Goal: Task Accomplishment & Management: Manage account settings

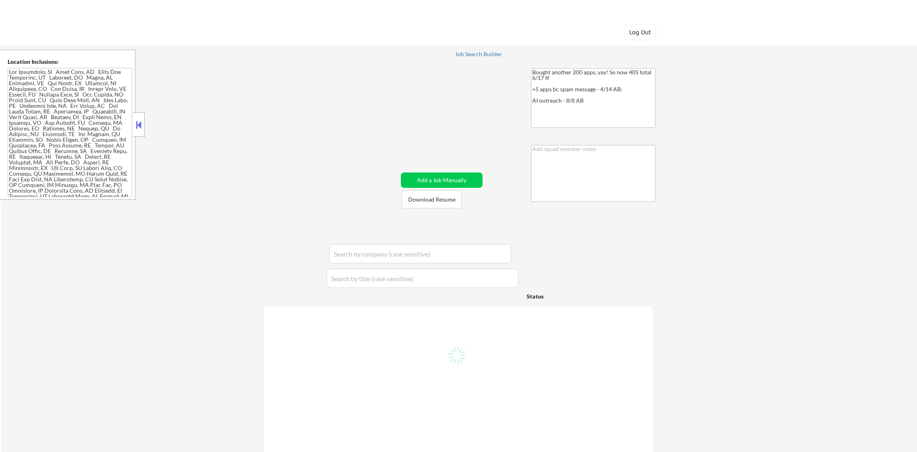
select select ""pending""
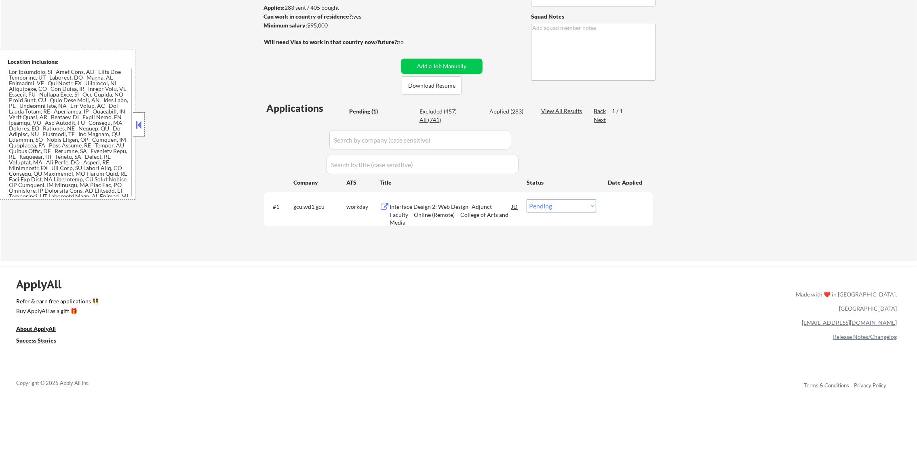
scroll to position [121, 0]
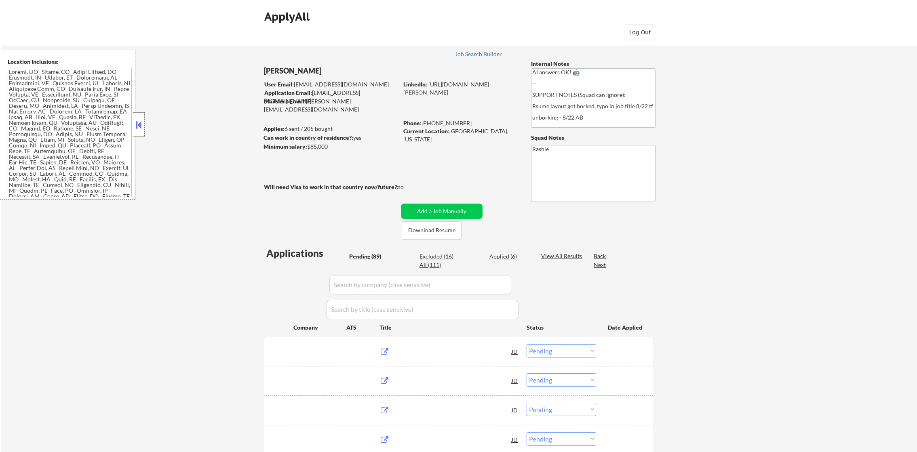
select select ""pending""
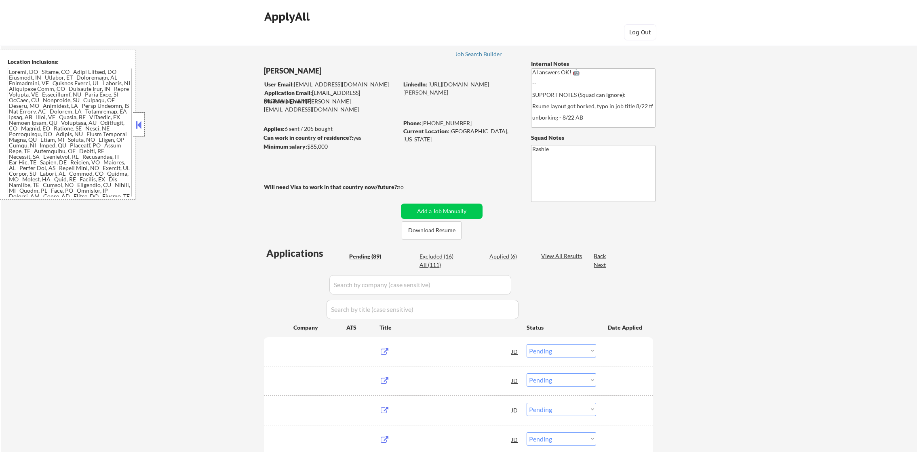
select select ""pending""
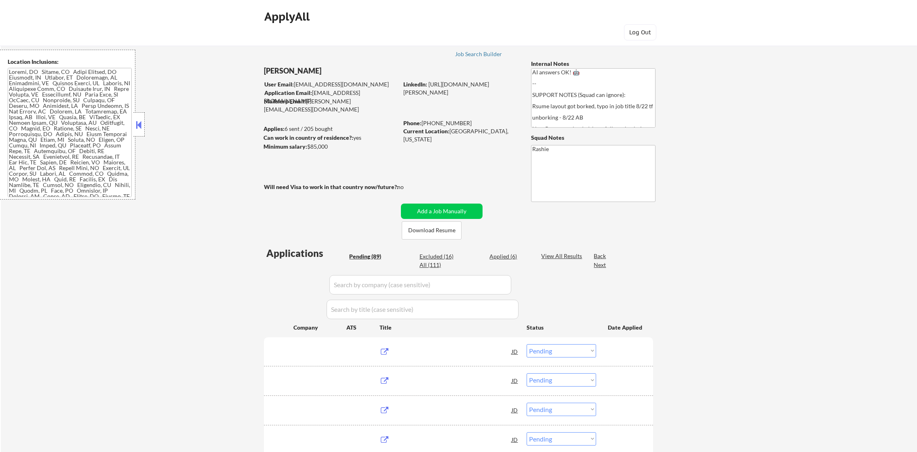
select select ""pending""
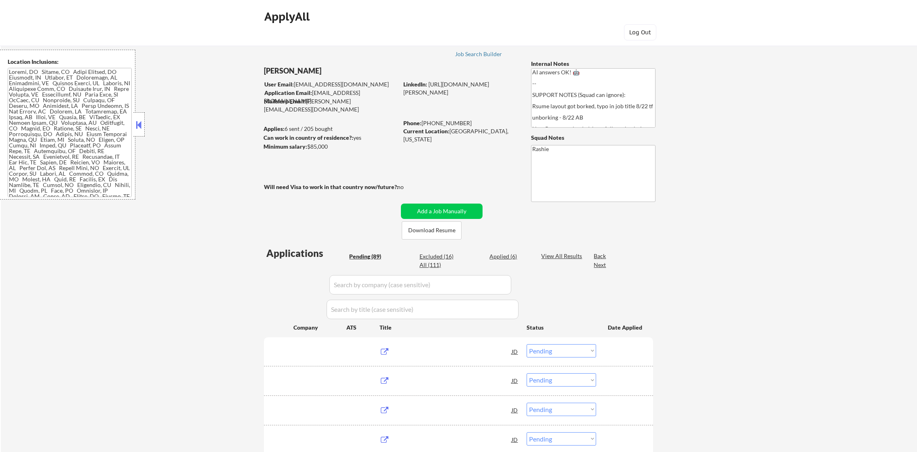
select select ""pending""
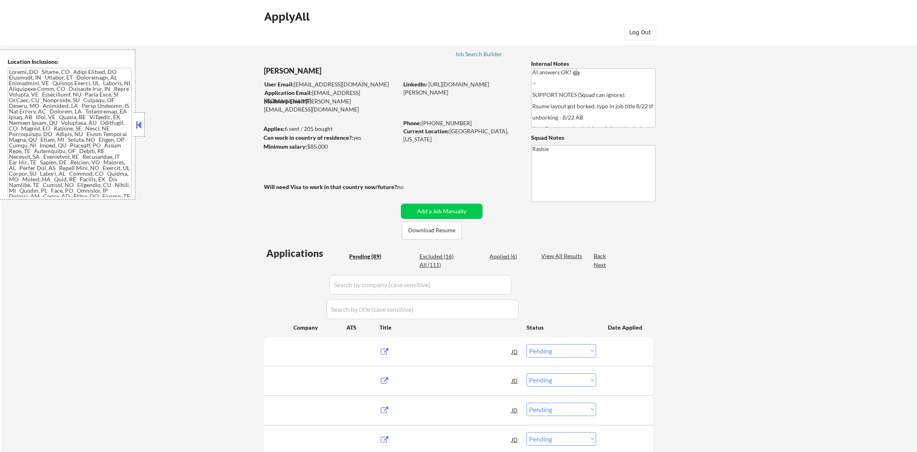
select select ""pending""
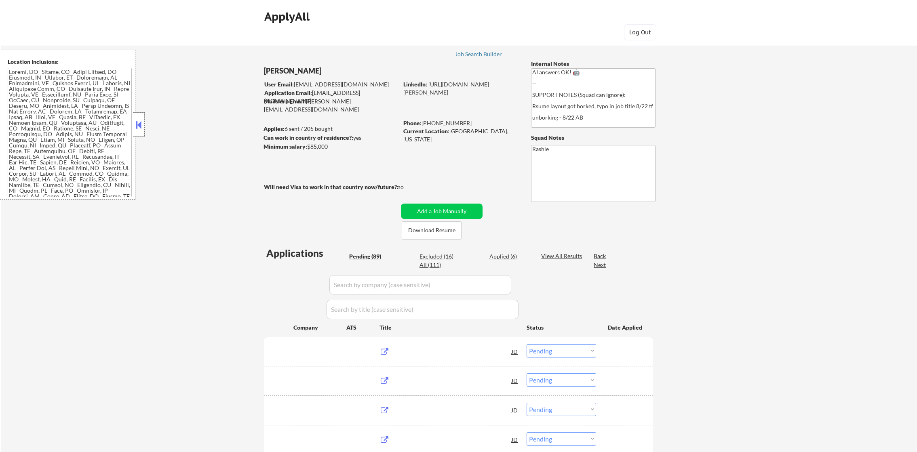
select select ""pending""
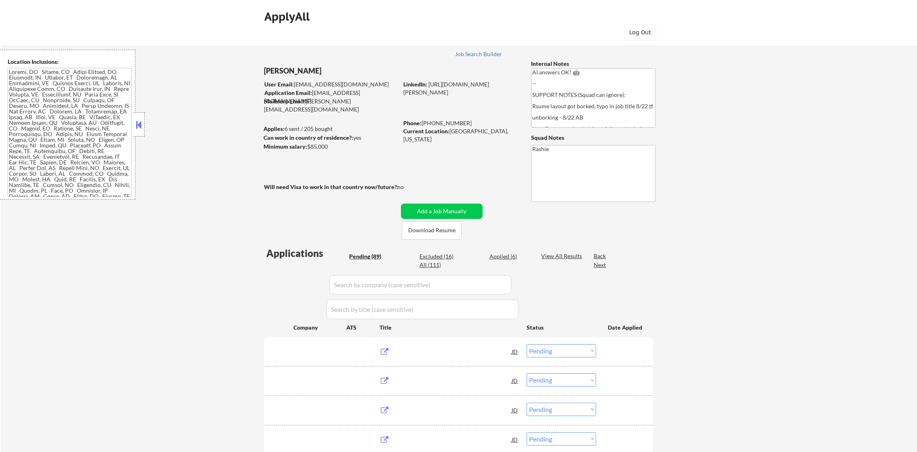
select select ""pending""
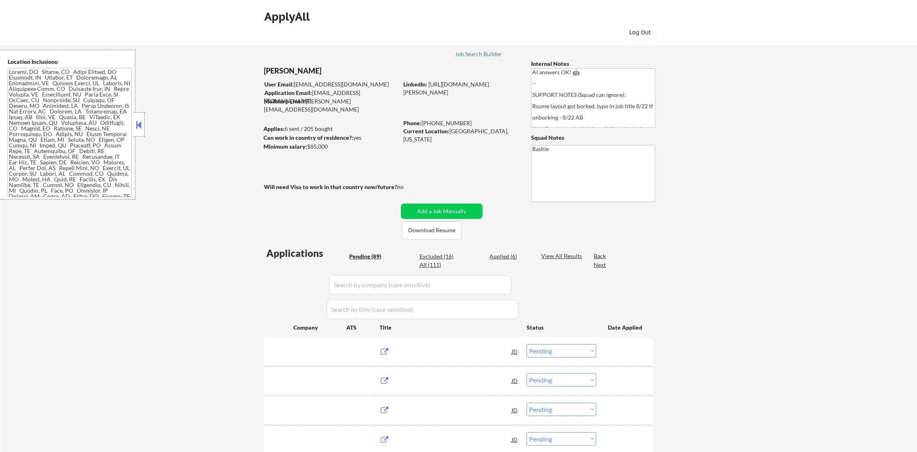
select select ""pending""
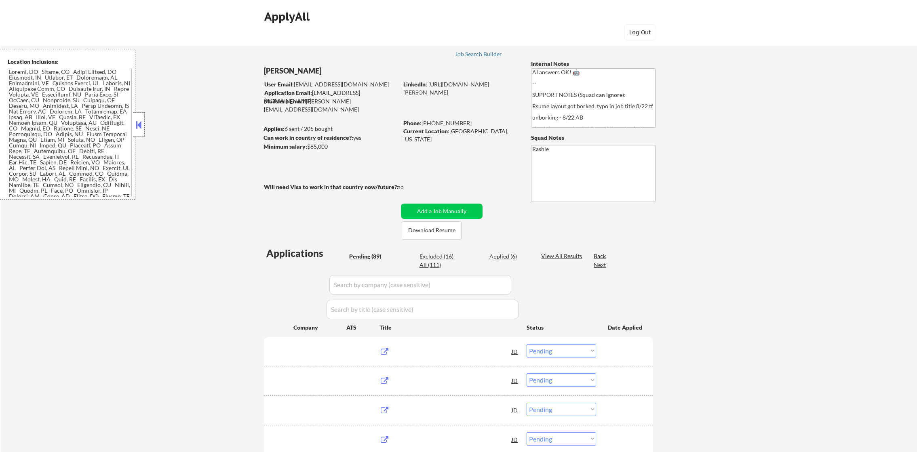
select select ""pending""
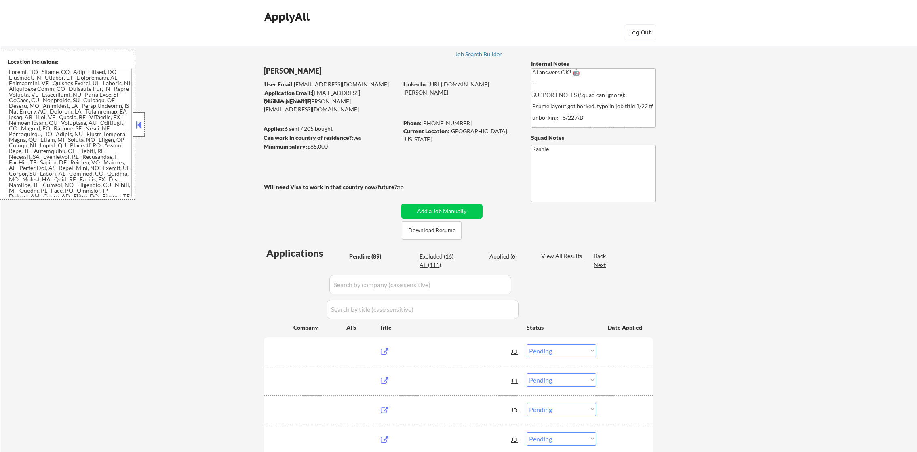
select select ""pending""
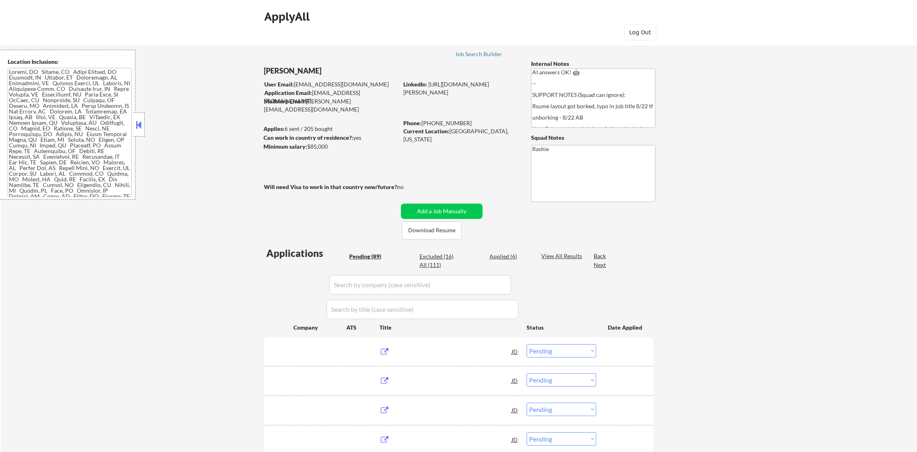
select select ""pending""
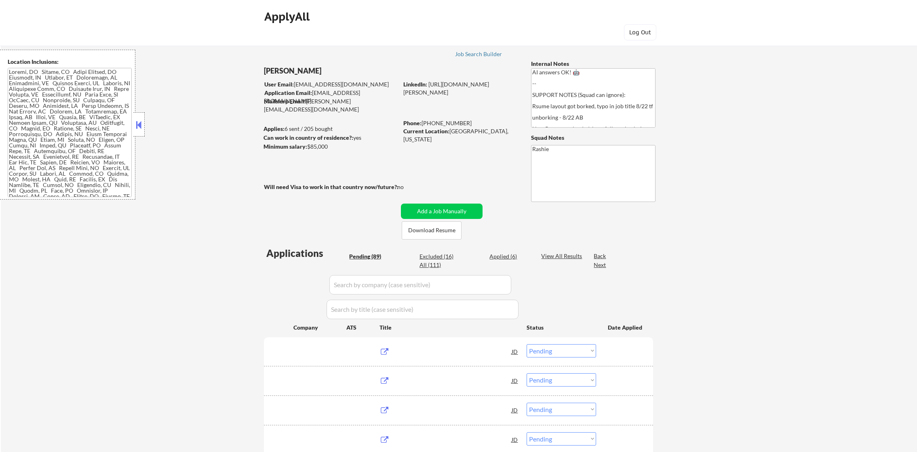
select select ""pending""
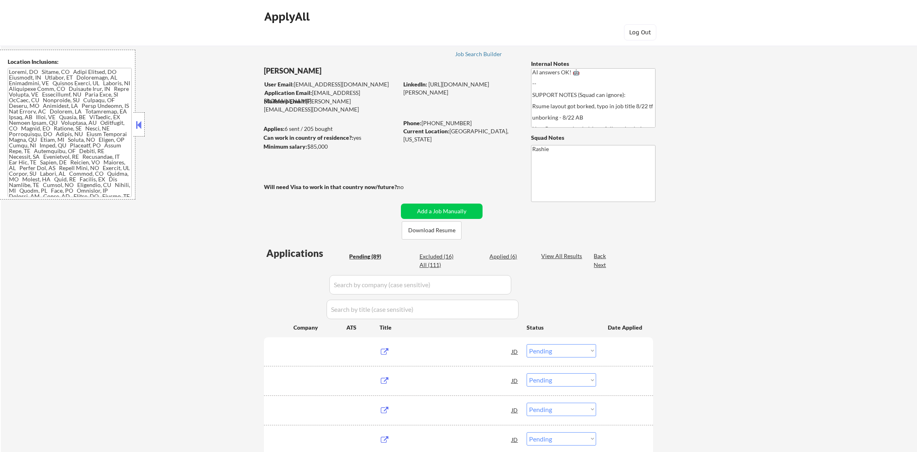
select select ""pending""
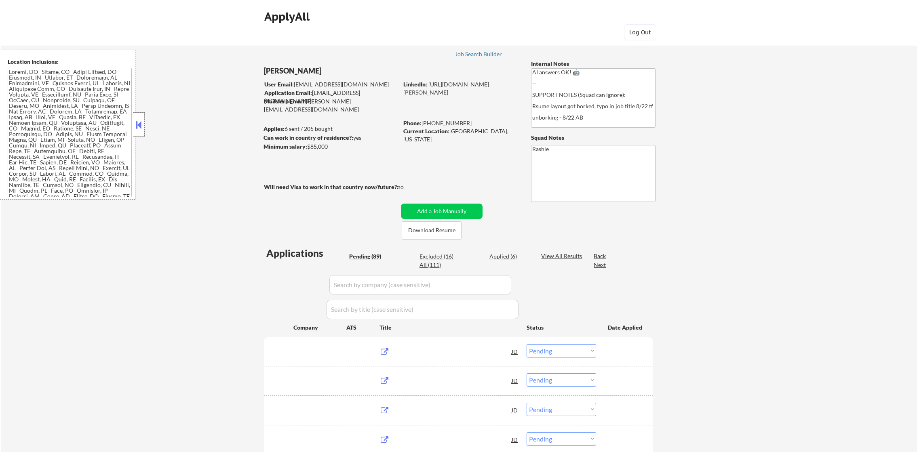
select select ""pending""
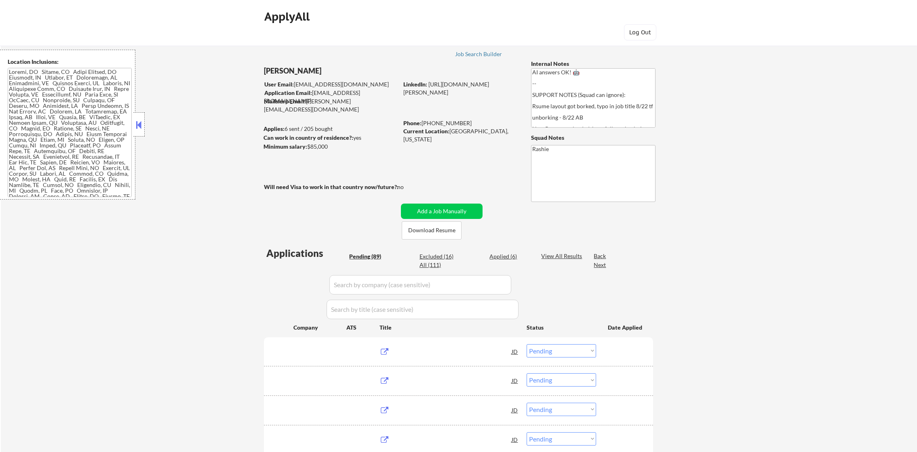
select select ""pending""
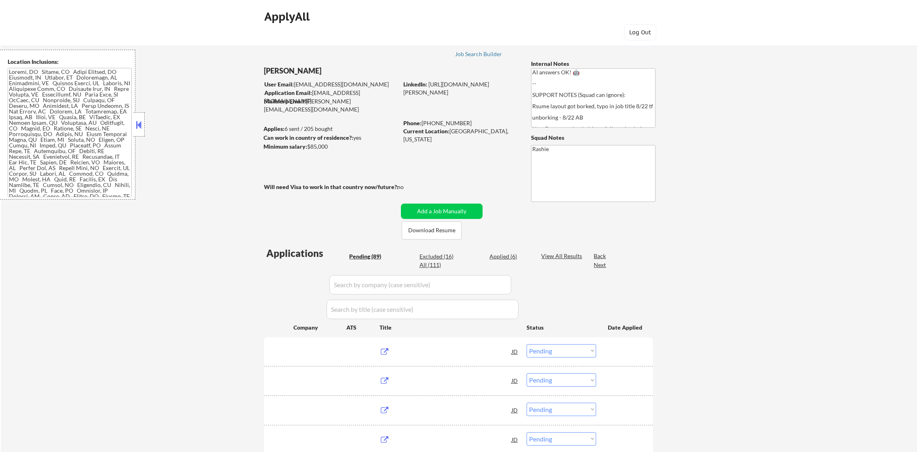
select select ""pending""
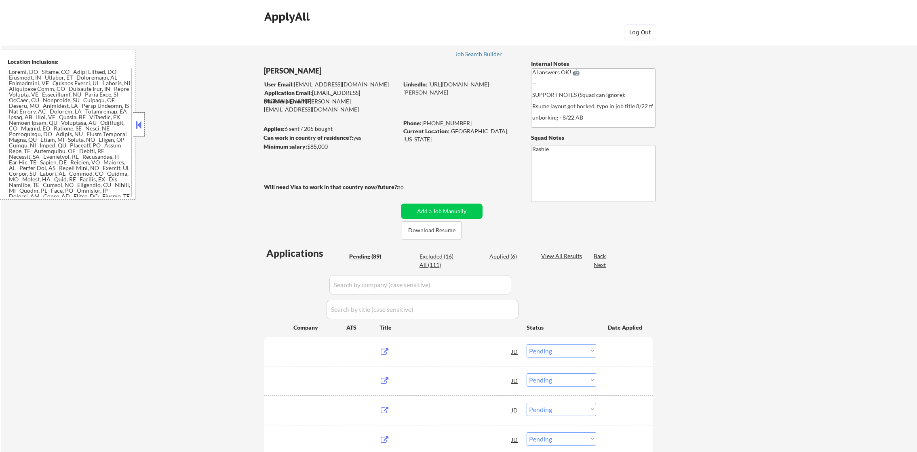
select select ""pending""
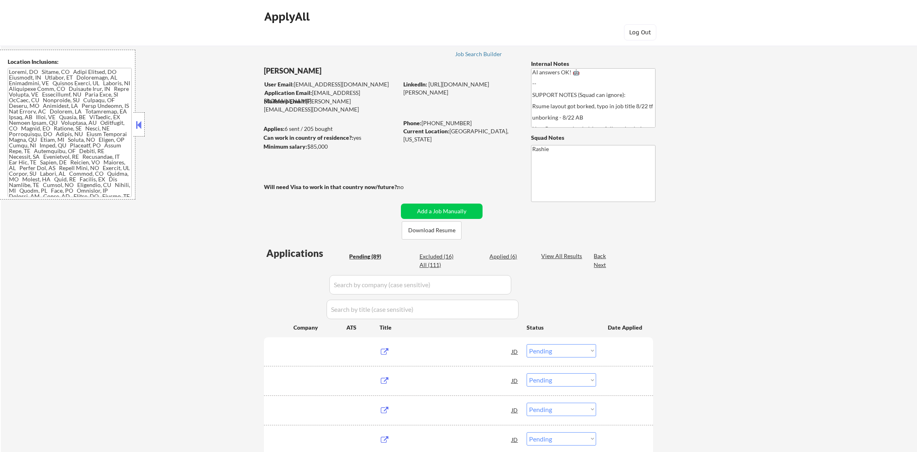
select select ""pending""
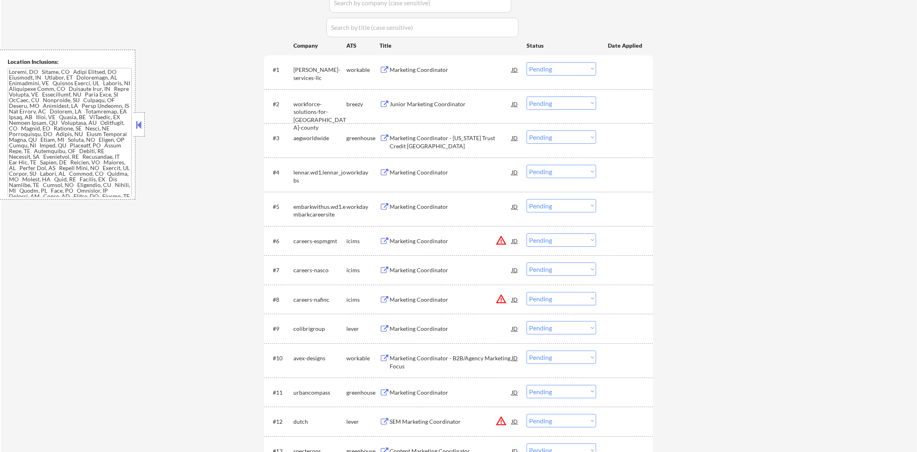
scroll to position [282, 0]
click at [431, 71] on div "Marketing Coordinator" at bounding box center [451, 69] width 122 height 8
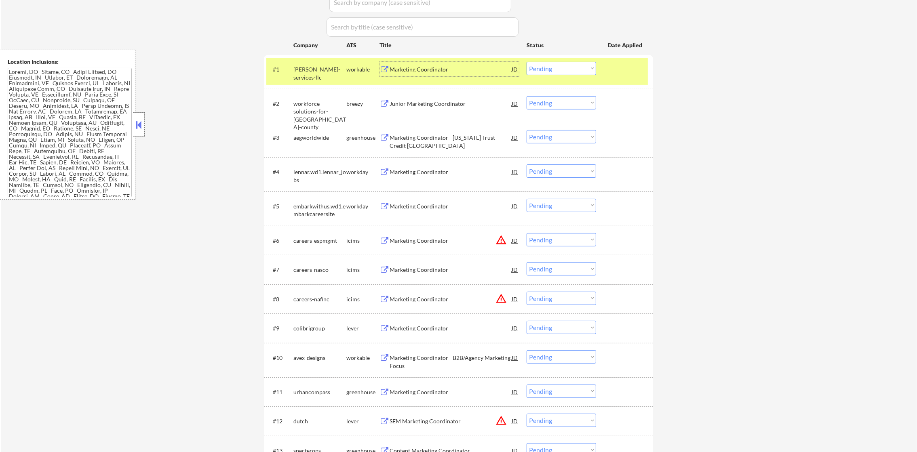
drag, startPoint x: 549, startPoint y: 67, endPoint x: 551, endPoint y: 75, distance: 8.4
click at [549, 67] on select "Choose an option... Pending Applied Excluded (Questions) Excluded (Expired) Exc…" at bounding box center [560, 68] width 69 height 13
click at [526, 62] on select "Choose an option... Pending Applied Excluded (Questions) Excluded (Expired) Exc…" at bounding box center [560, 68] width 69 height 13
click at [300, 63] on div "[PERSON_NAME]-services-llc" at bounding box center [319, 71] width 53 height 19
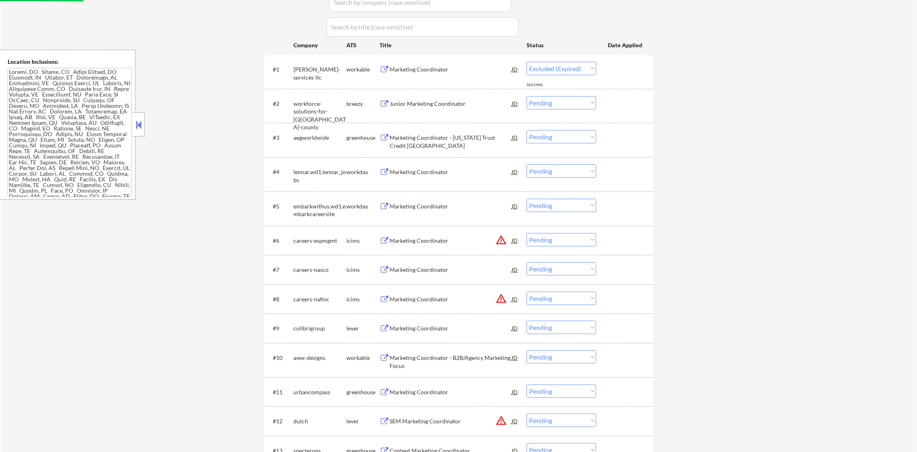
select select ""pending""
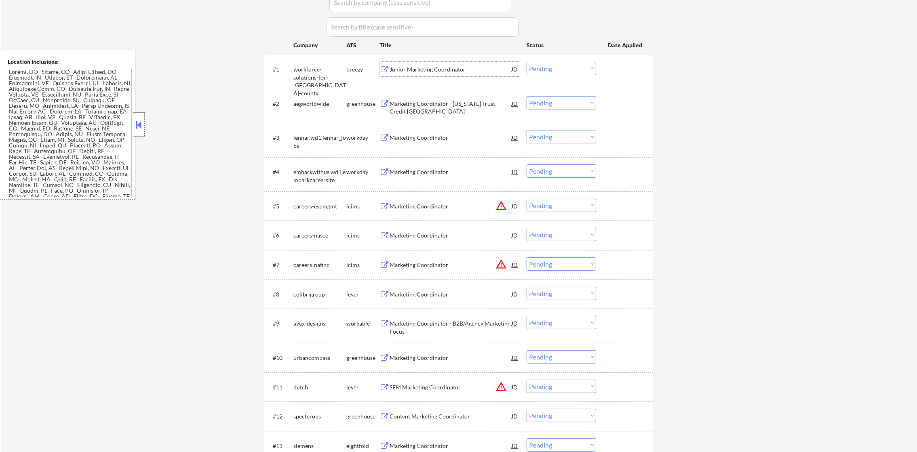
click at [481, 72] on div "Junior Marketing Coordinator" at bounding box center [451, 69] width 122 height 8
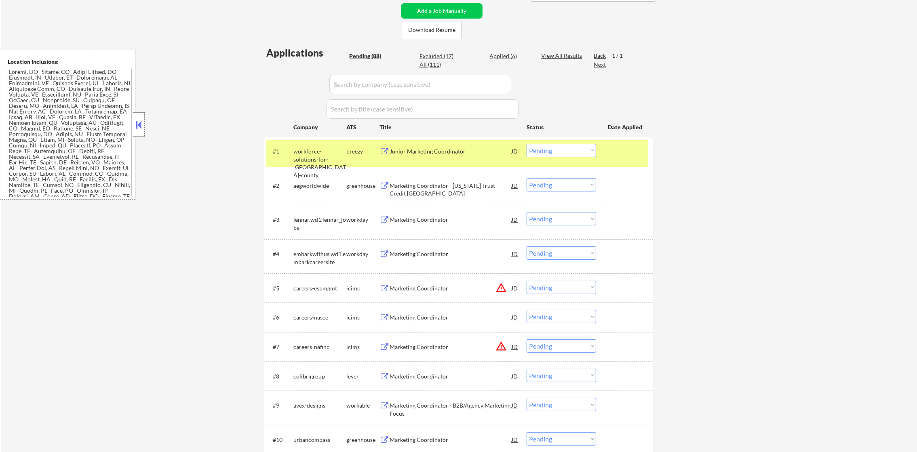
scroll to position [222, 0]
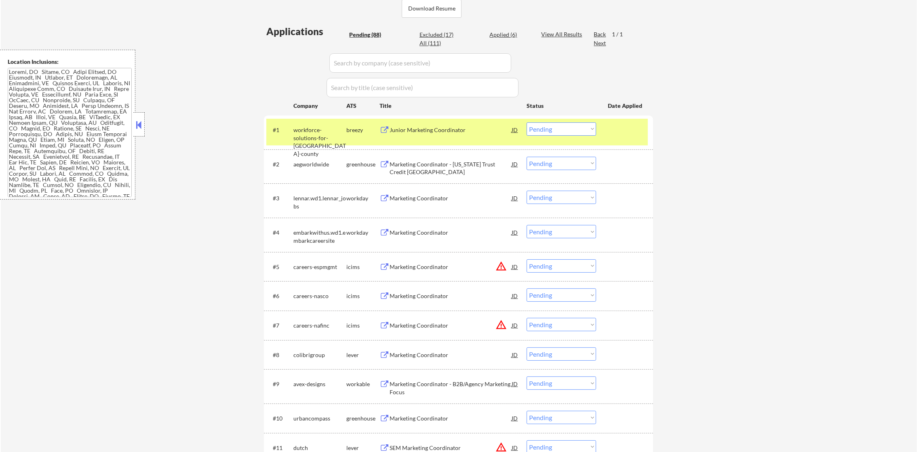
click at [320, 131] on div "workforce-solutions-for-[GEOGRAPHIC_DATA]-county" at bounding box center [319, 142] width 53 height 32
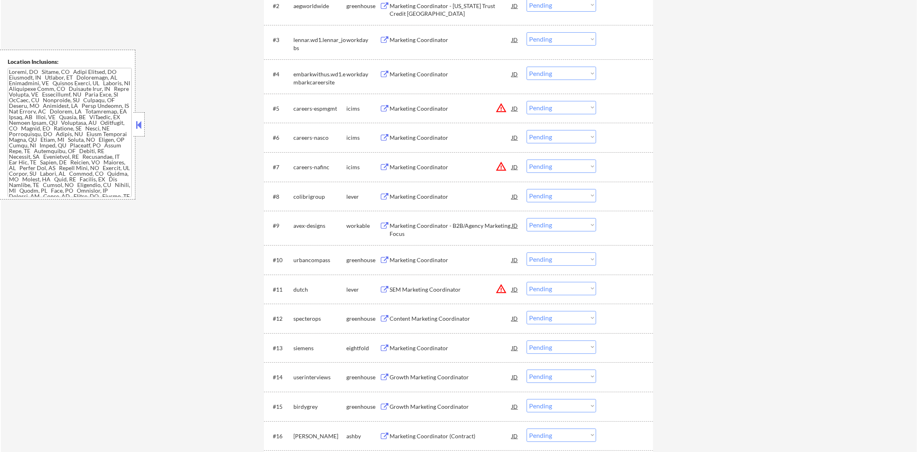
scroll to position [384, 0]
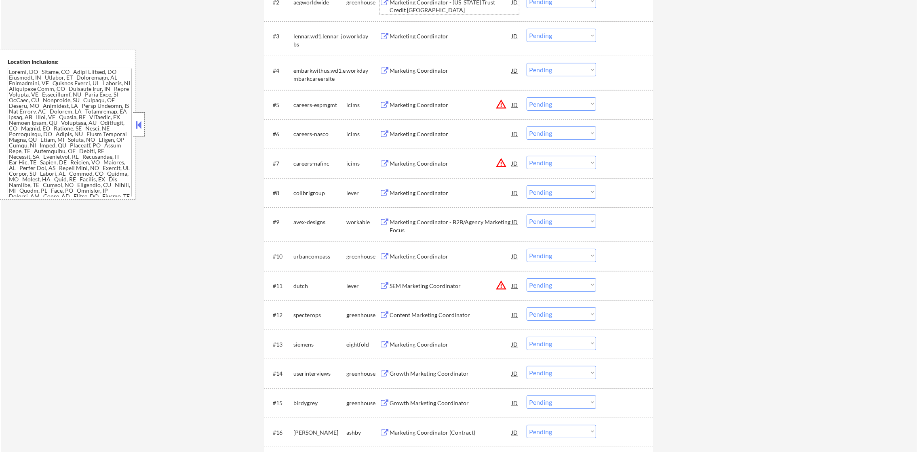
click at [430, 4] on div "Marketing Coordinator - [US_STATE] Trust Credit [GEOGRAPHIC_DATA]" at bounding box center [451, 6] width 122 height 16
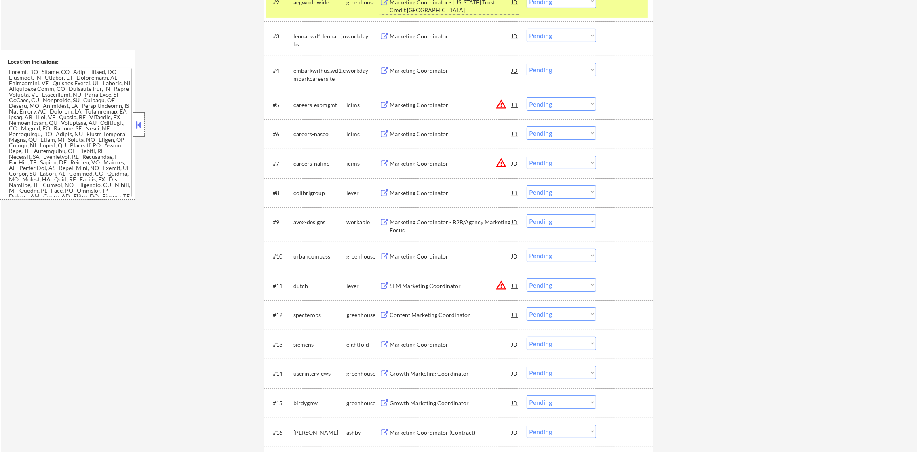
click at [554, 2] on select "Choose an option... Pending Applied Excluded (Questions) Excluded (Expired) Exc…" at bounding box center [560, 1] width 69 height 13
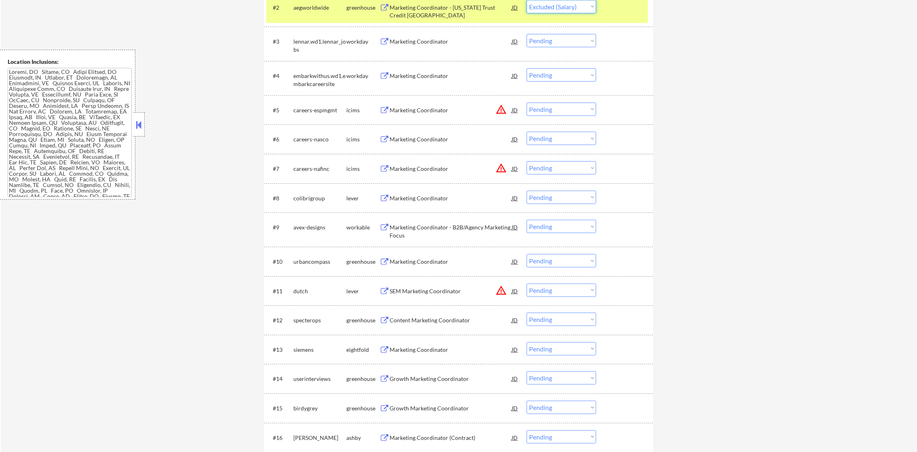
click at [526, 0] on select "Choose an option... Pending Applied Excluded (Questions) Excluded (Expired) Exc…" at bounding box center [560, 6] width 69 height 13
click at [324, 2] on div "aegworldwide" at bounding box center [319, 7] width 53 height 15
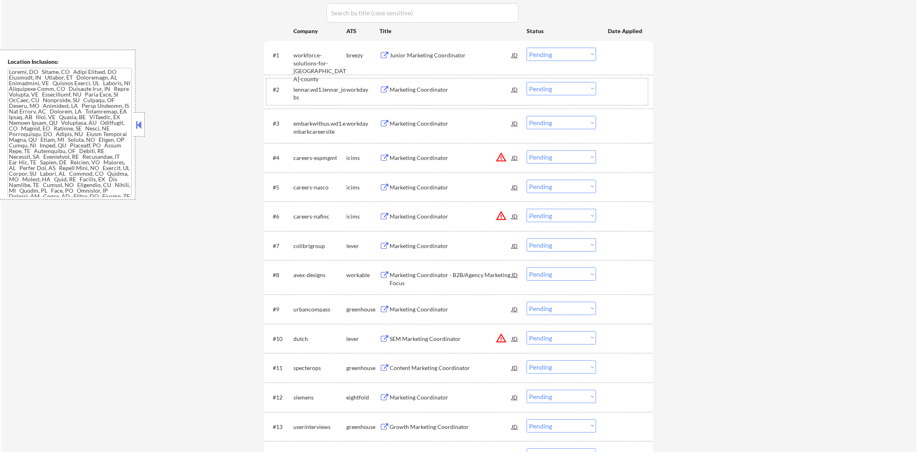
scroll to position [297, 0]
click at [426, 88] on div "Marketing Coordinator" at bounding box center [451, 89] width 122 height 8
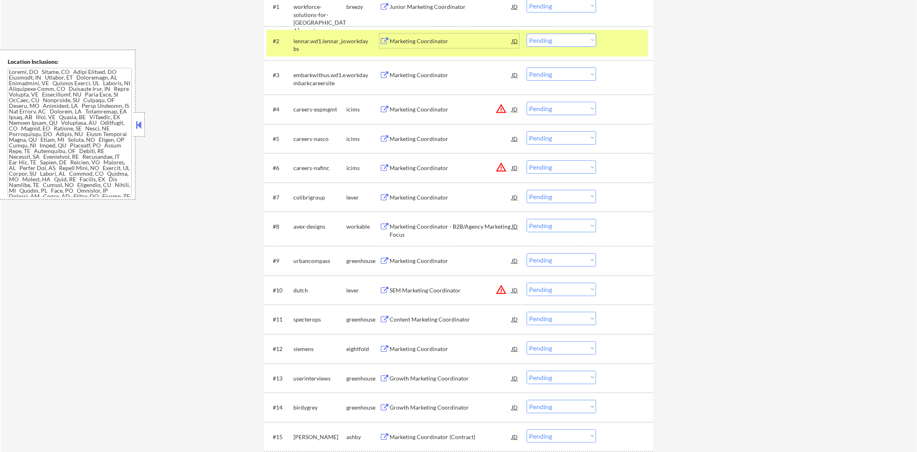
scroll to position [358, 0]
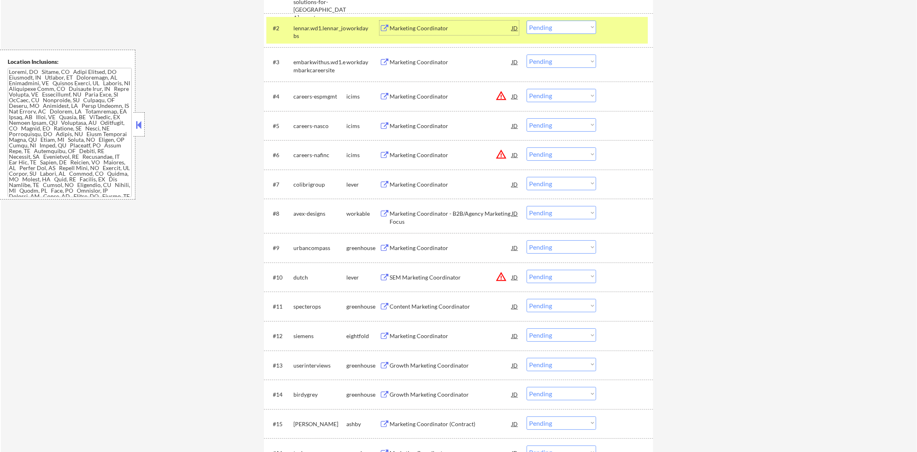
click at [568, 26] on select "Choose an option... Pending Applied Excluded (Questions) Excluded (Expired) Exc…" at bounding box center [560, 27] width 69 height 13
click at [526, 21] on select "Choose an option... Pending Applied Excluded (Questions) Excluded (Expired) Exc…" at bounding box center [560, 27] width 69 height 13
click at [309, 29] on div "lennar.wd1.lennar_jobs" at bounding box center [319, 32] width 53 height 16
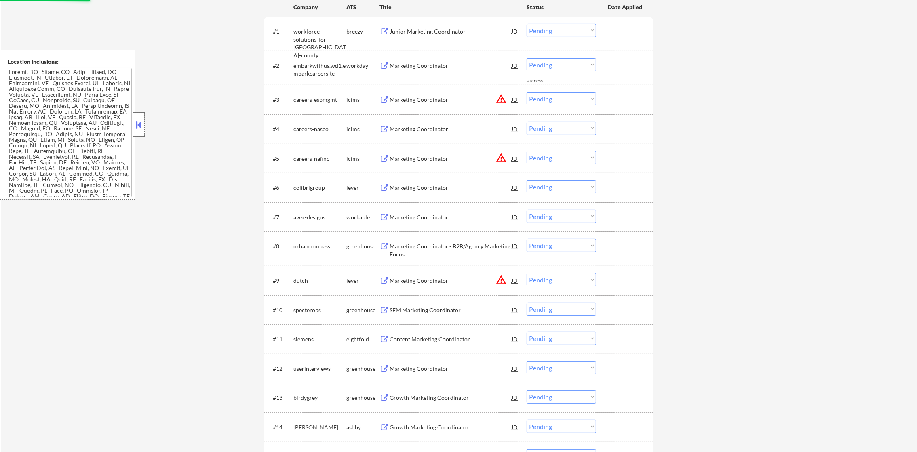
scroll to position [297, 0]
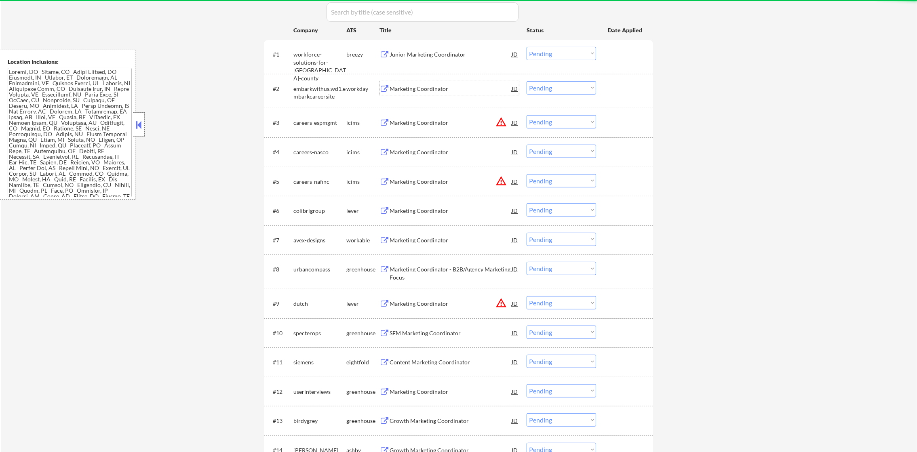
click at [428, 89] on div "Marketing Coordinator" at bounding box center [451, 89] width 122 height 8
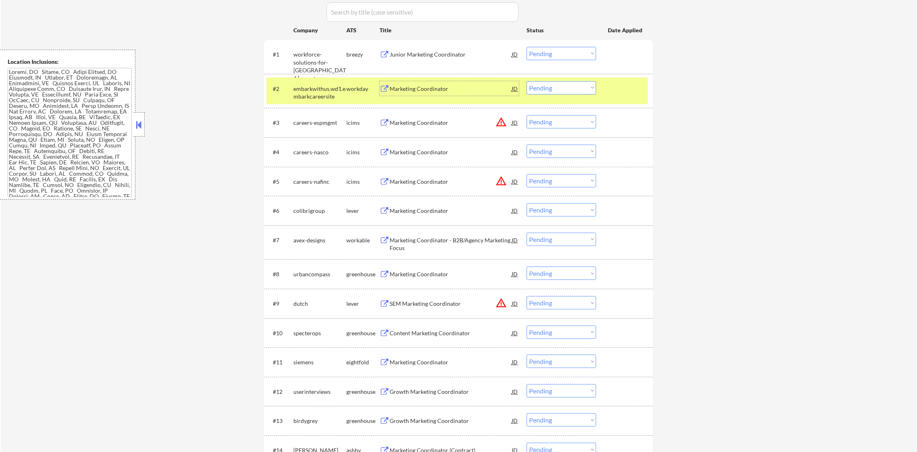
click at [496, 3] on input "input" at bounding box center [422, 11] width 192 height 19
drag, startPoint x: 540, startPoint y: 87, endPoint x: 541, endPoint y: 93, distance: 5.8
click at [541, 87] on select "Choose an option... Pending Applied Excluded (Questions) Excluded (Expired) Exc…" at bounding box center [560, 87] width 69 height 13
click at [526, 81] on select "Choose an option... Pending Applied Excluded (Questions) Excluded (Expired) Exc…" at bounding box center [560, 87] width 69 height 13
click at [318, 90] on div "embarkwithus.wd1.embarkcareersite" at bounding box center [319, 93] width 53 height 16
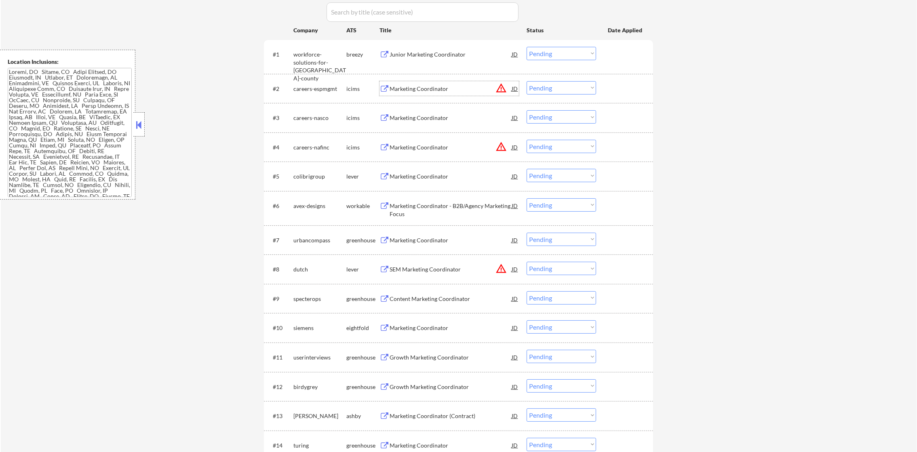
click at [507, 85] on div "Marketing Coordinator" at bounding box center [451, 89] width 122 height 8
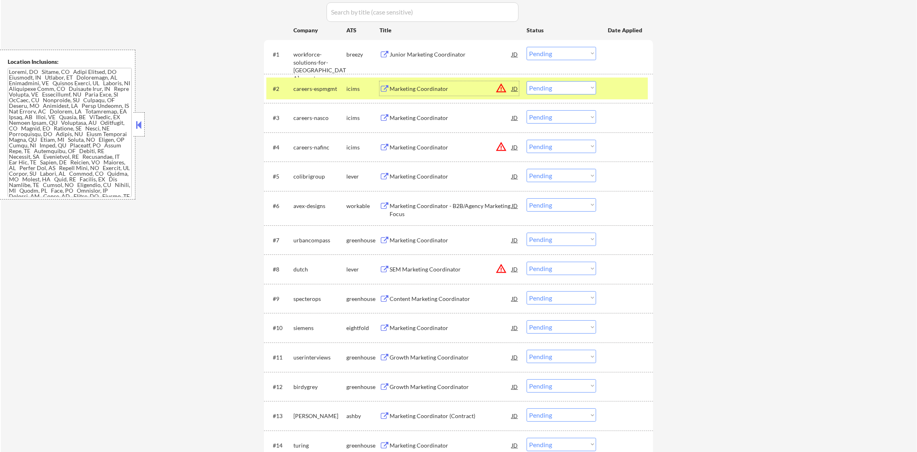
click at [561, 94] on select "Choose an option... Pending Applied Excluded (Questions) Excluded (Expired) Exc…" at bounding box center [560, 87] width 69 height 13
click at [564, 87] on select "Choose an option... Pending Applied Excluded (Questions) Excluded (Expired) Exc…" at bounding box center [560, 87] width 69 height 13
click at [568, 88] on select "Choose an option... Pending Applied Excluded (Questions) Excluded (Expired) Exc…" at bounding box center [560, 87] width 69 height 13
click at [526, 81] on select "Choose an option... Pending Applied Excluded (Questions) Excluded (Expired) Exc…" at bounding box center [560, 87] width 69 height 13
click at [312, 81] on div "careers-espmgmt" at bounding box center [319, 88] width 53 height 15
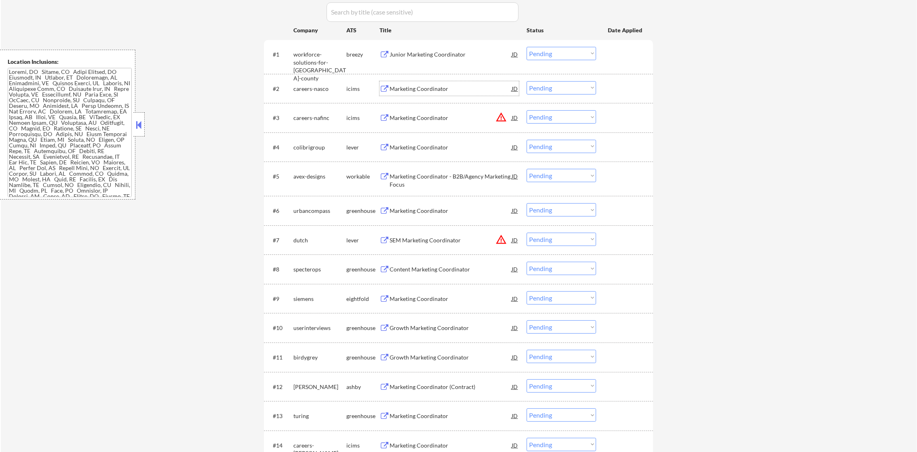
click at [453, 83] on div "Marketing Coordinator" at bounding box center [451, 88] width 122 height 15
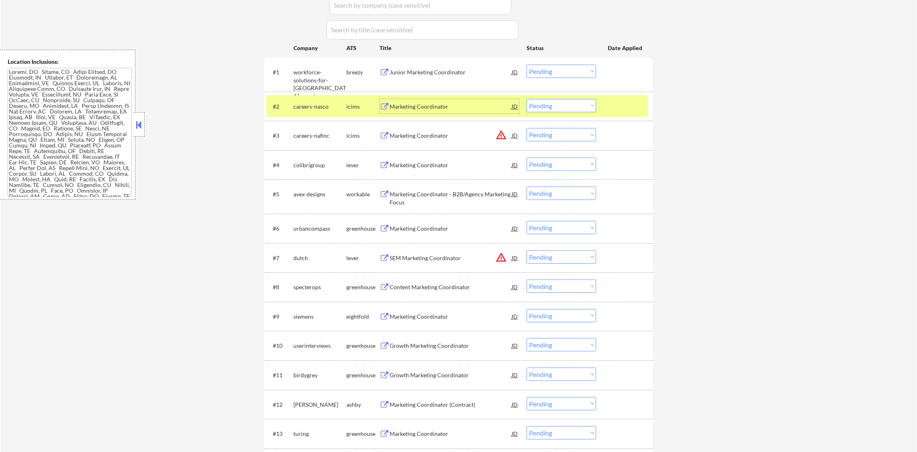
scroll to position [277, 0]
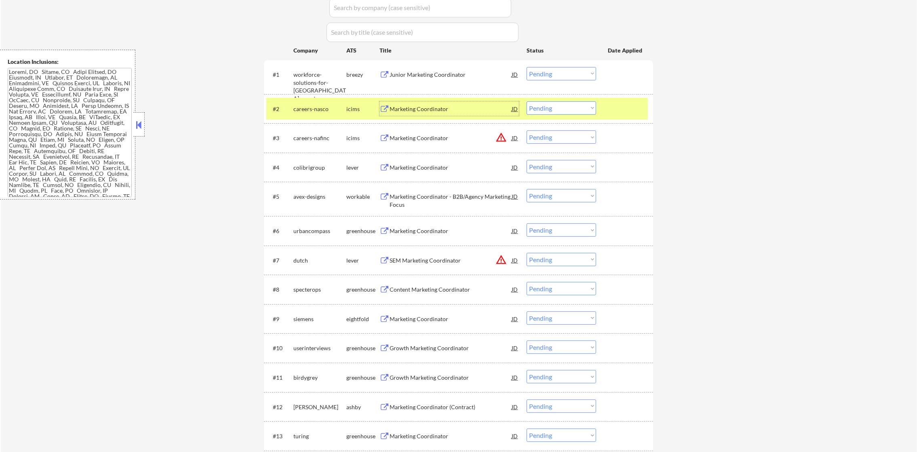
click at [554, 105] on select "Choose an option... Pending Applied Excluded (Questions) Excluded (Expired) Exc…" at bounding box center [560, 107] width 69 height 13
click at [526, 101] on select "Choose an option... Pending Applied Excluded (Questions) Excluded (Expired) Exc…" at bounding box center [560, 107] width 69 height 13
click at [333, 107] on div "careers-nasco" at bounding box center [319, 109] width 53 height 8
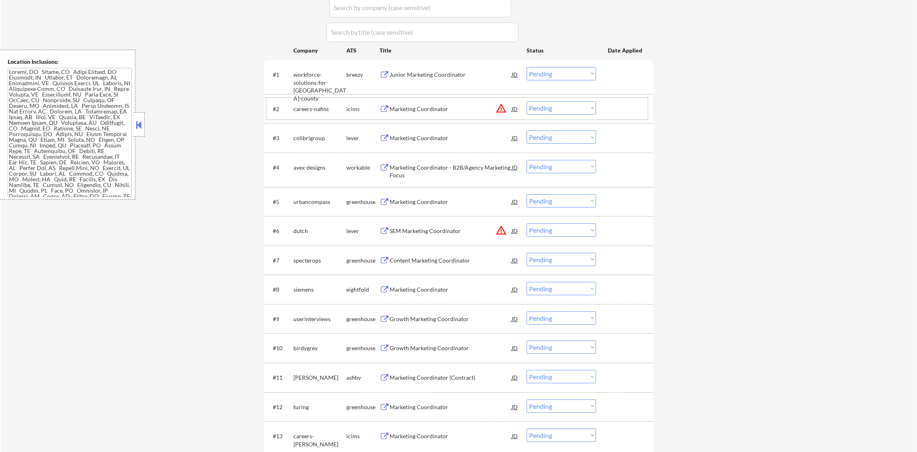
click at [503, 111] on button "warning_amber" at bounding box center [500, 108] width 11 height 11
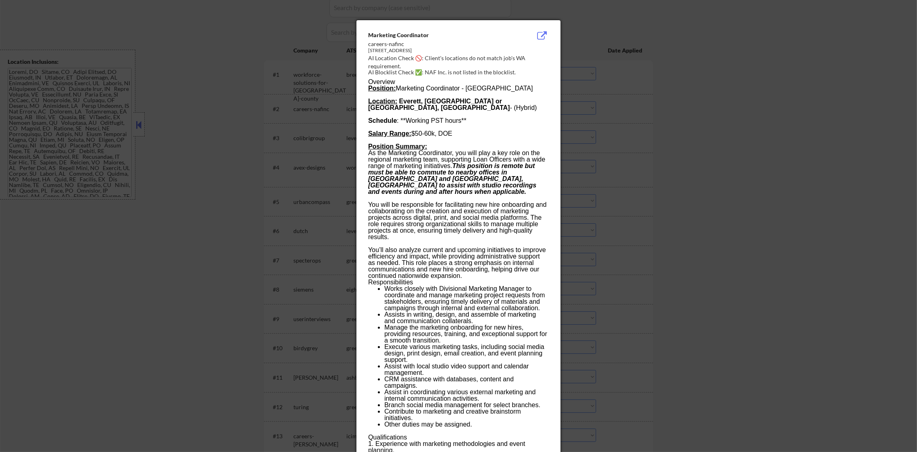
click at [571, 108] on div at bounding box center [458, 226] width 917 height 452
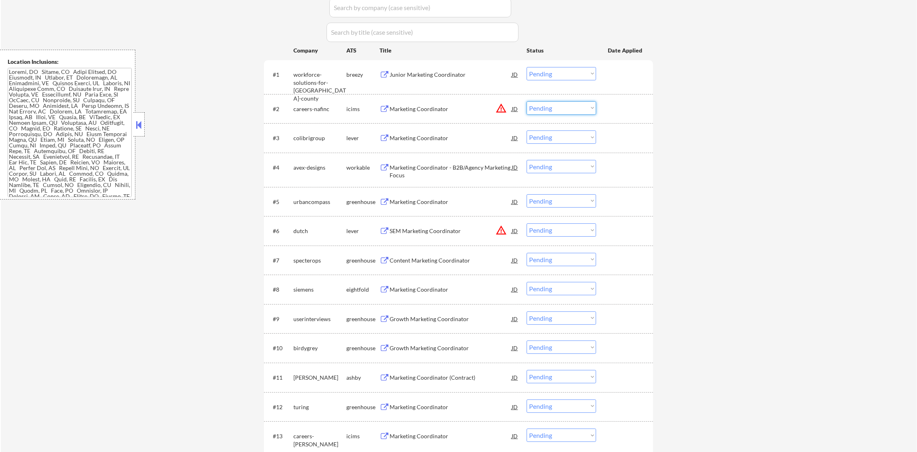
click at [568, 111] on select "Choose an option... Pending Applied Excluded (Questions) Excluded (Expired) Exc…" at bounding box center [560, 107] width 69 height 13
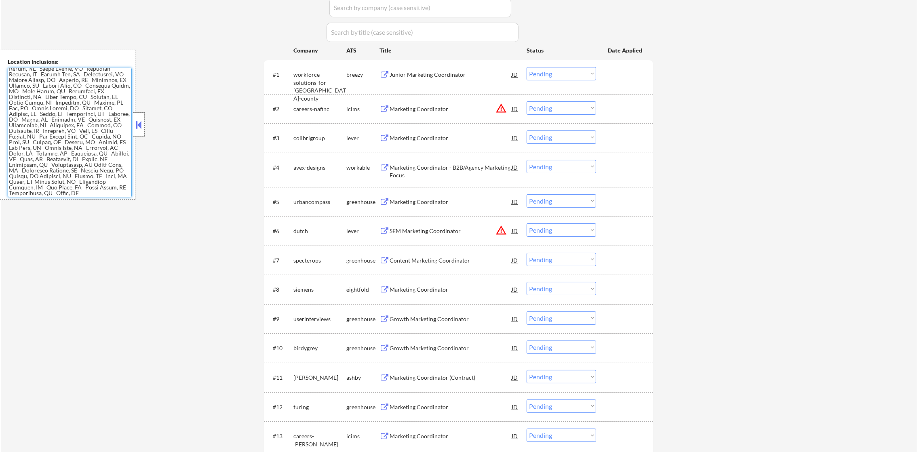
scroll to position [224, 0]
click at [598, 104] on div "#2 careers-nafinc icims Marketing Coordinator JD warning_amber Choose an option…" at bounding box center [456, 109] width 381 height 22
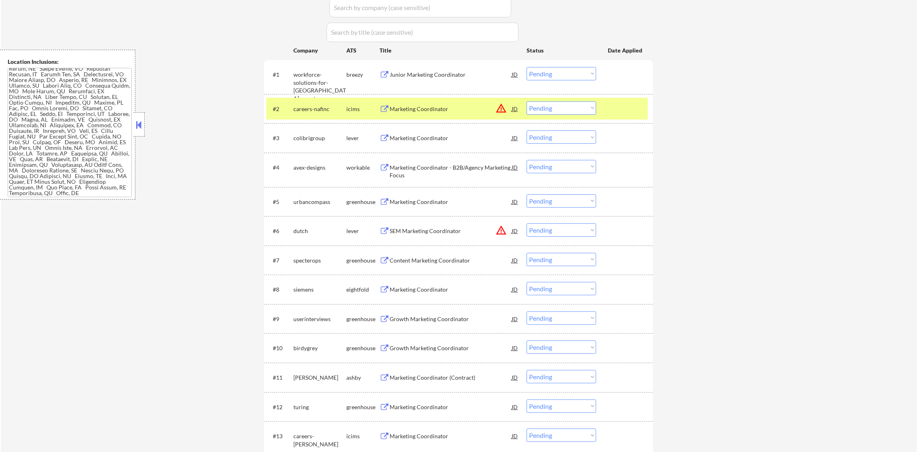
click at [588, 108] on select "Choose an option... Pending Applied Excluded (Questions) Excluded (Expired) Exc…" at bounding box center [560, 107] width 69 height 13
click at [526, 101] on select "Choose an option... Pending Applied Excluded (Questions) Excluded (Expired) Exc…" at bounding box center [560, 107] width 69 height 13
click at [315, 112] on div "careers-nafinc" at bounding box center [319, 109] width 53 height 8
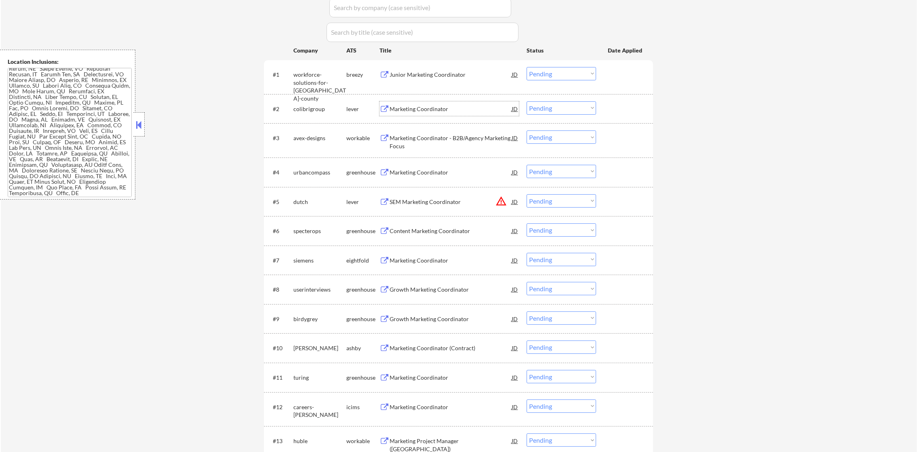
click at [436, 105] on div "Marketing Coordinator" at bounding box center [451, 109] width 122 height 8
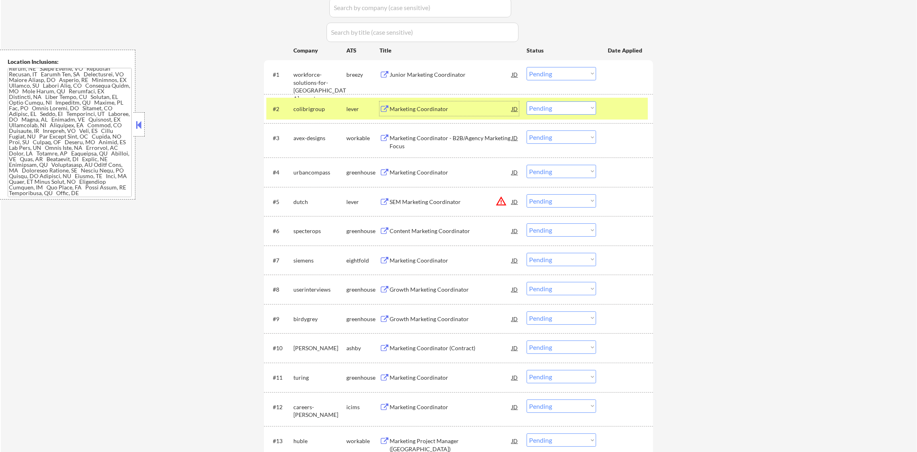
drag, startPoint x: 539, startPoint y: 112, endPoint x: 547, endPoint y: 112, distance: 7.3
click at [539, 112] on select "Choose an option... Pending Applied Excluded (Questions) Excluded (Expired) Exc…" at bounding box center [560, 107] width 69 height 13
click at [526, 101] on select "Choose an option... Pending Applied Excluded (Questions) Excluded (Expired) Exc…" at bounding box center [560, 107] width 69 height 13
click at [320, 100] on div "#2 colibrigroup lever Marketing Coordinator JD warning_amber Choose an option..…" at bounding box center [456, 109] width 381 height 22
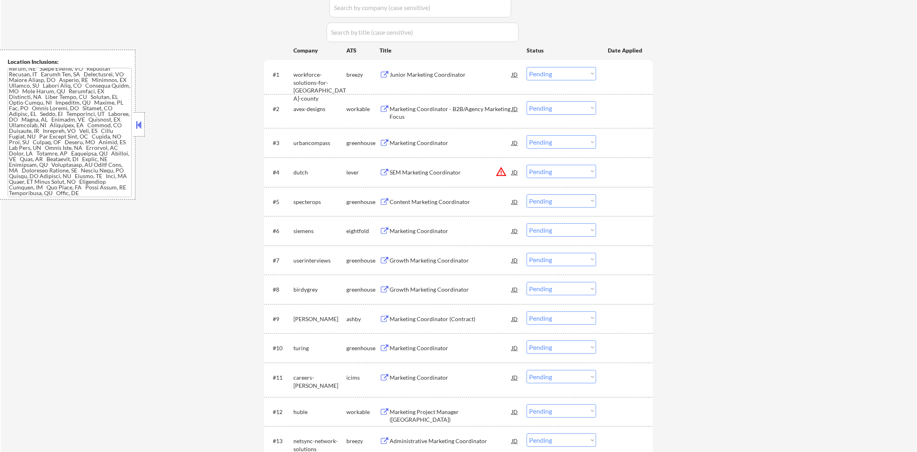
click at [439, 105] on div "Marketing Coordinator - B2B/Agency Marketing Focus" at bounding box center [451, 113] width 122 height 16
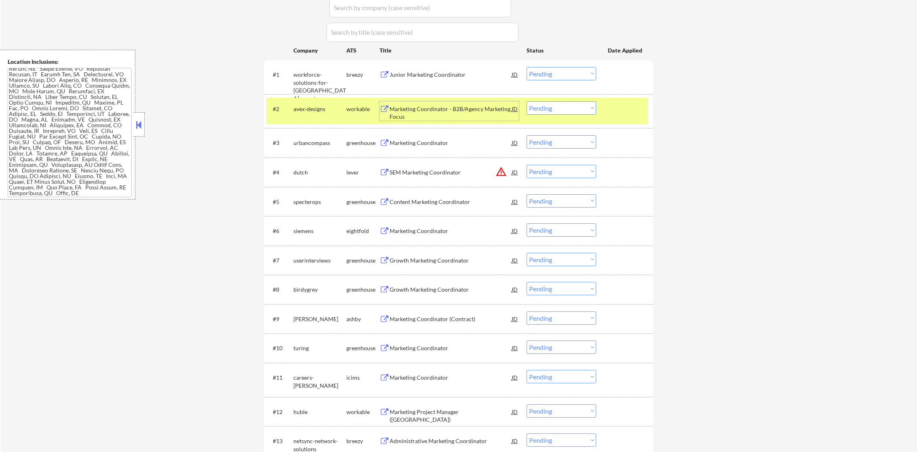
click at [582, 103] on div "#2 avex-designs workable Marketing Coordinator - B2B/Agency Marketing Focus JD …" at bounding box center [456, 111] width 381 height 27
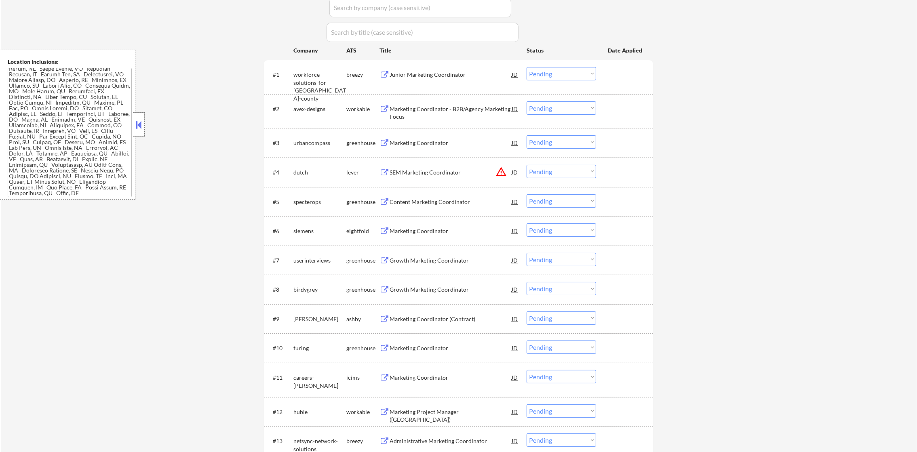
click at [576, 116] on div "#2 avex-designs workable Marketing Coordinator - B2B/Agency Marketing Focus JD …" at bounding box center [456, 111] width 381 height 27
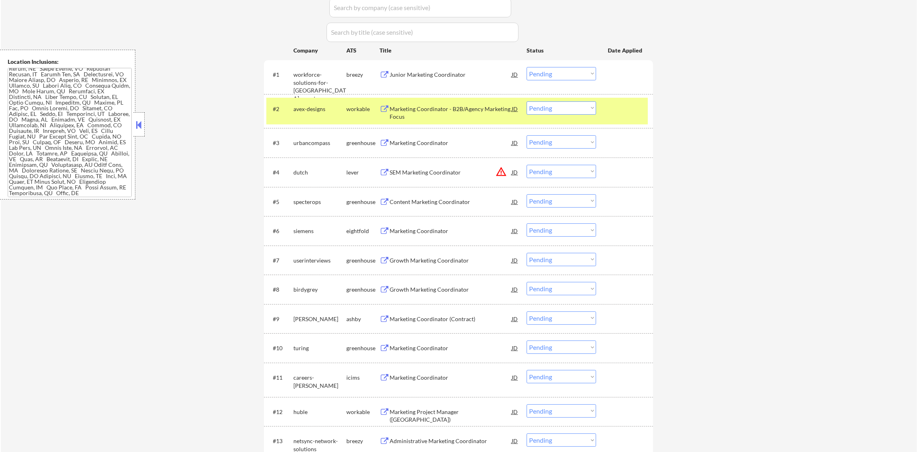
drag, startPoint x: 576, startPoint y: 110, endPoint x: 577, endPoint y: 114, distance: 4.5
click at [576, 110] on select "Choose an option... Pending Applied Excluded (Questions) Excluded (Expired) Exc…" at bounding box center [560, 107] width 69 height 13
click at [526, 101] on select "Choose an option... Pending Applied Excluded (Questions) Excluded (Expired) Exc…" at bounding box center [560, 107] width 69 height 13
click at [295, 114] on div "avex-designs" at bounding box center [319, 108] width 53 height 15
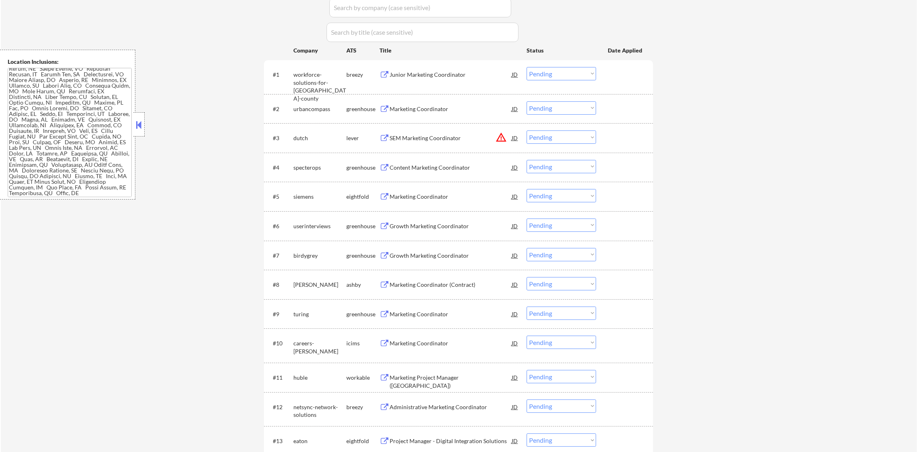
click at [442, 111] on div "Marketing Coordinator" at bounding box center [451, 109] width 122 height 8
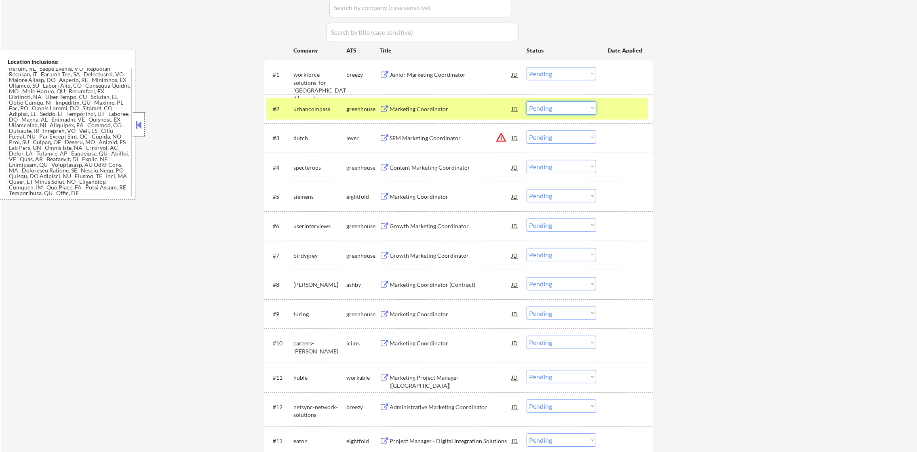
click at [540, 104] on select "Choose an option... Pending Applied Excluded (Questions) Excluded (Expired) Exc…" at bounding box center [560, 107] width 69 height 13
click at [526, 101] on select "Choose an option... Pending Applied Excluded (Questions) Excluded (Expired) Exc…" at bounding box center [560, 107] width 69 height 13
click at [299, 112] on div "urbancompass" at bounding box center [319, 109] width 53 height 8
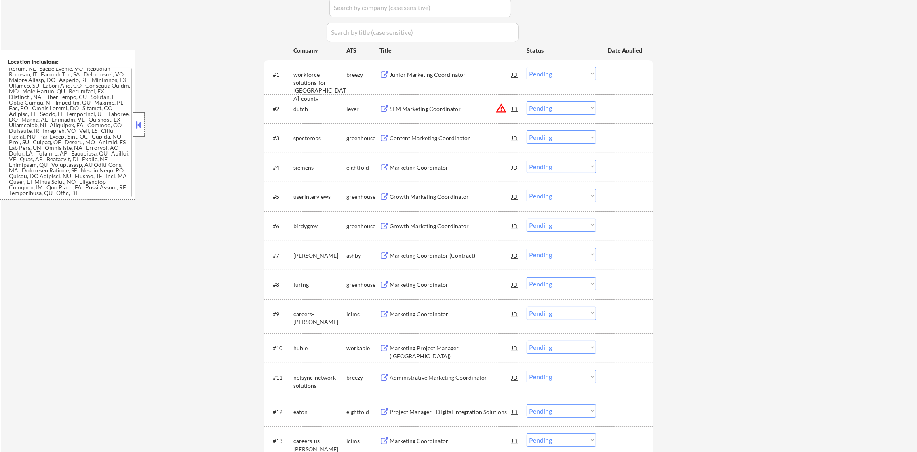
click at [501, 106] on button "warning_amber" at bounding box center [500, 108] width 11 height 11
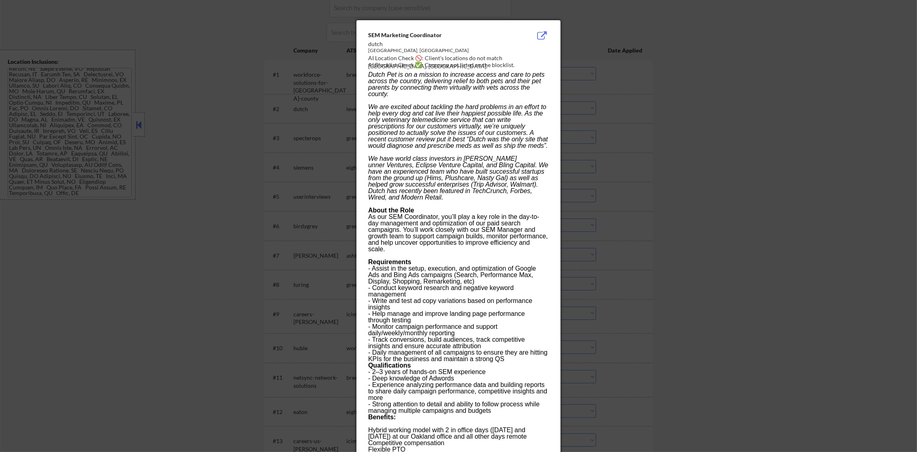
click at [676, 86] on div at bounding box center [458, 226] width 917 height 452
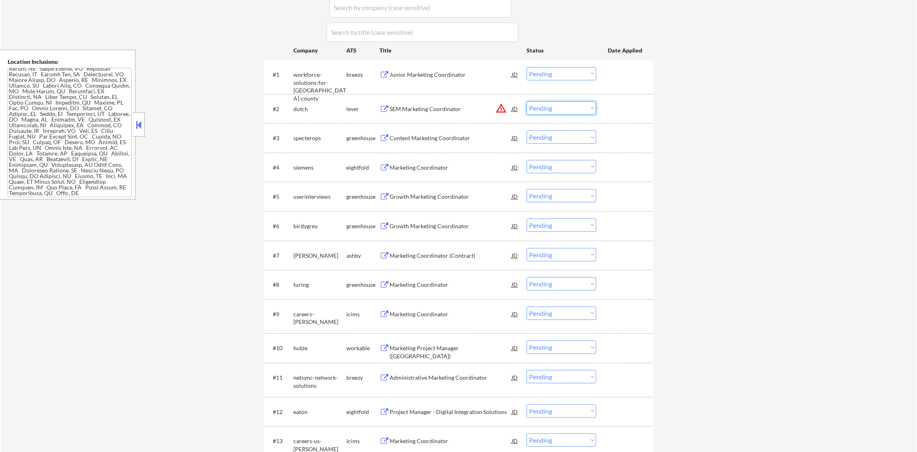
click at [571, 107] on select "Choose an option... Pending Applied Excluded (Questions) Excluded (Expired) Exc…" at bounding box center [560, 107] width 69 height 13
click at [526, 101] on select "Choose an option... Pending Applied Excluded (Questions) Excluded (Expired) Exc…" at bounding box center [560, 107] width 69 height 13
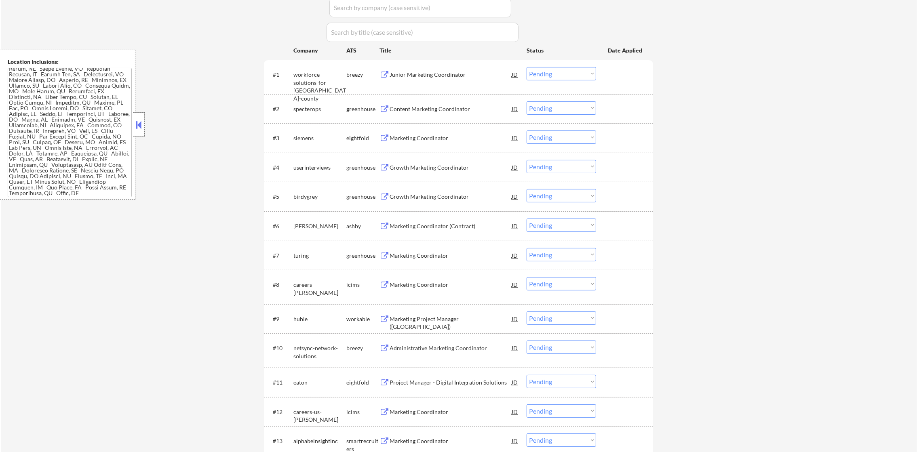
click at [422, 105] on div "Content Marketing Coordinator" at bounding box center [451, 109] width 122 height 8
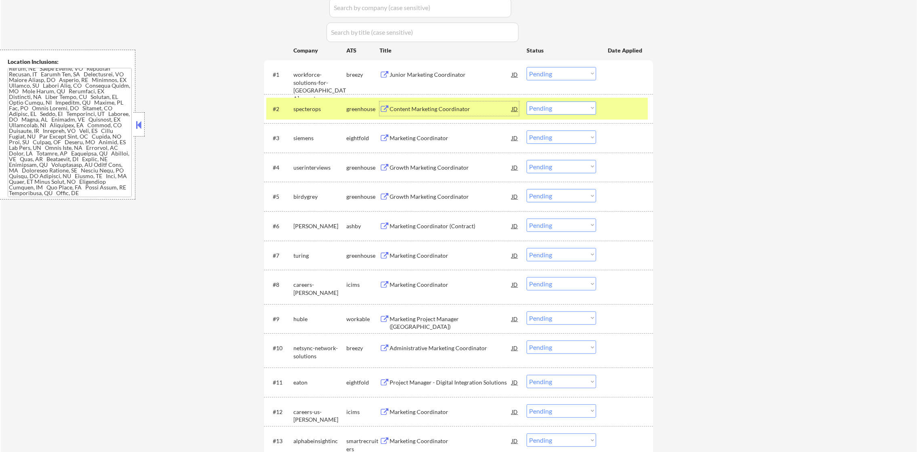
click at [536, 106] on select "Choose an option... Pending Applied Excluded (Questions) Excluded (Expired) Exc…" at bounding box center [560, 107] width 69 height 13
click at [526, 101] on select "Choose an option... Pending Applied Excluded (Questions) Excluded (Expired) Exc…" at bounding box center [560, 107] width 69 height 13
click at [323, 112] on div "specterops" at bounding box center [319, 109] width 53 height 8
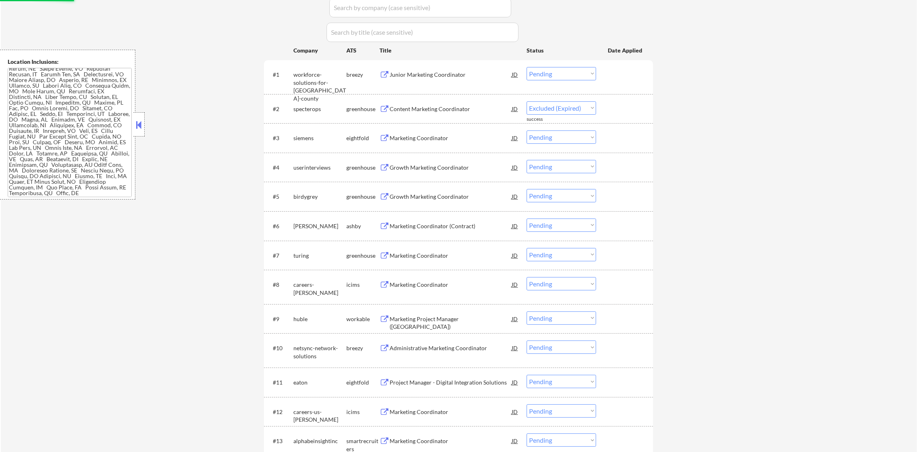
select select ""pending""
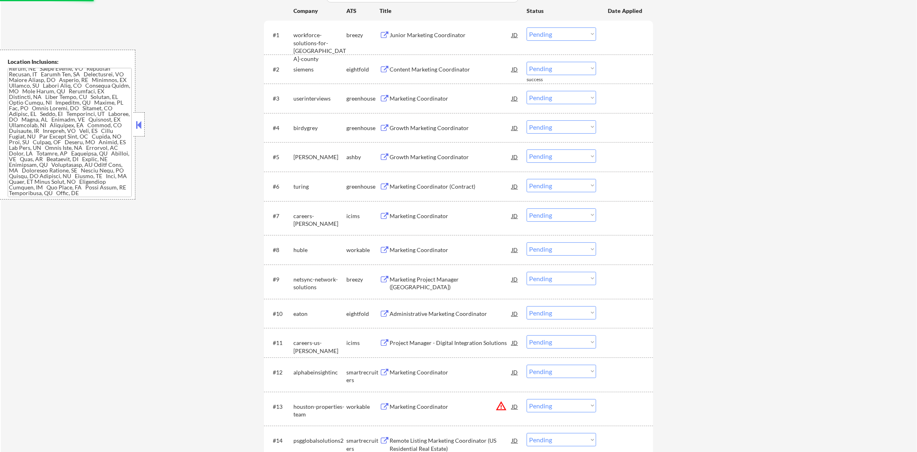
scroll to position [318, 0]
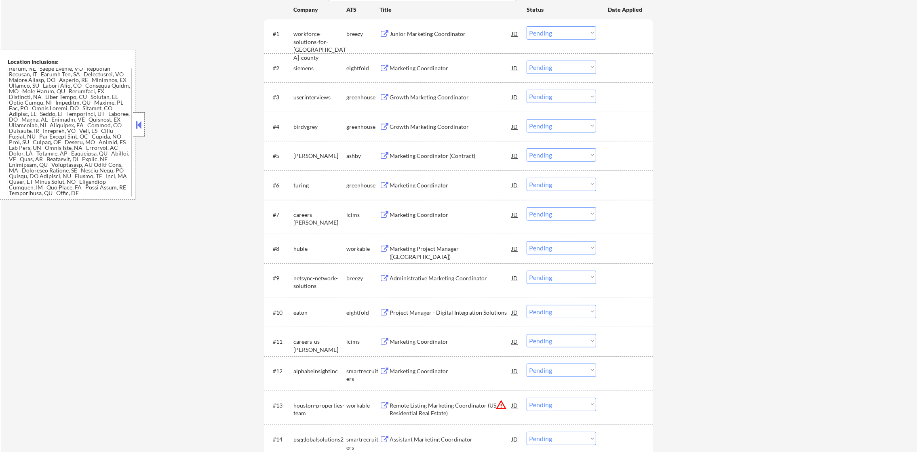
click at [423, 98] on div "Growth Marketing Coordinator" at bounding box center [451, 97] width 122 height 8
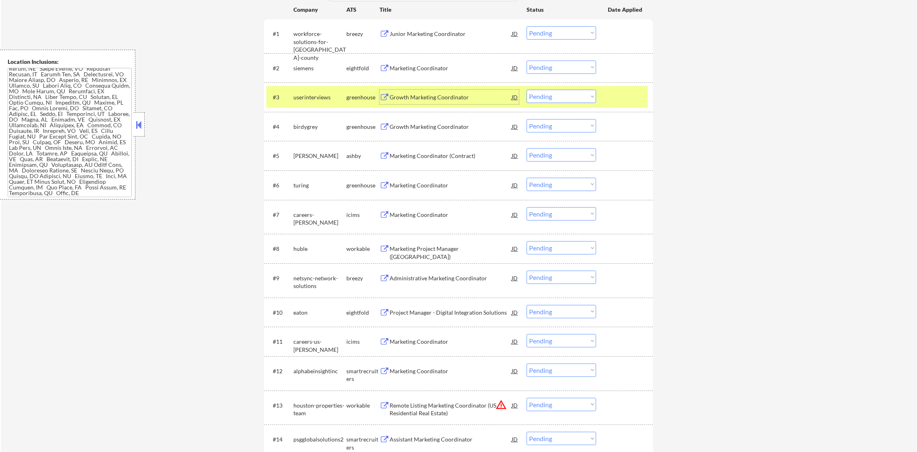
scroll to position [358, 0]
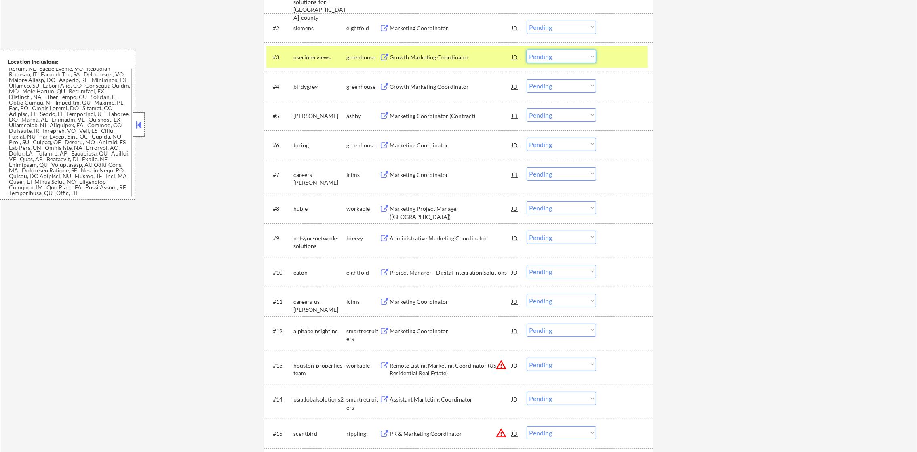
click at [563, 55] on select "Choose an option... Pending Applied Excluded (Questions) Excluded (Expired) Exc…" at bounding box center [560, 56] width 69 height 13
click at [526, 50] on select "Choose an option... Pending Applied Excluded (Questions) Excluded (Expired) Exc…" at bounding box center [560, 56] width 69 height 13
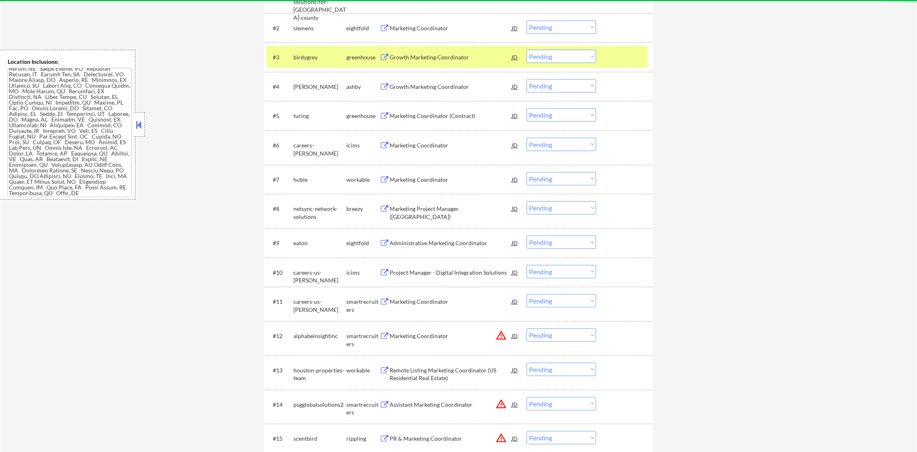
click at [311, 53] on div "birdygrey" at bounding box center [319, 57] width 53 height 8
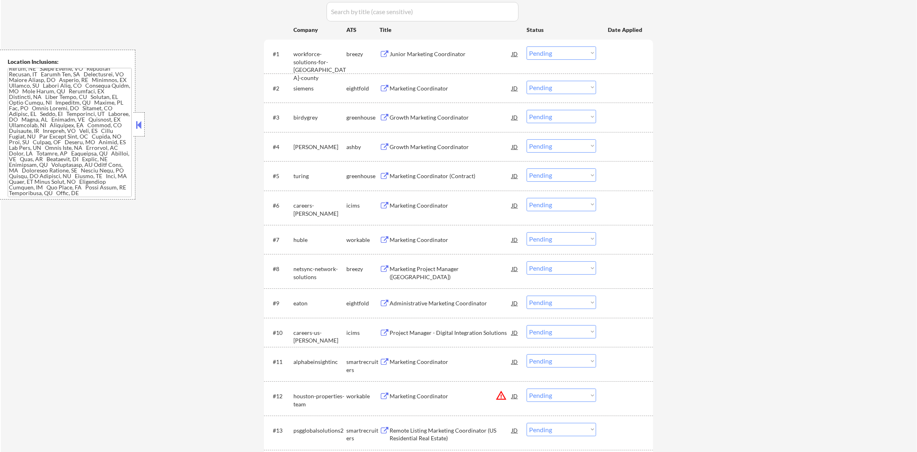
scroll to position [297, 0]
click at [427, 116] on div "Growth Marketing Coordinator" at bounding box center [451, 118] width 122 height 8
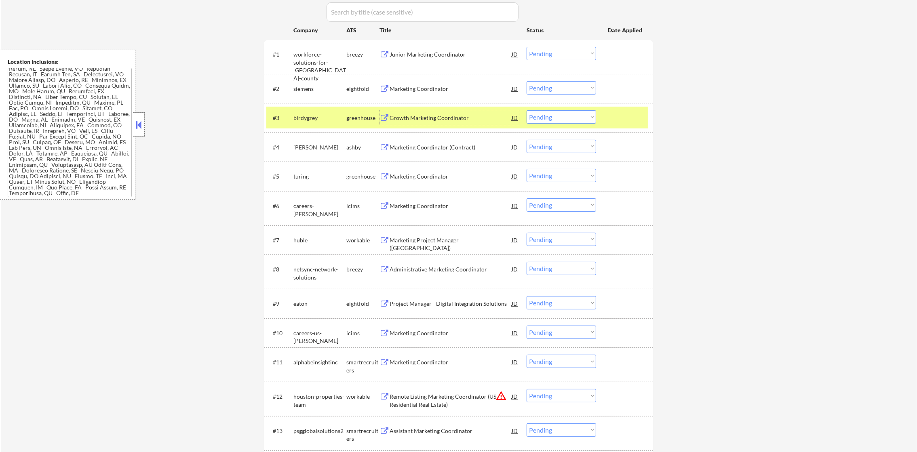
click at [540, 123] on select "Choose an option... Pending Applied Excluded (Questions) Excluded (Expired) Exc…" at bounding box center [560, 116] width 69 height 13
click at [526, 110] on select "Choose an option... Pending Applied Excluded (Questions) Excluded (Expired) Exc…" at bounding box center [560, 116] width 69 height 13
click at [307, 112] on div "birdygrey" at bounding box center [319, 117] width 53 height 15
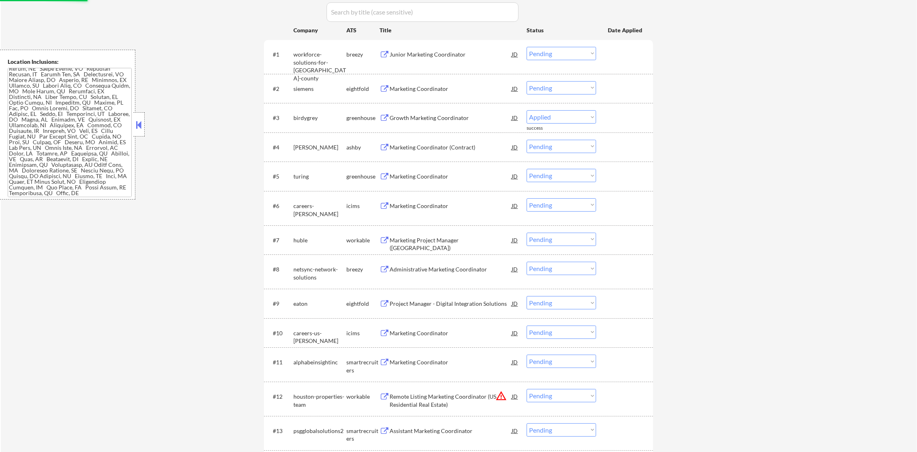
select select ""pending""
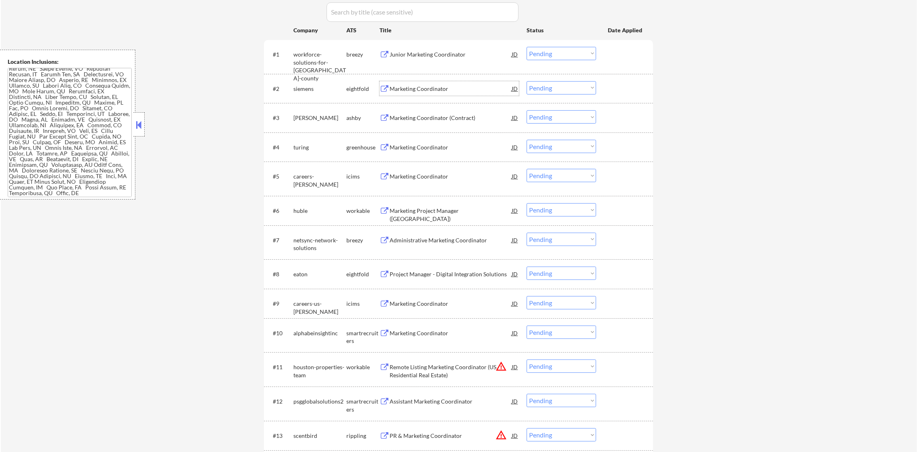
click at [421, 89] on div "Marketing Coordinator" at bounding box center [451, 89] width 122 height 8
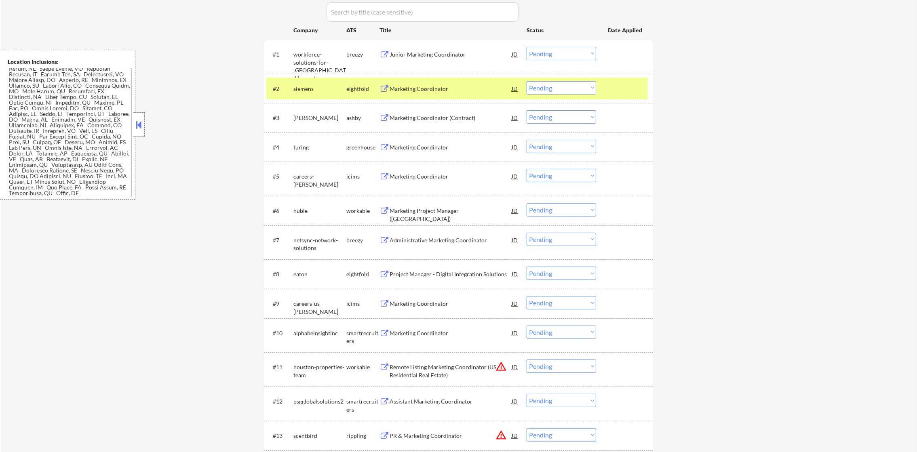
scroll to position [0, 0]
drag, startPoint x: 547, startPoint y: 84, endPoint x: 547, endPoint y: 95, distance: 10.9
click at [547, 84] on select "Choose an option... Pending Applied Excluded (Questions) Excluded (Expired) Exc…" at bounding box center [560, 87] width 69 height 13
click at [526, 81] on select "Choose an option... Pending Applied Excluded (Questions) Excluded (Expired) Exc…" at bounding box center [560, 87] width 69 height 13
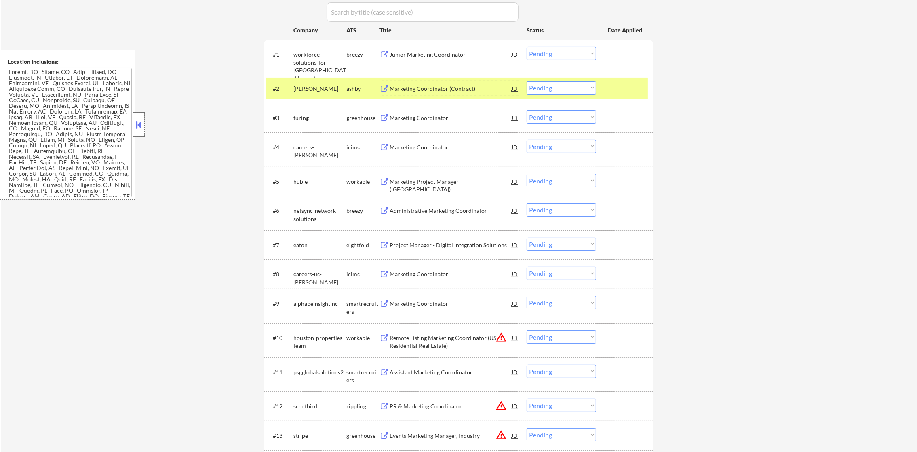
click at [421, 87] on div "Marketing Coordinator (Contract)" at bounding box center [451, 89] width 122 height 8
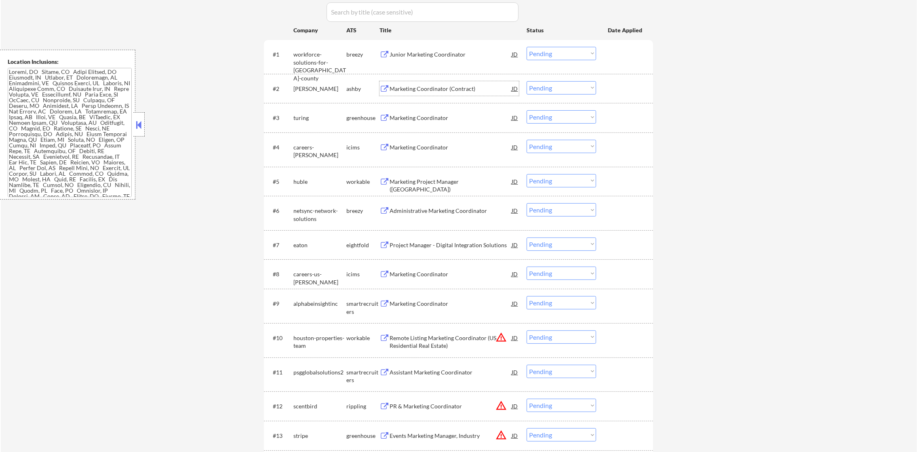
click at [564, 88] on select "Choose an option... Pending Applied Excluded (Questions) Excluded (Expired) Exc…" at bounding box center [560, 87] width 69 height 13
click at [526, 81] on select "Choose an option... Pending Applied Excluded (Questions) Excluded (Expired) Exc…" at bounding box center [560, 87] width 69 height 13
click at [421, 117] on div "Marketing Coordinator" at bounding box center [451, 118] width 122 height 8
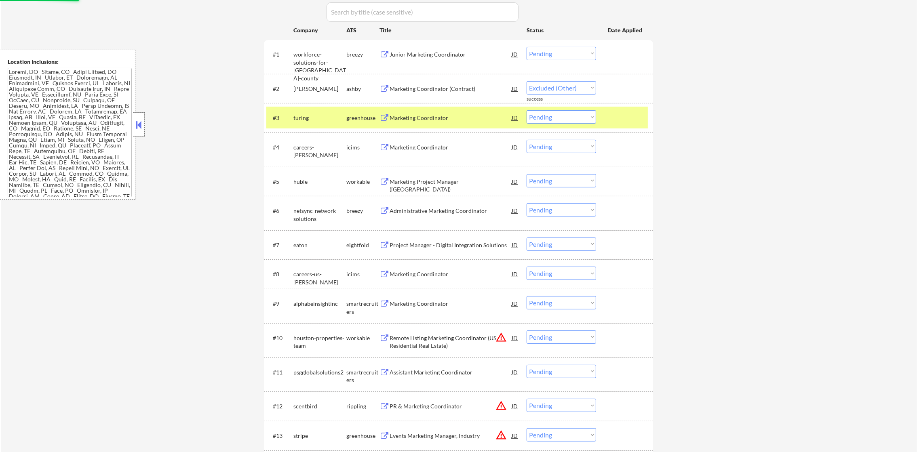
select select ""pending""
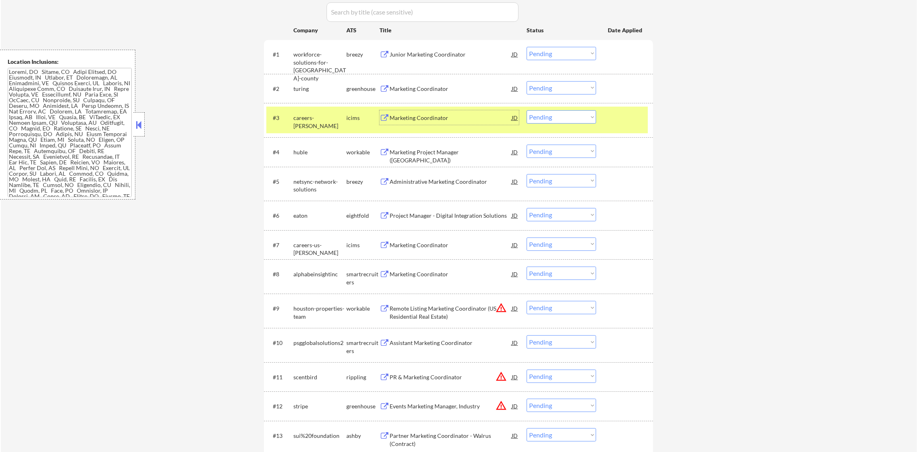
click at [579, 116] on select "Choose an option... Pending Applied Excluded (Questions) Excluded (Expired) Exc…" at bounding box center [560, 116] width 69 height 13
click at [526, 110] on select "Choose an option... Pending Applied Excluded (Questions) Excluded (Expired) Exc…" at bounding box center [560, 116] width 69 height 13
click at [324, 119] on div "careers-[PERSON_NAME]" at bounding box center [319, 122] width 53 height 16
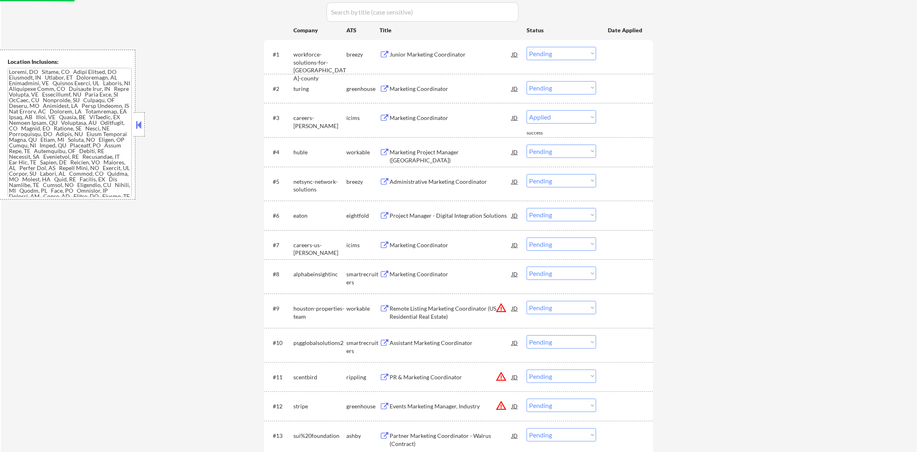
select select ""pending""
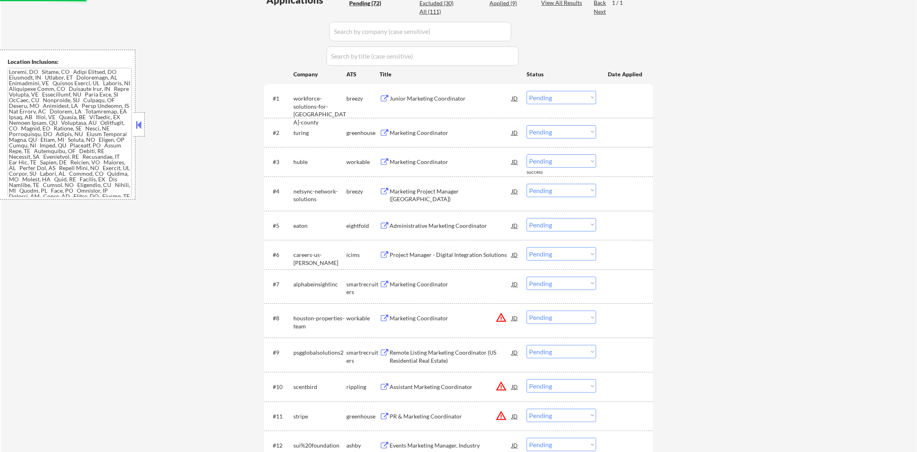
scroll to position [217, 0]
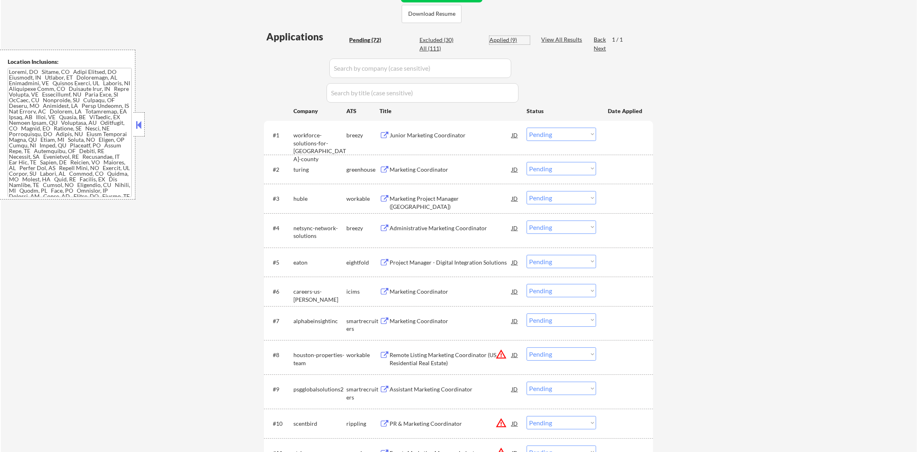
click at [503, 37] on div "Applied (9)" at bounding box center [509, 40] width 40 height 8
select select ""applied""
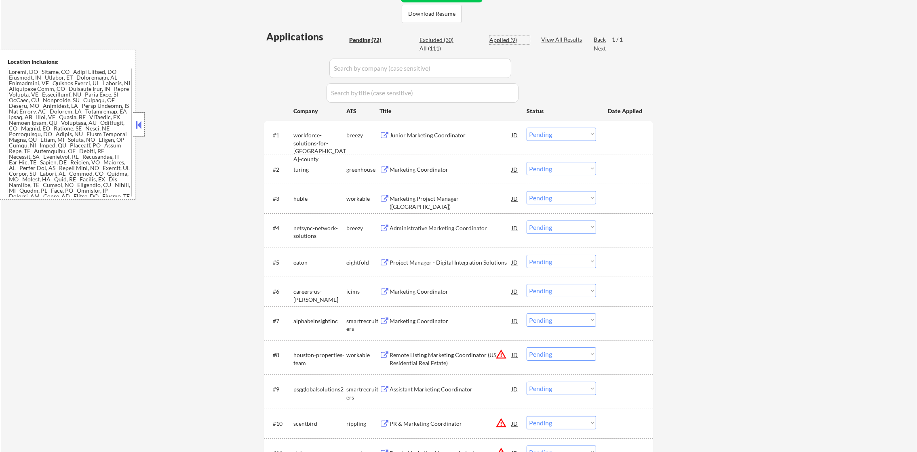
select select ""applied""
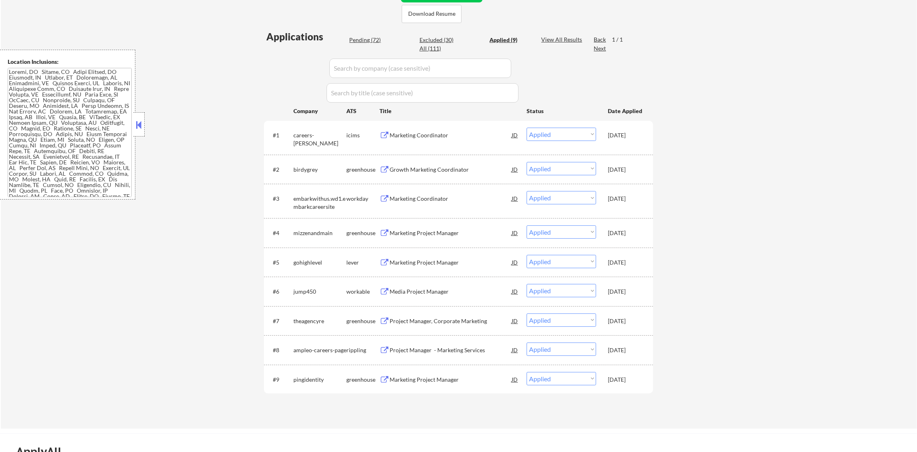
click at [503, 37] on div "Applied (9)" at bounding box center [509, 40] width 40 height 8
click at [580, 128] on select "Choose an option... Pending Applied Excluded (Questions) Excluded (Expired) Exc…" at bounding box center [560, 134] width 69 height 13
select select ""pending""
click at [526, 128] on select "Choose an option... Pending Applied Excluded (Questions) Excluded (Expired) Exc…" at bounding box center [560, 134] width 69 height 13
click at [368, 41] on div "Pending (72)" at bounding box center [369, 40] width 40 height 8
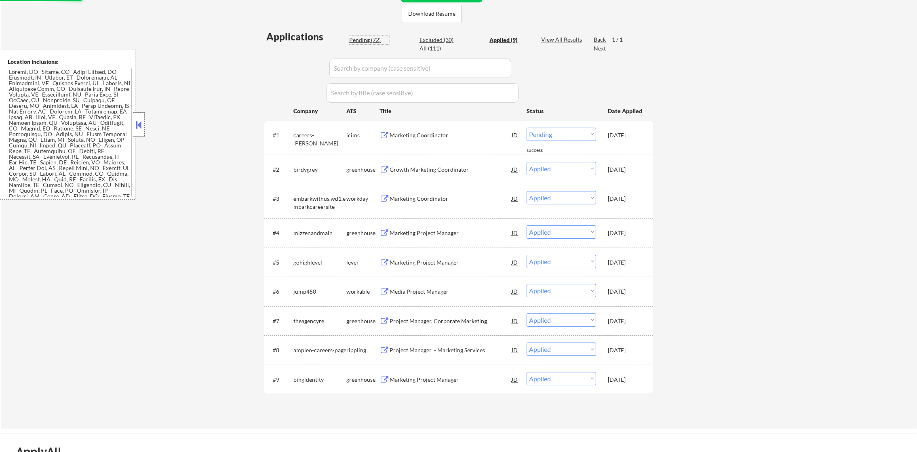
select select ""pending""
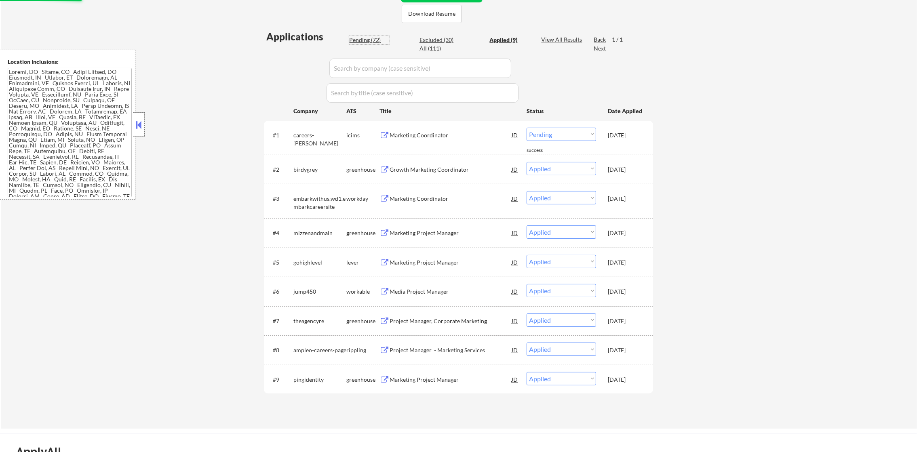
select select ""pending""
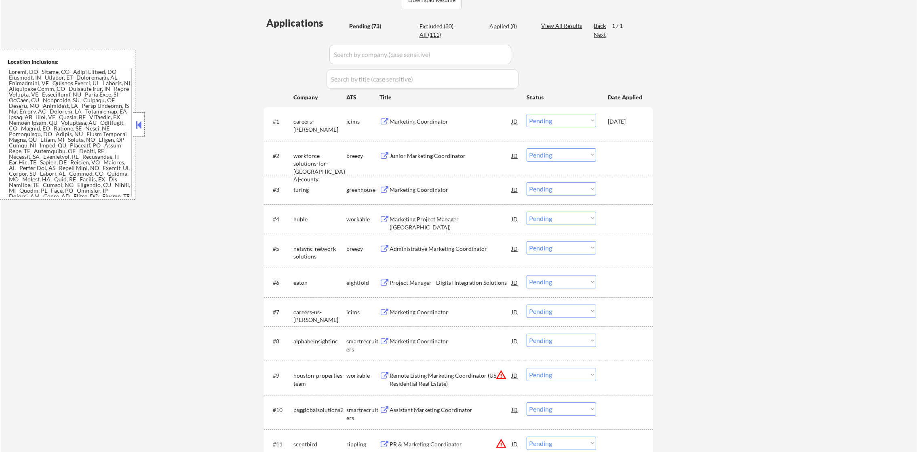
scroll to position [237, 0]
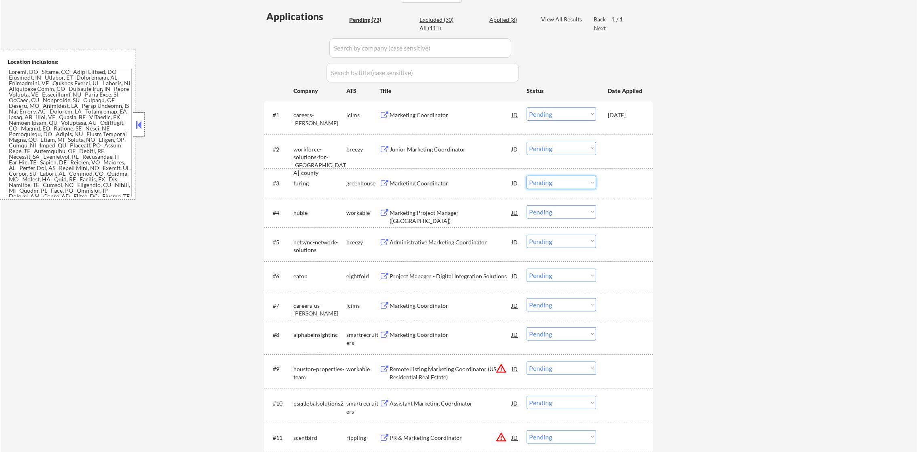
click at [547, 179] on select "Choose an option... Pending Applied Excluded (Questions) Excluded (Expired) Exc…" at bounding box center [560, 182] width 69 height 13
click at [526, 176] on select "Choose an option... Pending Applied Excluded (Questions) Excluded (Expired) Exc…" at bounding box center [560, 182] width 69 height 13
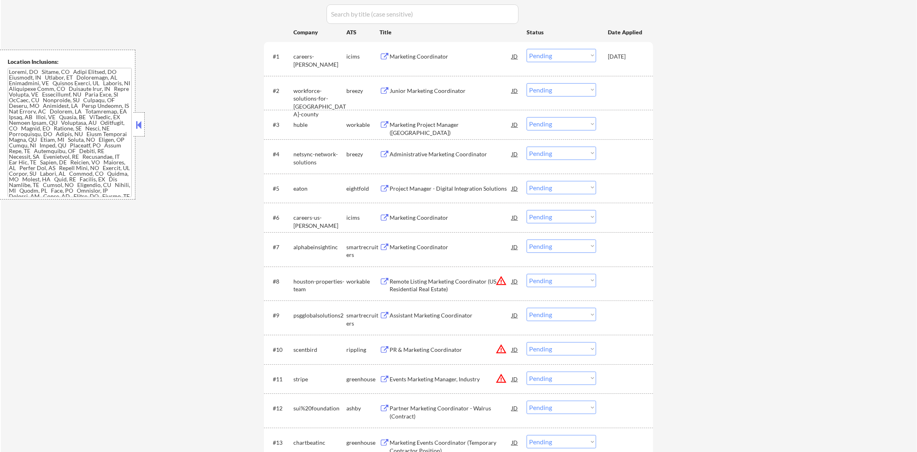
scroll to position [297, 0]
click at [444, 120] on div "Marketing Project Manager ([GEOGRAPHIC_DATA])" at bounding box center [451, 127] width 122 height 16
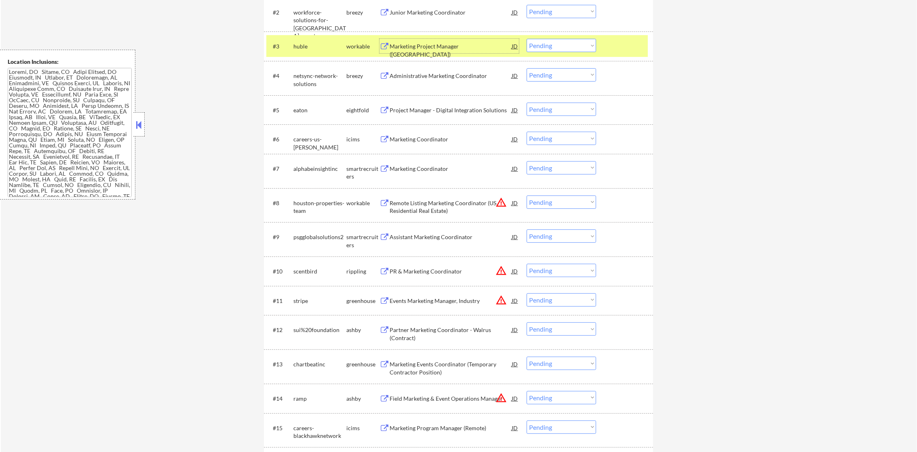
scroll to position [398, 0]
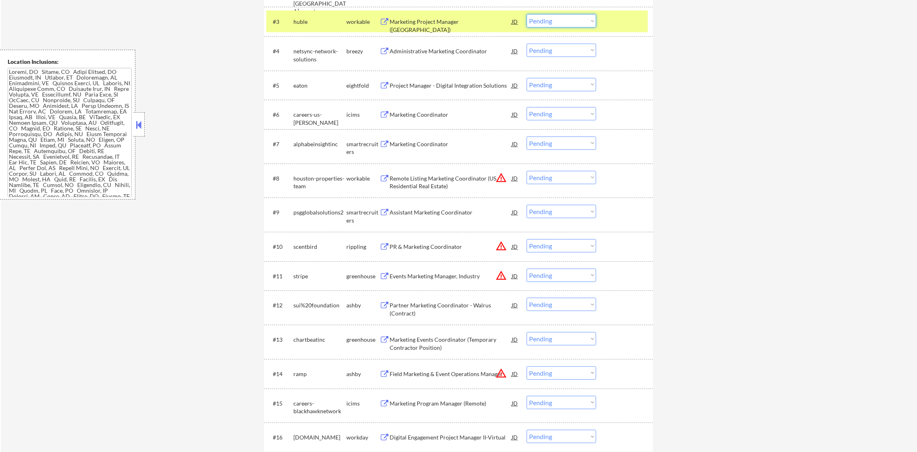
click at [557, 23] on select "Choose an option... Pending Applied Excluded (Questions) Excluded (Expired) Exc…" at bounding box center [560, 20] width 69 height 13
click at [526, 14] on select "Choose an option... Pending Applied Excluded (Questions) Excluded (Expired) Exc…" at bounding box center [560, 20] width 69 height 13
click at [319, 26] on div "huble" at bounding box center [319, 21] width 53 height 15
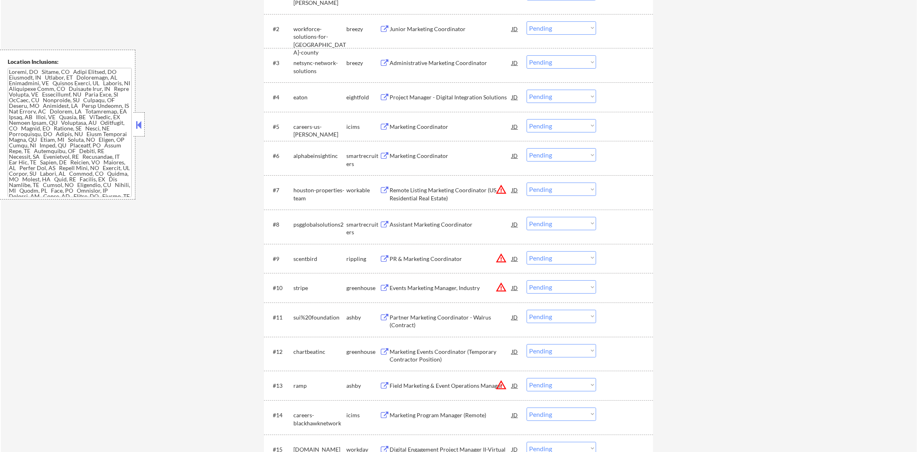
scroll to position [358, 0]
click at [443, 63] on div "Administrative Marketing Coordinator" at bounding box center [451, 62] width 122 height 8
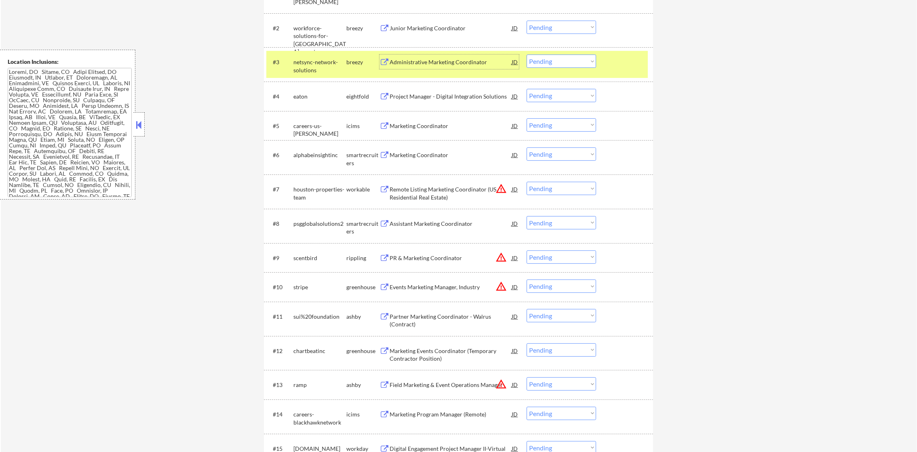
click at [552, 62] on select "Choose an option... Pending Applied Excluded (Questions) Excluded (Expired) Exc…" at bounding box center [560, 61] width 69 height 13
click at [526, 55] on select "Choose an option... Pending Applied Excluded (Questions) Excluded (Expired) Exc…" at bounding box center [560, 61] width 69 height 13
click at [328, 62] on div "netsync-network-solutions" at bounding box center [319, 66] width 53 height 16
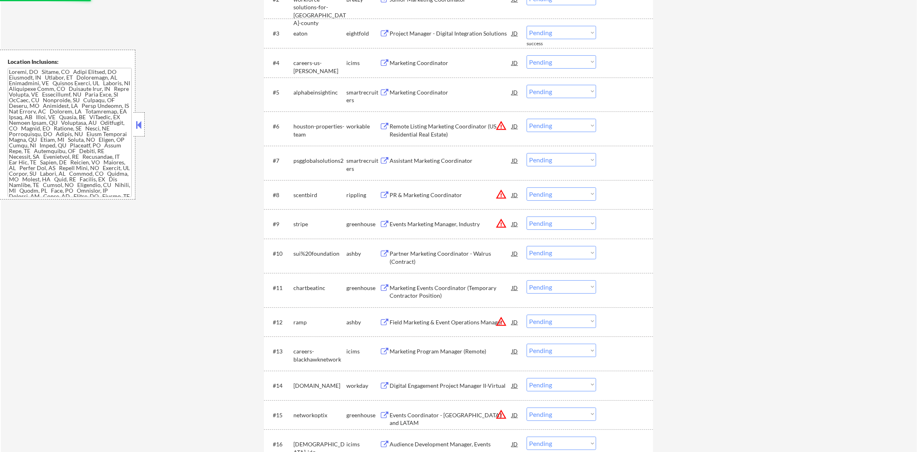
scroll to position [379, 0]
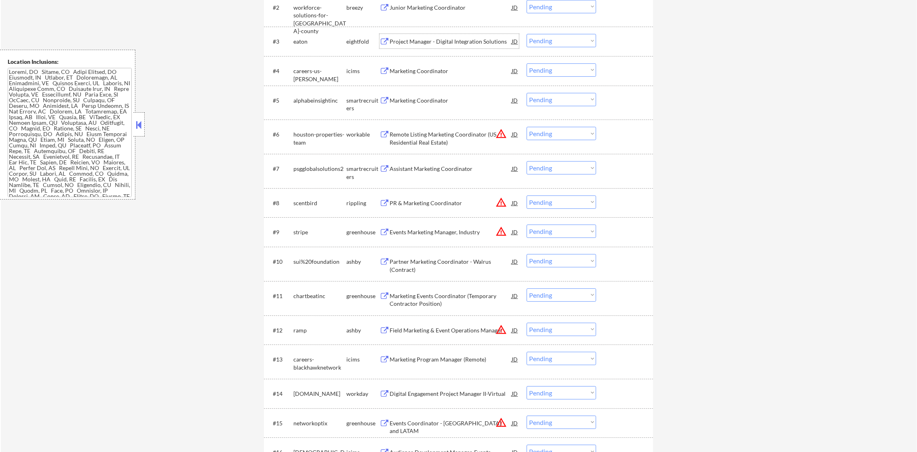
click at [455, 42] on div "Project Manager - Digital Integration Solutions" at bounding box center [451, 42] width 122 height 8
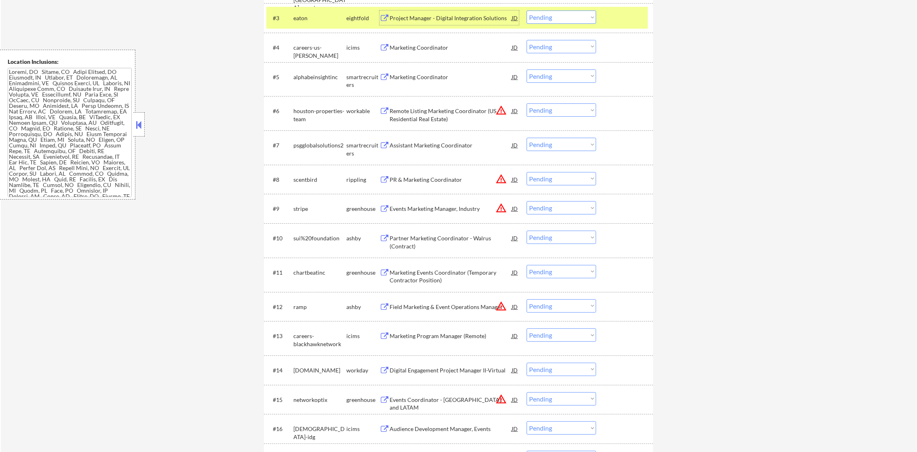
scroll to position [398, 0]
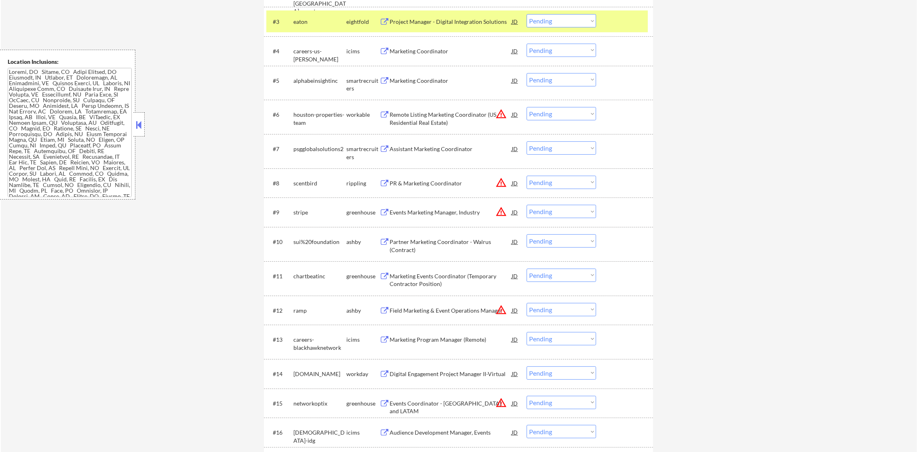
click at [564, 15] on select "Choose an option... Pending Applied Excluded (Questions) Excluded (Expired) Exc…" at bounding box center [560, 20] width 69 height 13
click at [526, 14] on select "Choose an option... Pending Applied Excluded (Questions) Excluded (Expired) Exc…" at bounding box center [560, 20] width 69 height 13
click at [305, 19] on div "eaton" at bounding box center [319, 22] width 53 height 8
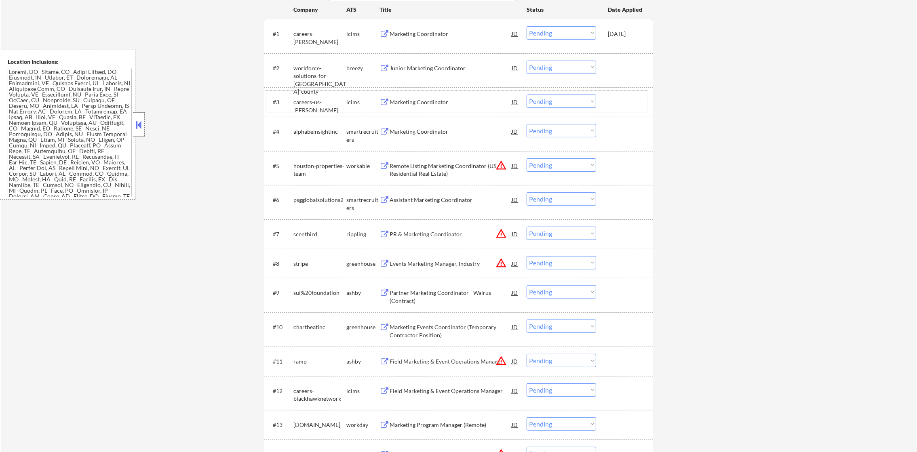
scroll to position [358, 0]
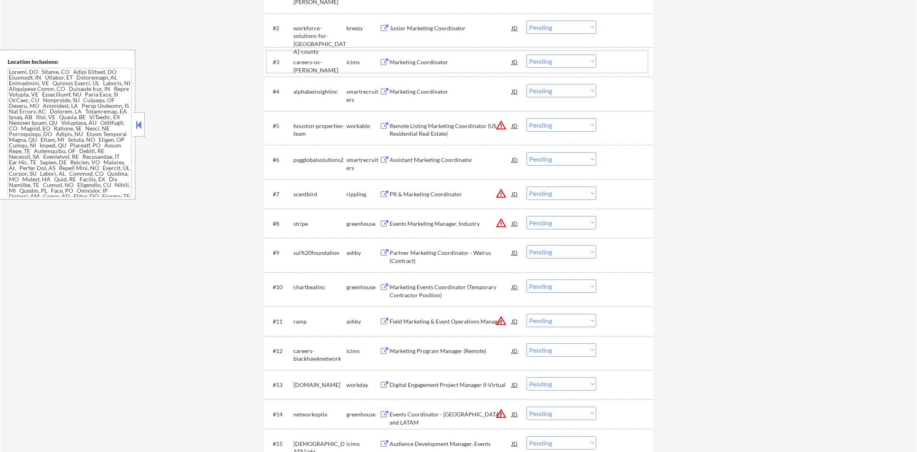
click at [416, 61] on div "Marketing Coordinator" at bounding box center [451, 62] width 122 height 8
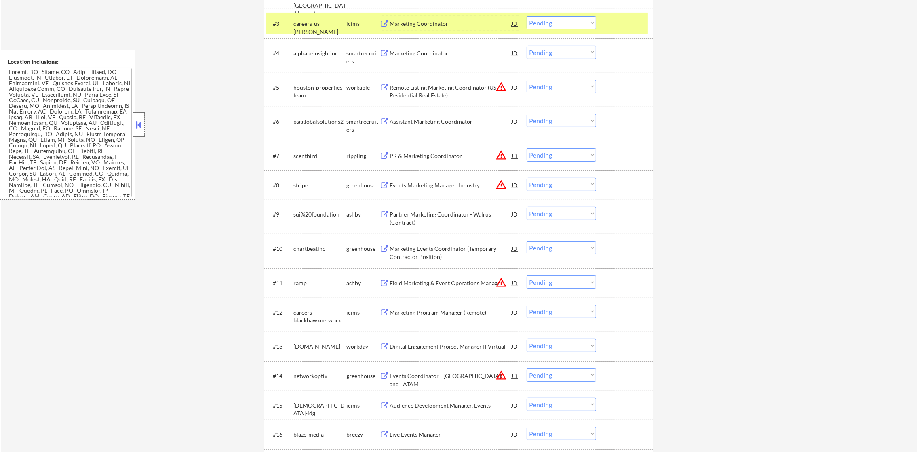
scroll to position [398, 0]
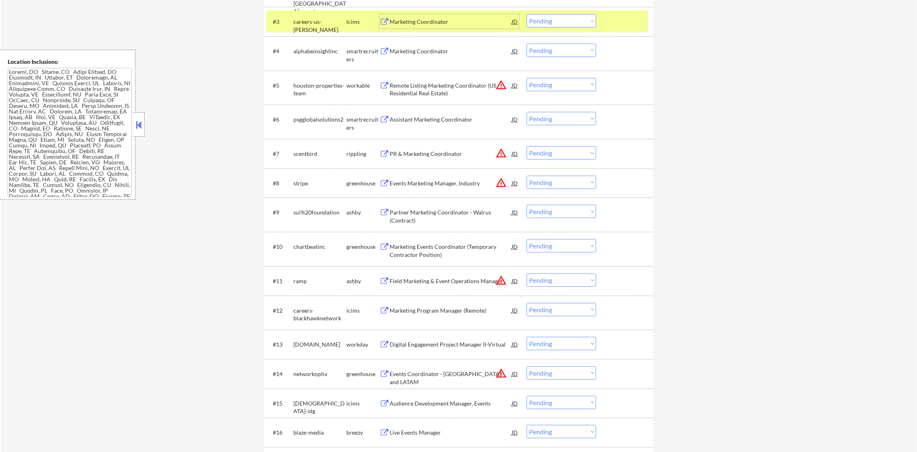
click at [560, 18] on select "Choose an option... Pending Applied Excluded (Questions) Excluded (Expired) Exc…" at bounding box center [560, 20] width 69 height 13
click at [526, 14] on select "Choose an option... Pending Applied Excluded (Questions) Excluded (Expired) Exc…" at bounding box center [560, 20] width 69 height 13
click at [326, 24] on div "careers-us-[PERSON_NAME]" at bounding box center [319, 26] width 53 height 16
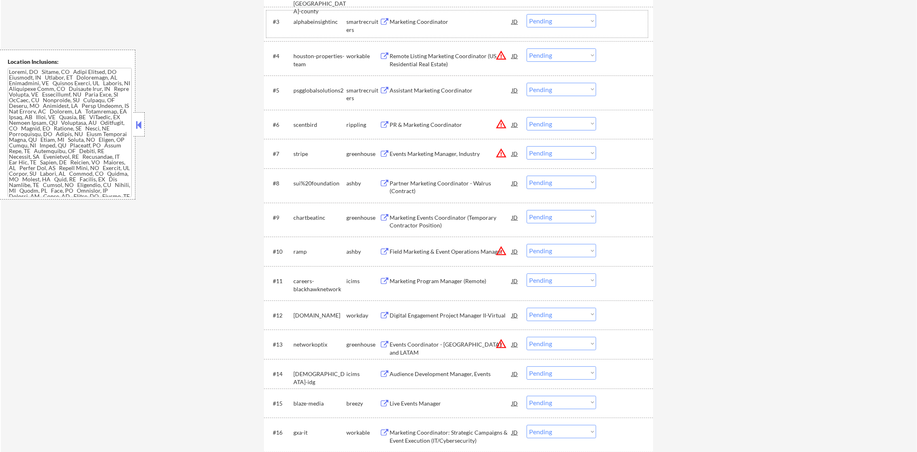
click at [448, 19] on div "Marketing Coordinator" at bounding box center [451, 22] width 122 height 8
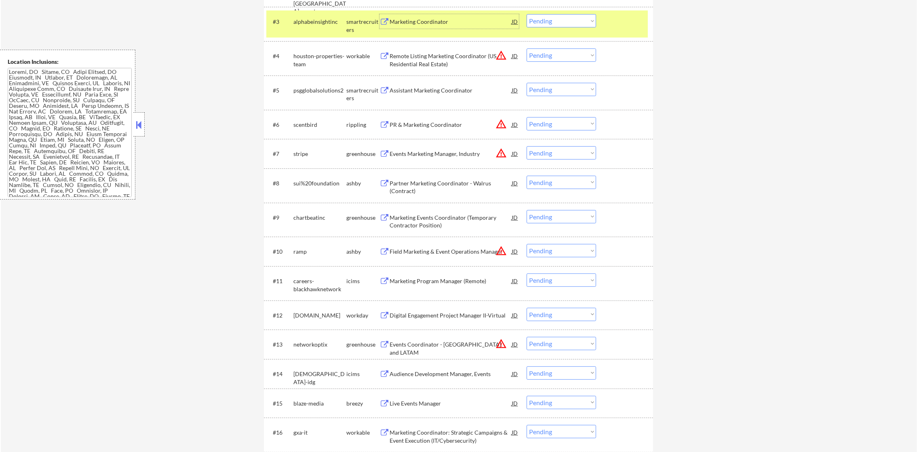
click at [573, 20] on select "Choose an option... Pending Applied Excluded (Questions) Excluded (Expired) Exc…" at bounding box center [560, 20] width 69 height 13
click at [526, 14] on select "Choose an option... Pending Applied Excluded (Questions) Excluded (Expired) Exc…" at bounding box center [560, 20] width 69 height 13
click at [296, 21] on div "alphabeinsightinc" at bounding box center [319, 22] width 53 height 8
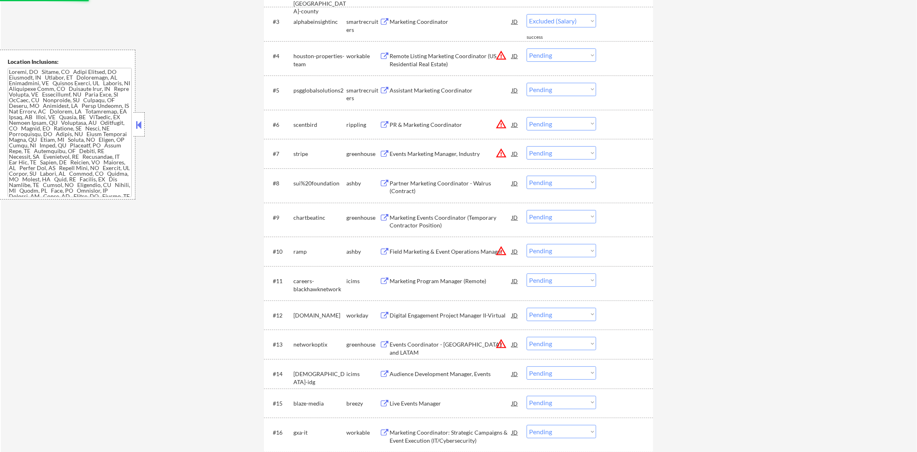
select select ""pending""
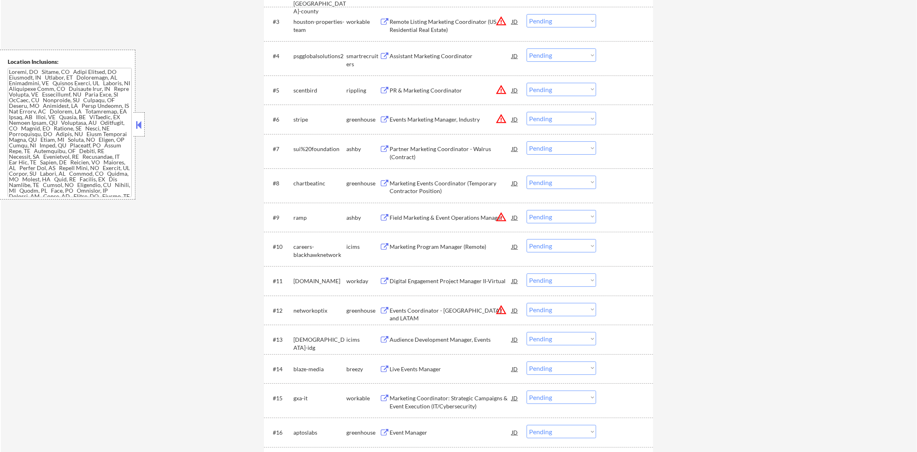
click at [495, 19] on div "Remote Listing Marketing Coordinator (US Residential Real Estate)" at bounding box center [451, 26] width 122 height 16
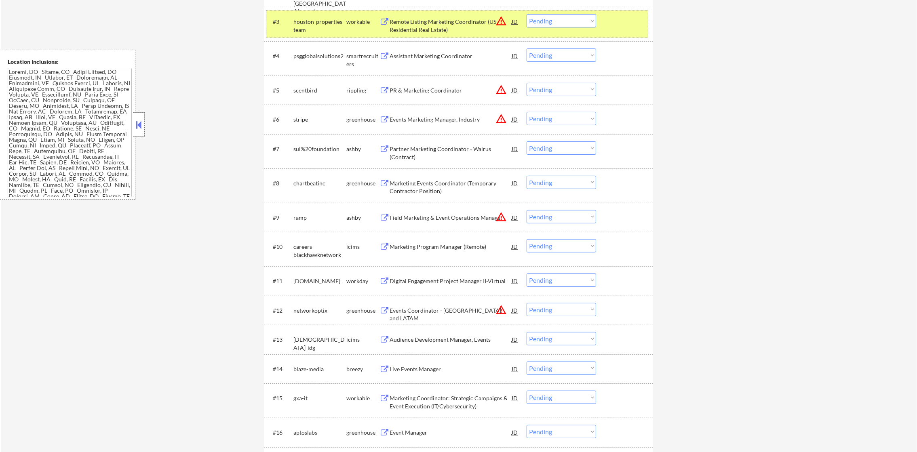
click at [335, 24] on div "houston-properties-team" at bounding box center [319, 26] width 53 height 16
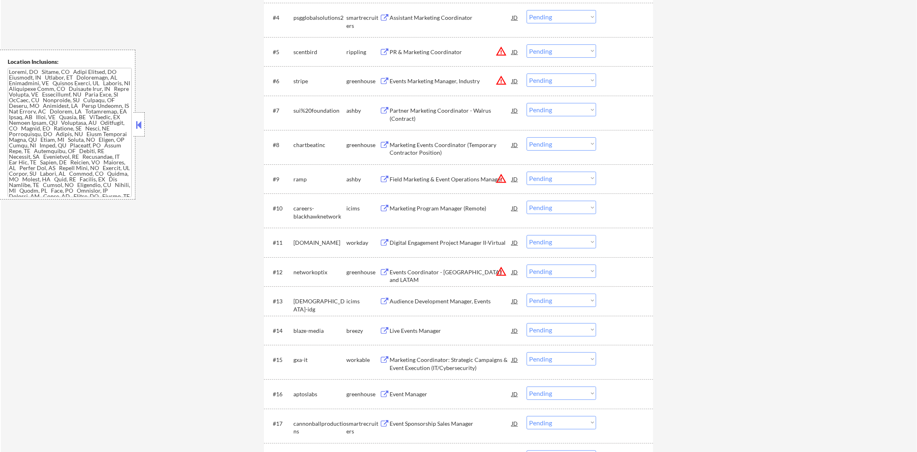
scroll to position [439, 0]
click at [448, 15] on div "Assistant Marketing Coordinator" at bounding box center [451, 15] width 122 height 8
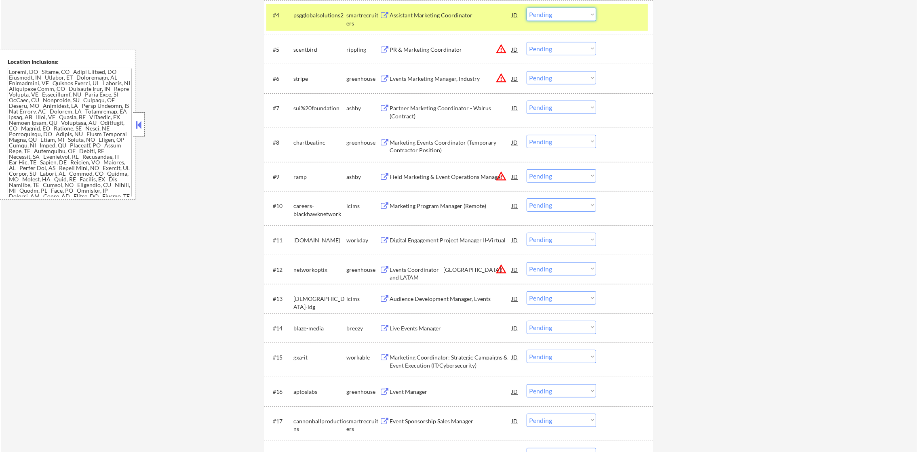
click at [566, 15] on select "Choose an option... Pending Applied Excluded (Questions) Excluded (Expired) Exc…" at bounding box center [560, 14] width 69 height 13
click at [526, 8] on select "Choose an option... Pending Applied Excluded (Questions) Excluded (Expired) Exc…" at bounding box center [560, 14] width 69 height 13
click at [314, 17] on div "psgglobalsolutions2" at bounding box center [319, 15] width 53 height 8
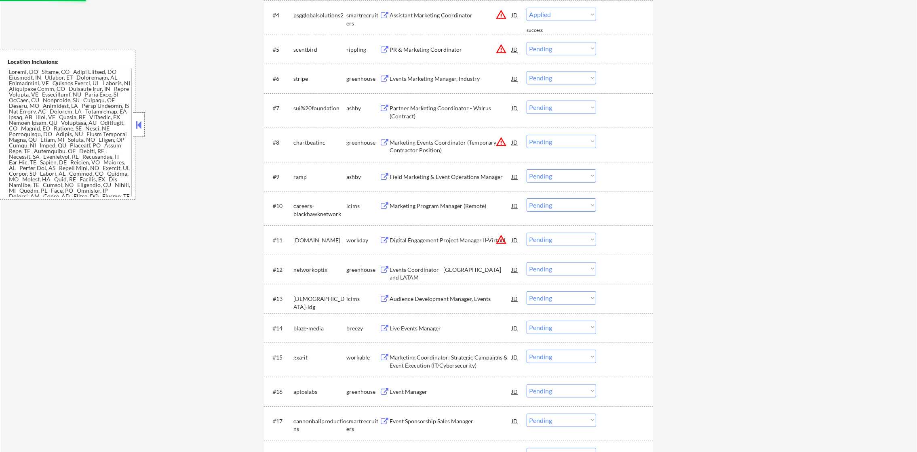
select select ""pending""
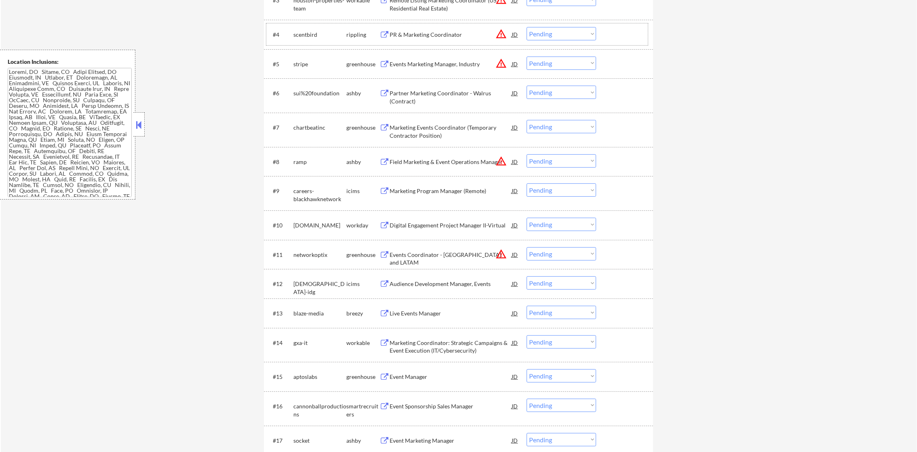
scroll to position [419, 0]
click at [501, 34] on button "warning_amber" at bounding box center [500, 34] width 11 height 11
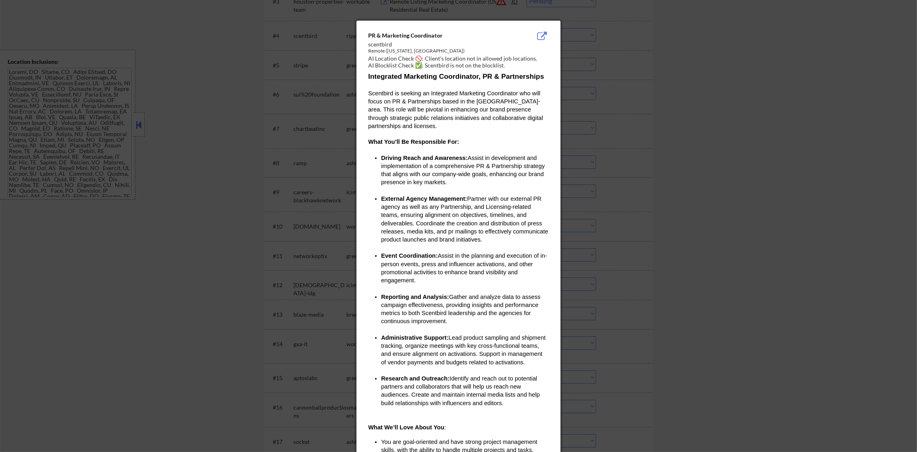
click at [590, 78] on div at bounding box center [458, 226] width 917 height 452
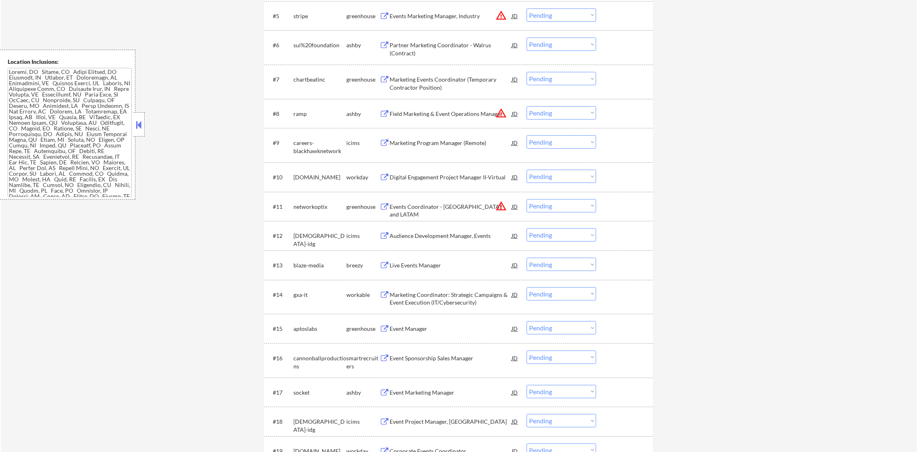
scroll to position [479, 0]
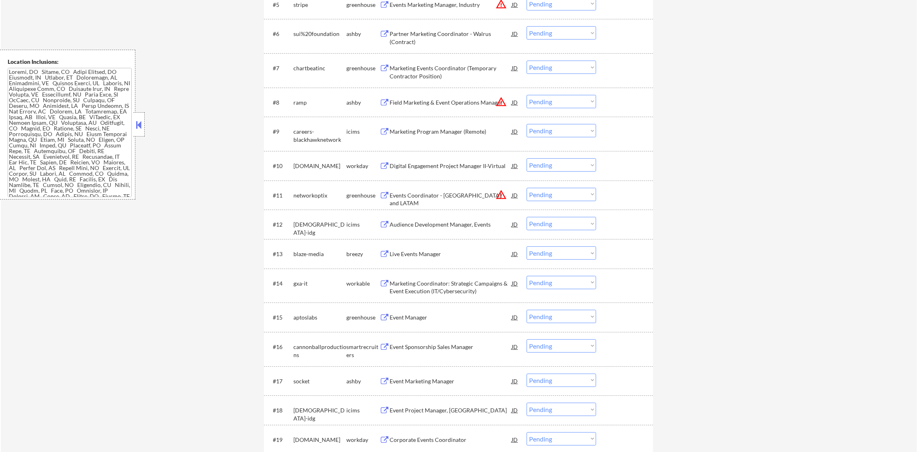
click at [427, 34] on div "Partner Marketing Coordinator - Walrus (Contract)" at bounding box center [451, 38] width 122 height 16
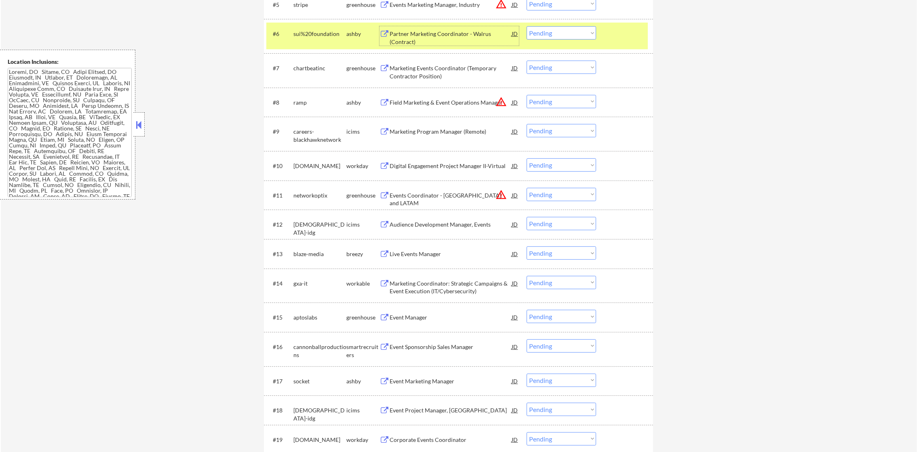
click at [403, 422] on div "#18 idccareers-idg icims Event Project Manager, [GEOGRAPHIC_DATA] JD warning_am…" at bounding box center [458, 410] width 389 height 29
click at [319, 36] on div "sui%20foundation" at bounding box center [319, 34] width 53 height 8
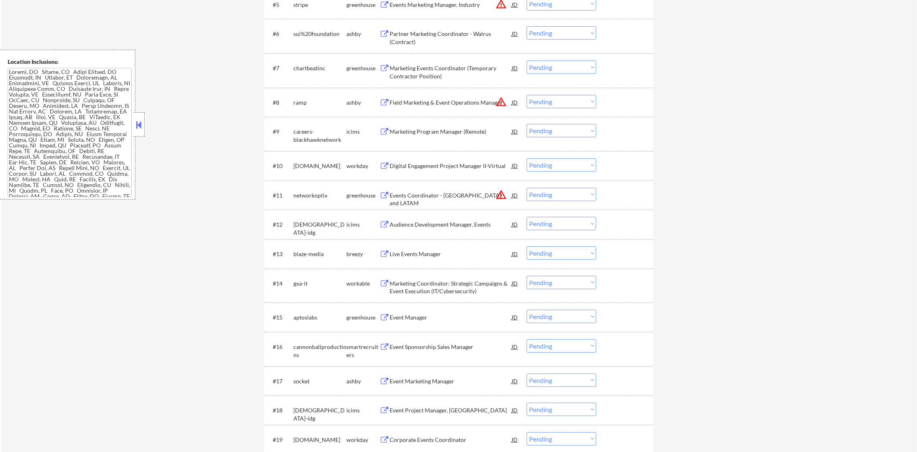
click at [556, 33] on select "Choose an option... Pending Applied Excluded (Questions) Excluded (Expired) Exc…" at bounding box center [560, 32] width 69 height 13
click at [526, 26] on select "Choose an option... Pending Applied Excluded (Questions) Excluded (Expired) Exc…" at bounding box center [560, 32] width 69 height 13
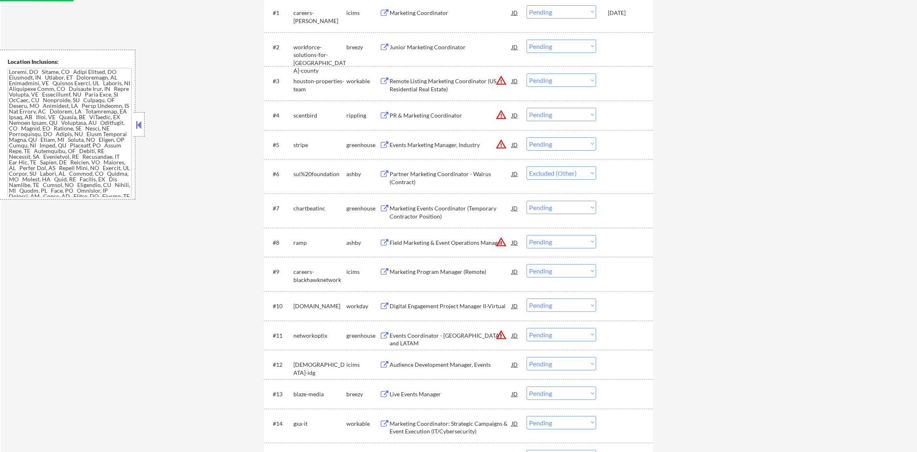
scroll to position [338, 0]
select select ""pending""
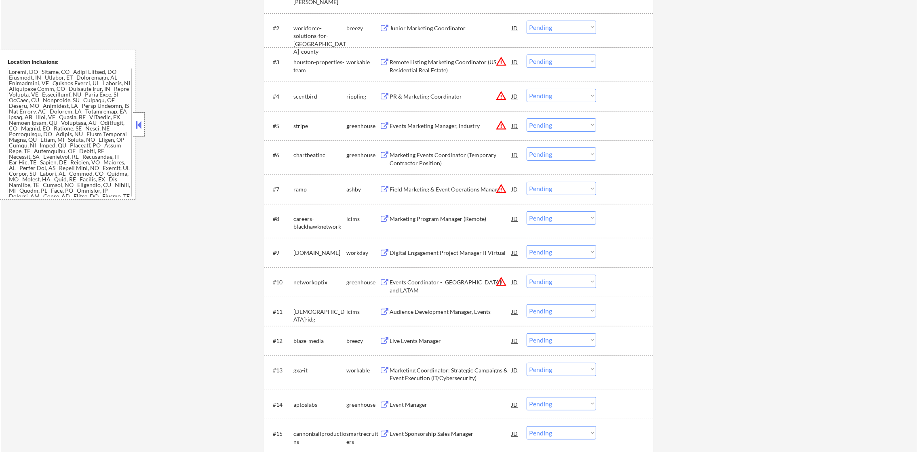
scroll to position [379, 0]
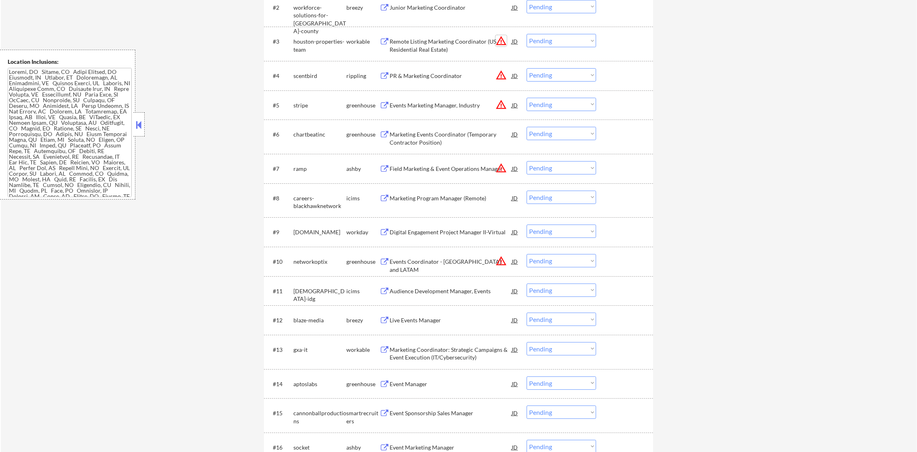
click at [498, 37] on button "warning_amber" at bounding box center [500, 40] width 11 height 11
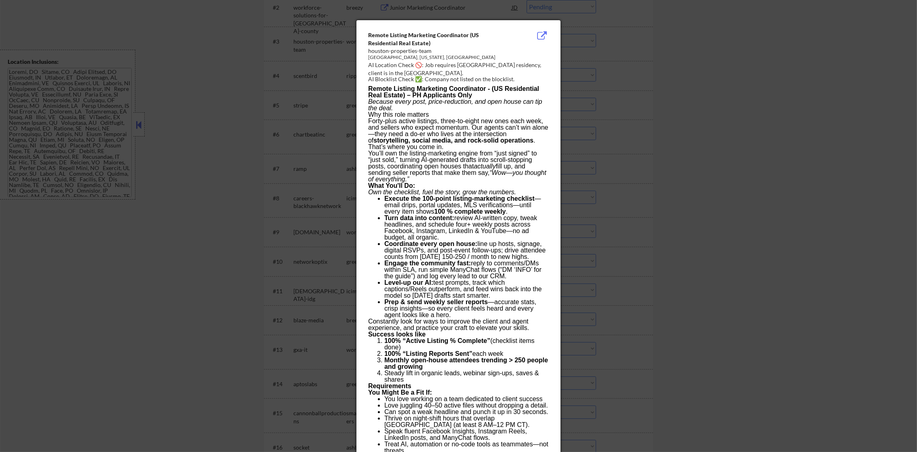
click at [573, 59] on div at bounding box center [458, 226] width 917 height 452
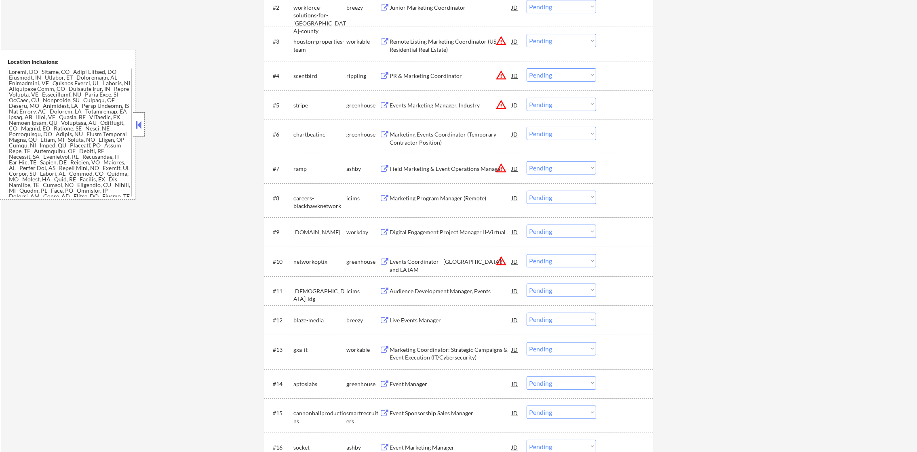
click at [581, 35] on select "Choose an option... Pending Applied Excluded (Questions) Excluded (Expired) Exc…" at bounding box center [560, 40] width 69 height 13
click at [526, 34] on select "Choose an option... Pending Applied Excluded (Questions) Excluded (Expired) Exc…" at bounding box center [560, 40] width 69 height 13
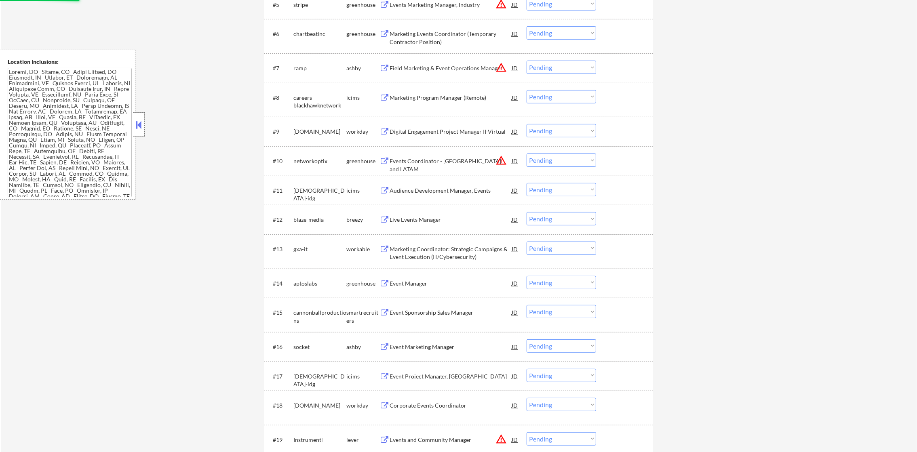
scroll to position [500, 0]
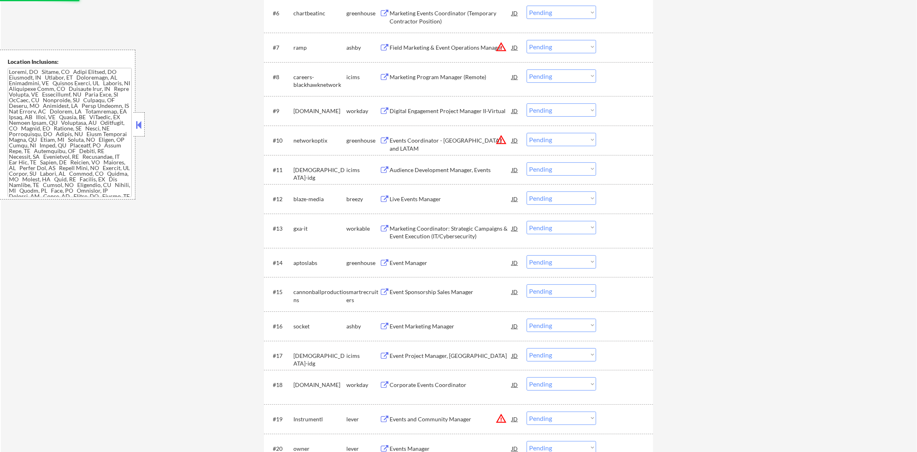
select select ""pending""
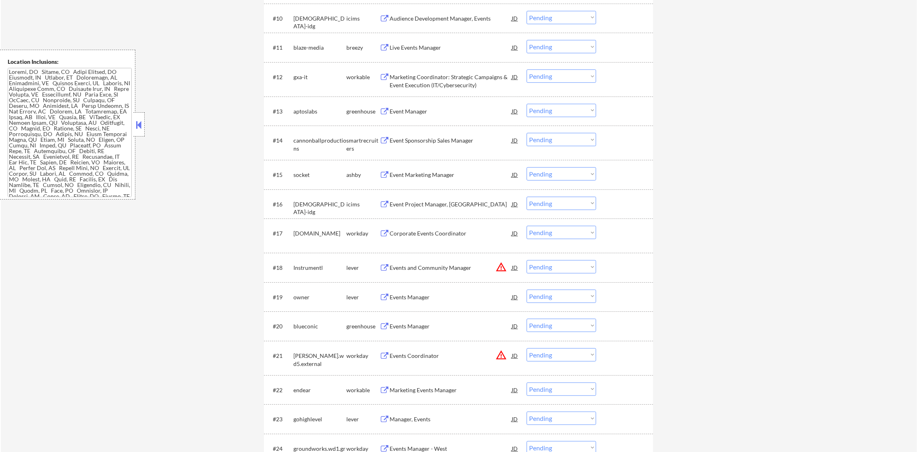
scroll to position [641, 0]
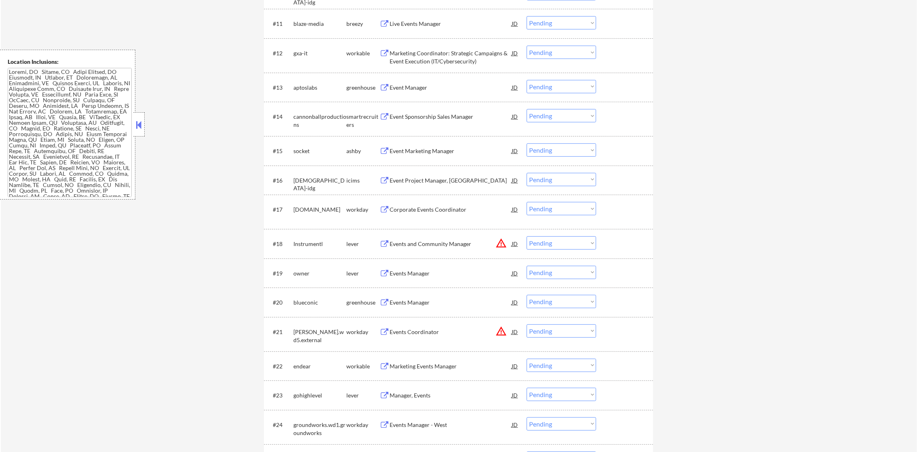
click at [420, 15] on div "#11 blaze-media breezy Live Events Manager JD warning_amber Choose an option...…" at bounding box center [456, 24] width 381 height 22
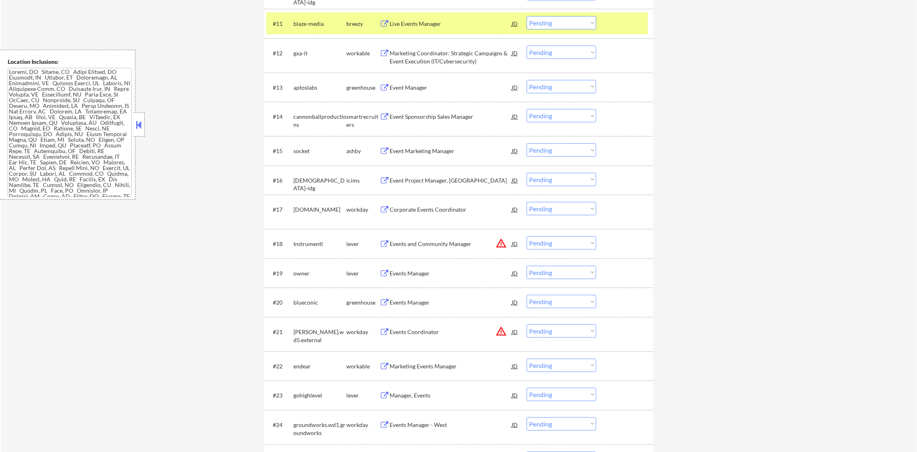
click at [414, 23] on div "Live Events Manager" at bounding box center [451, 24] width 122 height 8
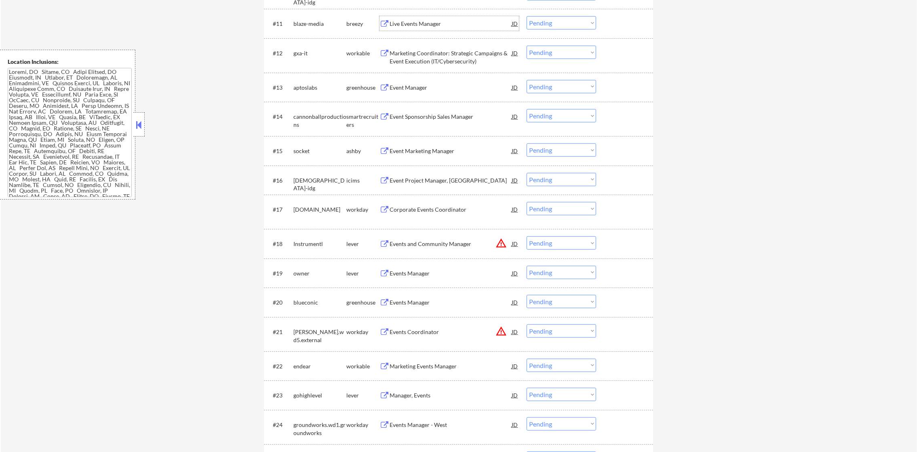
click at [576, 27] on select "Choose an option... Pending Applied Excluded (Questions) Excluded (Expired) Exc…" at bounding box center [560, 22] width 69 height 13
click at [526, 16] on select "Choose an option... Pending Applied Excluded (Questions) Excluded (Expired) Exc…" at bounding box center [560, 22] width 69 height 13
select select ""pending""
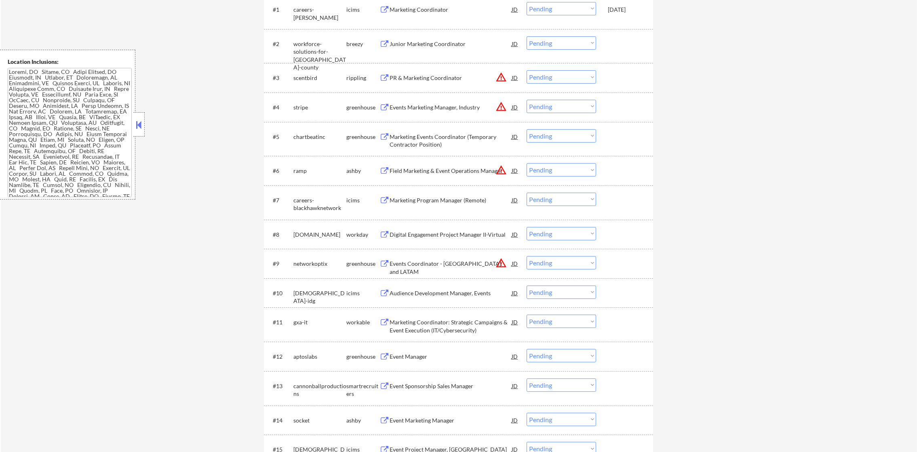
scroll to position [343, 0]
click at [496, 77] on button "warning_amber" at bounding box center [500, 76] width 11 height 11
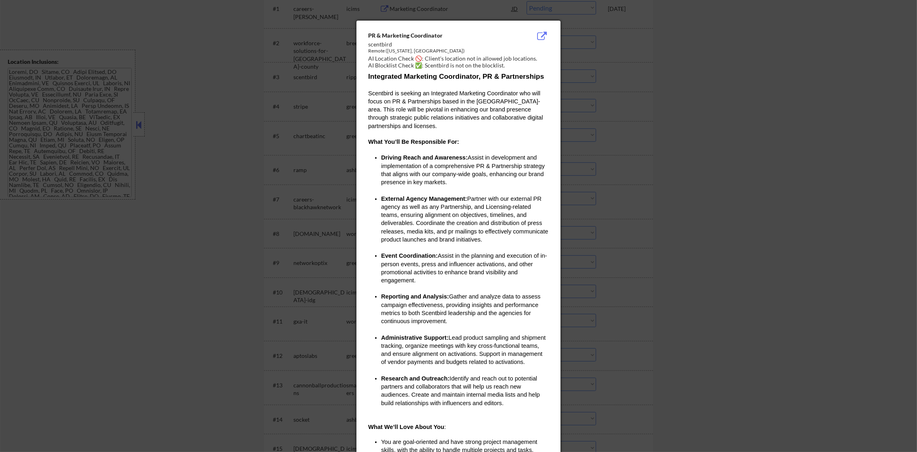
click at [621, 68] on div at bounding box center [458, 226] width 917 height 452
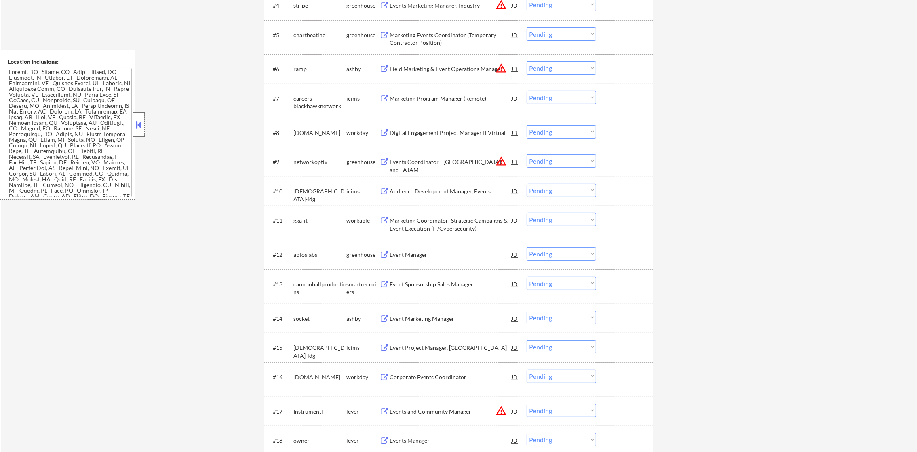
scroll to position [444, 0]
click at [466, 37] on div "Marketing Events Coordinator (Temporary Contractor Position)" at bounding box center [451, 39] width 122 height 16
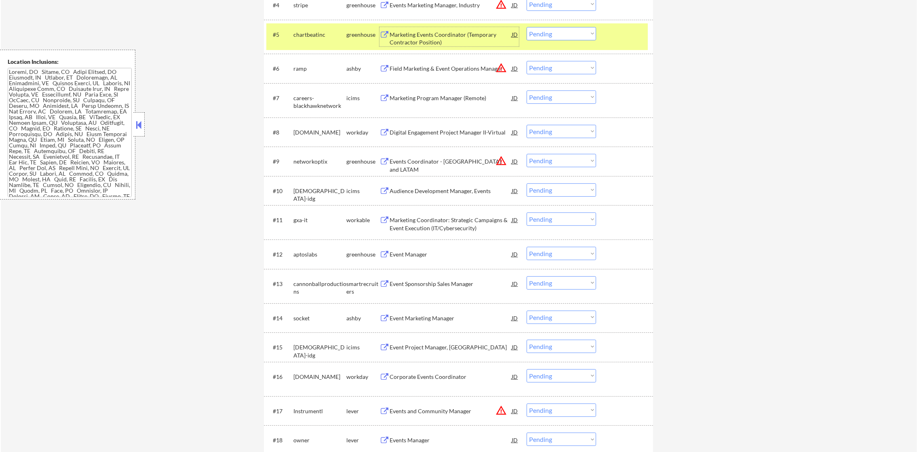
click at [575, 31] on select "Choose an option... Pending Applied Excluded (Questions) Excluded (Expired) Exc…" at bounding box center [560, 33] width 69 height 13
click at [526, 27] on select "Choose an option... Pending Applied Excluded (Questions) Excluded (Expired) Exc…" at bounding box center [560, 33] width 69 height 13
click at [318, 40] on div "chartbeatinc" at bounding box center [319, 34] width 53 height 15
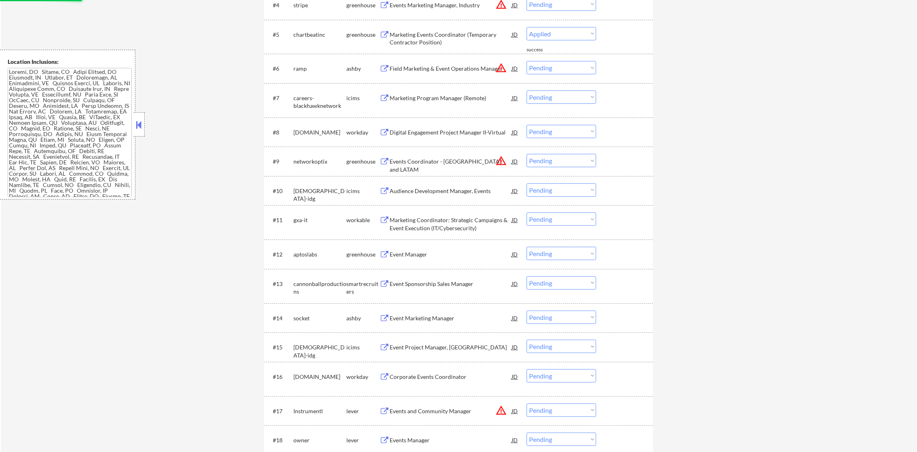
select select ""pending""
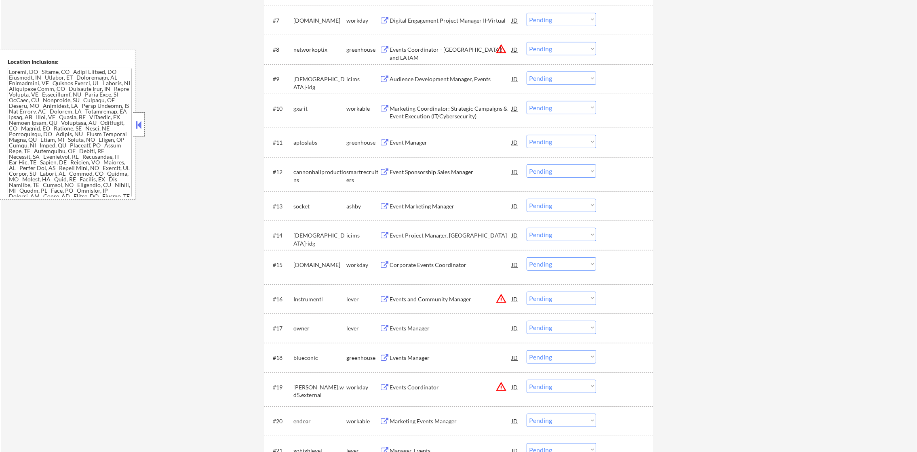
scroll to position [525, 0]
click at [462, 15] on div "Digital Engagement Project Manager II-Virtual" at bounding box center [451, 18] width 122 height 8
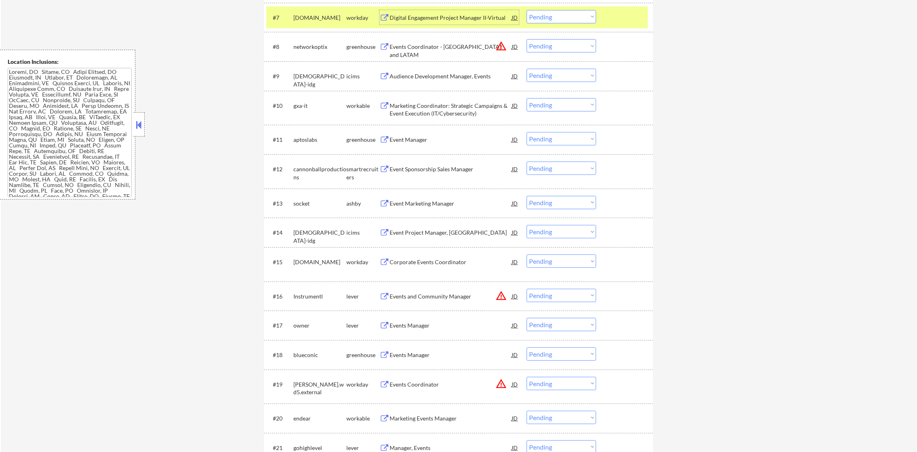
click at [543, 19] on select "Choose an option... Pending Applied Excluded (Questions) Excluded (Expired) Exc…" at bounding box center [560, 16] width 69 height 13
click at [526, 10] on select "Choose an option... Pending Applied Excluded (Questions) Excluded (Expired) Exc…" at bounding box center [560, 16] width 69 height 13
click at [305, 23] on div "[DOMAIN_NAME]" at bounding box center [319, 17] width 53 height 15
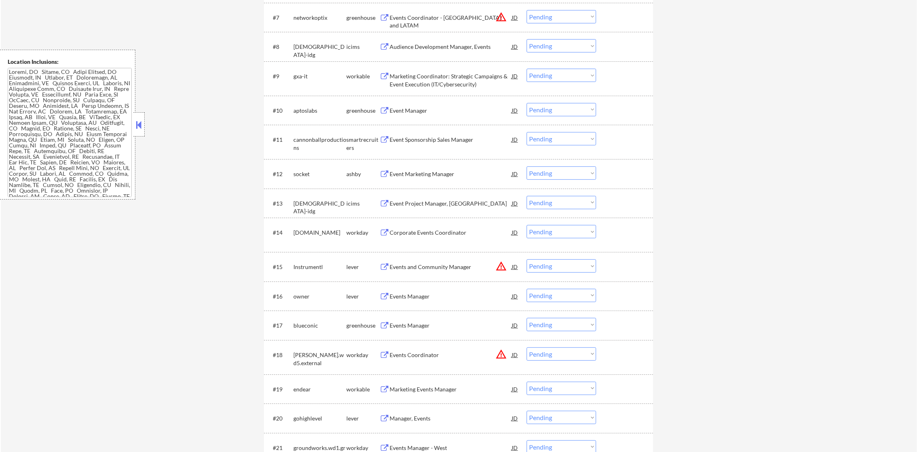
click at [550, 16] on select "Choose an option... Pending Applied Excluded (Questions) Excluded (Expired) Exc…" at bounding box center [560, 16] width 69 height 13
click at [526, 10] on select "Choose an option... Pending Applied Excluded (Questions) Excluded (Expired) Exc…" at bounding box center [560, 16] width 69 height 13
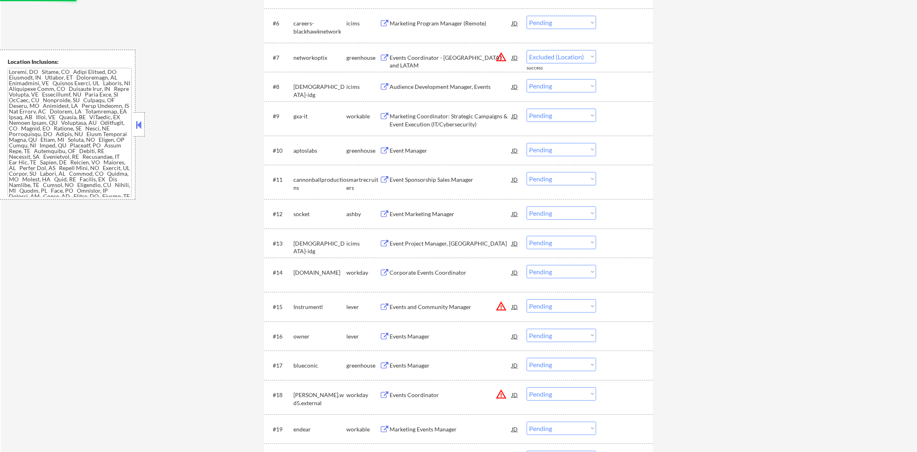
select select ""pending""
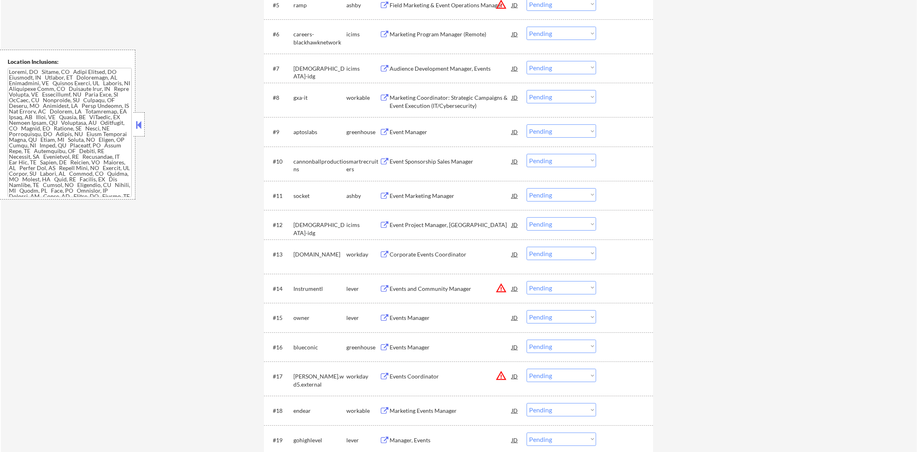
scroll to position [478, 0]
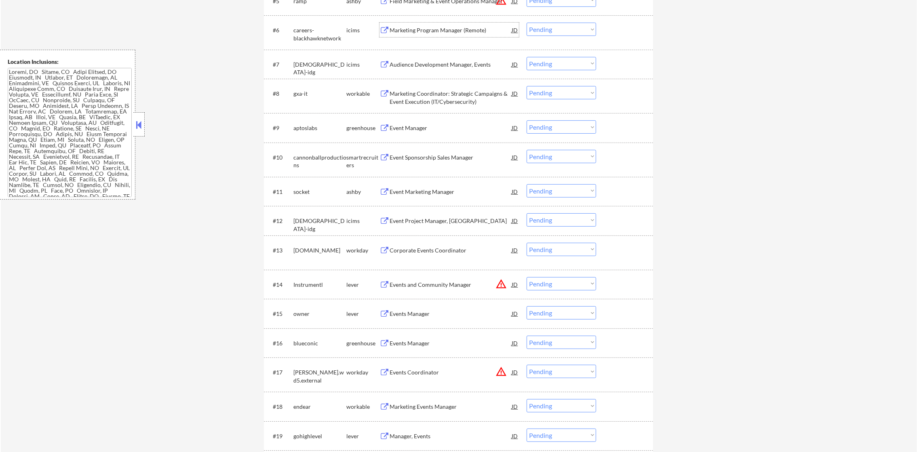
click at [453, 27] on div "Marketing Program Manager (Remote)" at bounding box center [451, 30] width 122 height 8
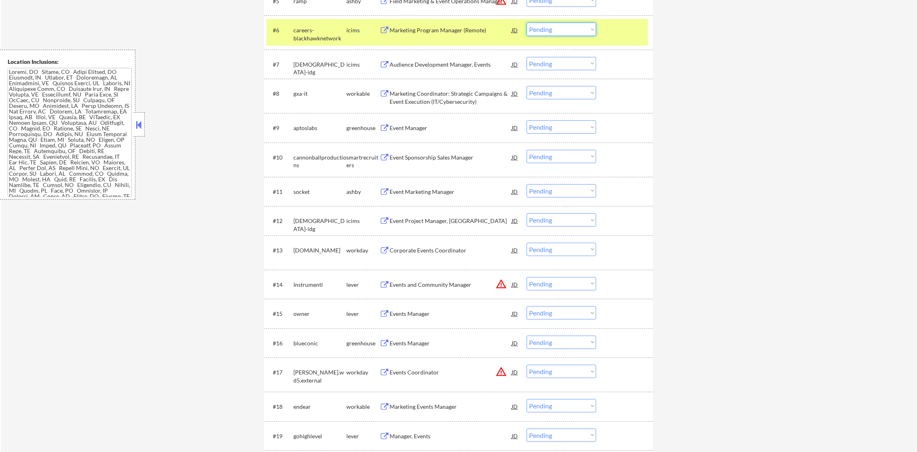
drag, startPoint x: 583, startPoint y: 28, endPoint x: 583, endPoint y: 36, distance: 8.1
click at [583, 28] on select "Choose an option... Pending Applied Excluded (Questions) Excluded (Expired) Exc…" at bounding box center [560, 29] width 69 height 13
click at [526, 23] on select "Choose an option... Pending Applied Excluded (Questions) Excluded (Expired) Exc…" at bounding box center [560, 29] width 69 height 13
click at [346, 24] on div "icims" at bounding box center [362, 30] width 33 height 15
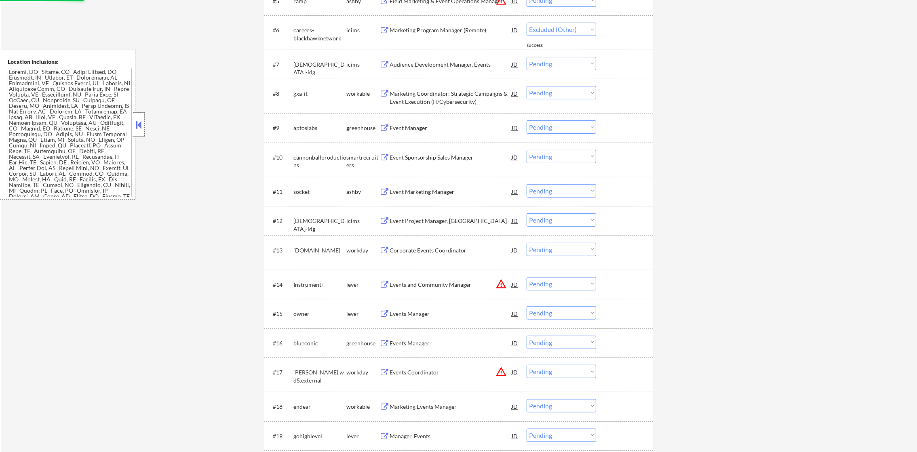
select select ""pending""
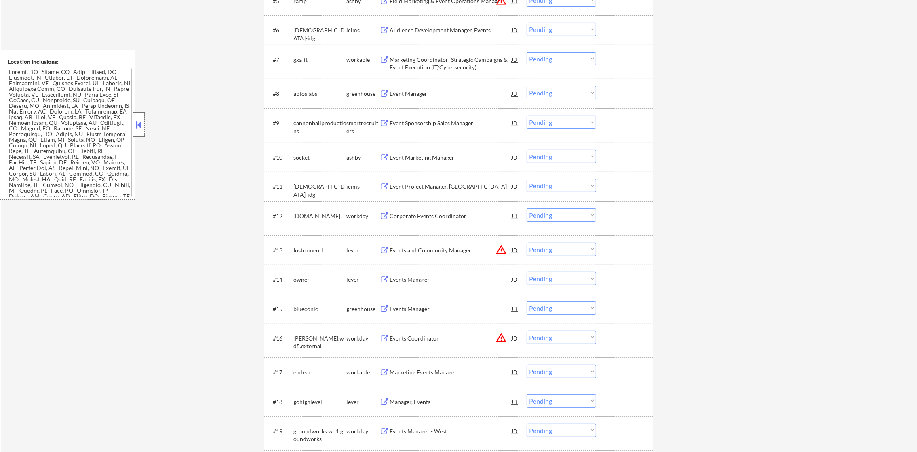
click at [464, 66] on div "Marketing Coordinator: Strategic Campaigns & Event Execution (IT/Cybersecurity)" at bounding box center [451, 64] width 122 height 16
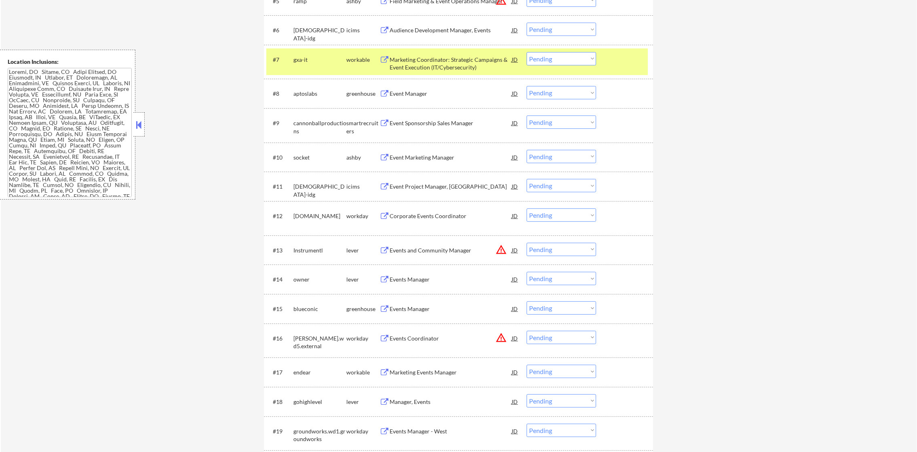
click at [544, 59] on select "Choose an option... Pending Applied Excluded (Questions) Excluded (Expired) Exc…" at bounding box center [560, 58] width 69 height 13
click at [526, 52] on select "Choose an option... Pending Applied Excluded (Questions) Excluded (Expired) Exc…" at bounding box center [560, 58] width 69 height 13
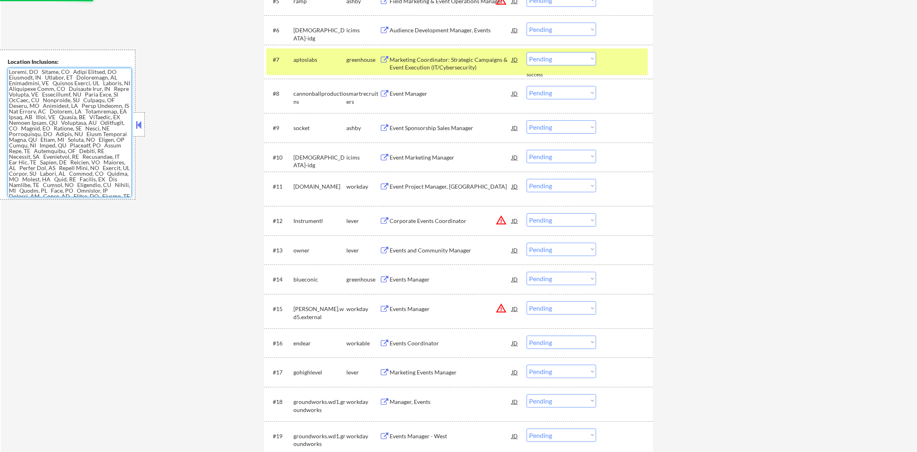
click at [296, 66] on div "#7 aptoslabs greenhouse Marketing Coordinator: Strategic Campaigns & Event Exec…" at bounding box center [456, 61] width 381 height 27
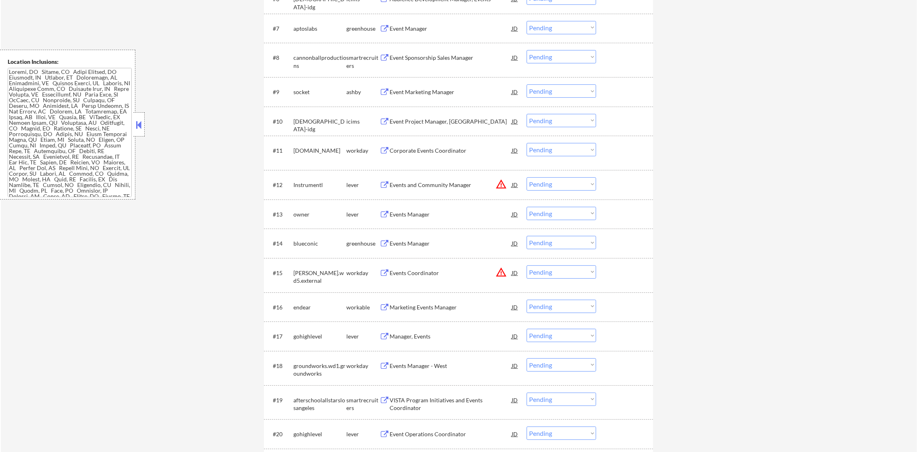
scroll to position [518, 0]
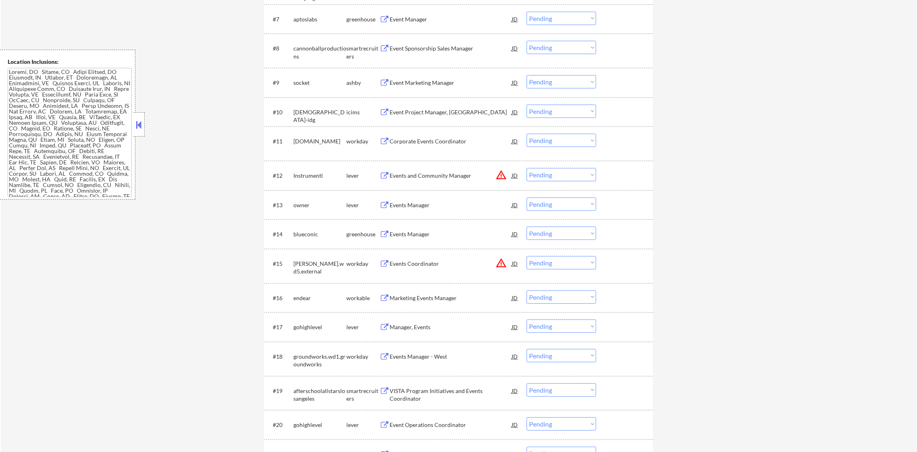
click at [438, 15] on div "Event Manager" at bounding box center [451, 19] width 122 height 8
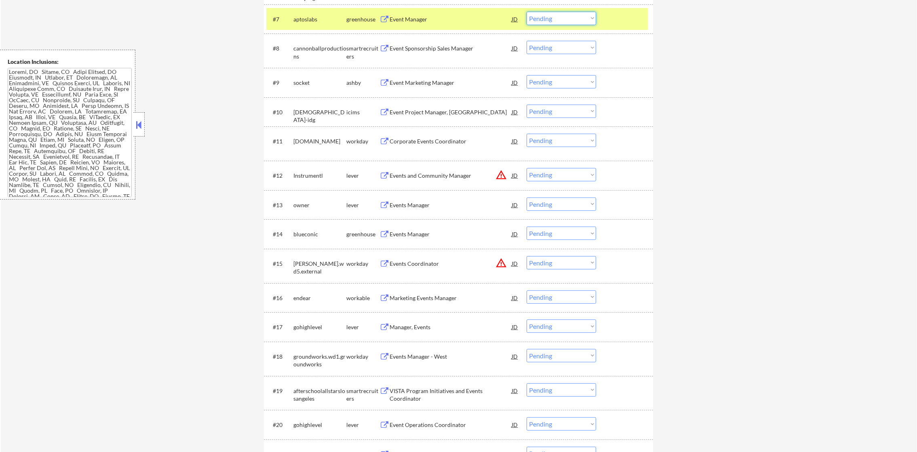
click at [549, 19] on select "Choose an option... Pending Applied Excluded (Questions) Excluded (Expired) Exc…" at bounding box center [560, 18] width 69 height 13
click at [526, 12] on select "Choose an option... Pending Applied Excluded (Questions) Excluded (Expired) Exc…" at bounding box center [560, 18] width 69 height 13
click at [318, 20] on div "aptoslabs" at bounding box center [319, 19] width 53 height 8
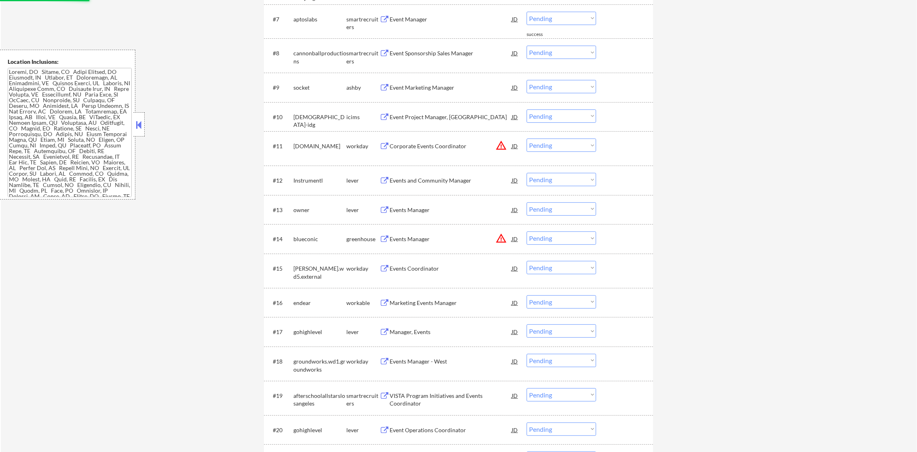
scroll to position [498, 0]
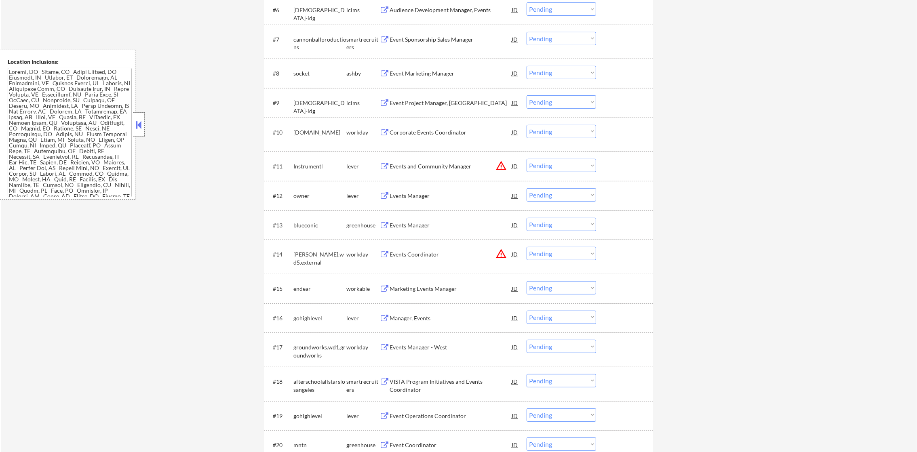
click at [445, 43] on div "Event Sponsorship Sales Manager" at bounding box center [451, 39] width 122 height 15
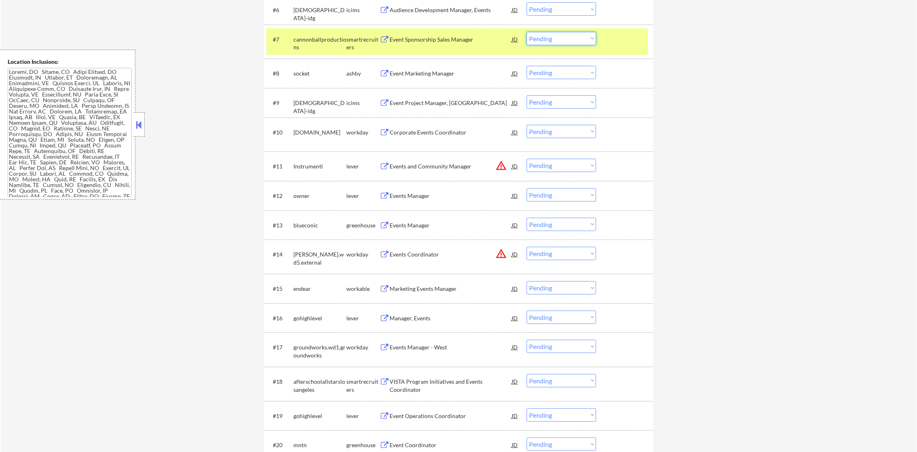
click at [554, 41] on select "Choose an option... Pending Applied Excluded (Questions) Excluded (Expired) Exc…" at bounding box center [560, 38] width 69 height 13
click at [526, 32] on select "Choose an option... Pending Applied Excluded (Questions) Excluded (Expired) Exc…" at bounding box center [560, 38] width 69 height 13
click at [295, 49] on div "cannonballproductions" at bounding box center [319, 44] width 53 height 16
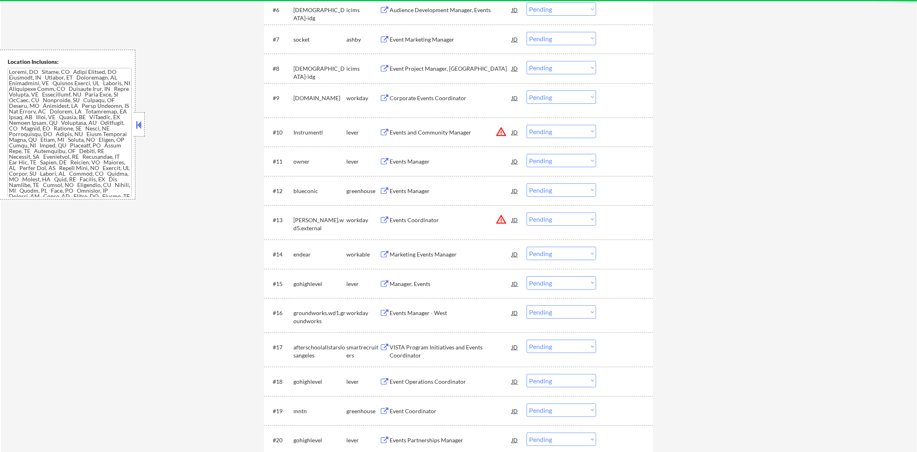
click at [438, 40] on div "Event Marketing Manager" at bounding box center [451, 40] width 122 height 8
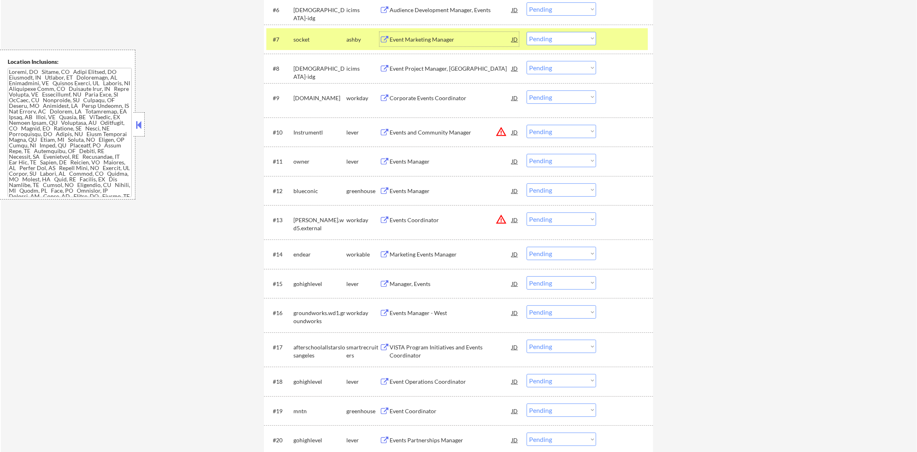
click at [573, 35] on select "Choose an option... Pending Applied Excluded (Questions) Excluded (Expired) Exc…" at bounding box center [560, 38] width 69 height 13
click at [526, 32] on select "Choose an option... Pending Applied Excluded (Questions) Excluded (Expired) Exc…" at bounding box center [560, 38] width 69 height 13
click at [324, 36] on div "socket" at bounding box center [319, 40] width 53 height 8
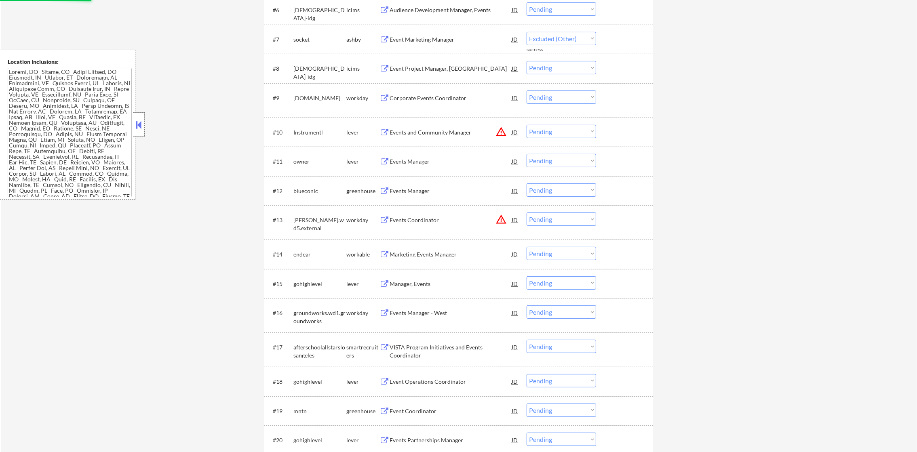
select select ""pending""
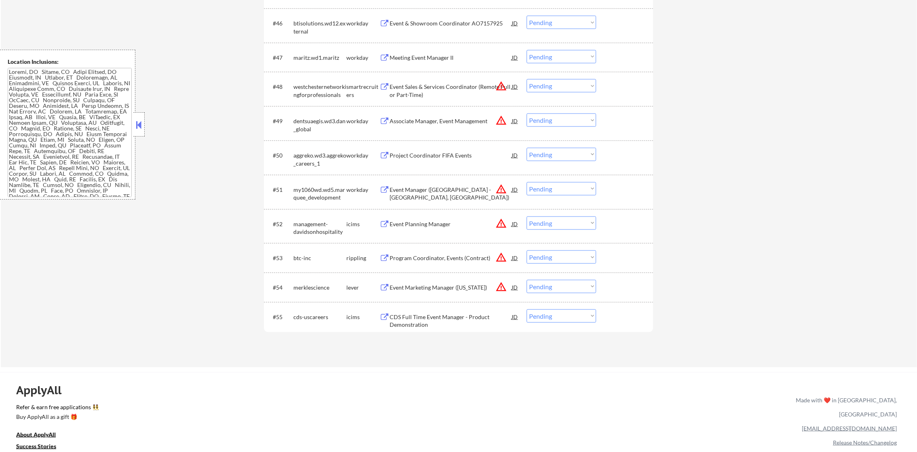
scroll to position [1759, 0]
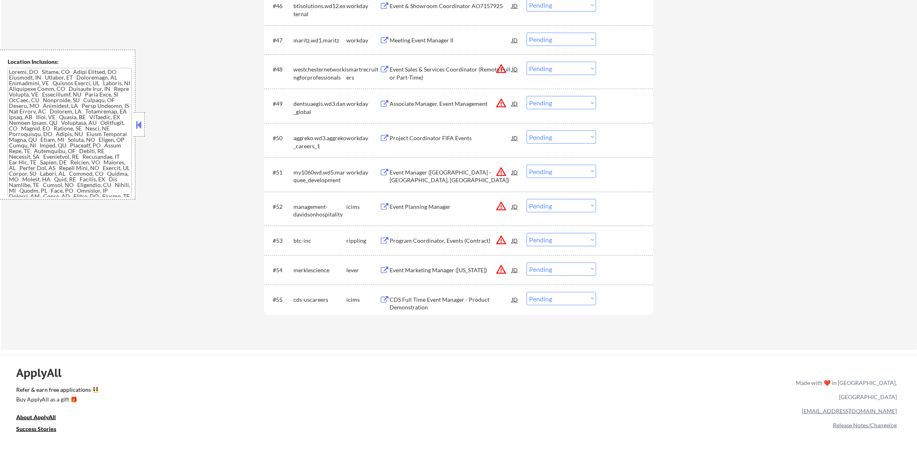
click at [445, 133] on div "Project Coordinator FIFA Events" at bounding box center [451, 138] width 122 height 15
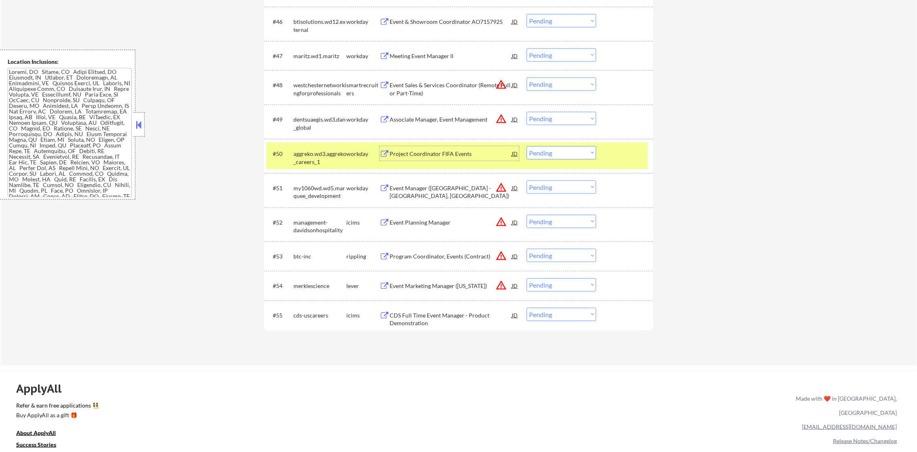
scroll to position [1739, 0]
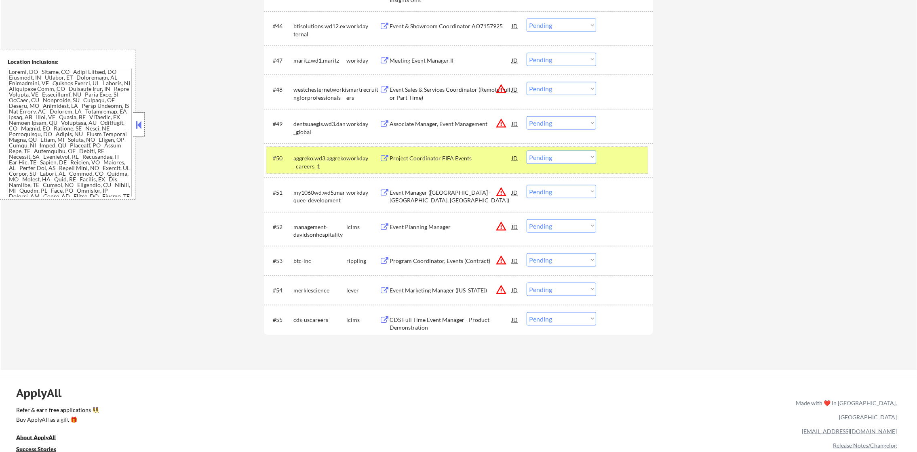
click at [311, 158] on div "aggreko.wd3.aggreko_careers_1" at bounding box center [319, 162] width 53 height 16
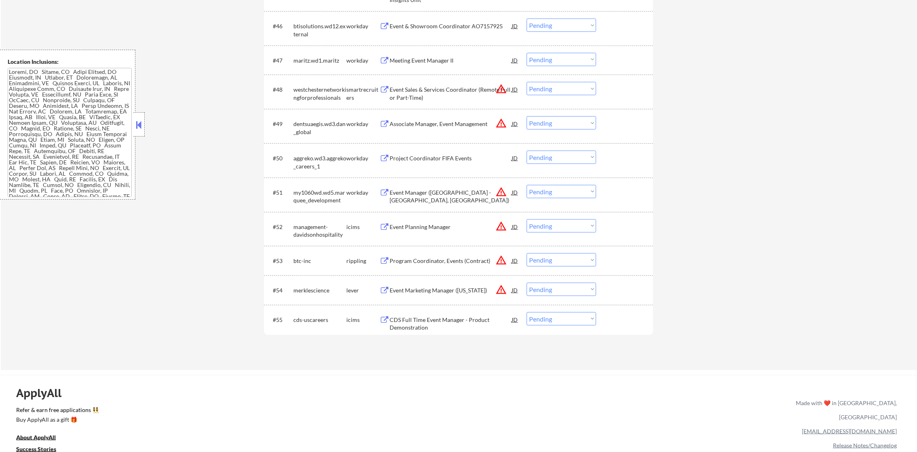
click at [440, 66] on div "Meeting Event Manager II" at bounding box center [451, 60] width 122 height 15
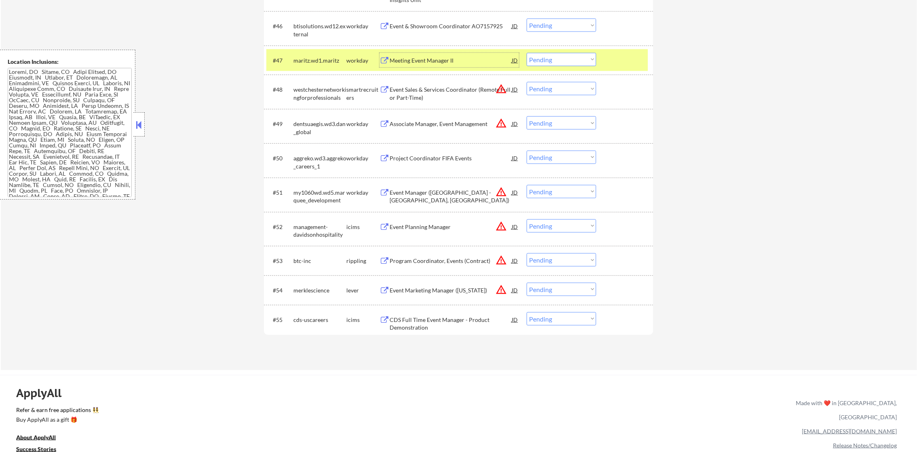
click at [471, 61] on div "Meeting Event Manager II" at bounding box center [451, 61] width 122 height 8
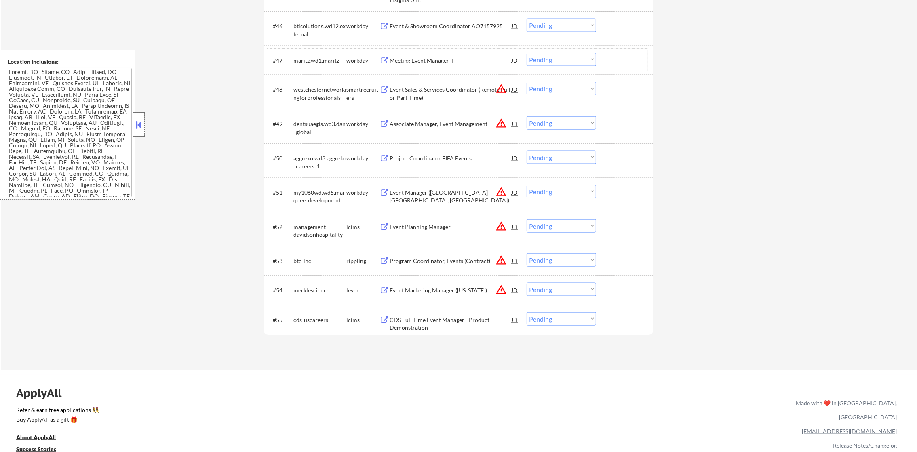
click at [343, 61] on div "maritz.wd1.maritz" at bounding box center [319, 61] width 53 height 8
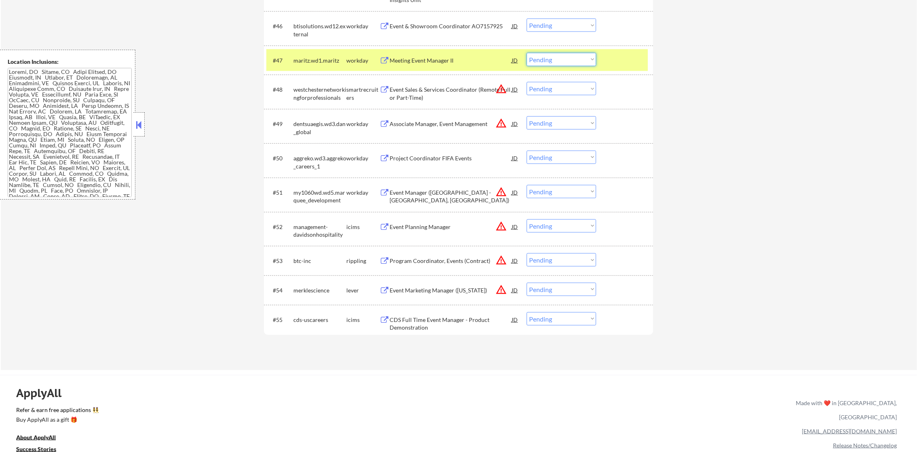
drag, startPoint x: 543, startPoint y: 59, endPoint x: 545, endPoint y: 65, distance: 6.4
click at [543, 59] on select "Choose an option... Pending Applied Excluded (Questions) Excluded (Expired) Exc…" at bounding box center [560, 59] width 69 height 13
click at [526, 53] on select "Choose an option... Pending Applied Excluded (Questions) Excluded (Expired) Exc…" at bounding box center [560, 59] width 69 height 13
click at [325, 63] on div "maritz.wd1.maritz" at bounding box center [319, 61] width 53 height 8
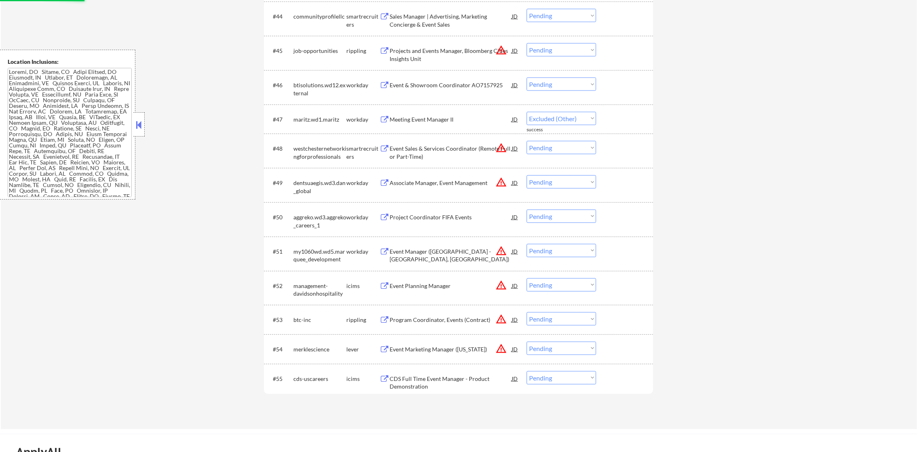
select select ""pending""
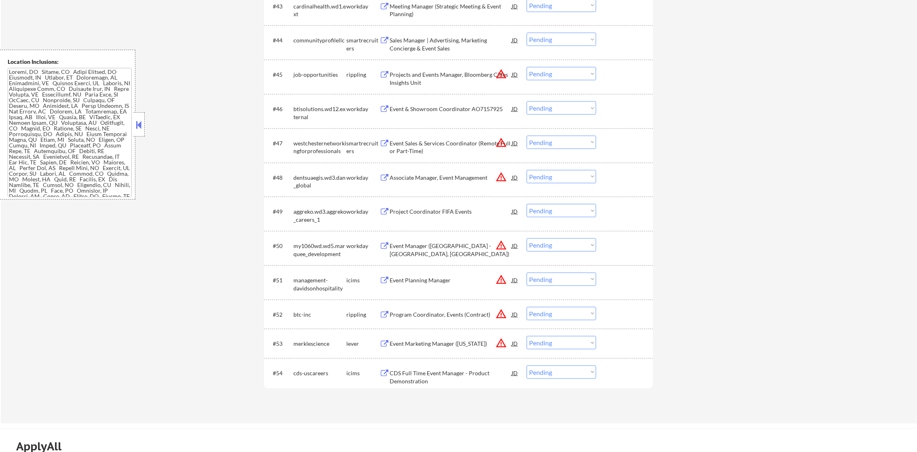
scroll to position [1618, 0]
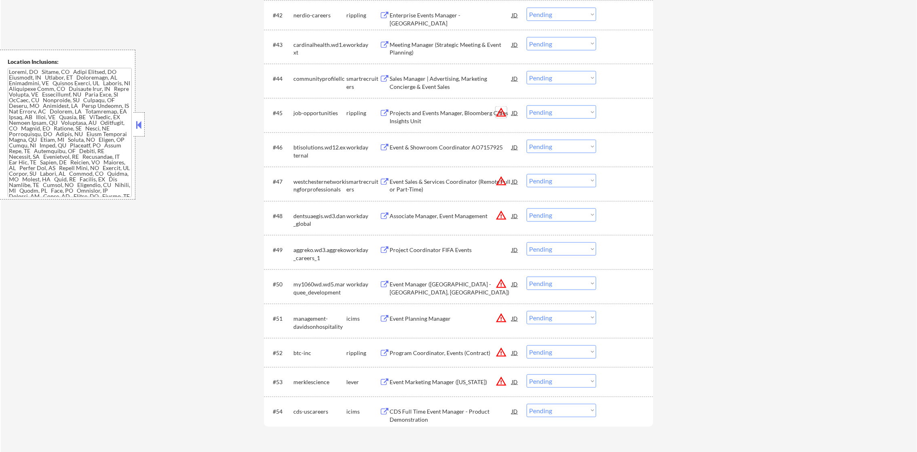
click at [501, 112] on button "warning_amber" at bounding box center [500, 112] width 11 height 11
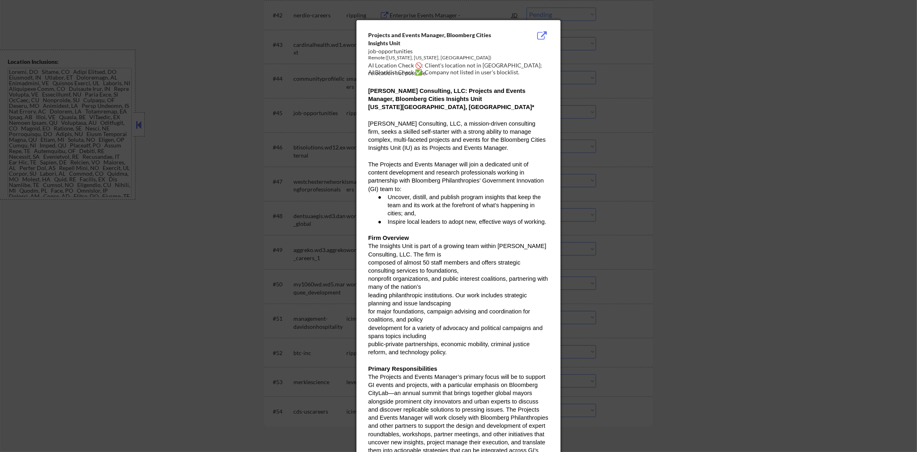
drag, startPoint x: 598, startPoint y: 69, endPoint x: 530, endPoint y: 102, distance: 76.3
click at [598, 72] on div at bounding box center [458, 226] width 917 height 452
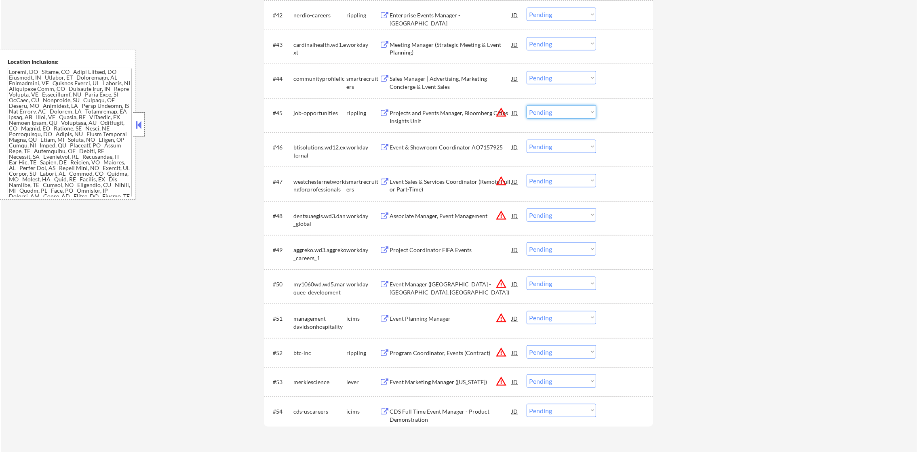
drag, startPoint x: 540, startPoint y: 114, endPoint x: 556, endPoint y: 120, distance: 17.4
click at [540, 114] on select "Choose an option... Pending Applied Excluded (Questions) Excluded (Expired) Exc…" at bounding box center [560, 111] width 69 height 13
click at [526, 105] on select "Choose an option... Pending Applied Excluded (Questions) Excluded (Expired) Exc…" at bounding box center [560, 111] width 69 height 13
select select ""pending""
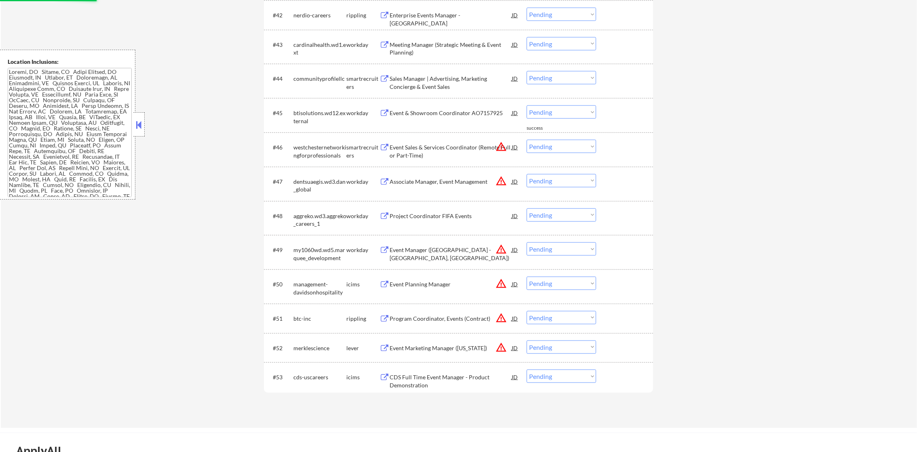
click at [552, 344] on select "Choose an option... Pending Applied Excluded (Questions) Excluded (Expired) Exc…" at bounding box center [560, 347] width 69 height 13
click at [526, 341] on select "Choose an option... Pending Applied Excluded (Questions) Excluded (Expired) Exc…" at bounding box center [560, 347] width 69 height 13
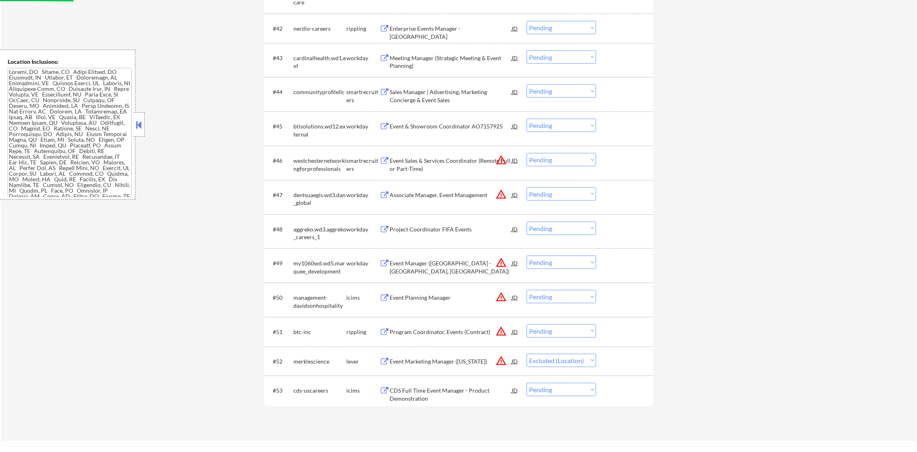
scroll to position [1597, 0]
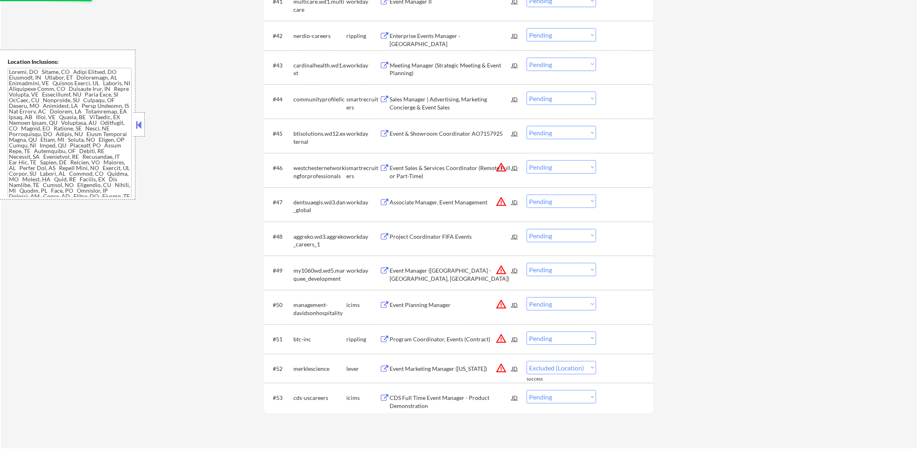
select select ""pending""
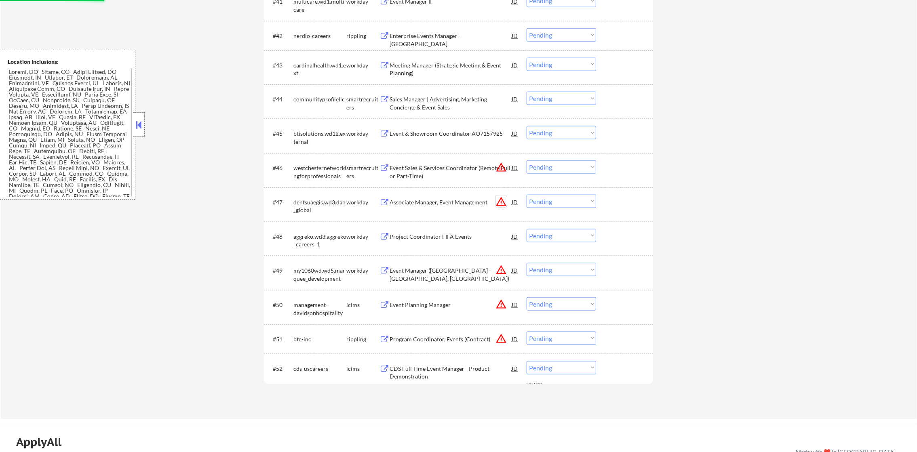
click at [500, 202] on button "warning_amber" at bounding box center [500, 201] width 11 height 11
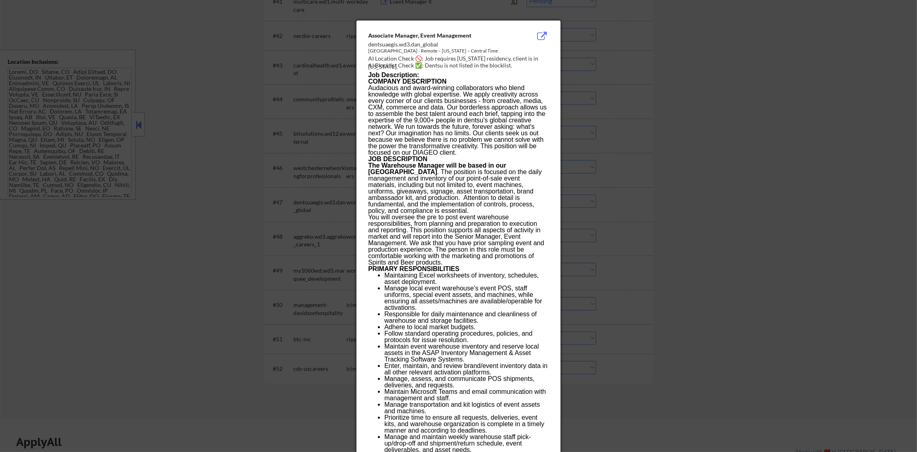
drag, startPoint x: 575, startPoint y: 197, endPoint x: 569, endPoint y: 208, distance: 13.4
click at [576, 197] on div at bounding box center [458, 226] width 917 height 452
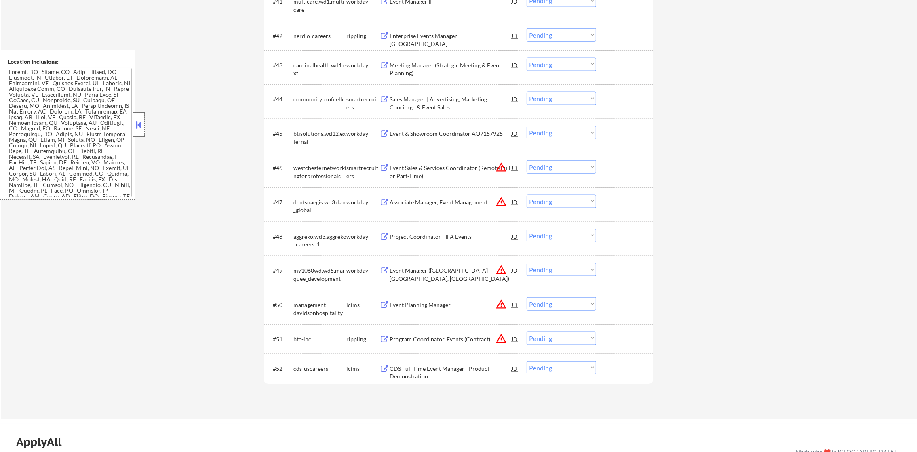
click at [498, 200] on button "warning_amber" at bounding box center [500, 201] width 11 height 11
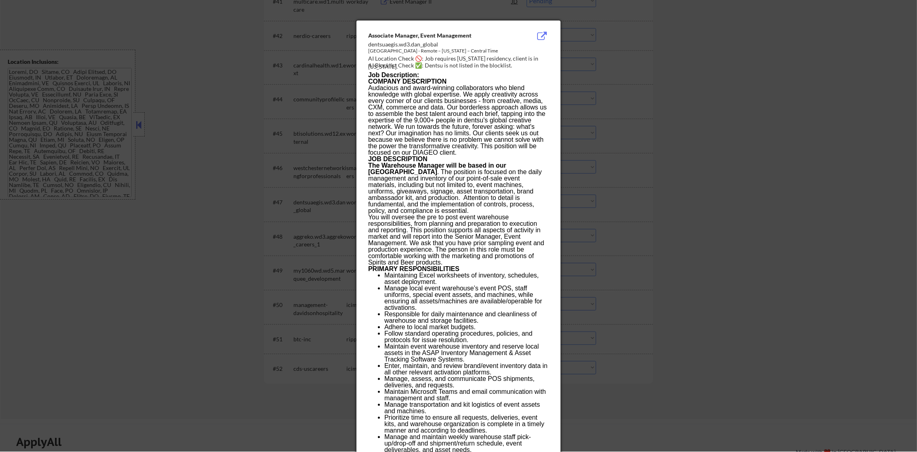
click at [575, 200] on div at bounding box center [458, 226] width 917 height 452
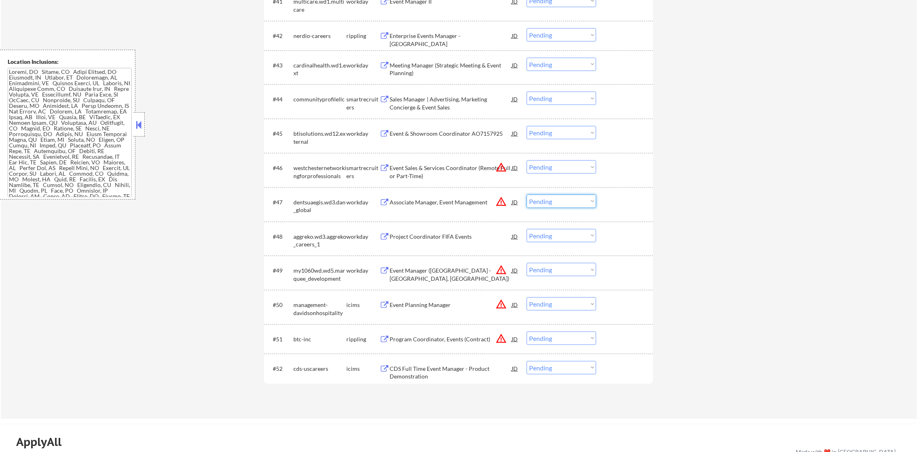
drag, startPoint x: 551, startPoint y: 202, endPoint x: 551, endPoint y: 208, distance: 6.9
click at [551, 202] on select "Choose an option... Pending Applied Excluded (Questions) Excluded (Expired) Exc…" at bounding box center [560, 201] width 69 height 13
click at [526, 195] on select "Choose an option... Pending Applied Excluded (Questions) Excluded (Expired) Exc…" at bounding box center [560, 201] width 69 height 13
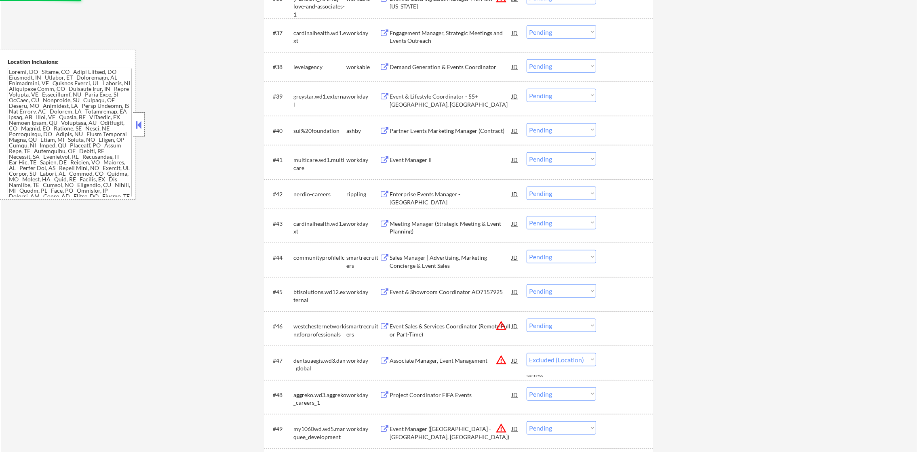
select select ""pending""
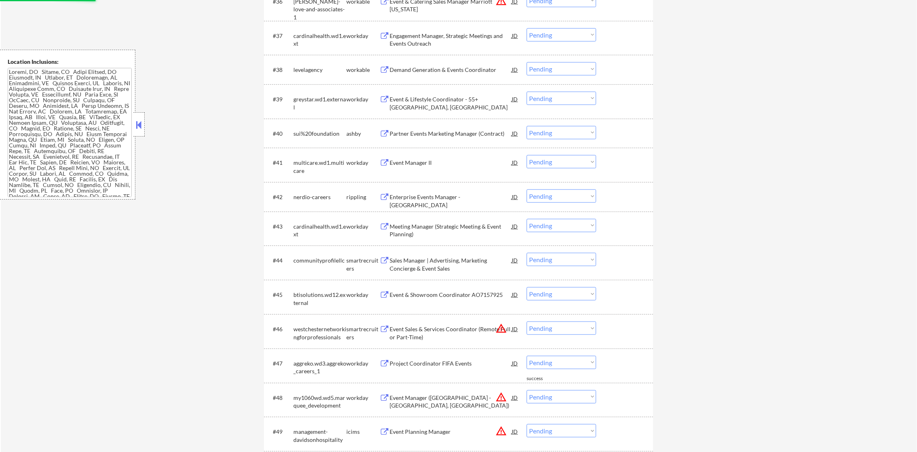
click at [466, 198] on div "Enterprise Events Manager - [GEOGRAPHIC_DATA]" at bounding box center [451, 201] width 122 height 16
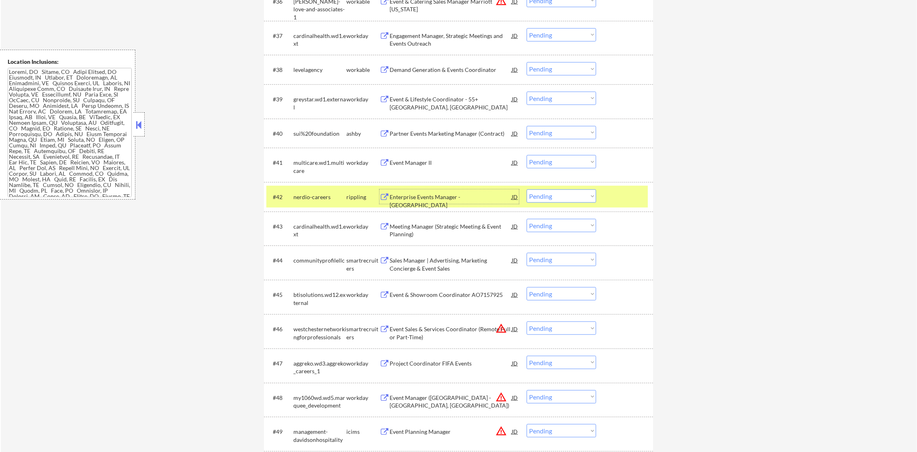
click at [433, 190] on div "Enterprise Events Manager - [GEOGRAPHIC_DATA]" at bounding box center [451, 197] width 122 height 15
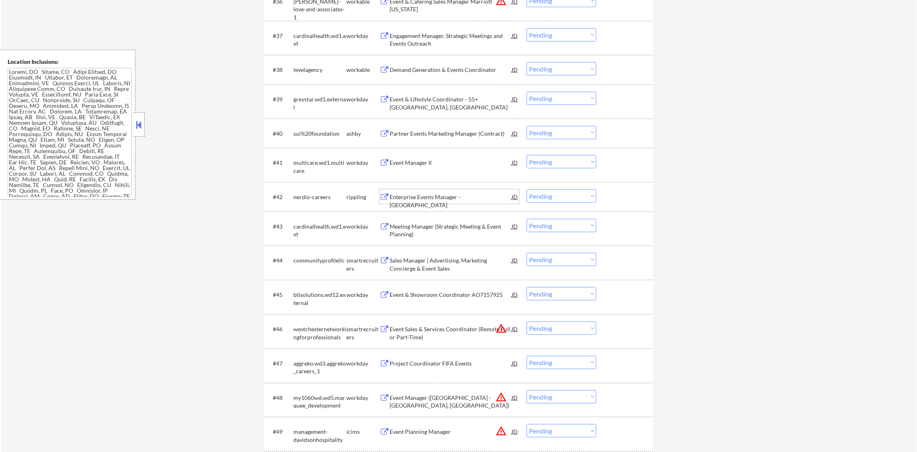
click at [551, 202] on select "Choose an option... Pending Applied Excluded (Questions) Excluded (Expired) Exc…" at bounding box center [560, 196] width 69 height 13
click at [526, 190] on select "Choose an option... Pending Applied Excluded (Questions) Excluded (Expired) Exc…" at bounding box center [560, 196] width 69 height 13
select select ""pending""
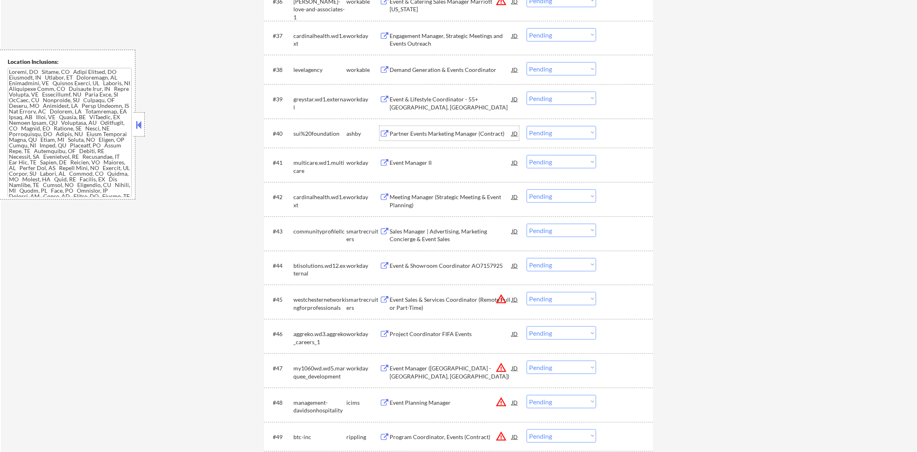
click at [426, 135] on div "Partner Events Marketing Manager (Contract)" at bounding box center [451, 134] width 122 height 8
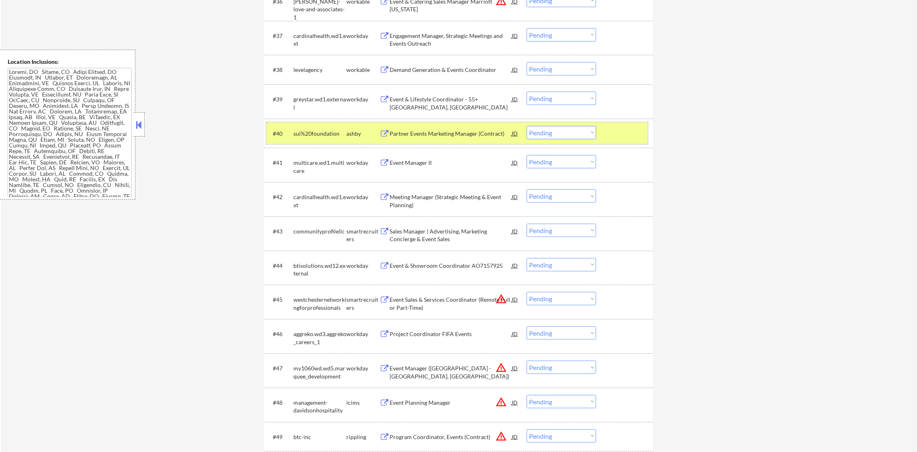
click at [324, 137] on div "sui%20foundation" at bounding box center [319, 134] width 53 height 8
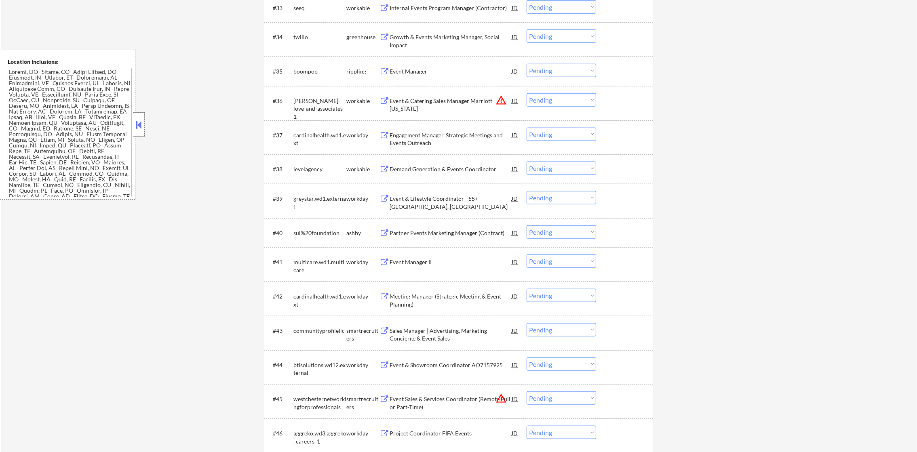
scroll to position [1335, 0]
click at [434, 74] on div "Event Manager" at bounding box center [451, 73] width 122 height 8
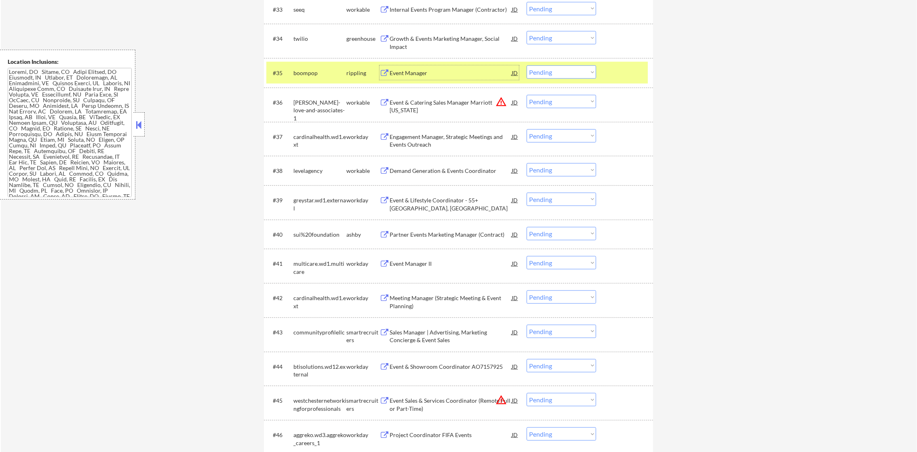
click at [543, 67] on select "Choose an option... Pending Applied Excluded (Questions) Excluded (Expired) Exc…" at bounding box center [560, 71] width 69 height 13
click at [526, 65] on select "Choose an option... Pending Applied Excluded (Questions) Excluded (Expired) Exc…" at bounding box center [560, 71] width 69 height 13
click at [313, 73] on div "boompop" at bounding box center [319, 73] width 53 height 8
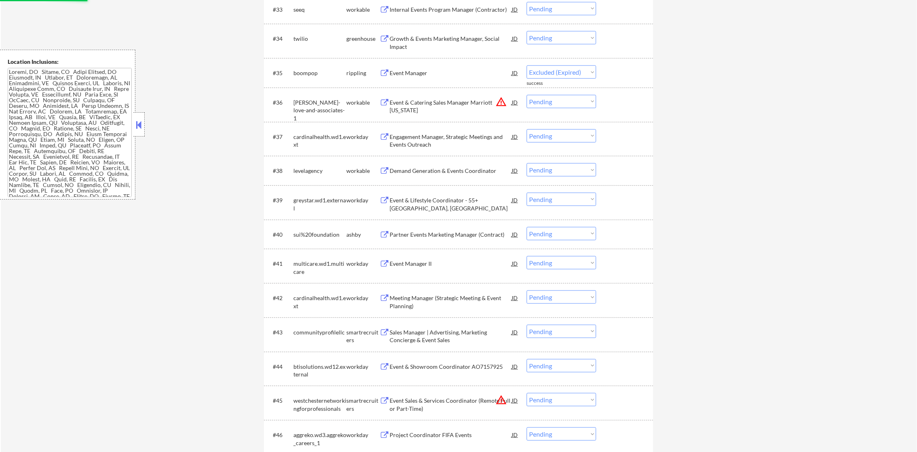
select select ""pending""
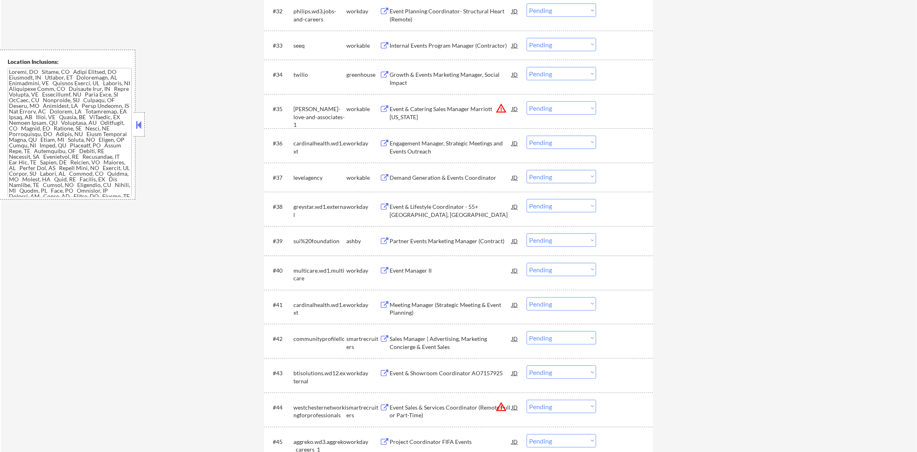
scroll to position [1294, 0]
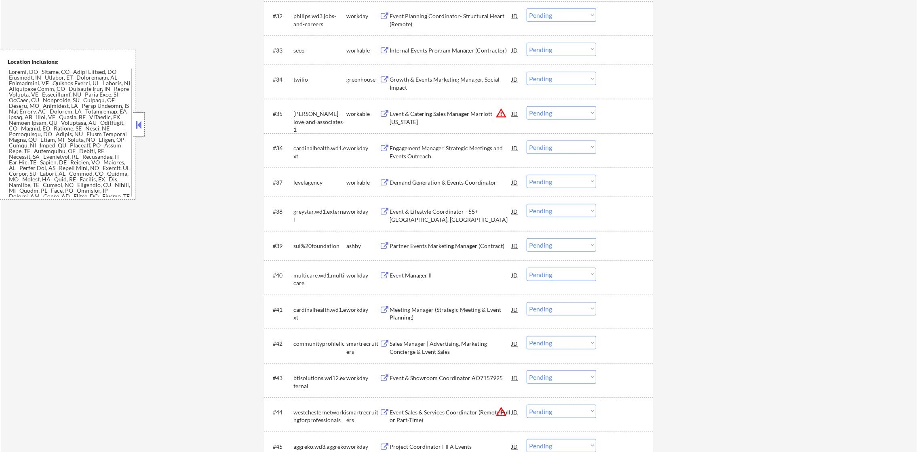
click at [443, 74] on div "Growth & Events Marketing Manager, Social Impact" at bounding box center [451, 81] width 122 height 19
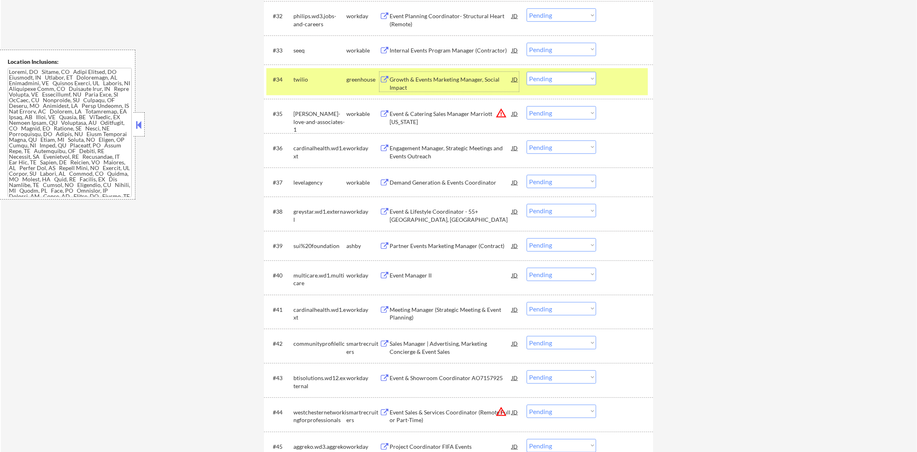
click at [563, 80] on select "Choose an option... Pending Applied Excluded (Questions) Excluded (Expired) Exc…" at bounding box center [560, 78] width 69 height 13
click at [526, 72] on select "Choose an option... Pending Applied Excluded (Questions) Excluded (Expired) Exc…" at bounding box center [560, 78] width 69 height 13
select select ""pending""
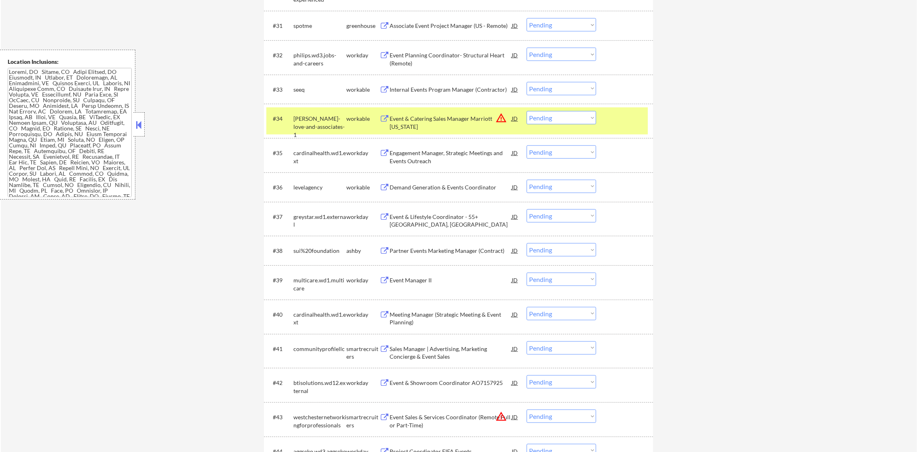
scroll to position [1254, 0]
click at [314, 120] on div "[PERSON_NAME]-love-and-associates-1" at bounding box center [319, 128] width 53 height 24
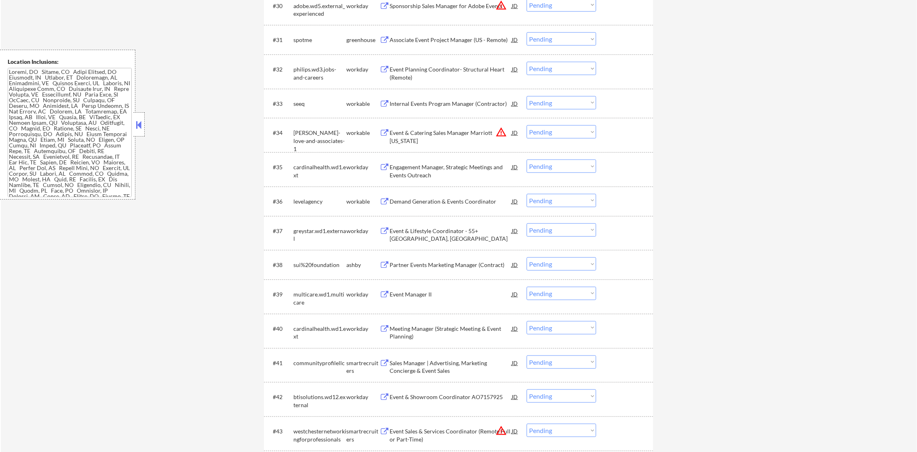
scroll to position [1234, 0]
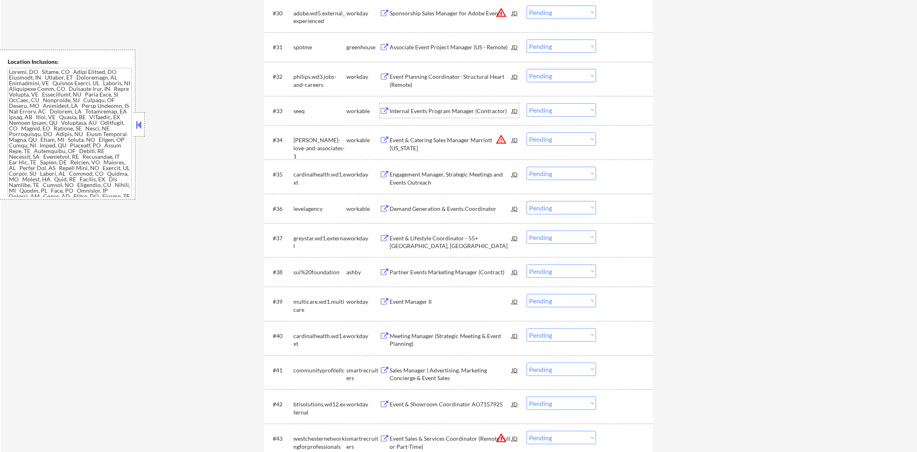
click at [425, 104] on div "Internal Events Program Manager (Contractor)" at bounding box center [451, 110] width 122 height 15
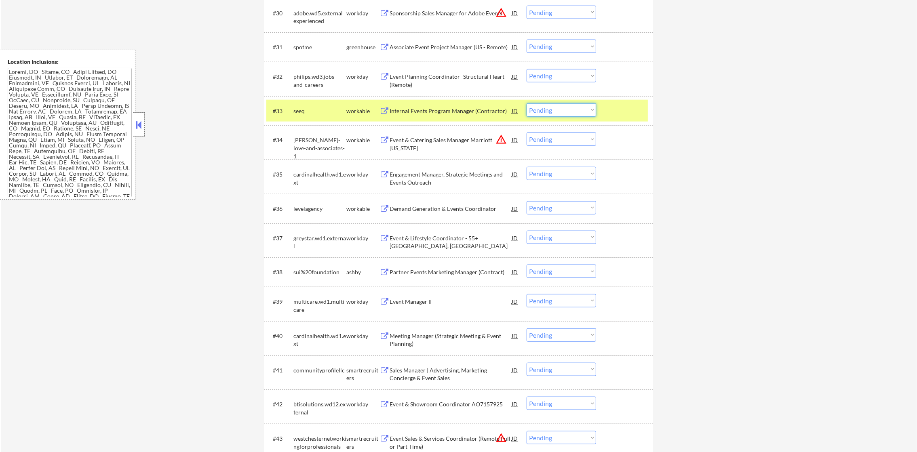
drag, startPoint x: 536, startPoint y: 107, endPoint x: 540, endPoint y: 117, distance: 10.7
click at [536, 107] on select "Choose an option... Pending Applied Excluded (Questions) Excluded (Expired) Exc…" at bounding box center [560, 109] width 69 height 13
click at [526, 103] on select "Choose an option... Pending Applied Excluded (Questions) Excluded (Expired) Exc…" at bounding box center [560, 109] width 69 height 13
click at [300, 121] on div "#33 seeq workable Internal Events Program Manager (Contractor) JD warning_amber…" at bounding box center [456, 111] width 381 height 22
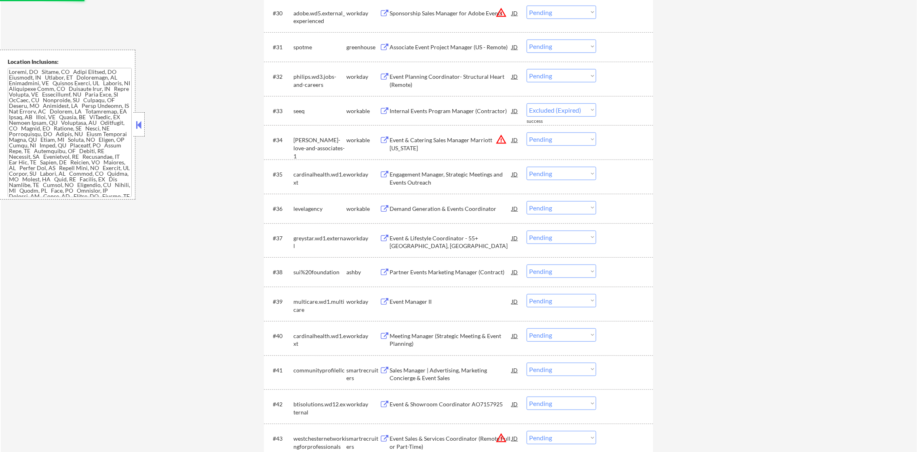
select select ""pending""
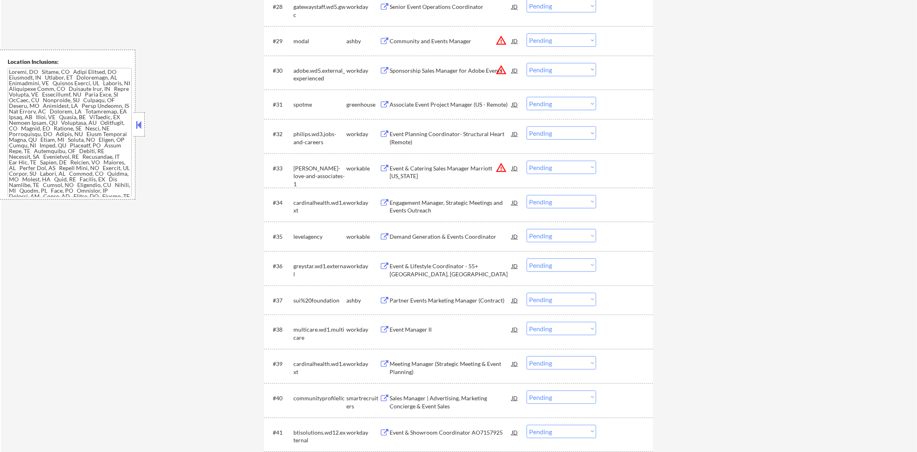
scroll to position [1112, 0]
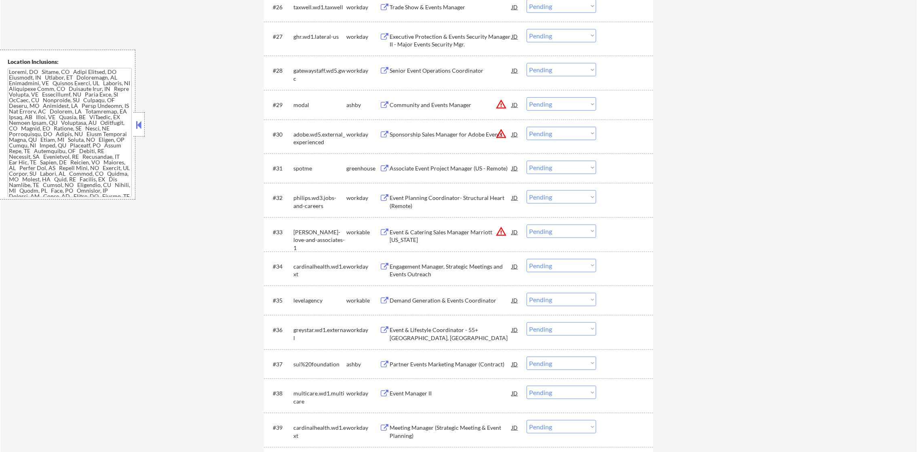
click at [501, 102] on button "warning_amber" at bounding box center [500, 104] width 11 height 11
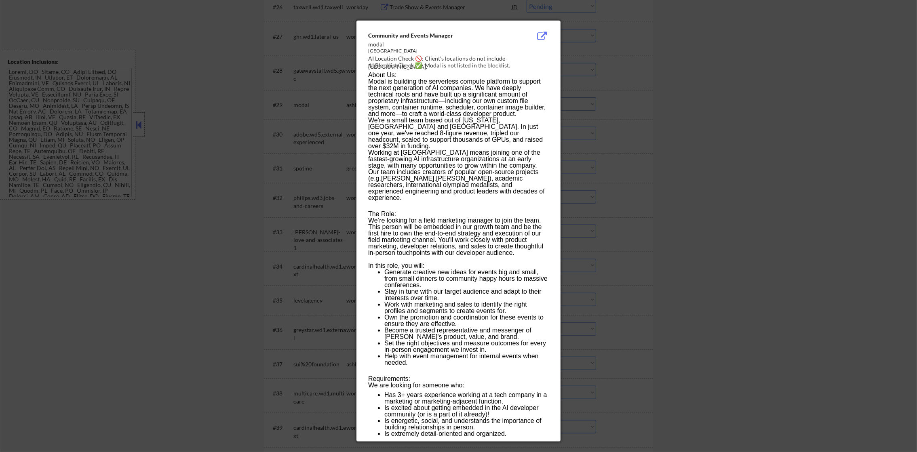
click at [572, 117] on div at bounding box center [458, 226] width 917 height 452
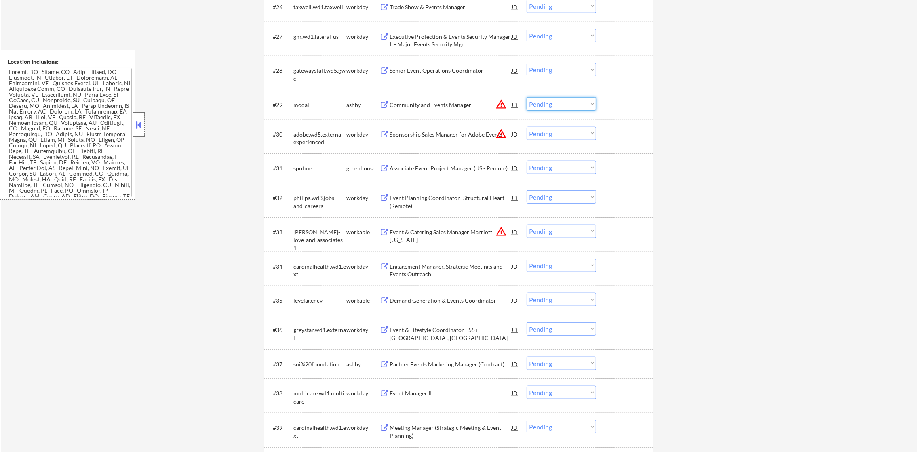
click at [554, 100] on select "Choose an option... Pending Applied Excluded (Questions) Excluded (Expired) Exc…" at bounding box center [560, 103] width 69 height 13
click at [526, 97] on select "Choose an option... Pending Applied Excluded (Questions) Excluded (Expired) Exc…" at bounding box center [560, 103] width 69 height 13
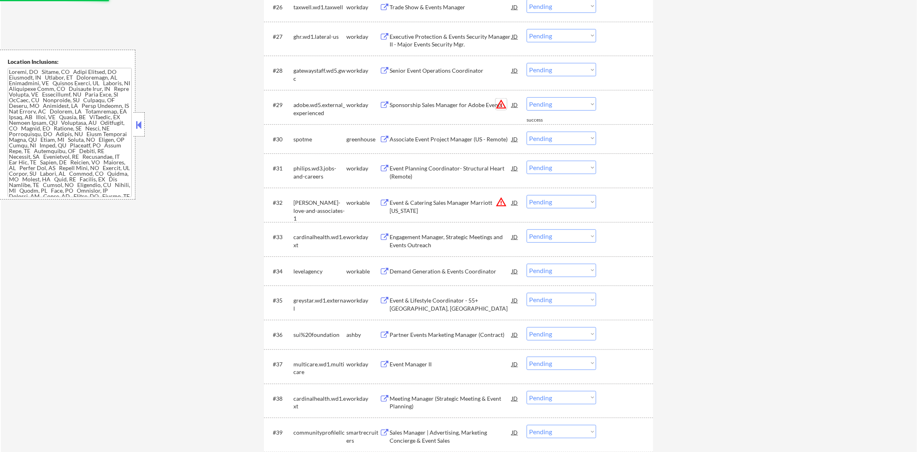
click at [500, 103] on button "warning_amber" at bounding box center [500, 104] width 11 height 11
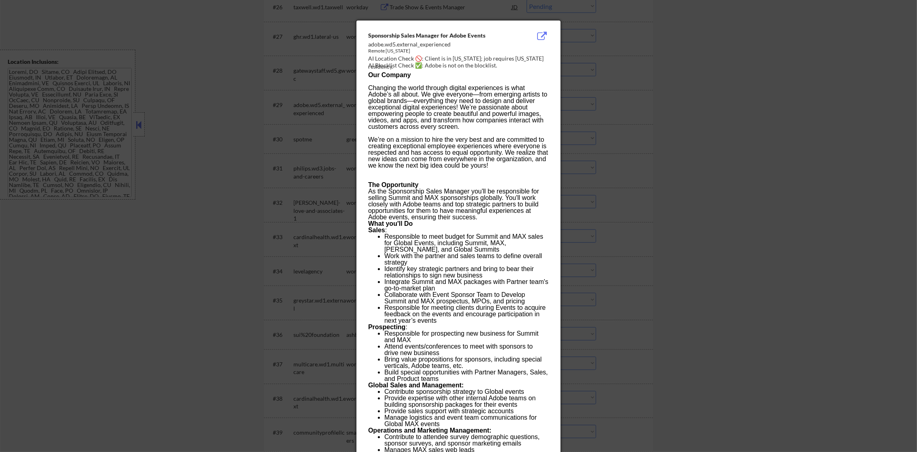
click at [600, 99] on div at bounding box center [458, 226] width 917 height 452
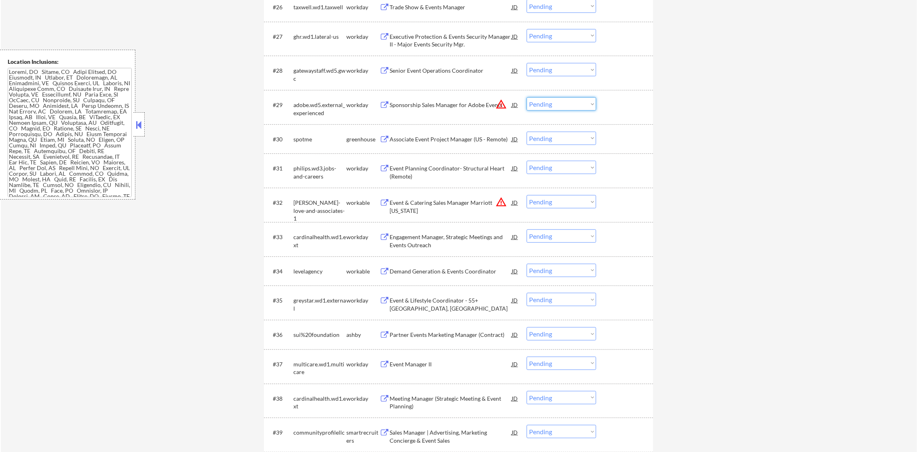
click at [562, 103] on select "Choose an option... Pending Applied Excluded (Questions) Excluded (Expired) Exc…" at bounding box center [560, 103] width 69 height 13
click at [526, 97] on select "Choose an option... Pending Applied Excluded (Questions) Excluded (Expired) Exc…" at bounding box center [560, 103] width 69 height 13
select select ""pending""
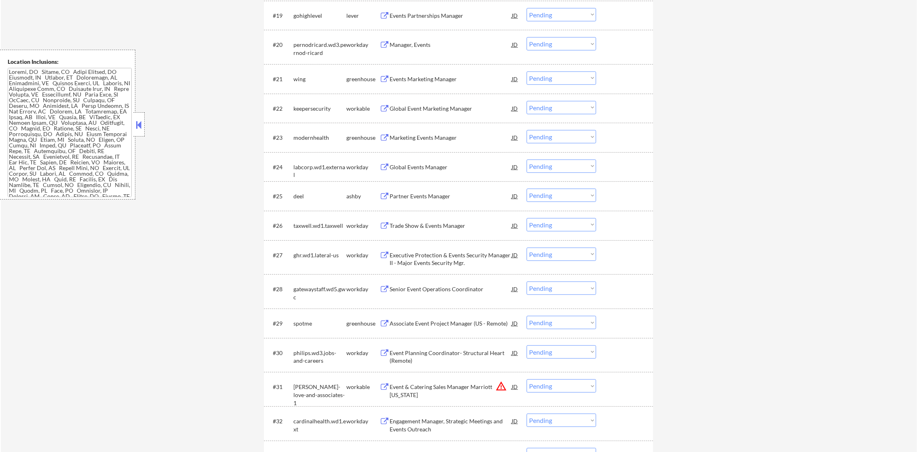
scroll to position [891, 0]
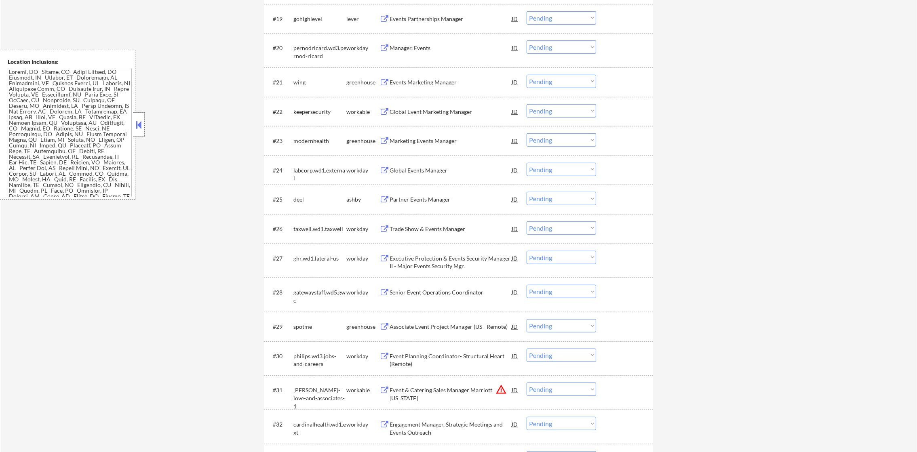
click at [457, 84] on div "Events Marketing Manager" at bounding box center [451, 82] width 122 height 8
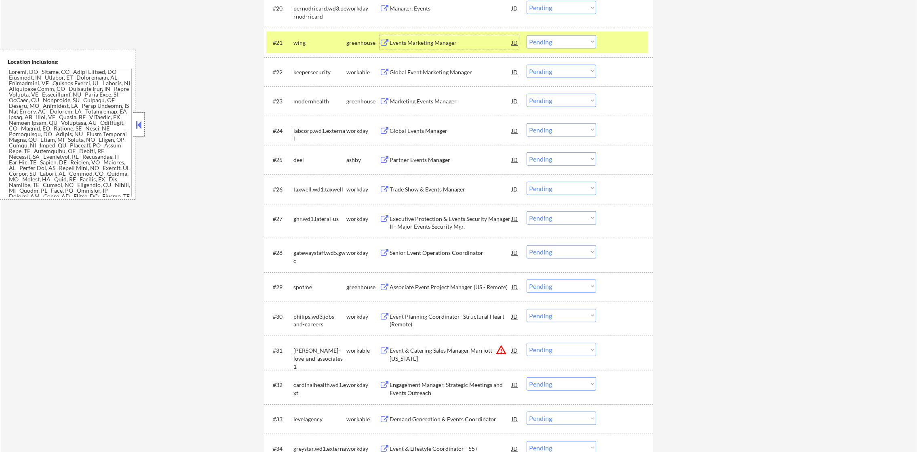
scroll to position [931, 0]
click at [543, 42] on select "Choose an option... Pending Applied Excluded (Questions) Excluded (Expired) Exc…" at bounding box center [560, 40] width 69 height 13
click at [526, 34] on select "Choose an option... Pending Applied Excluded (Questions) Excluded (Expired) Exc…" at bounding box center [560, 40] width 69 height 13
click at [324, 42] on div "wing" at bounding box center [319, 42] width 53 height 8
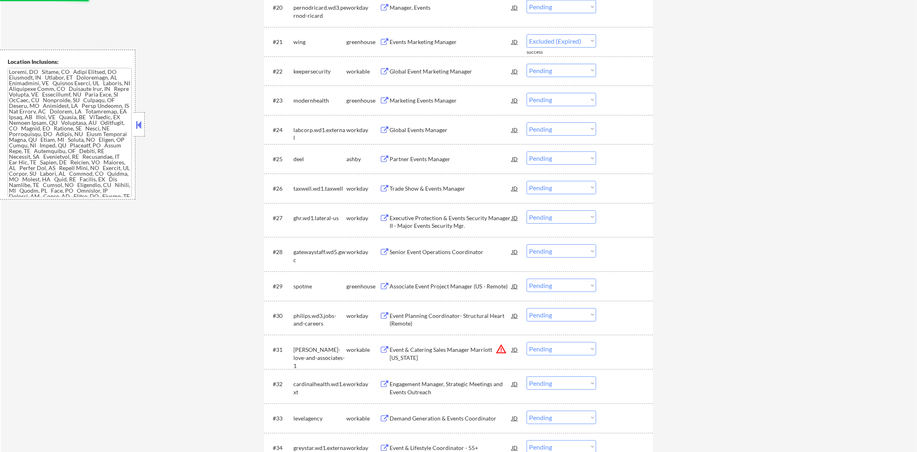
select select ""pending""
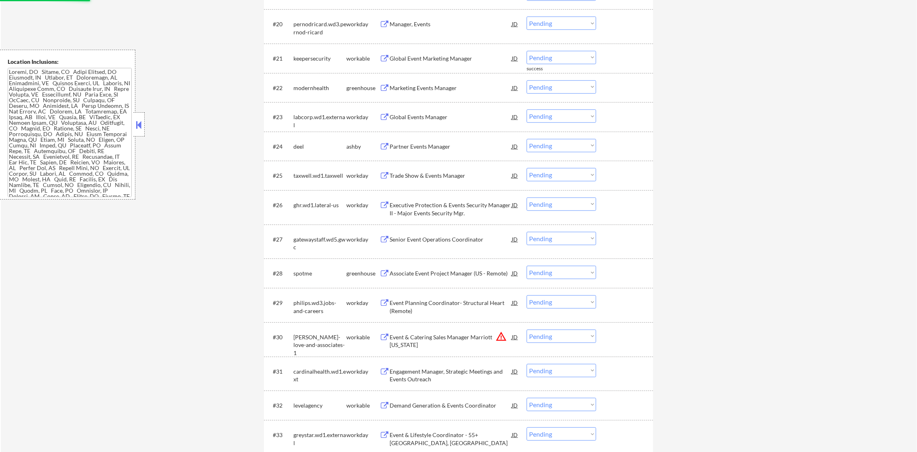
scroll to position [911, 0]
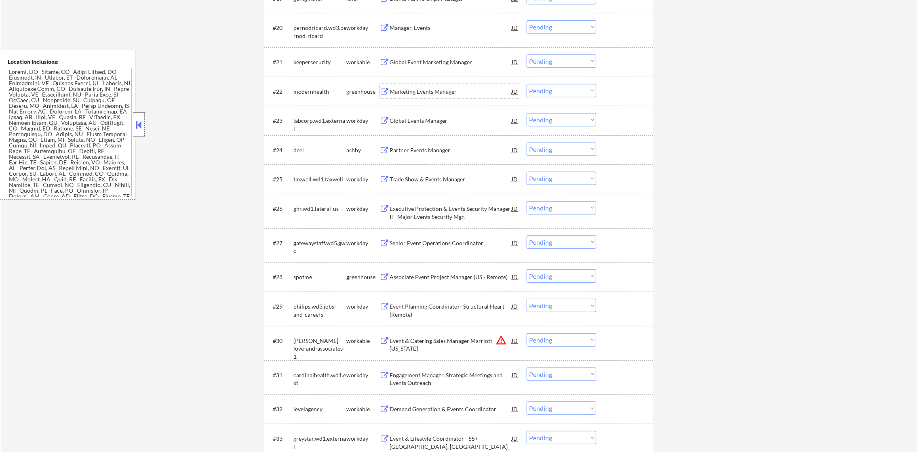
click at [423, 92] on div "Marketing Events Manager" at bounding box center [451, 92] width 122 height 8
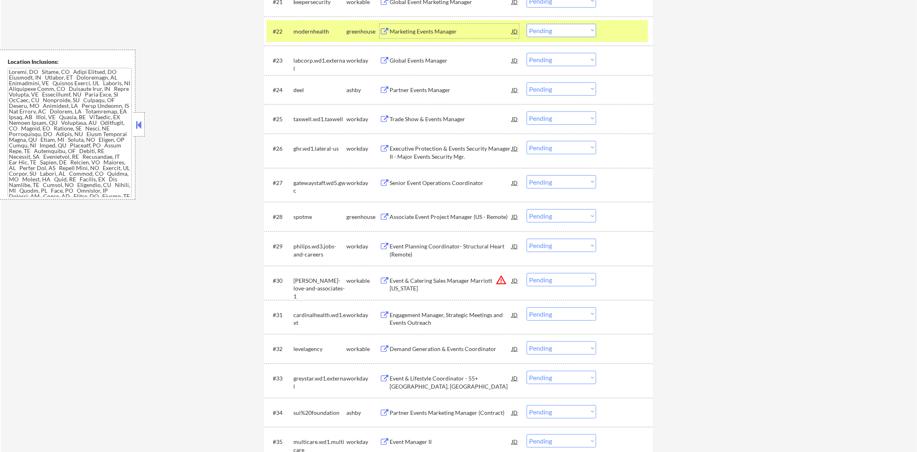
scroll to position [971, 0]
click at [548, 28] on select "Choose an option... Pending Applied Excluded (Questions) Excluded (Expired) Exc…" at bounding box center [560, 29] width 69 height 13
click at [526, 23] on select "Choose an option... Pending Applied Excluded (Questions) Excluded (Expired) Exc…" at bounding box center [560, 29] width 69 height 13
click at [319, 32] on div "modernhealth" at bounding box center [319, 31] width 53 height 8
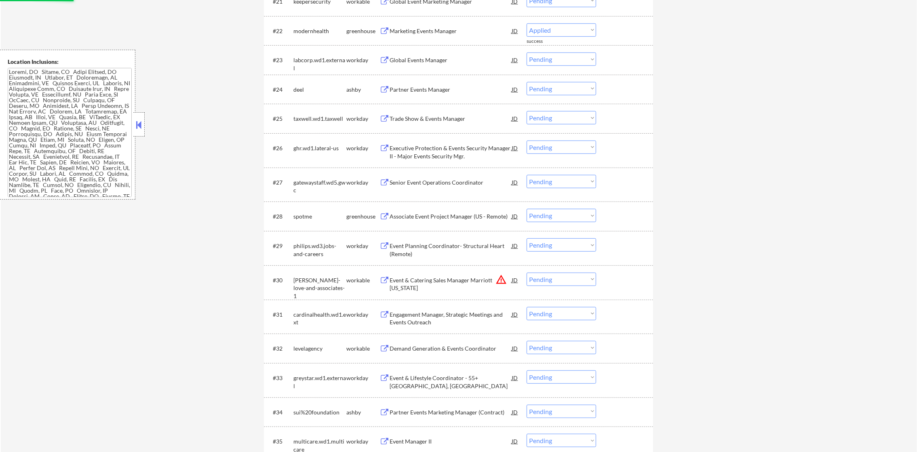
click at [320, 24] on div "modernhealth" at bounding box center [319, 30] width 53 height 15
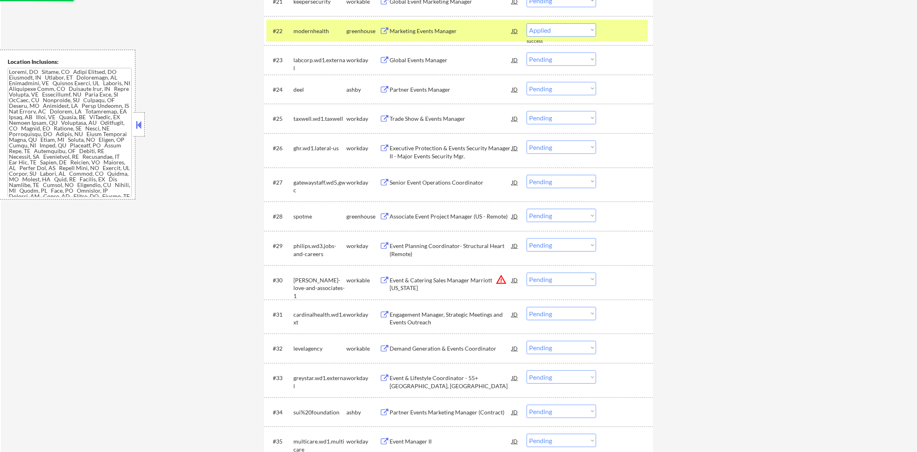
select select ""pending""
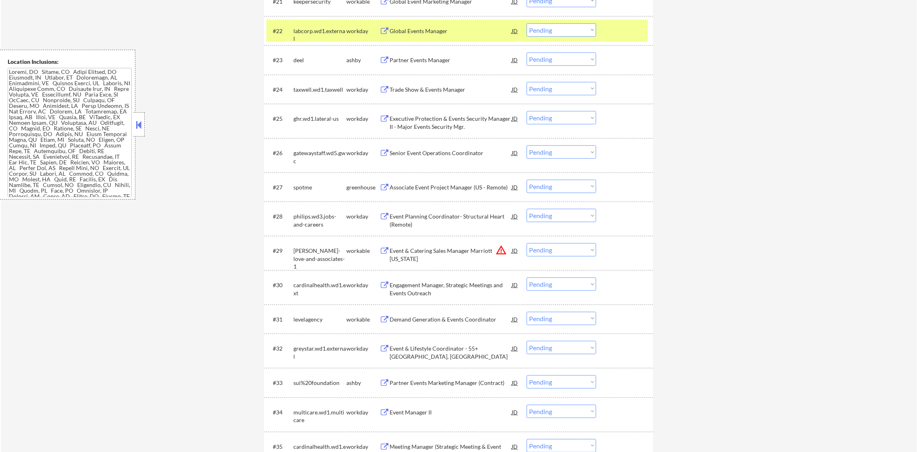
click at [309, 33] on div "labcorp.wd1.external" at bounding box center [319, 35] width 53 height 16
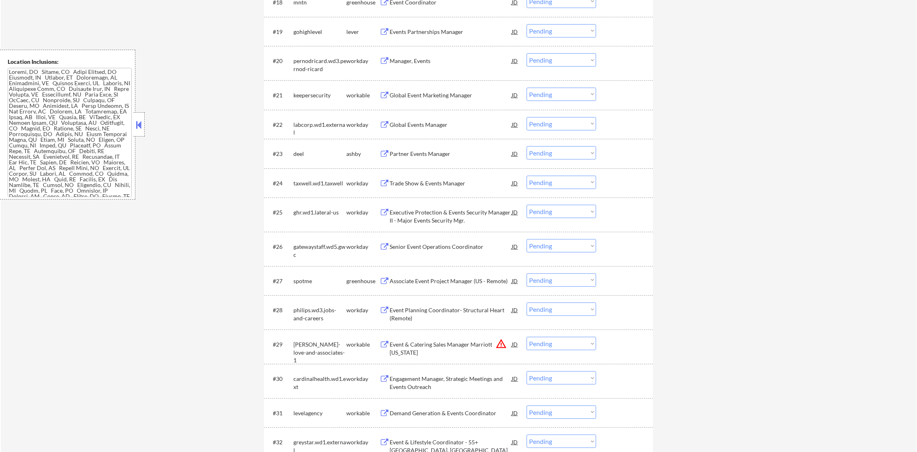
scroll to position [870, 0]
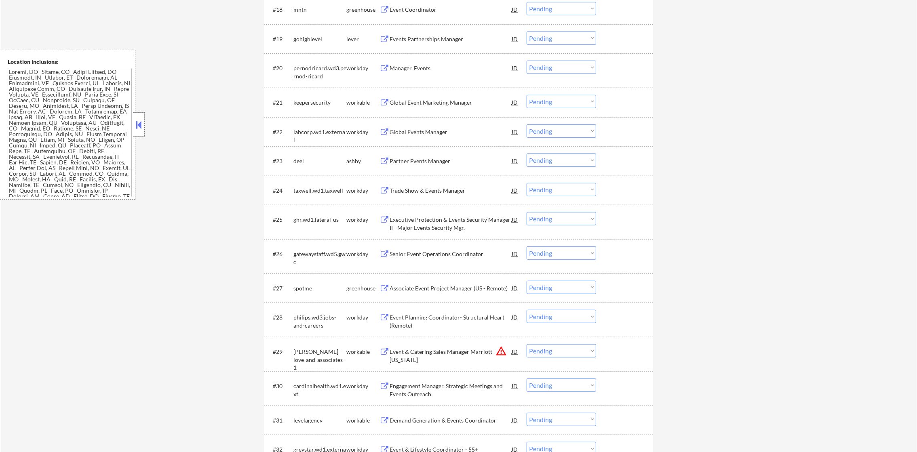
click at [443, 102] on div "Global Event Marketing Manager" at bounding box center [451, 103] width 122 height 8
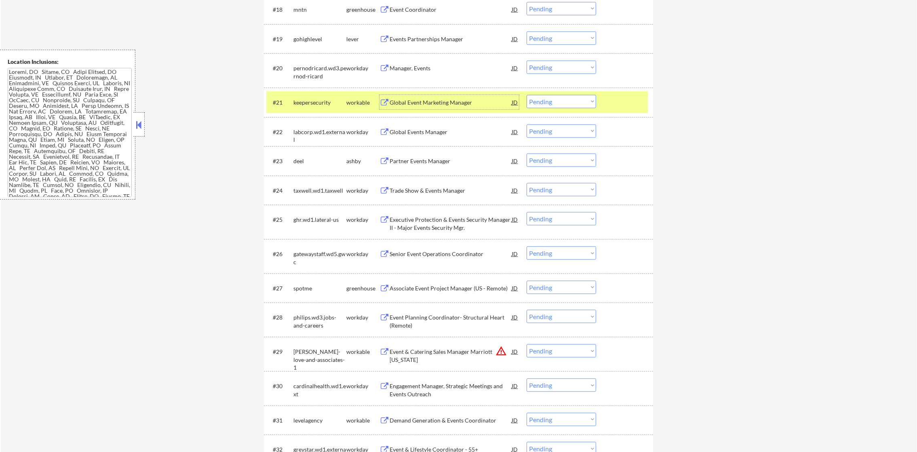
click at [534, 101] on select "Choose an option... Pending Applied Excluded (Questions) Excluded (Expired) Exc…" at bounding box center [560, 101] width 69 height 13
click at [526, 95] on select "Choose an option... Pending Applied Excluded (Questions) Excluded (Expired) Exc…" at bounding box center [560, 101] width 69 height 13
click at [314, 104] on div "keepersecurity" at bounding box center [319, 103] width 53 height 8
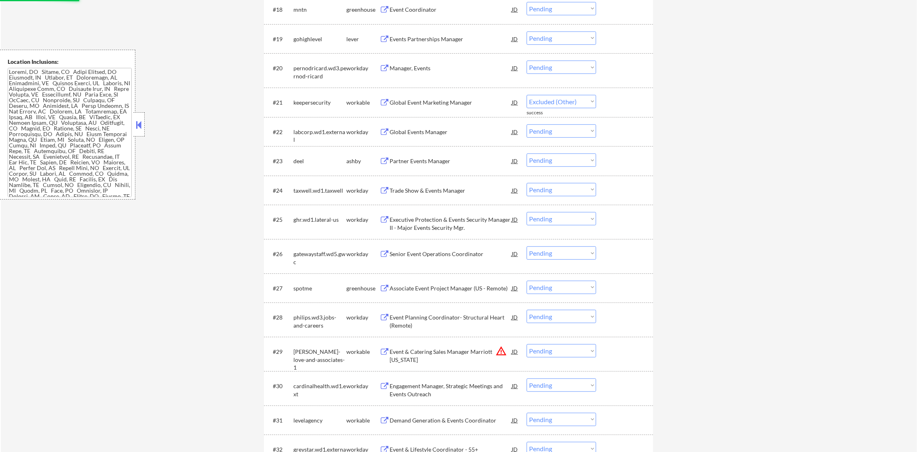
select select ""pending""
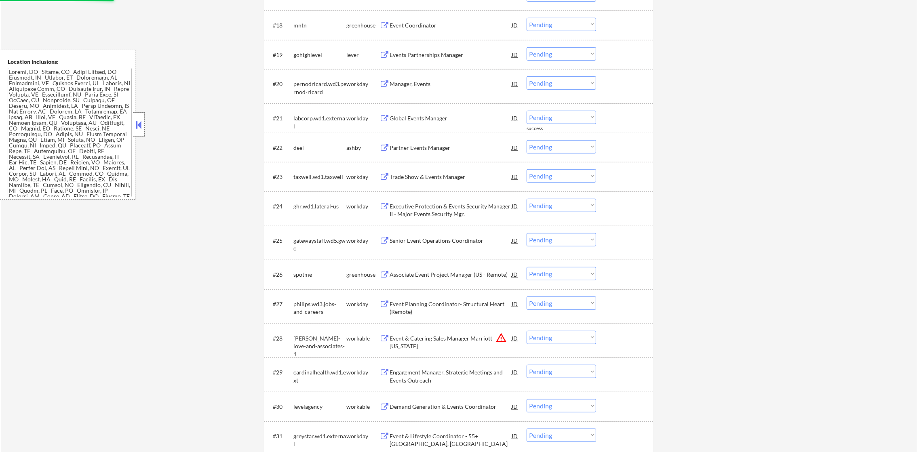
scroll to position [850, 0]
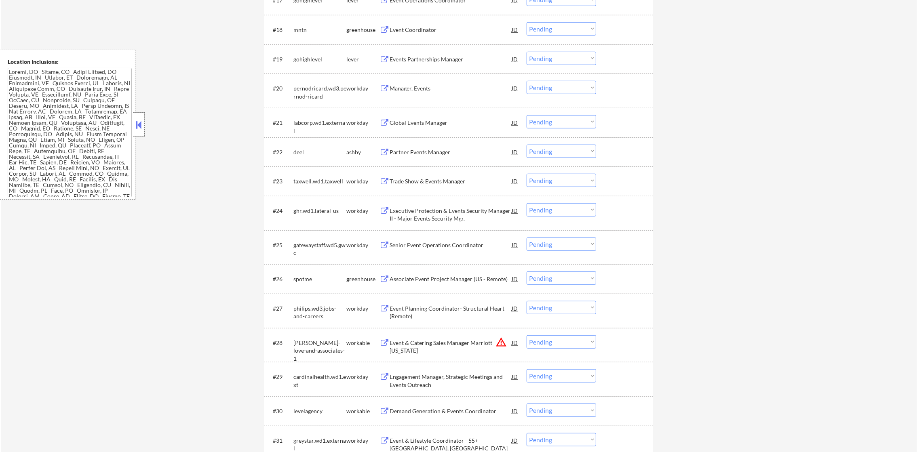
click at [442, 60] on div "Events Partnerships Manager" at bounding box center [451, 59] width 122 height 8
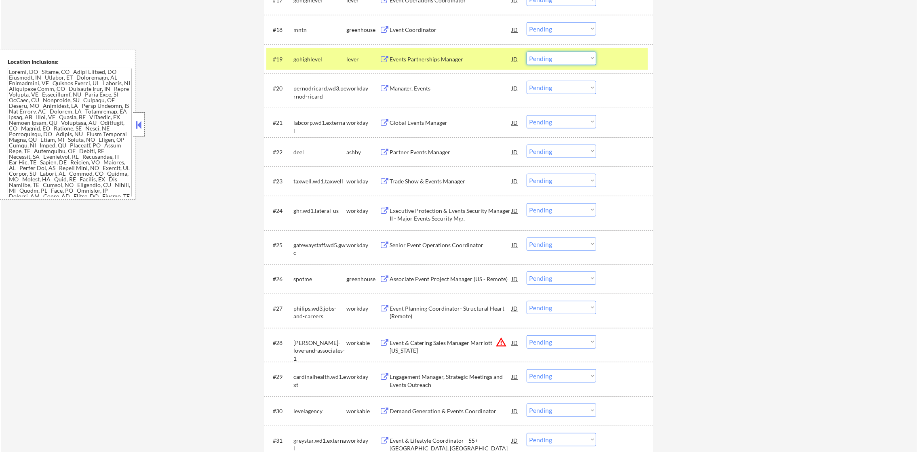
click at [549, 61] on select "Choose an option... Pending Applied Excluded (Questions) Excluded (Expired) Exc…" at bounding box center [560, 58] width 69 height 13
click at [526, 52] on select "Choose an option... Pending Applied Excluded (Questions) Excluded (Expired) Exc…" at bounding box center [560, 58] width 69 height 13
click at [318, 61] on div "gohighlevel" at bounding box center [319, 59] width 53 height 8
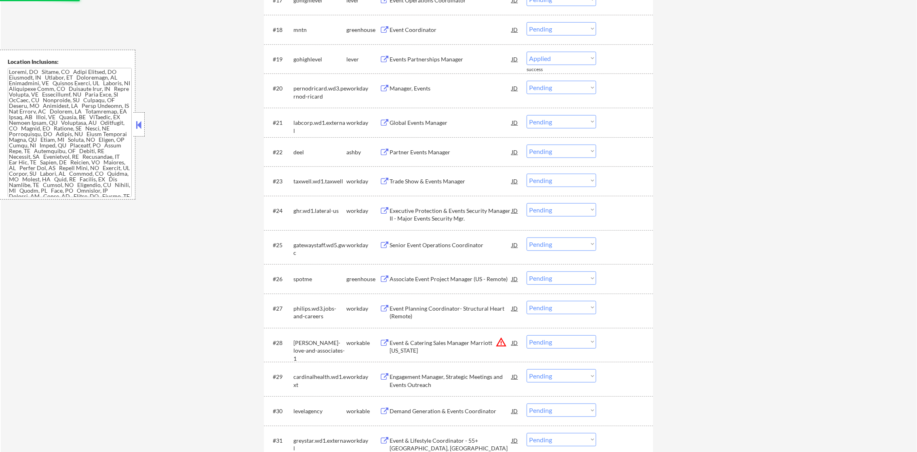
select select ""pending""
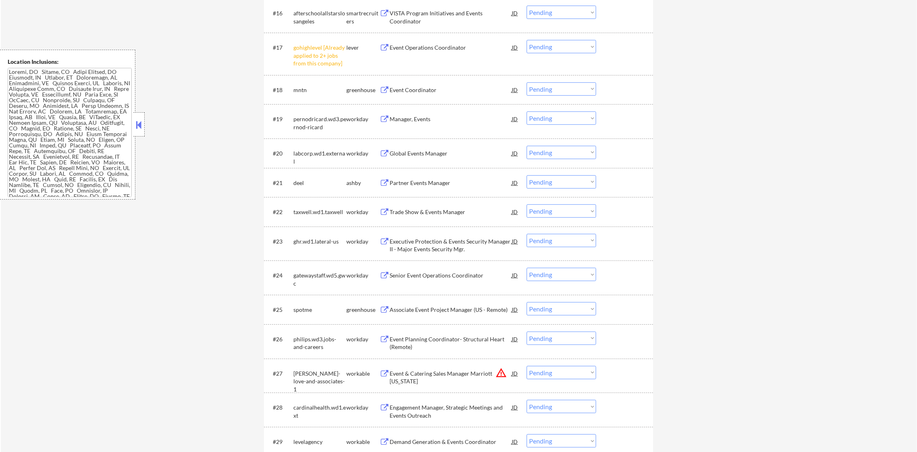
scroll to position [809, 0]
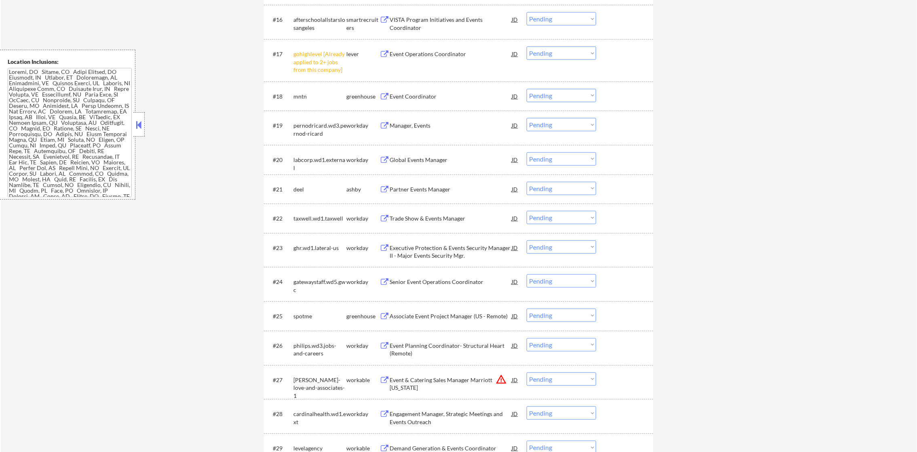
click at [549, 44] on div "#17 gohighlevel [Already applied to 2+ jobs from this company] lever Event Oper…" at bounding box center [456, 60] width 381 height 35
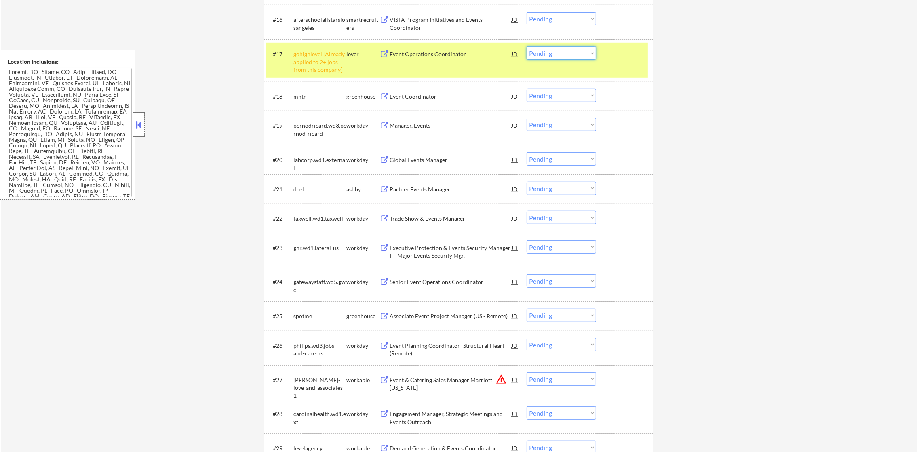
drag, startPoint x: 544, startPoint y: 54, endPoint x: 544, endPoint y: 60, distance: 6.1
click at [544, 54] on select "Choose an option... Pending Applied Excluded (Questions) Excluded (Expired) Exc…" at bounding box center [560, 52] width 69 height 13
click at [526, 46] on select "Choose an option... Pending Applied Excluded (Questions) Excluded (Expired) Exc…" at bounding box center [560, 52] width 69 height 13
click at [325, 65] on div "gohighlevel [Already applied to 2+ jobs from this company]" at bounding box center [319, 62] width 53 height 24
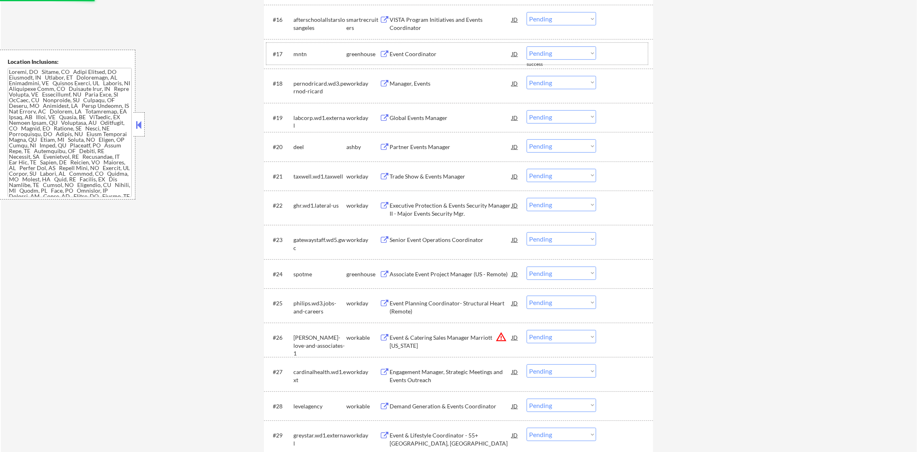
click at [552, 56] on select "Choose an option... Pending Applied Excluded (Questions) Excluded (Expired) Exc…" at bounding box center [560, 52] width 69 height 13
click at [754, 155] on div "← Return to /applysquad Mailslurp Inbox Job Search Builder [PERSON_NAME] User E…" at bounding box center [459, 38] width 916 height 1631
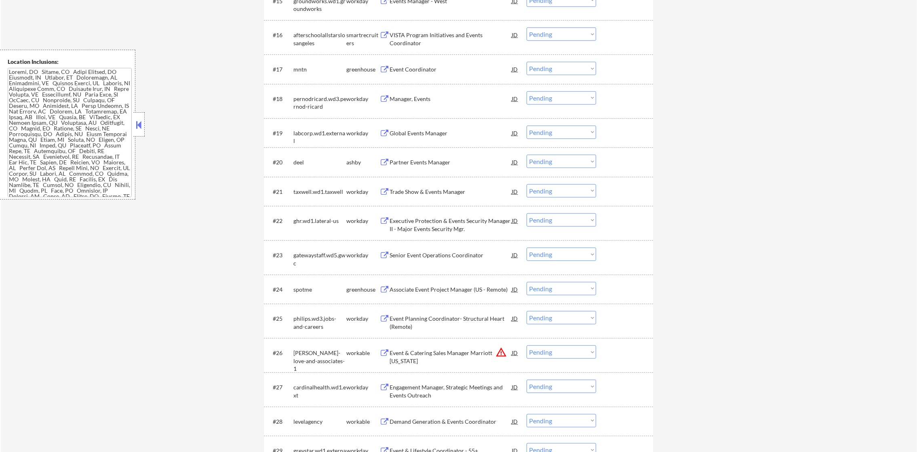
scroll to position [790, 0]
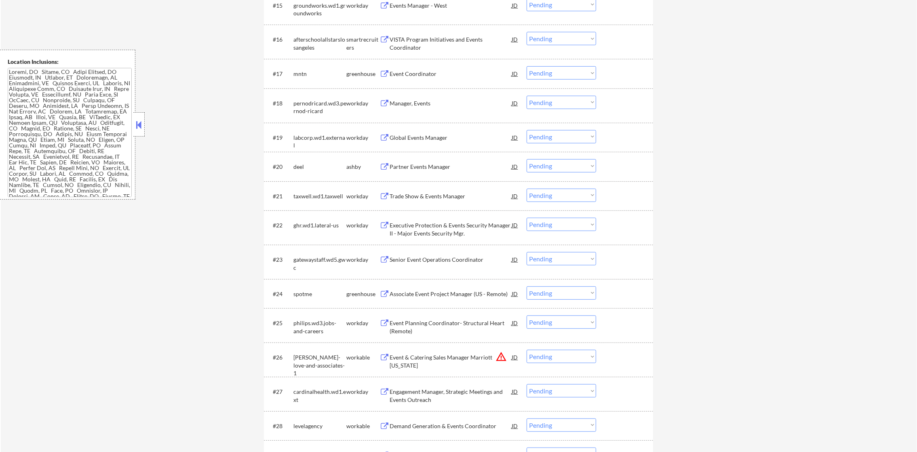
click at [429, 66] on div "Event Coordinator" at bounding box center [451, 73] width 122 height 15
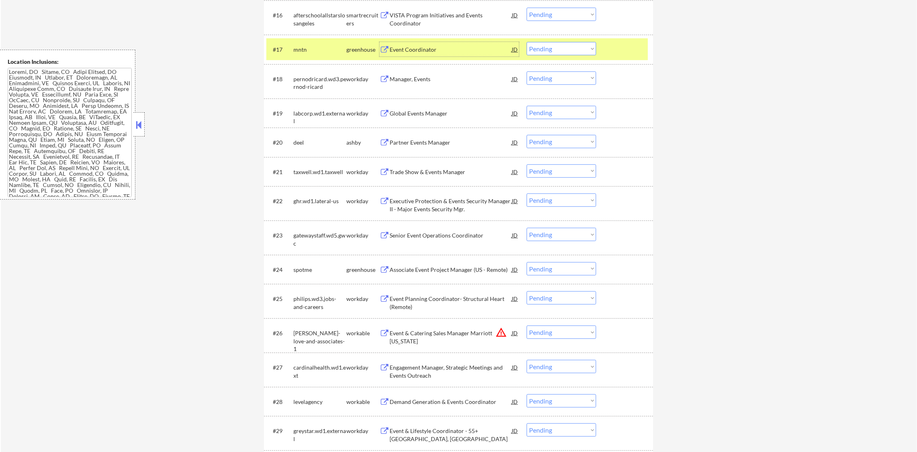
scroll to position [830, 0]
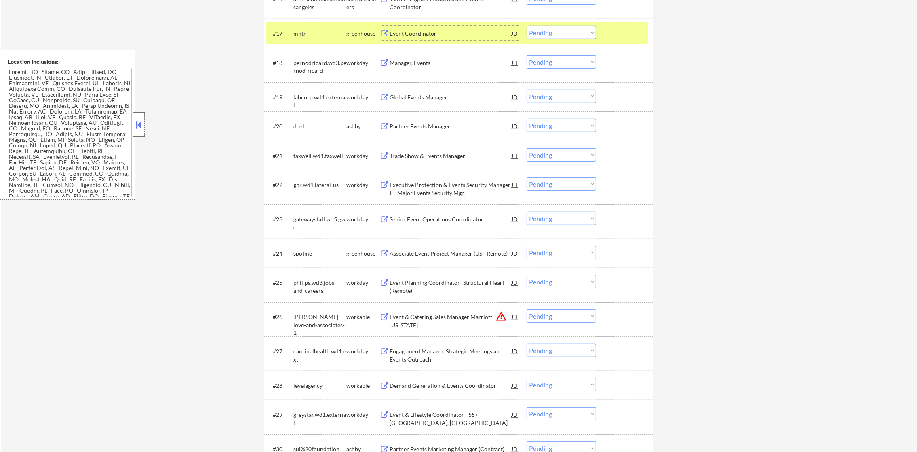
click at [549, 29] on select "Choose an option... Pending Applied Excluded (Questions) Excluded (Expired) Exc…" at bounding box center [560, 32] width 69 height 13
click at [526, 26] on select "Choose an option... Pending Applied Excluded (Questions) Excluded (Expired) Exc…" at bounding box center [560, 32] width 69 height 13
click at [294, 29] on div "mntn" at bounding box center [319, 33] width 53 height 8
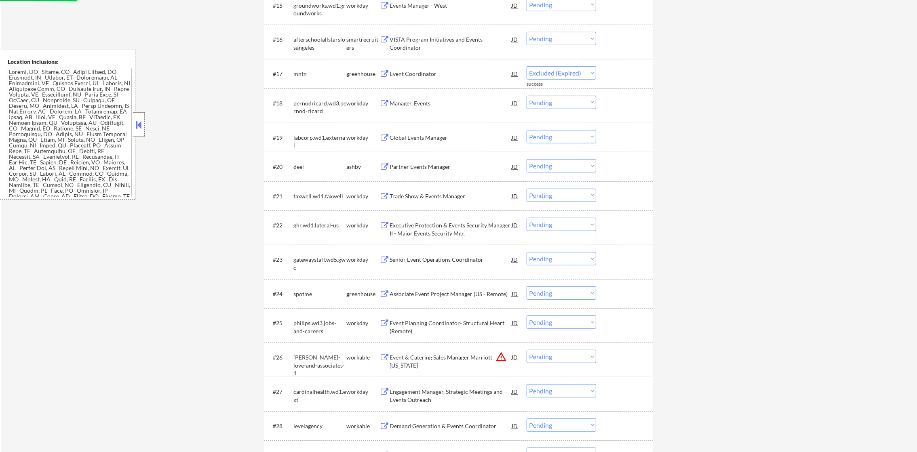
select select ""pending""
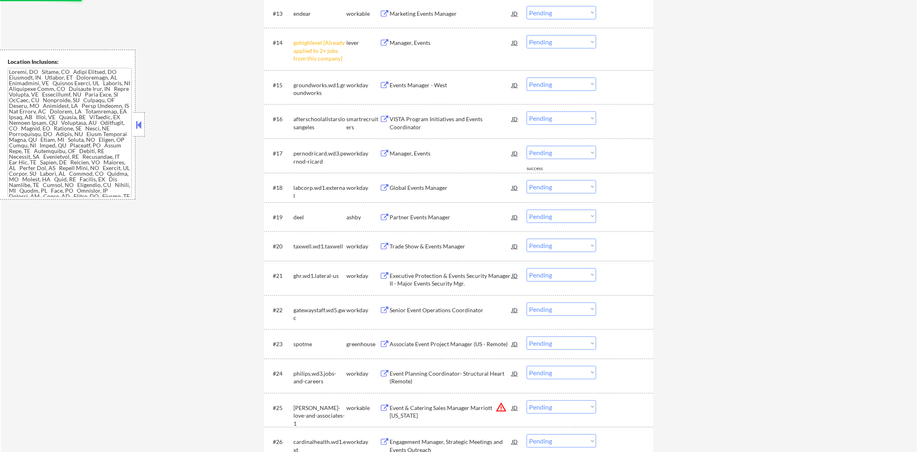
scroll to position [709, 0]
click at [554, 40] on select "Choose an option... Pending Applied Excluded (Questions) Excluded (Expired) Exc…" at bounding box center [560, 42] width 69 height 13
click at [526, 36] on select "Choose an option... Pending Applied Excluded (Questions) Excluded (Expired) Exc…" at bounding box center [560, 42] width 69 height 13
select select ""pending""
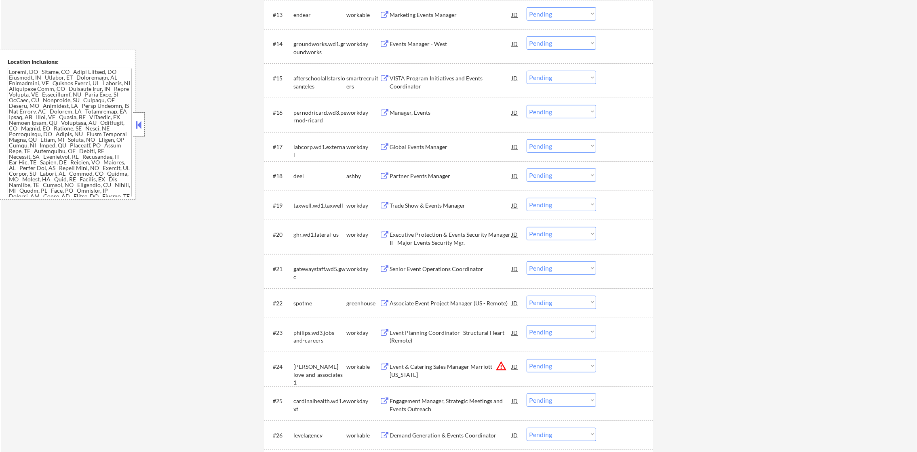
click at [441, 12] on div "Marketing Events Manager" at bounding box center [451, 15] width 122 height 8
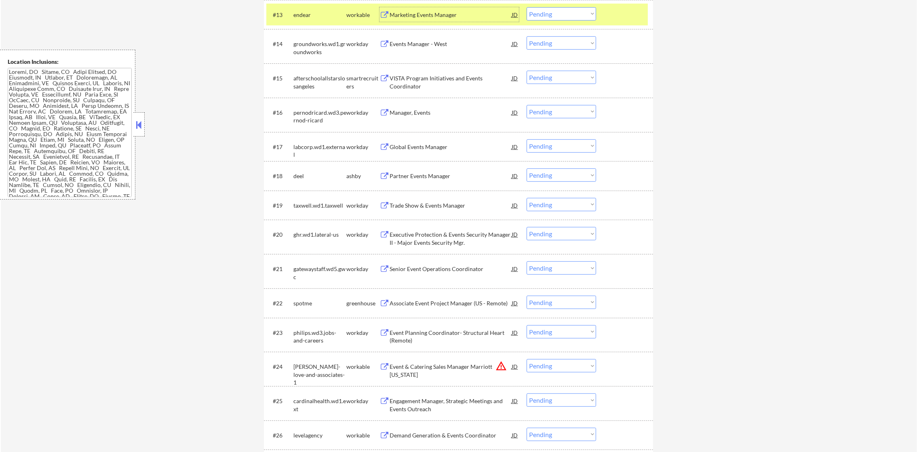
click at [543, 17] on select "Choose an option... Pending Applied Excluded (Questions) Excluded (Expired) Exc…" at bounding box center [560, 13] width 69 height 13
click at [526, 7] on select "Choose an option... Pending Applied Excluded (Questions) Excluded (Expired) Exc…" at bounding box center [560, 13] width 69 height 13
click at [317, 18] on div "endear" at bounding box center [319, 15] width 53 height 8
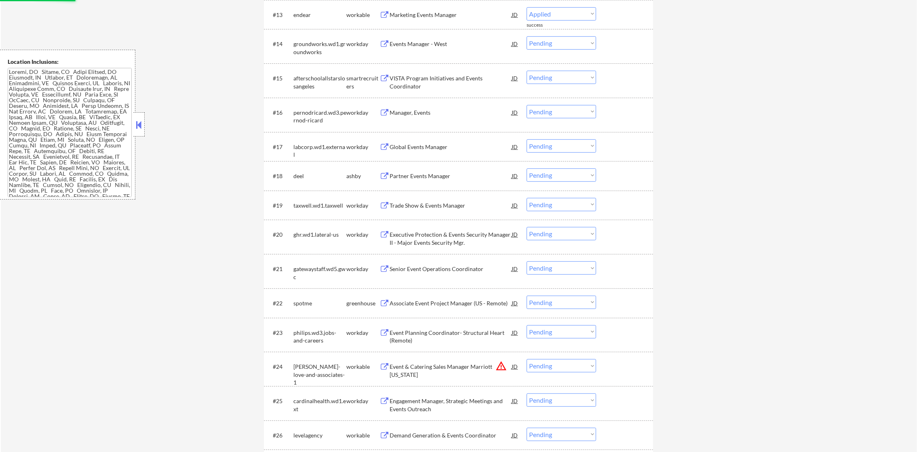
select select ""pending""
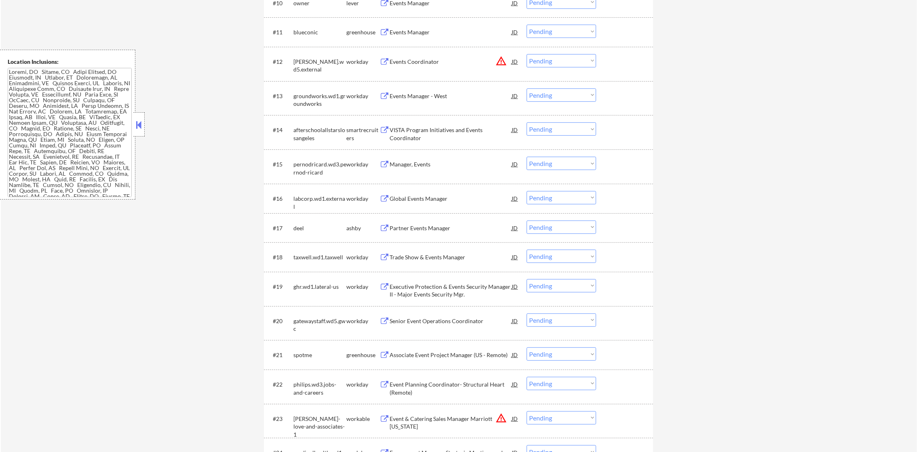
scroll to position [588, 0]
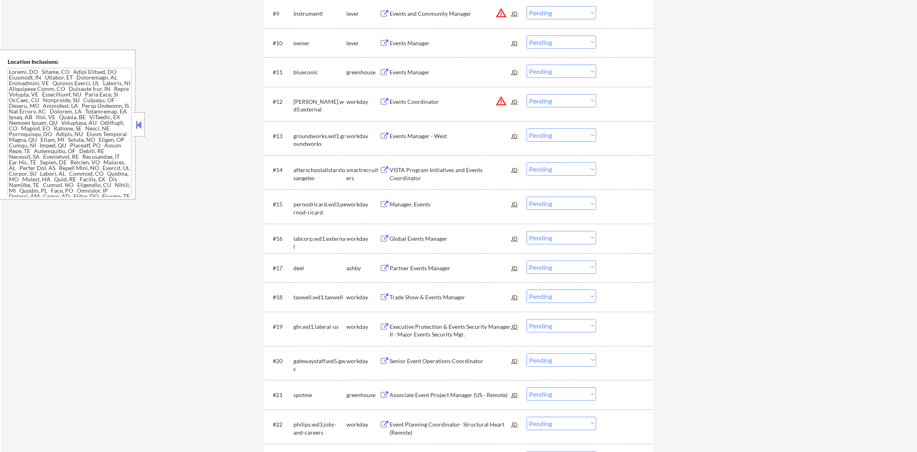
click at [420, 43] on div "Events Manager" at bounding box center [451, 43] width 122 height 8
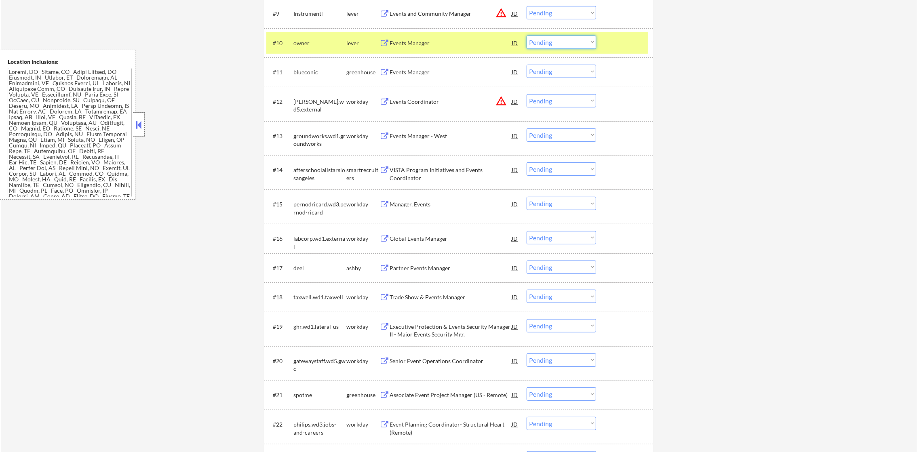
click at [550, 45] on select "Choose an option... Pending Applied Excluded (Questions) Excluded (Expired) Exc…" at bounding box center [560, 42] width 69 height 13
click at [526, 36] on select "Choose an option... Pending Applied Excluded (Questions) Excluded (Expired) Exc…" at bounding box center [560, 42] width 69 height 13
click at [318, 40] on div "owner" at bounding box center [319, 43] width 53 height 8
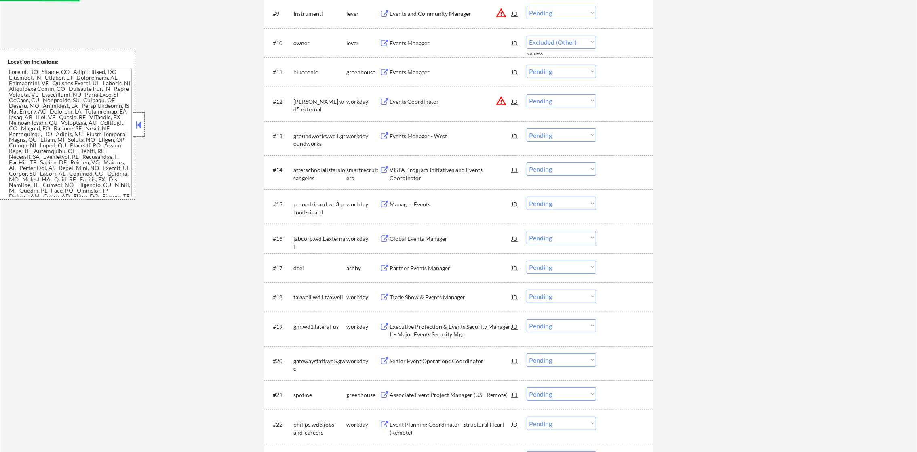
select select ""pending""
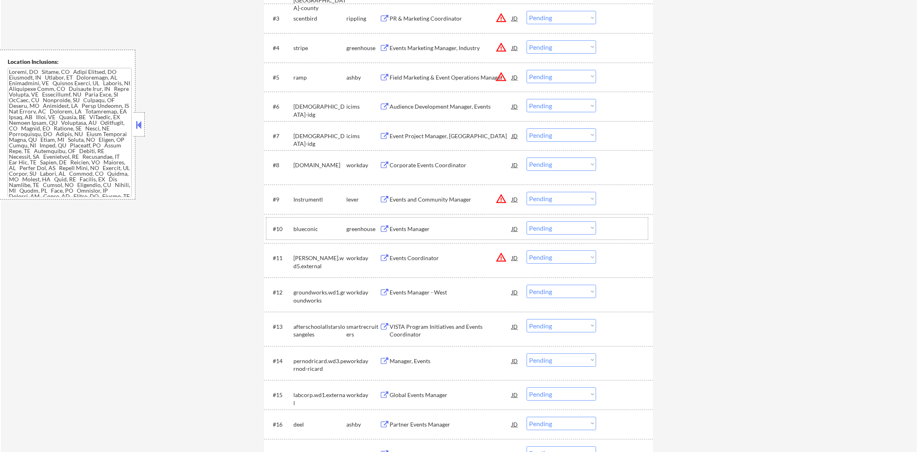
scroll to position [446, 0]
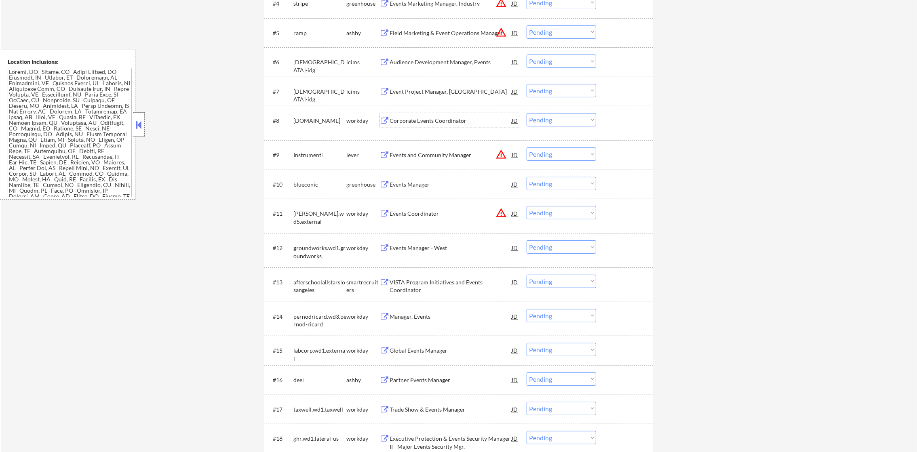
click at [420, 123] on div "Corporate Events Coordinator" at bounding box center [451, 121] width 122 height 8
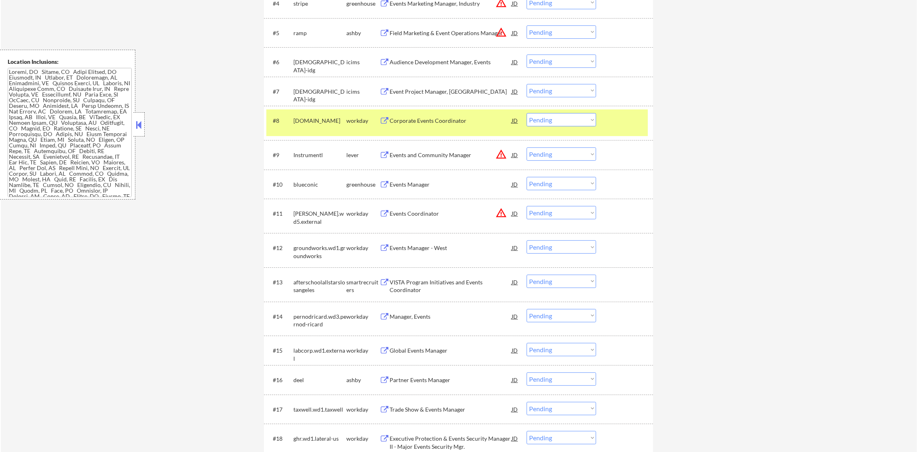
select select ""pending""
click at [584, 122] on select "Choose an option... Pending Applied Excluded (Questions) Excluded (Expired) Exc…" at bounding box center [560, 119] width 69 height 13
click at [526, 113] on select "Choose an option... Pending Applied Excluded (Questions) Excluded (Expired) Exc…" at bounding box center [560, 119] width 69 height 13
click at [304, 125] on div "[DOMAIN_NAME]" at bounding box center [319, 121] width 53 height 8
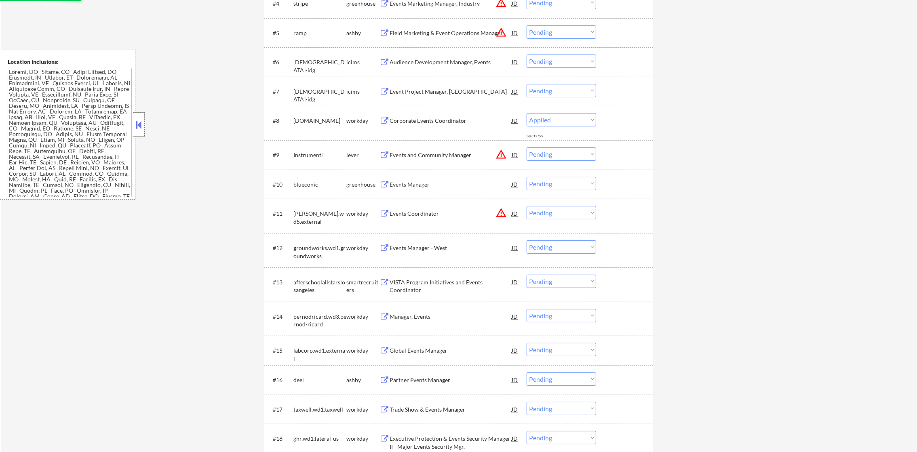
select select ""pending""
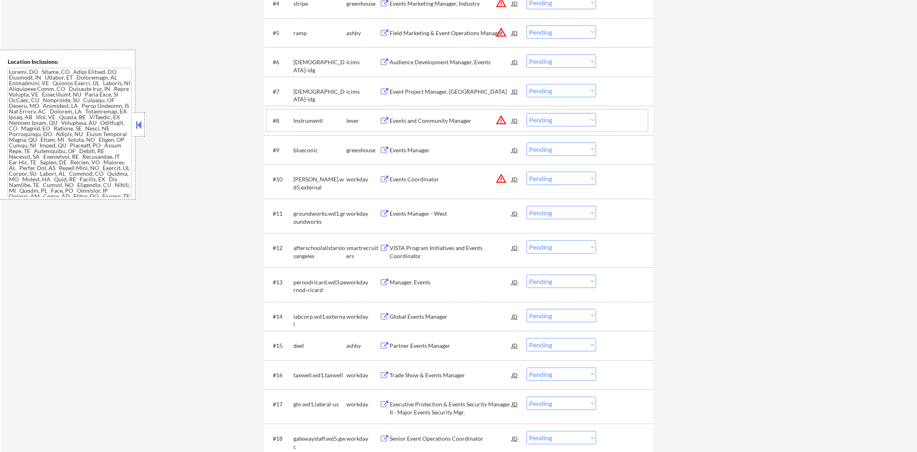
click at [457, 146] on div "Events Manager" at bounding box center [451, 150] width 122 height 8
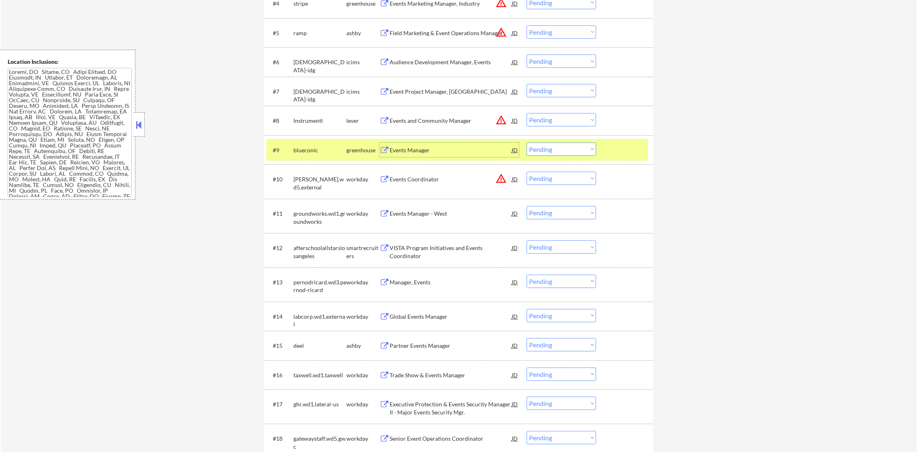
drag, startPoint x: 547, startPoint y: 150, endPoint x: 547, endPoint y: 156, distance: 6.1
click at [547, 150] on select "Choose an option... Pending Applied Excluded (Questions) Excluded (Expired) Exc…" at bounding box center [560, 149] width 69 height 13
click at [526, 143] on select "Choose an option... Pending Applied Excluded (Questions) Excluded (Expired) Exc…" at bounding box center [560, 149] width 69 height 13
click at [312, 154] on div "blueconic" at bounding box center [319, 150] width 53 height 8
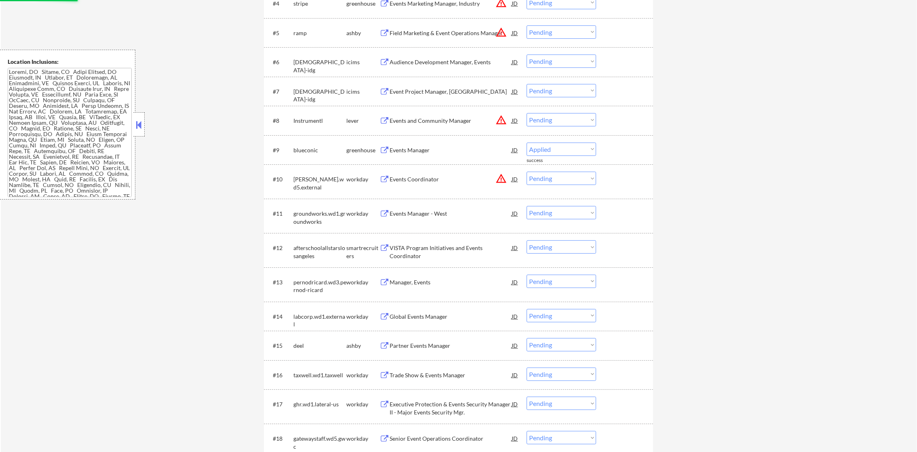
select select ""pending""
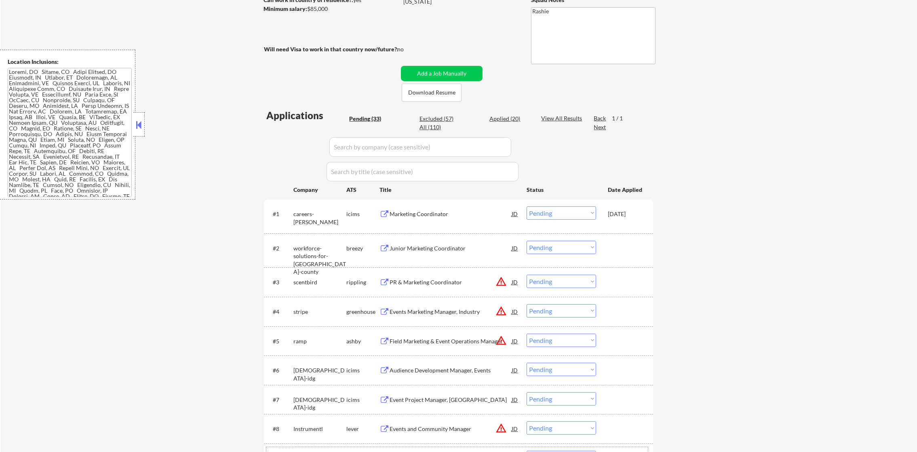
scroll to position [64, 0]
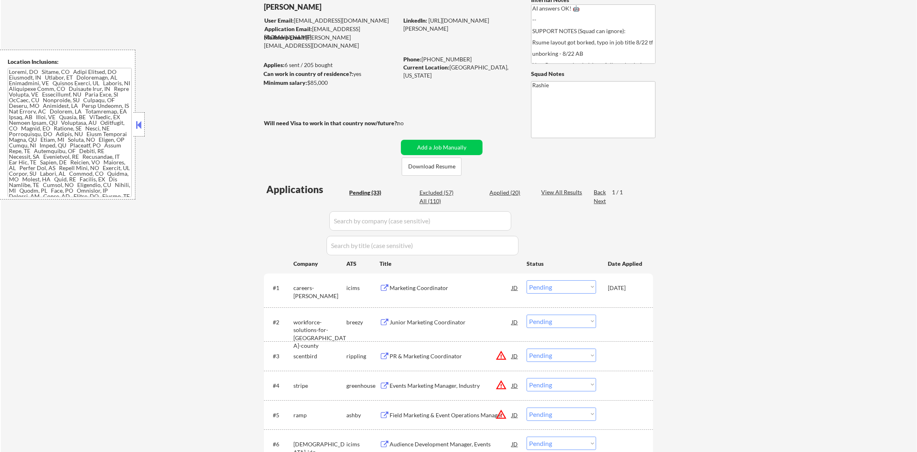
drag, startPoint x: 925, startPoint y: 186, endPoint x: 852, endPoint y: 196, distance: 73.8
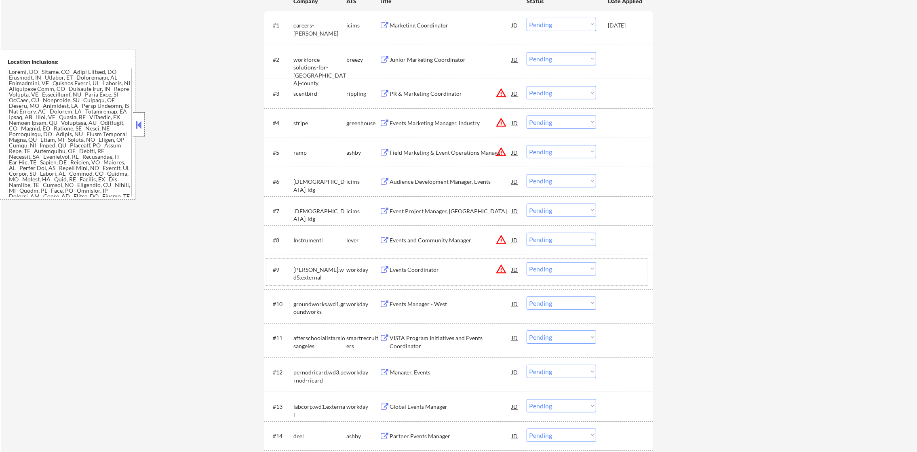
scroll to position [427, 0]
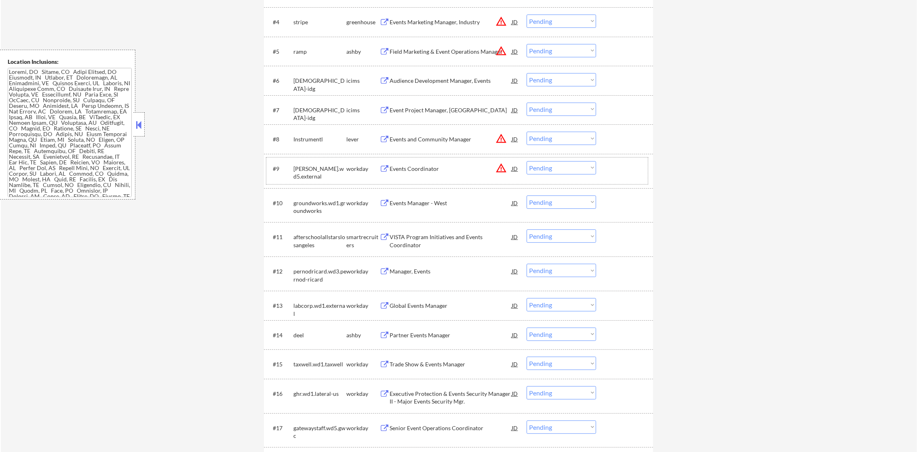
click at [426, 78] on div "Audience Development Manager, Events" at bounding box center [451, 81] width 122 height 8
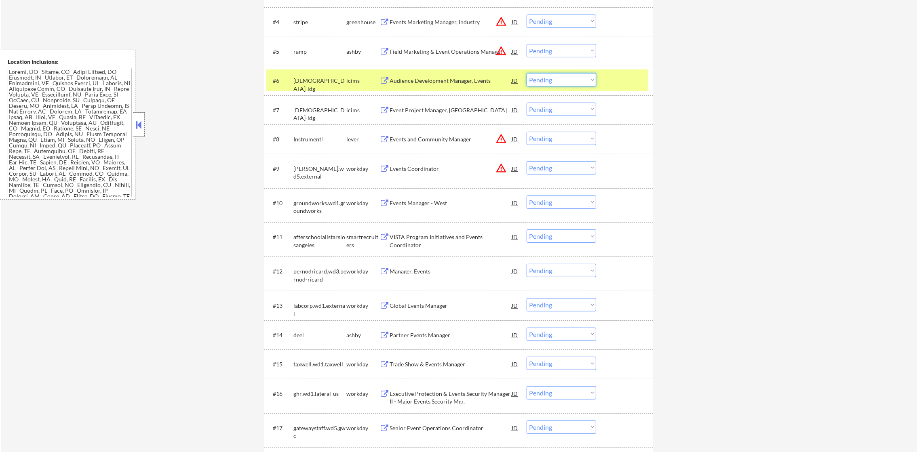
click at [546, 80] on select "Choose an option... Pending Applied Excluded (Questions) Excluded (Expired) Exc…" at bounding box center [560, 79] width 69 height 13
click at [526, 73] on select "Choose an option... Pending Applied Excluded (Questions) Excluded (Expired) Exc…" at bounding box center [560, 79] width 69 height 13
click at [305, 75] on div "[DEMOGRAPHIC_DATA]-idg" at bounding box center [319, 80] width 53 height 15
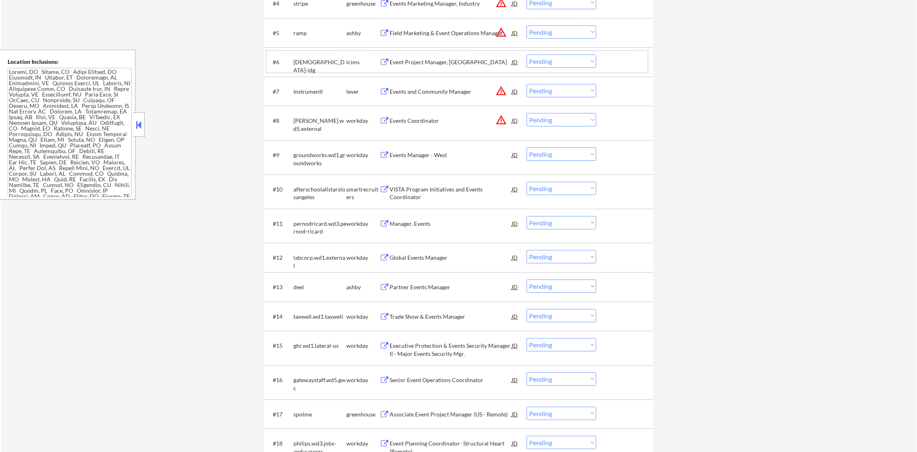
scroll to position [468, 0]
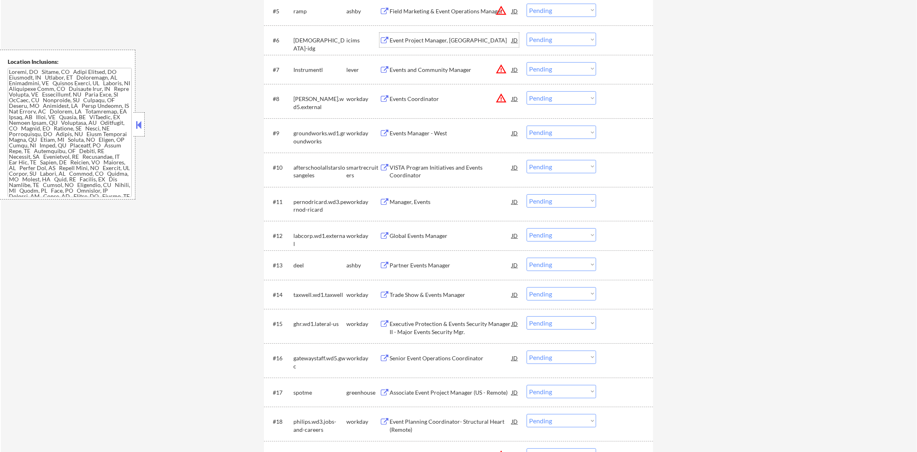
click at [430, 39] on div "Event Project Manager, [GEOGRAPHIC_DATA]" at bounding box center [451, 40] width 122 height 8
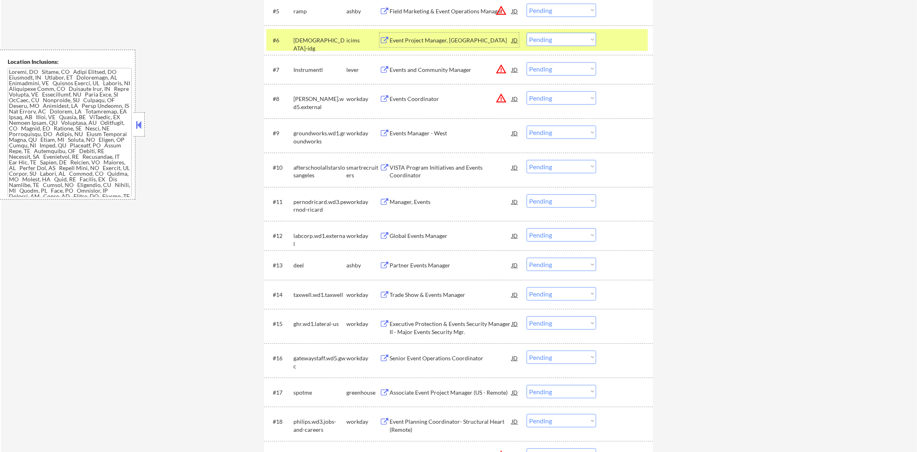
click at [540, 41] on select "Choose an option... Pending Applied Excluded (Questions) Excluded (Expired) Exc…" at bounding box center [560, 39] width 69 height 13
click at [526, 33] on select "Choose an option... Pending Applied Excluded (Questions) Excluded (Expired) Exc…" at bounding box center [560, 39] width 69 height 13
click at [337, 44] on div "[DEMOGRAPHIC_DATA]-idg" at bounding box center [319, 40] width 53 height 15
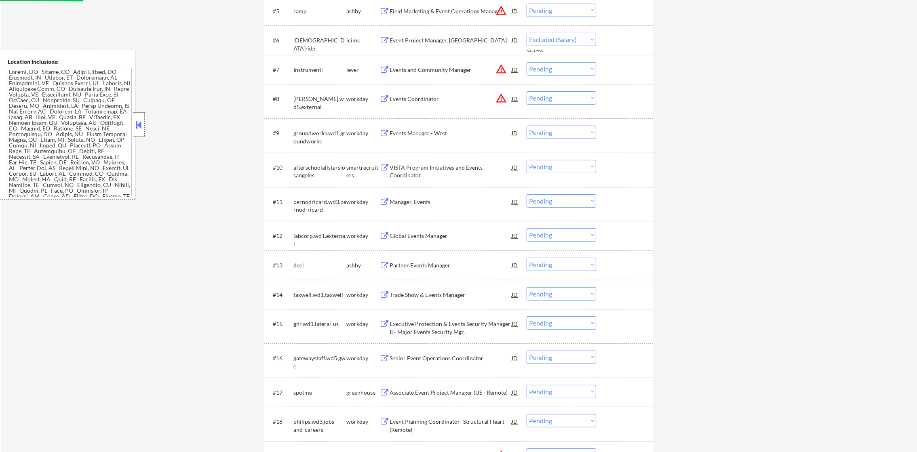
select select ""pending""
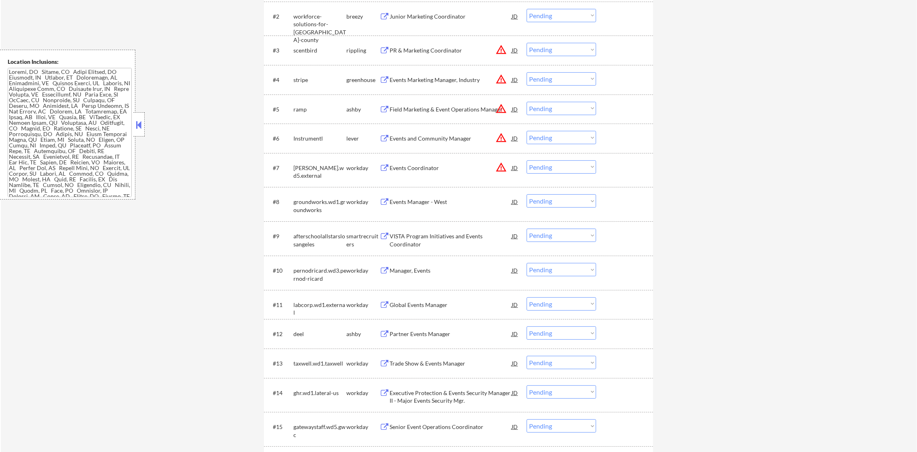
scroll to position [367, 0]
click at [500, 138] on button "warning_amber" at bounding box center [500, 140] width 11 height 11
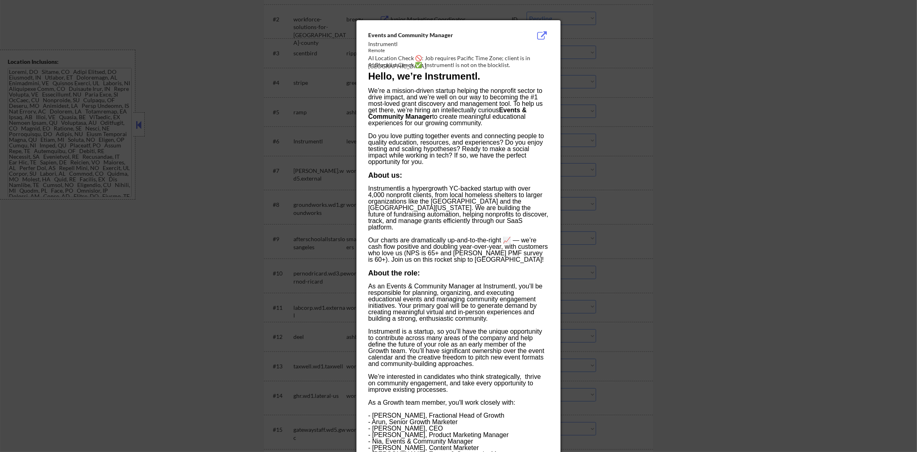
click at [611, 107] on div at bounding box center [458, 226] width 917 height 452
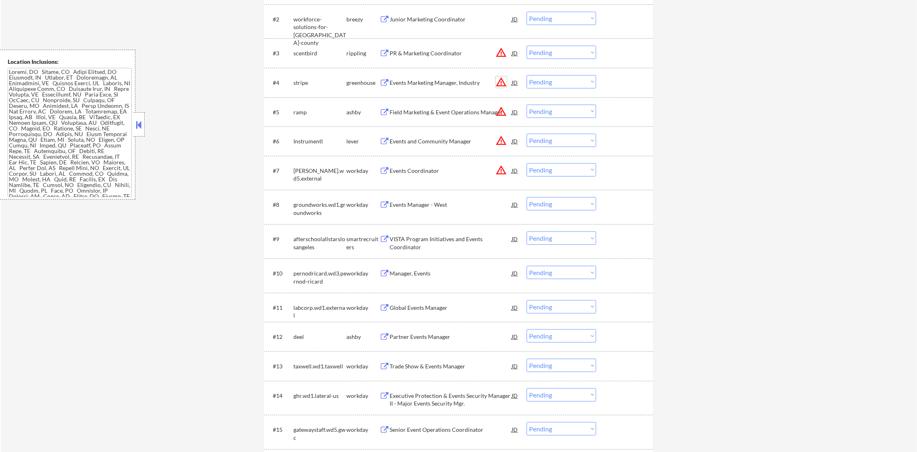
click at [505, 85] on button "warning_amber" at bounding box center [500, 81] width 11 height 11
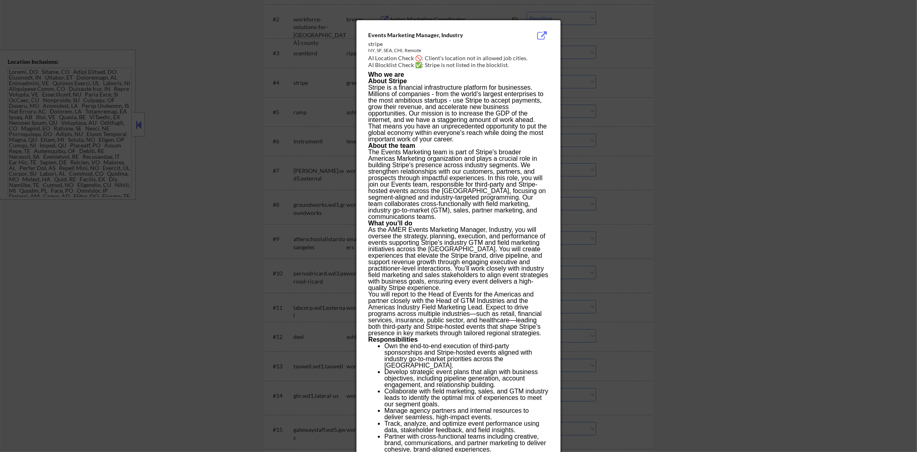
click at [559, 83] on div "Events Marketing Manager, Industry stripe [GEOGRAPHIC_DATA], [GEOGRAPHIC_DATA],…" at bounding box center [458, 330] width 204 height 621
click at [602, 131] on div at bounding box center [458, 226] width 917 height 452
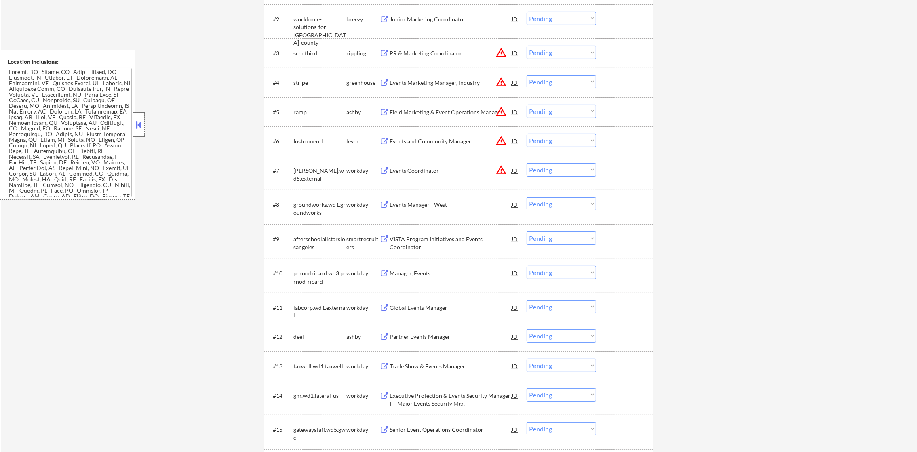
click at [498, 112] on button "warning_amber" at bounding box center [500, 111] width 11 height 11
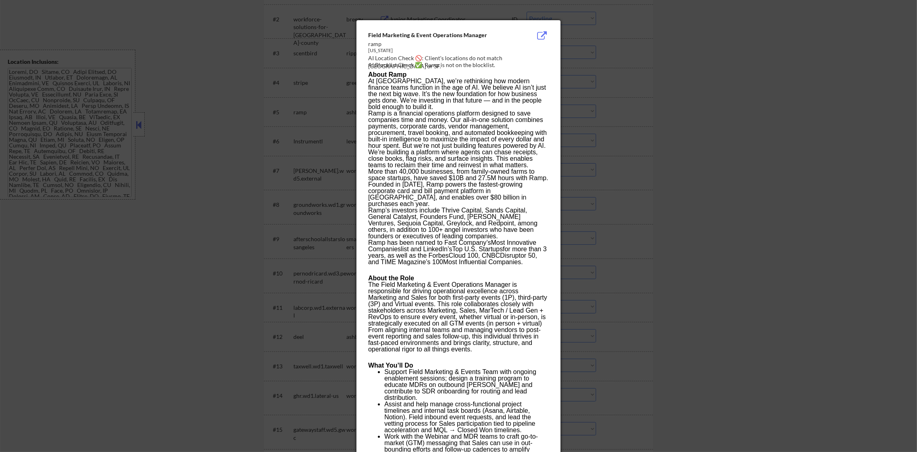
click at [591, 112] on div at bounding box center [458, 226] width 917 height 452
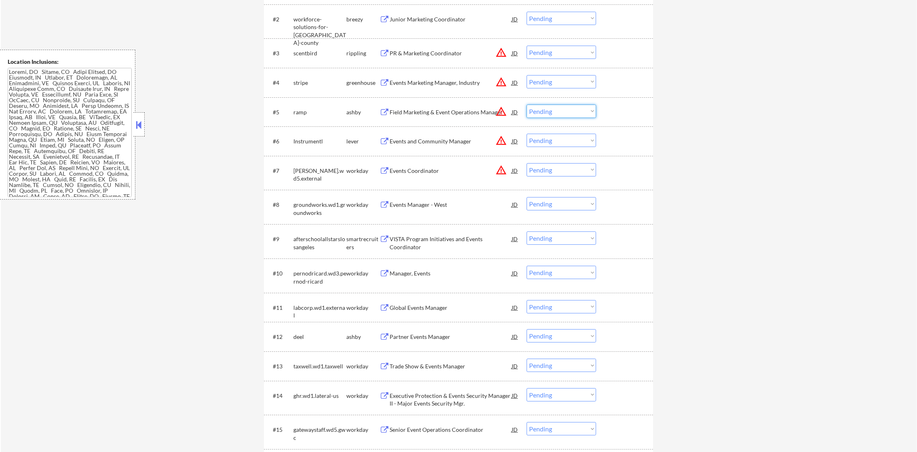
click at [561, 115] on select "Choose an option... Pending Applied Excluded (Questions) Excluded (Expired) Exc…" at bounding box center [560, 111] width 69 height 13
click at [526, 105] on select "Choose an option... Pending Applied Excluded (Questions) Excluded (Expired) Exc…" at bounding box center [560, 111] width 69 height 13
select select ""pending""
click at [501, 139] on button "warning_amber" at bounding box center [500, 140] width 11 height 11
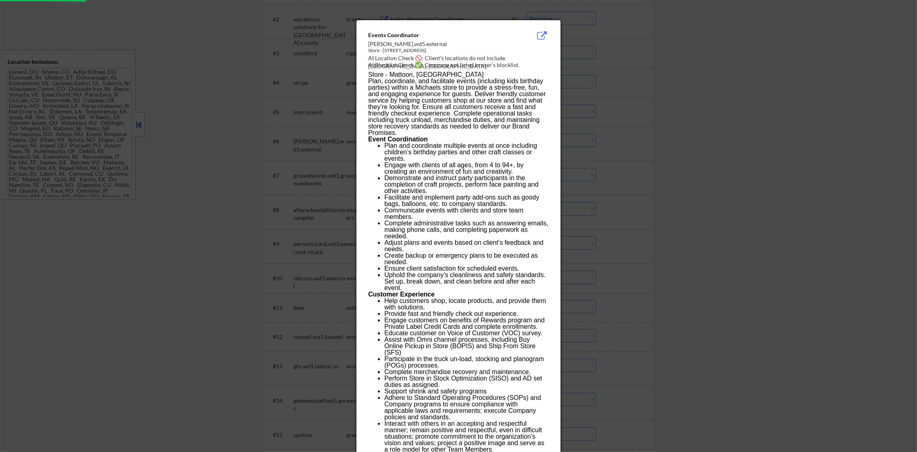
click at [606, 131] on div at bounding box center [458, 226] width 917 height 452
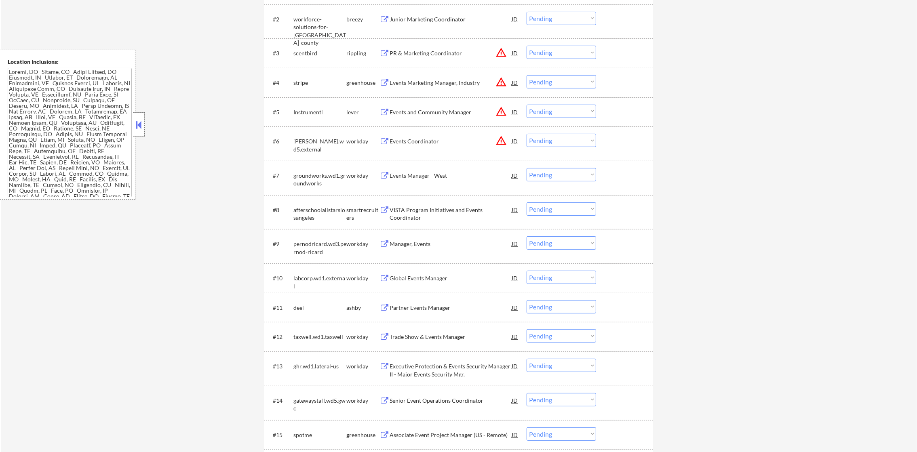
click at [505, 141] on button "warning_amber" at bounding box center [500, 140] width 11 height 11
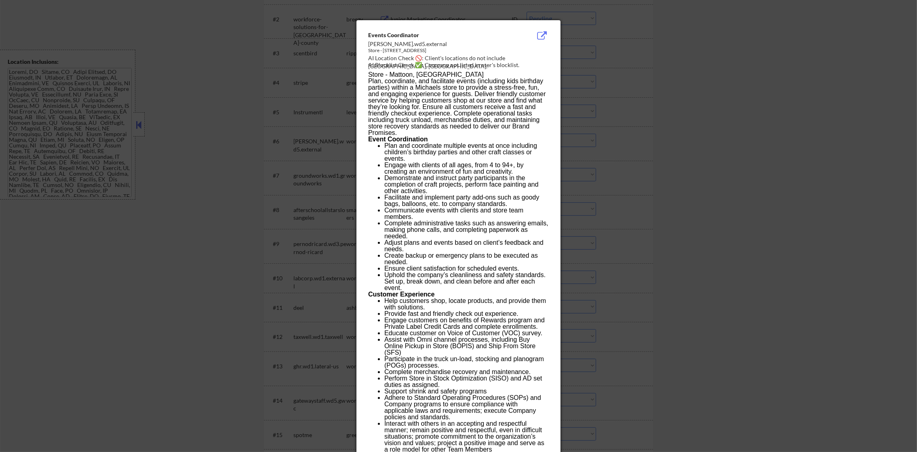
click at [620, 138] on div at bounding box center [458, 226] width 917 height 452
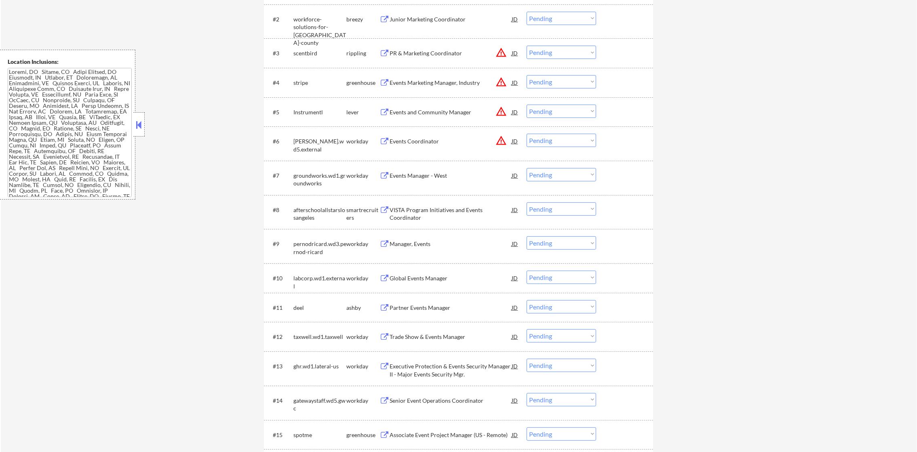
click at [583, 141] on select "Choose an option... Pending Applied Excluded (Questions) Excluded (Expired) Exc…" at bounding box center [560, 140] width 69 height 13
click at [526, 134] on select "Choose an option... Pending Applied Excluded (Questions) Excluded (Expired) Exc…" at bounding box center [560, 140] width 69 height 13
click at [503, 115] on button "warning_amber" at bounding box center [500, 111] width 11 height 11
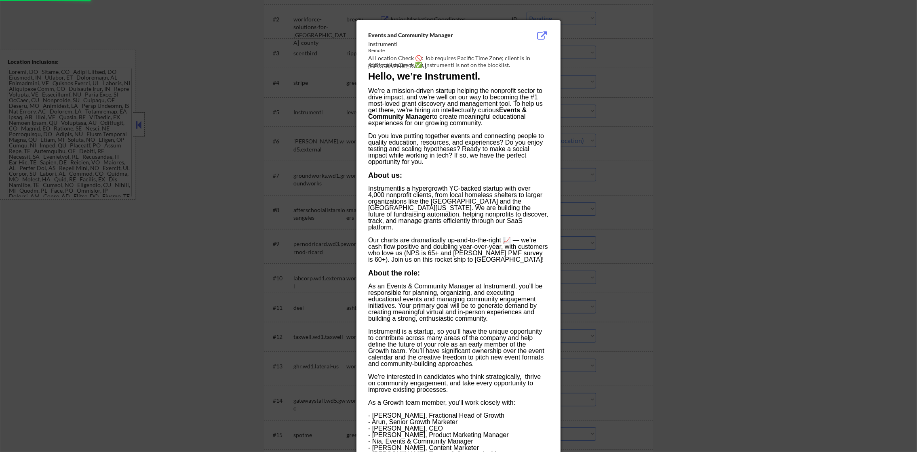
select select ""pending""
click at [592, 99] on div at bounding box center [458, 226] width 917 height 452
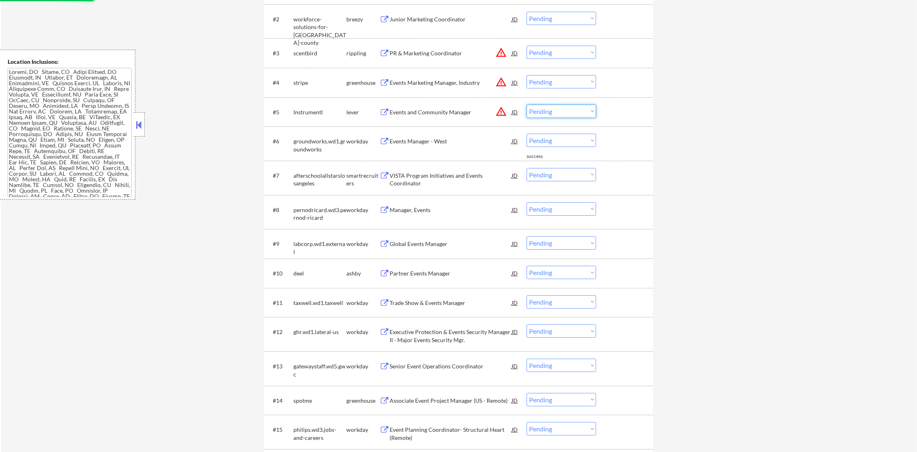
click at [564, 105] on select "Choose an option... Pending Applied Excluded (Questions) Excluded (Expired) Exc…" at bounding box center [560, 111] width 69 height 13
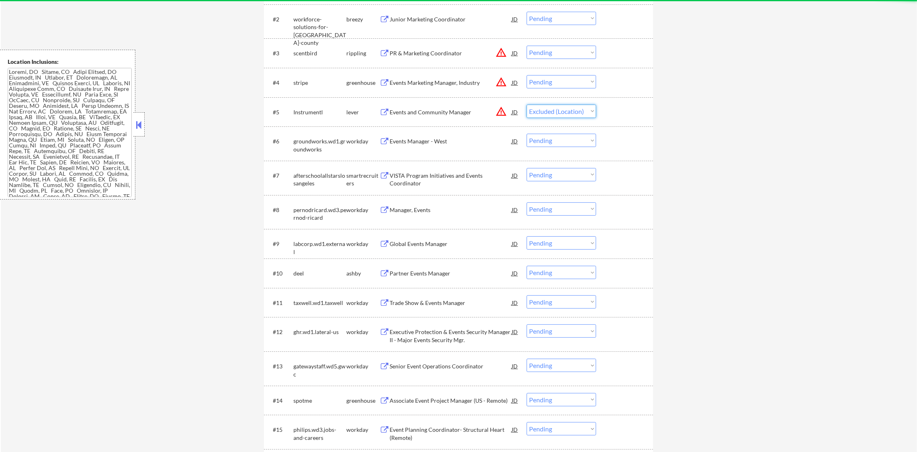
click at [526, 105] on select "Choose an option... Pending Applied Excluded (Questions) Excluded (Expired) Exc…" at bounding box center [560, 111] width 69 height 13
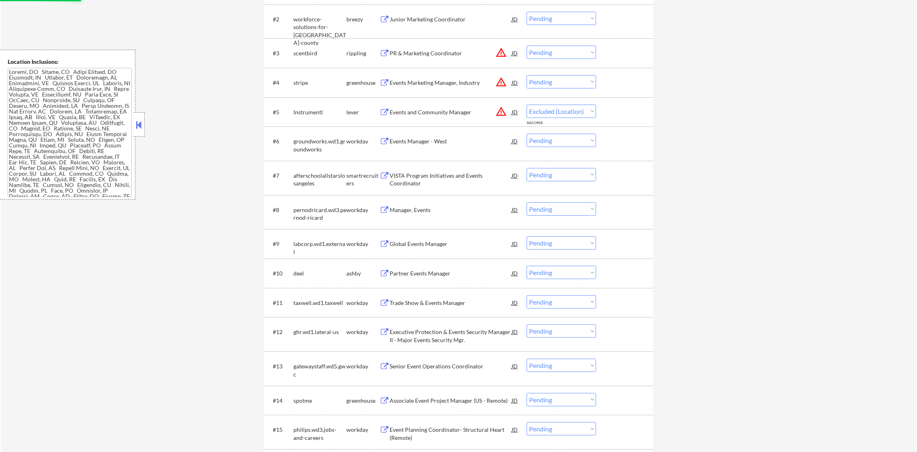
select select ""pending""
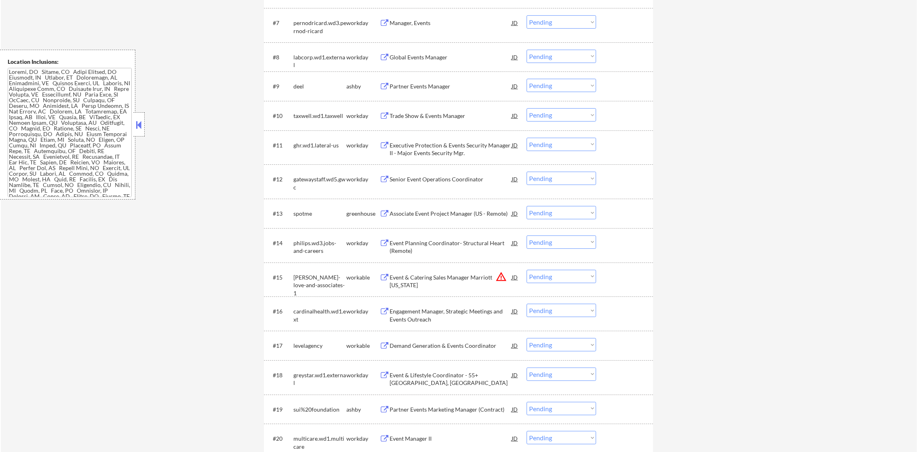
scroll to position [528, 0]
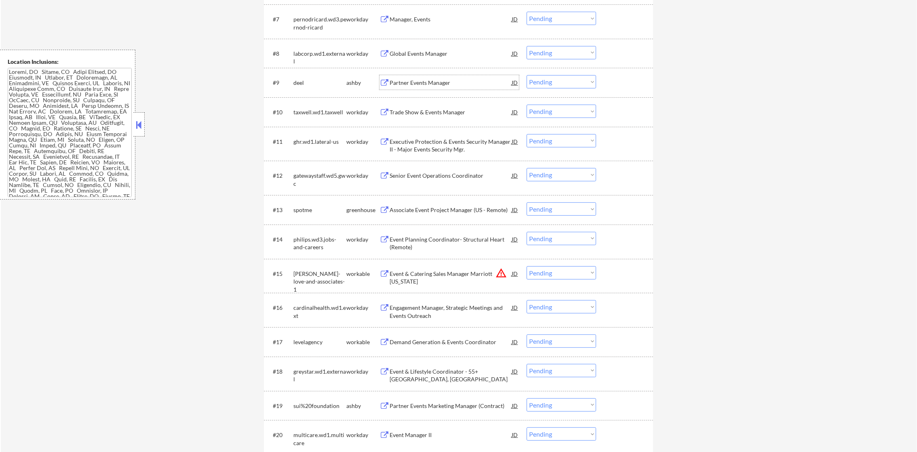
click at [427, 85] on div "Partner Events Manager" at bounding box center [451, 83] width 122 height 8
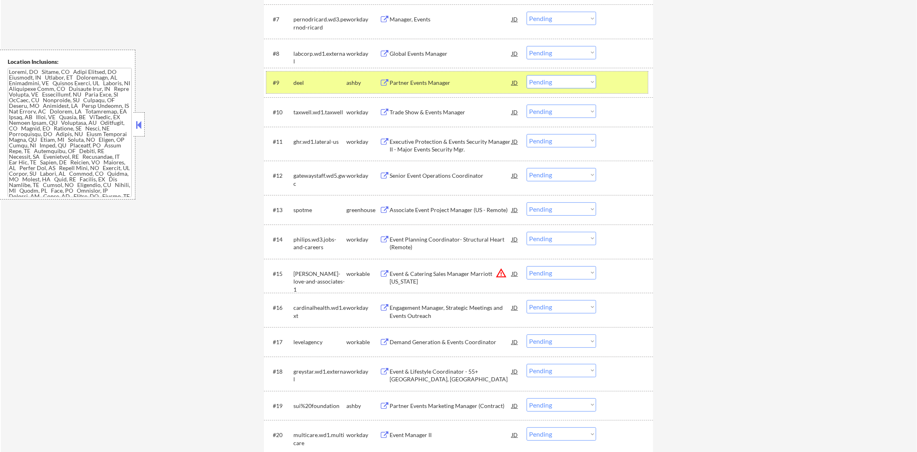
click at [311, 75] on div "deel" at bounding box center [319, 82] width 53 height 15
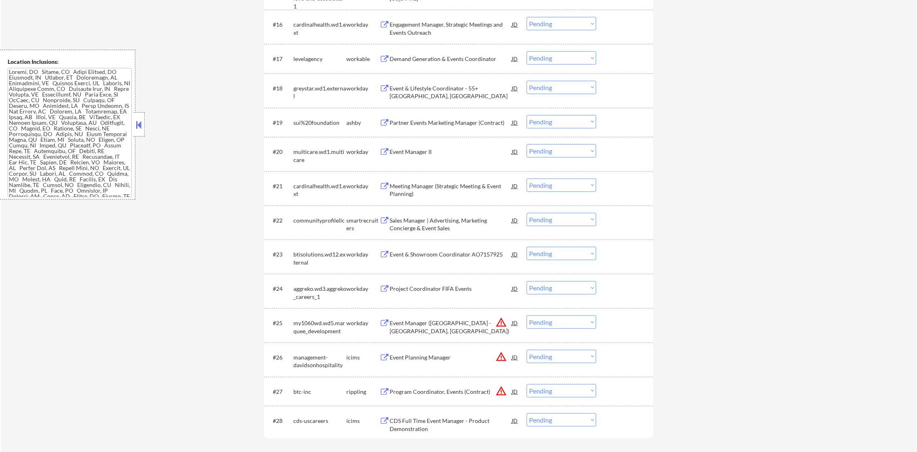
scroll to position [832, 0]
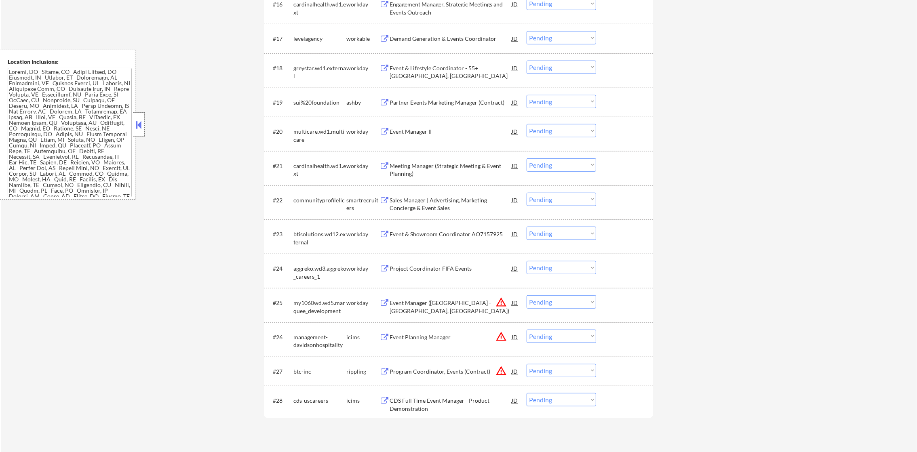
click at [434, 38] on div "Demand Generation & Events Coordinator" at bounding box center [451, 39] width 122 height 8
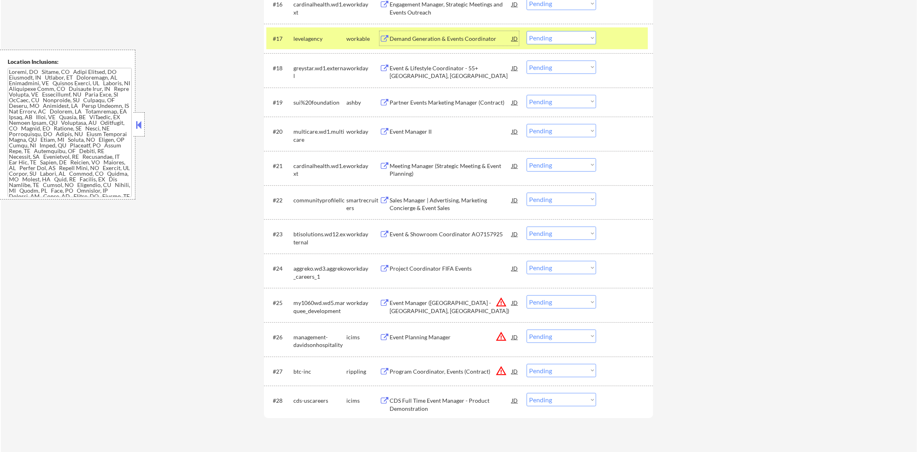
click at [552, 37] on select "Choose an option... Pending Applied Excluded (Questions) Excluded (Expired) Exc…" at bounding box center [560, 37] width 69 height 13
click at [526, 31] on select "Choose an option... Pending Applied Excluded (Questions) Excluded (Expired) Exc…" at bounding box center [560, 37] width 69 height 13
click at [328, 43] on div "levelagency" at bounding box center [319, 38] width 53 height 15
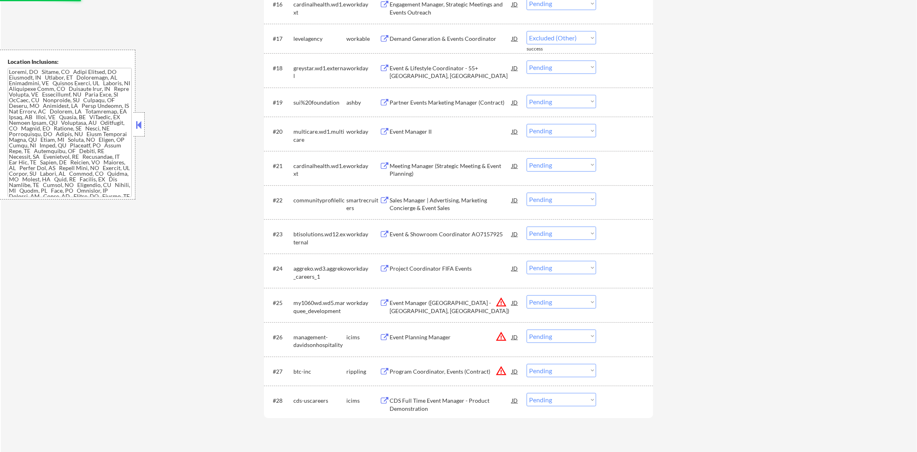
select select ""pending""
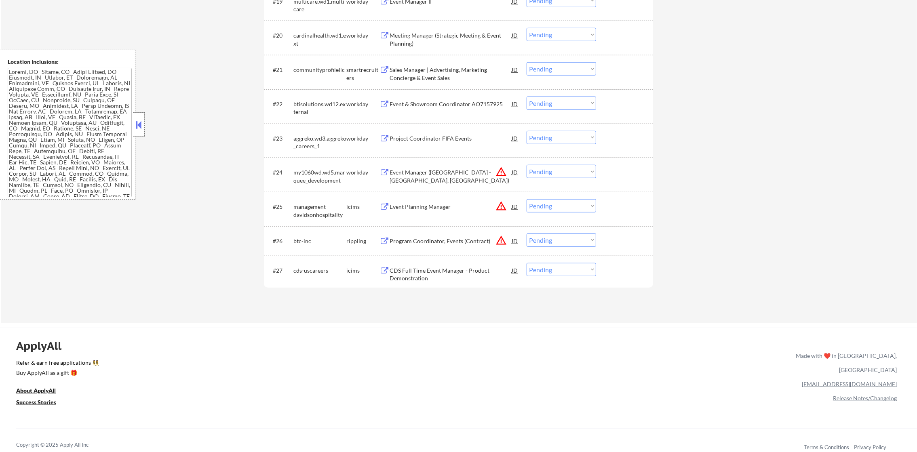
scroll to position [912, 0]
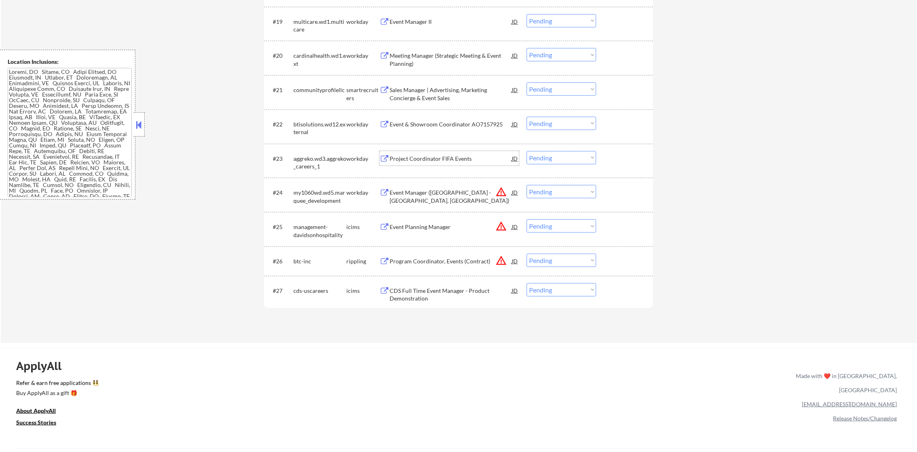
click at [442, 155] on div "Project Coordinator FIFA Events" at bounding box center [451, 159] width 122 height 8
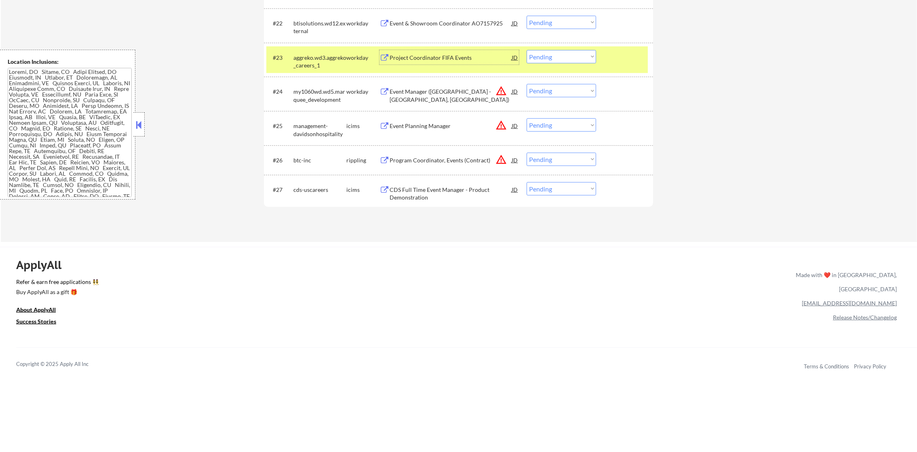
scroll to position [1034, 0]
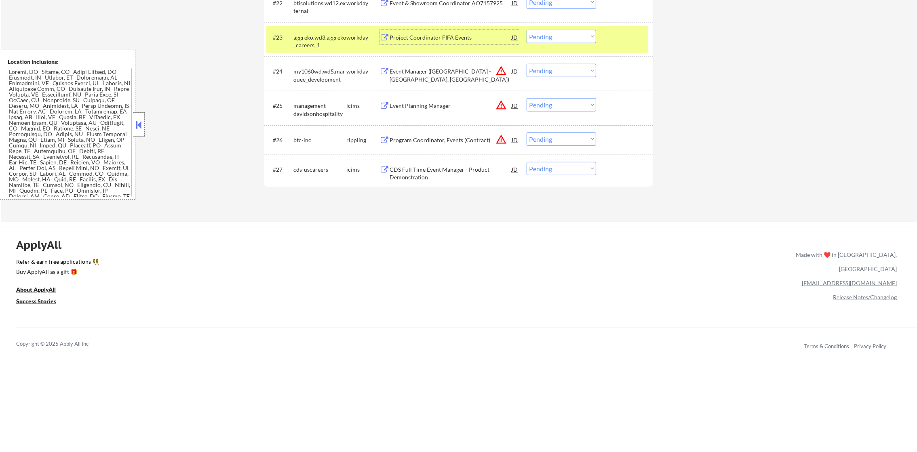
click at [307, 48] on div "aggreko.wd3.aggreko_careers_1" at bounding box center [319, 42] width 53 height 16
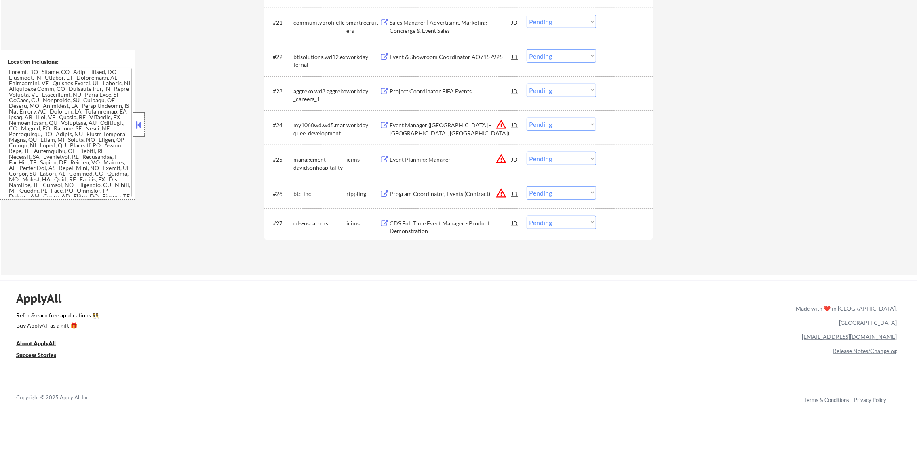
scroll to position [973, 0]
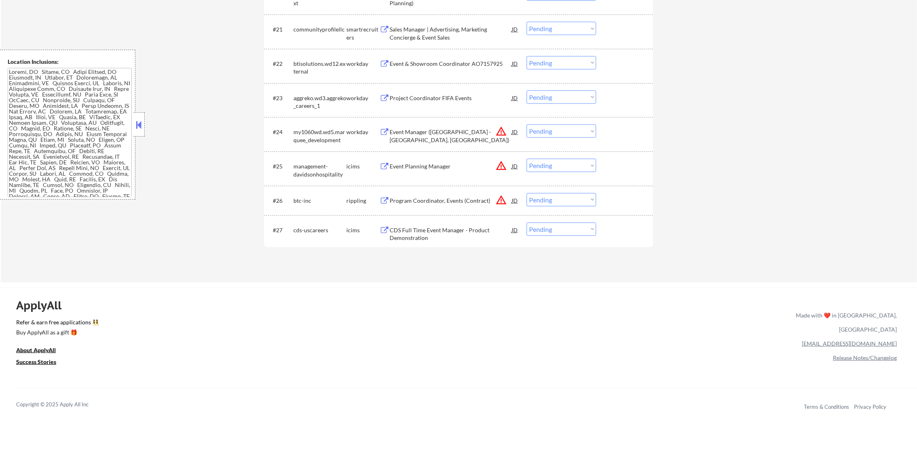
click at [550, 134] on select "Choose an option... Pending Applied Excluded (Questions) Excluded (Expired) Exc…" at bounding box center [560, 130] width 69 height 13
click at [526, 124] on select "Choose an option... Pending Applied Excluded (Questions) Excluded (Expired) Exc…" at bounding box center [560, 130] width 69 height 13
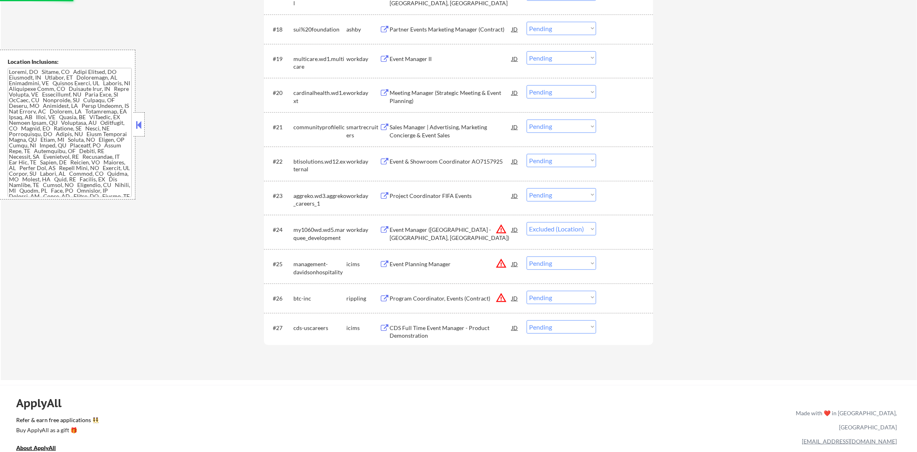
scroll to position [872, 0]
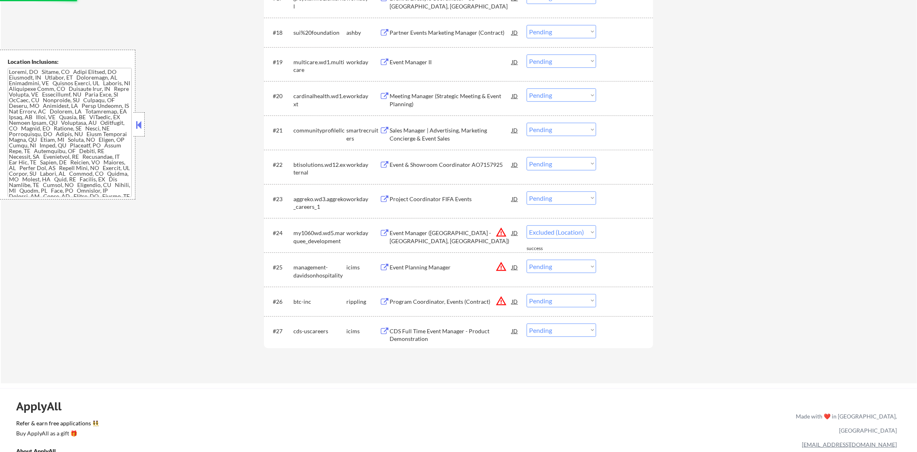
select select ""pending""
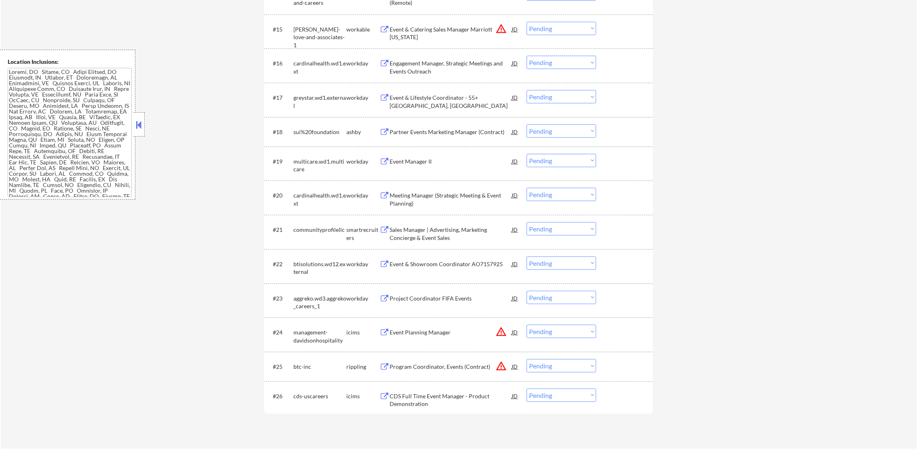
scroll to position [771, 0]
click at [444, 99] on div "Event & Lifestyle Coordinator - 55+ [GEOGRAPHIC_DATA], [GEOGRAPHIC_DATA]" at bounding box center [451, 104] width 122 height 16
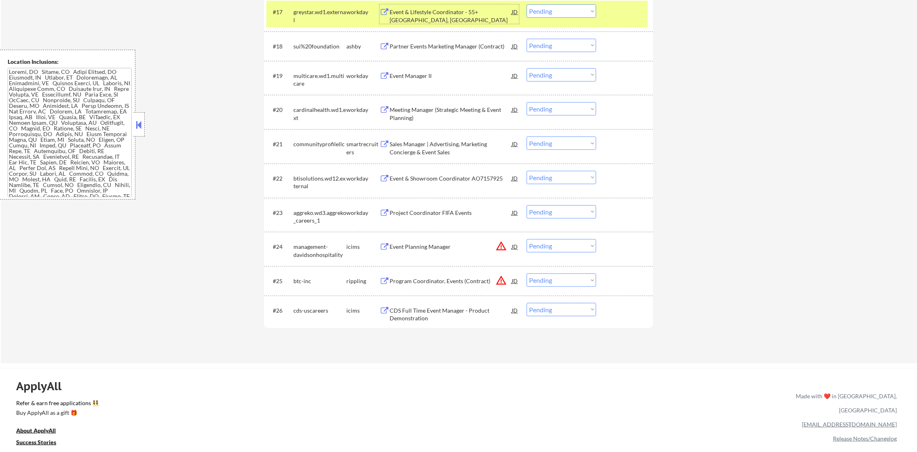
scroll to position [852, 0]
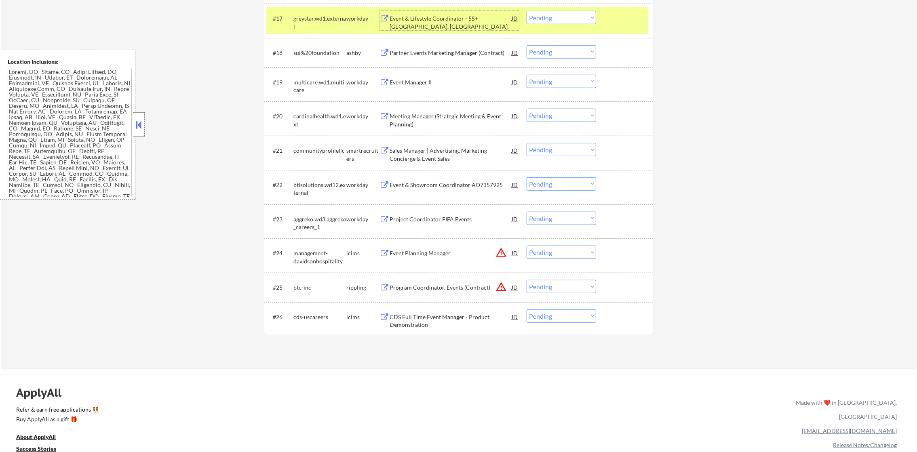
click at [554, 17] on select "Choose an option... Pending Applied Excluded (Questions) Excluded (Expired) Exc…" at bounding box center [560, 17] width 69 height 13
click at [526, 11] on select "Choose an option... Pending Applied Excluded (Questions) Excluded (Expired) Exc…" at bounding box center [560, 17] width 69 height 13
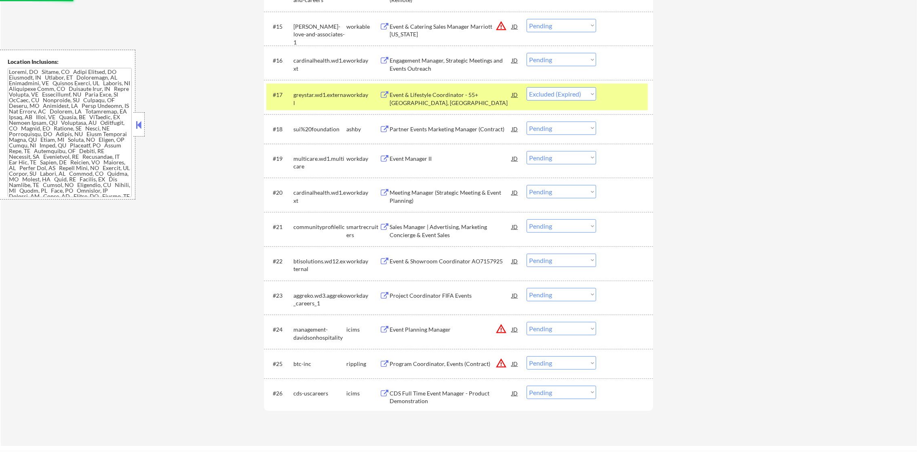
scroll to position [771, 0]
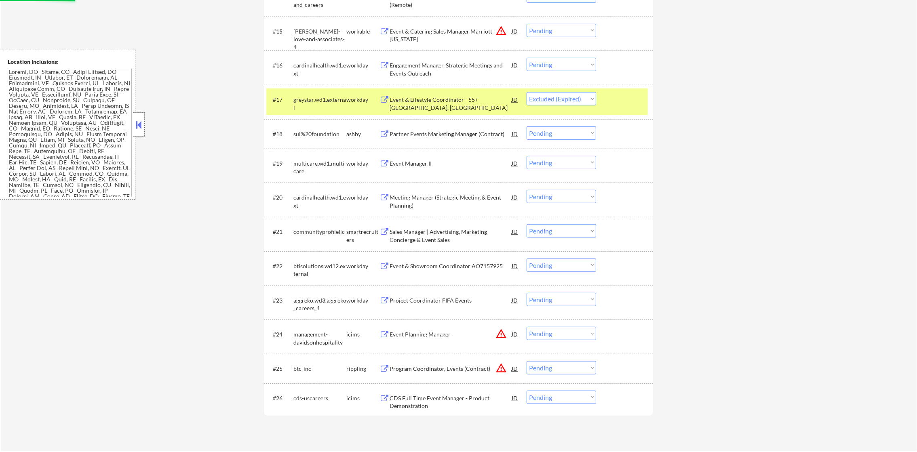
click at [329, 107] on div "greystar.wd1.external" at bounding box center [319, 104] width 53 height 16
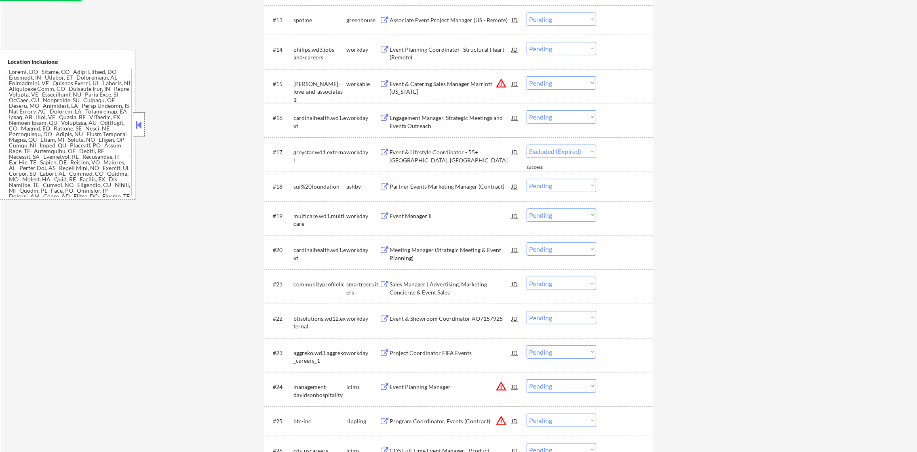
scroll to position [710, 0]
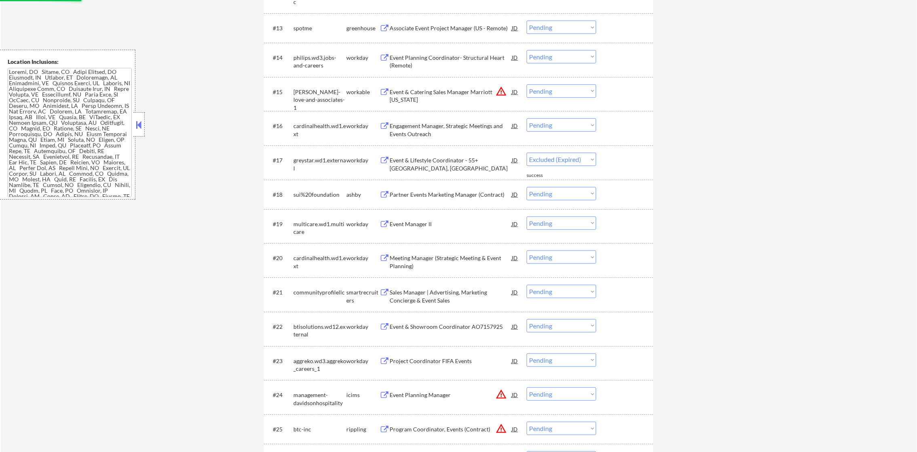
select select ""pending""
click at [433, 120] on div "Engagement Manager, Strategic Meetings and Events Outreach" at bounding box center [451, 127] width 122 height 19
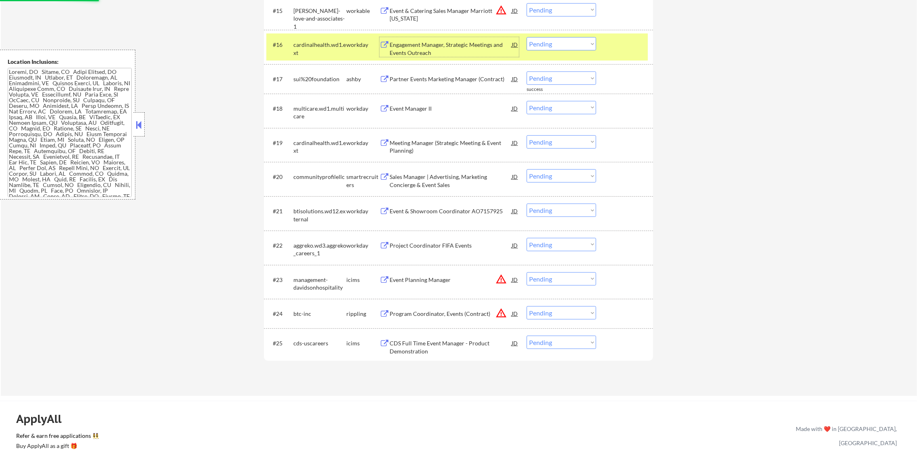
scroll to position [811, 0]
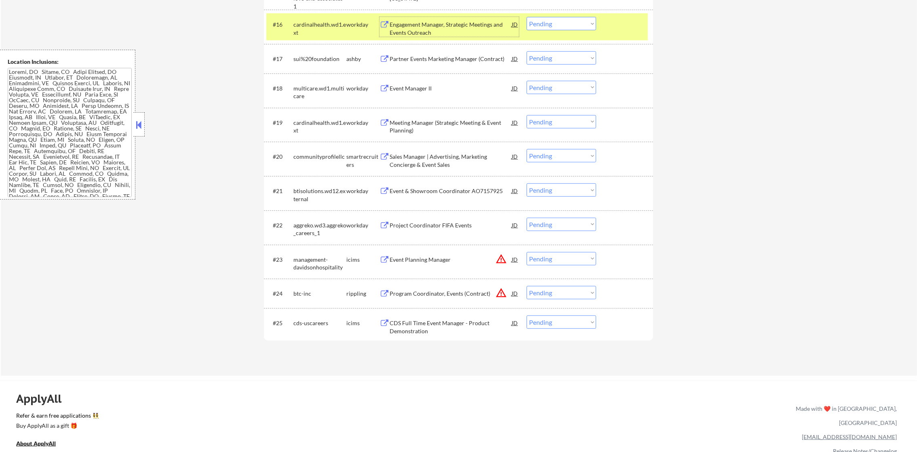
drag, startPoint x: 552, startPoint y: 23, endPoint x: 555, endPoint y: 29, distance: 5.8
click at [553, 23] on select "Choose an option... Pending Applied Excluded (Questions) Excluded (Expired) Exc…" at bounding box center [560, 23] width 69 height 13
click at [526, 17] on select "Choose an option... Pending Applied Excluded (Questions) Excluded (Expired) Exc…" at bounding box center [560, 23] width 69 height 13
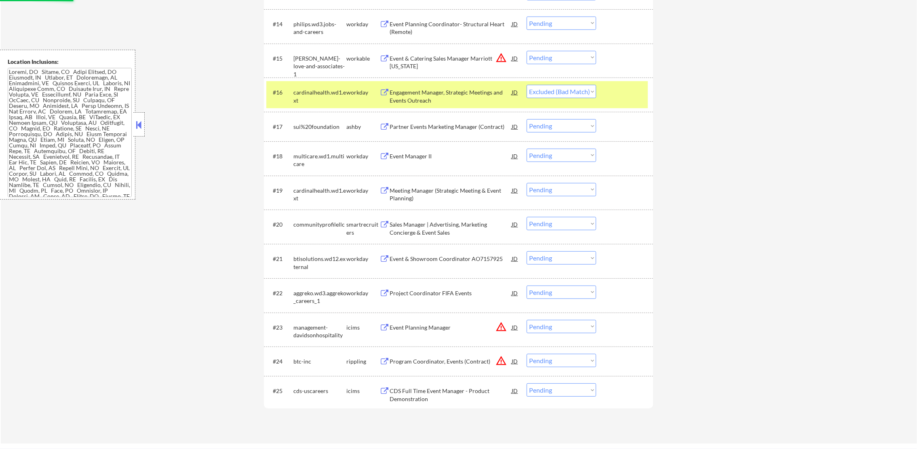
scroll to position [731, 0]
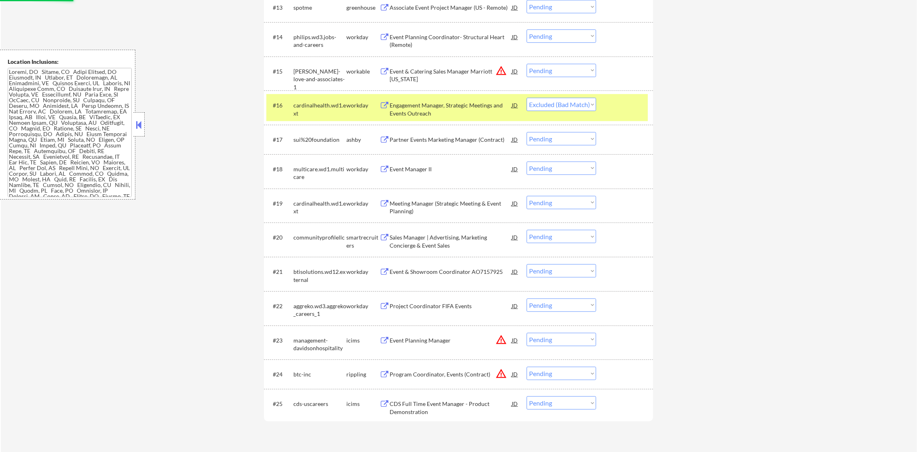
click at [324, 112] on div "cardinalhealth.wd1.ext" at bounding box center [319, 109] width 53 height 16
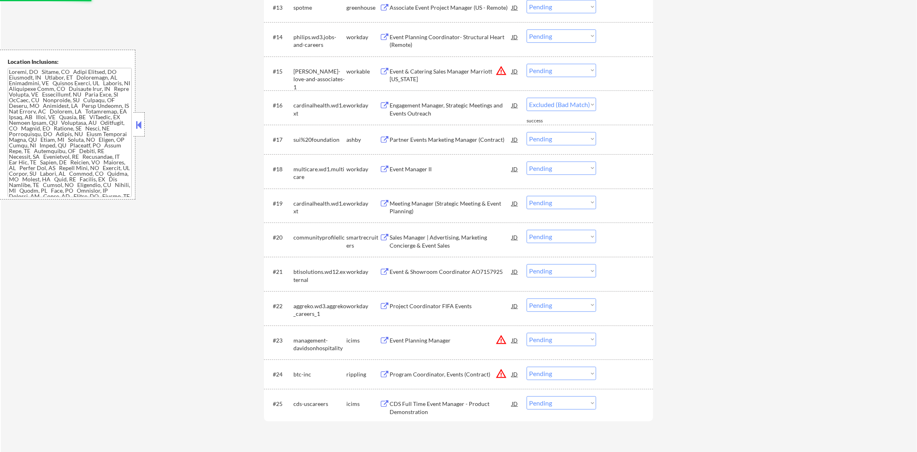
select select ""pending""
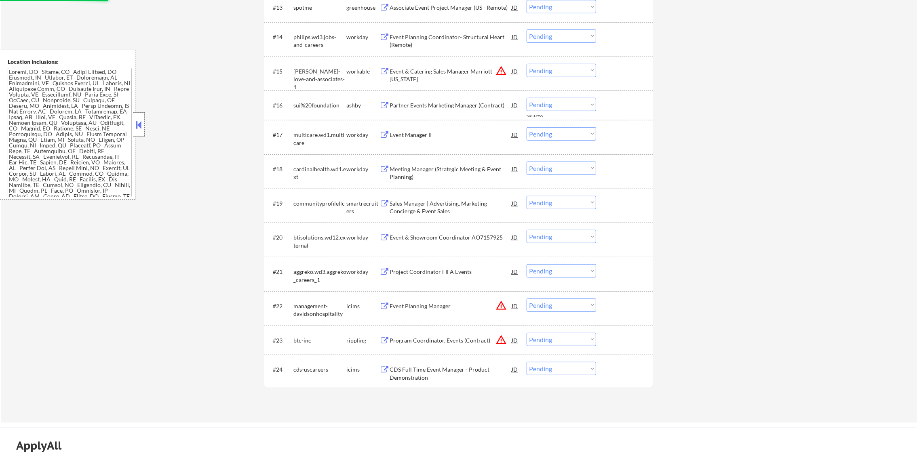
click at [498, 71] on button "warning_amber" at bounding box center [500, 70] width 11 height 11
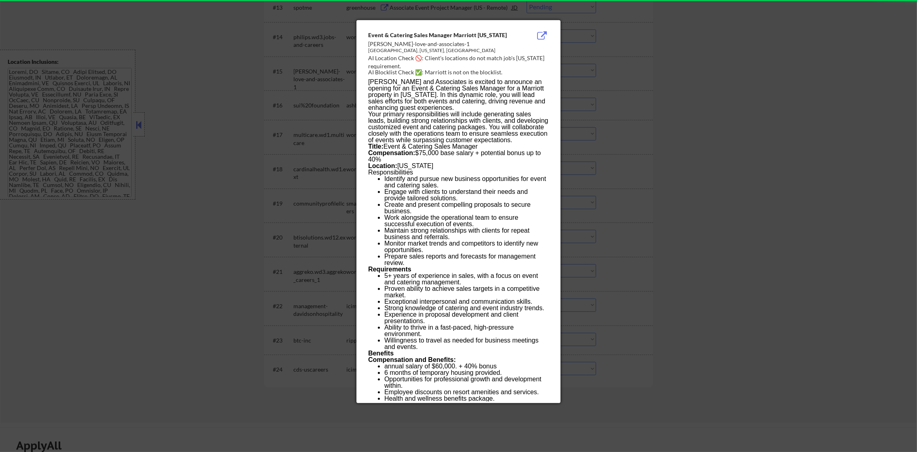
click at [598, 70] on div at bounding box center [458, 226] width 917 height 452
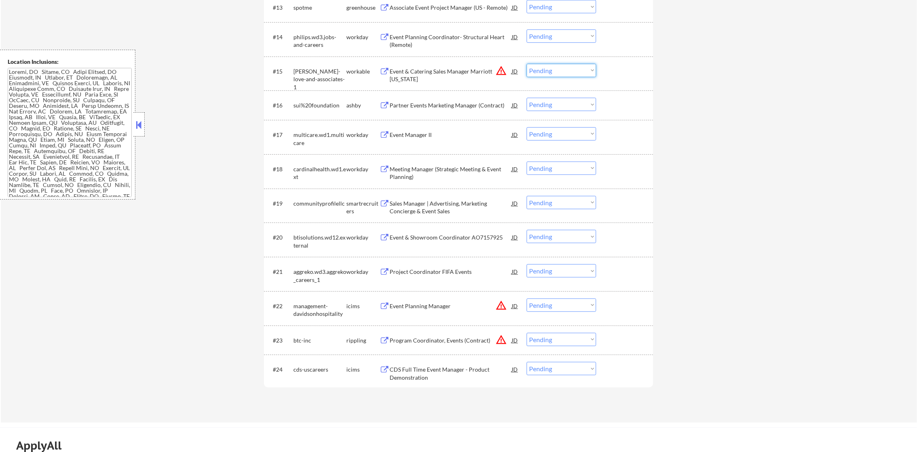
click at [552, 69] on select "Choose an option... Pending Applied Excluded (Questions) Excluded (Expired) Exc…" at bounding box center [560, 70] width 69 height 13
click at [526, 64] on select "Choose an option... Pending Applied Excluded (Questions) Excluded (Expired) Exc…" at bounding box center [560, 70] width 69 height 13
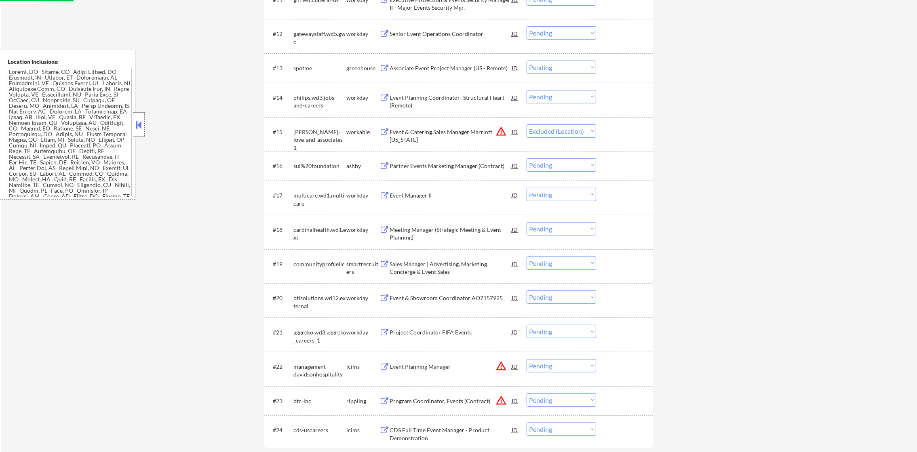
scroll to position [649, 0]
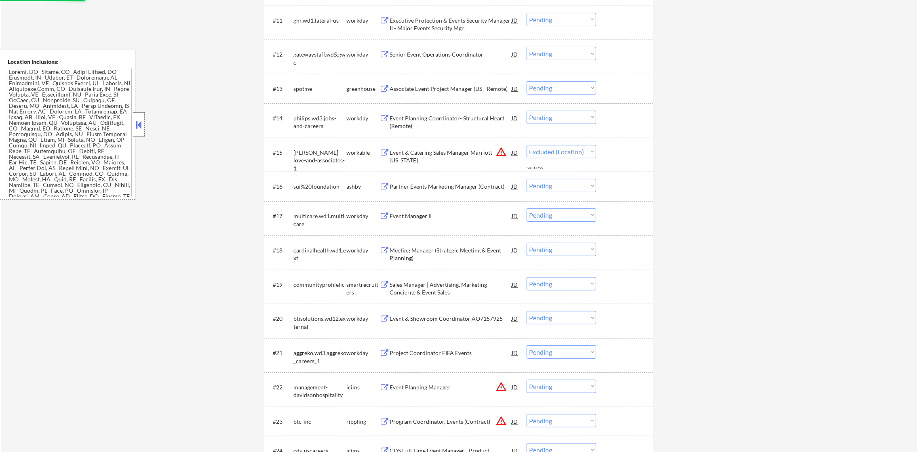
select select ""pending""
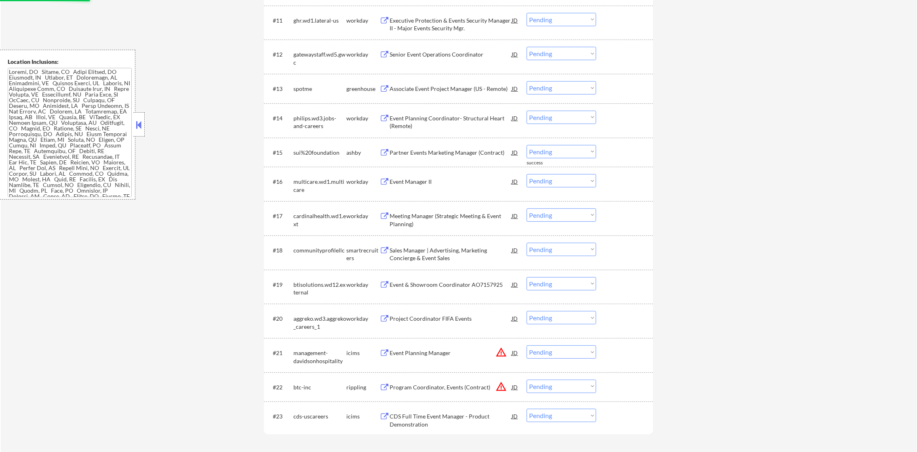
click at [455, 59] on div "Senior Event Operations Coordinator" at bounding box center [451, 54] width 122 height 15
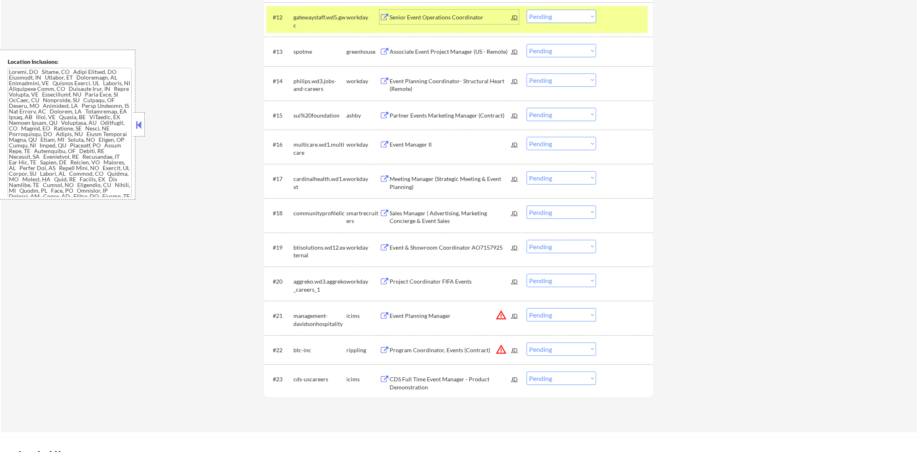
scroll to position [690, 0]
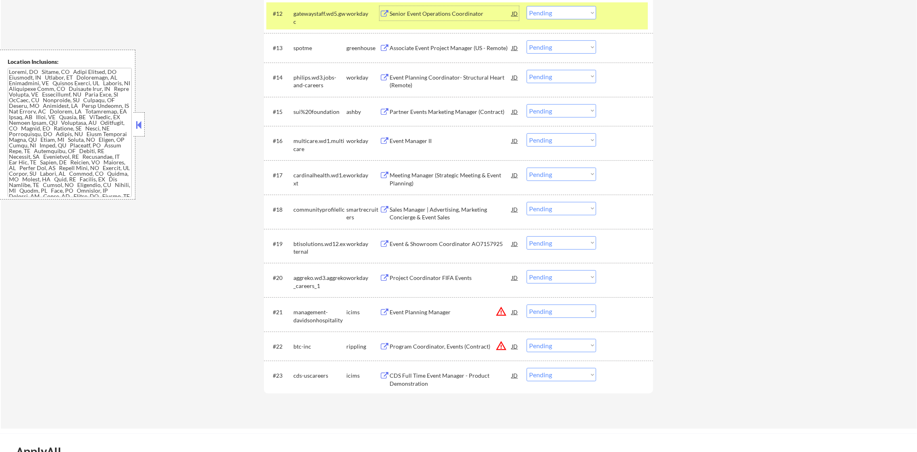
click at [553, 16] on select "Choose an option... Pending Applied Excluded (Questions) Excluded (Expired) Exc…" at bounding box center [560, 12] width 69 height 13
click at [526, 6] on select "Choose an option... Pending Applied Excluded (Questions) Excluded (Expired) Exc…" at bounding box center [560, 12] width 69 height 13
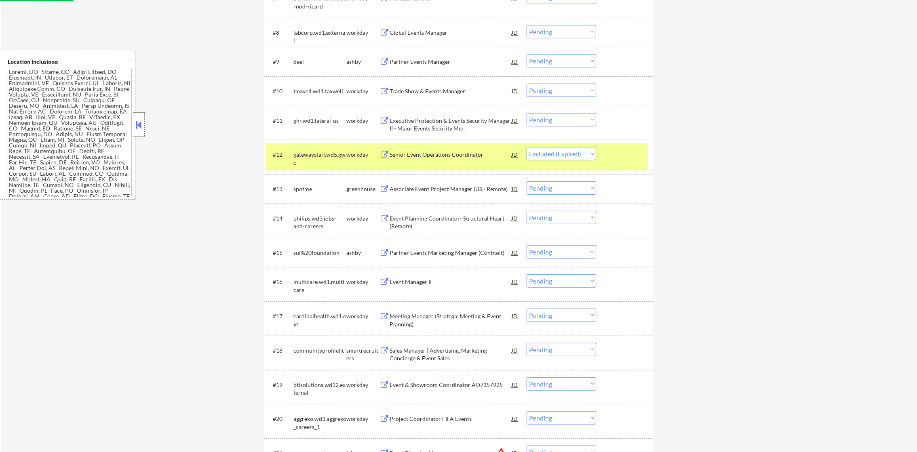
scroll to position [549, 0]
click at [314, 157] on div "gatewaystaff.wd5.gwc" at bounding box center [319, 159] width 53 height 16
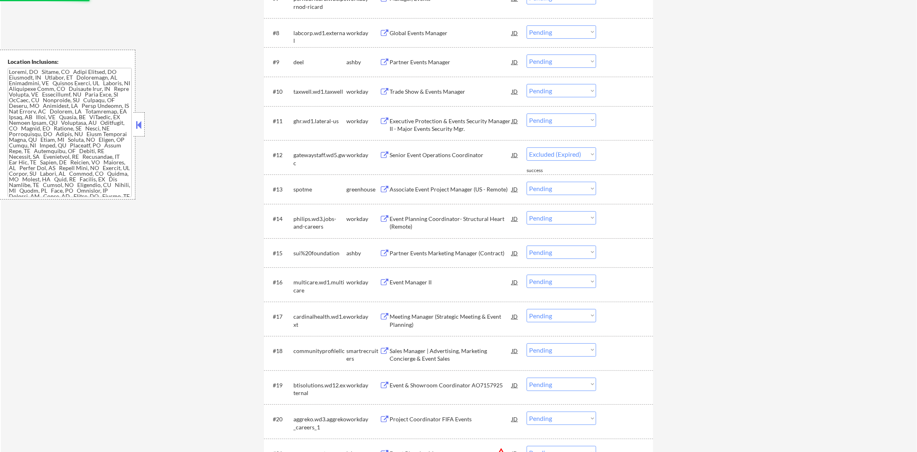
select select ""pending""
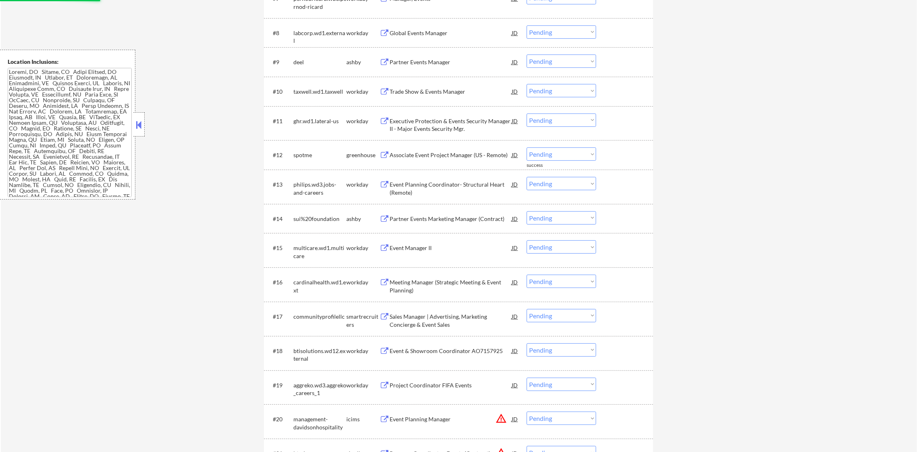
click at [462, 88] on div "Trade Show & Events Manager" at bounding box center [451, 92] width 122 height 8
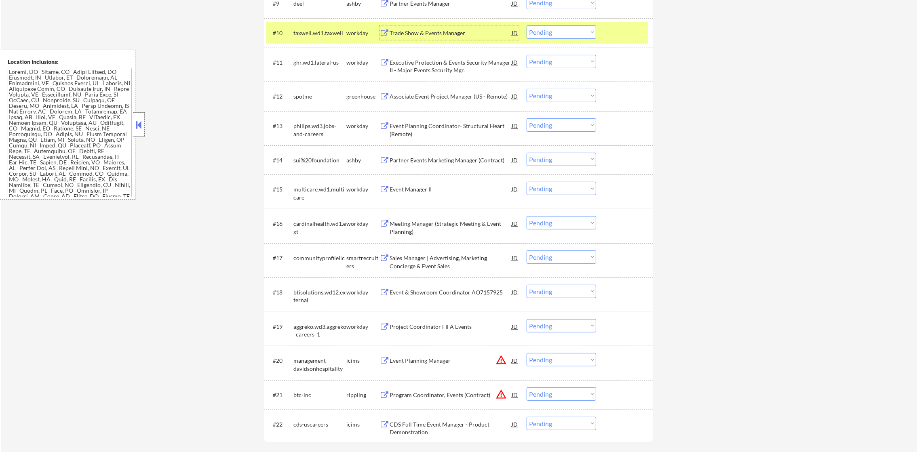
scroll to position [609, 0]
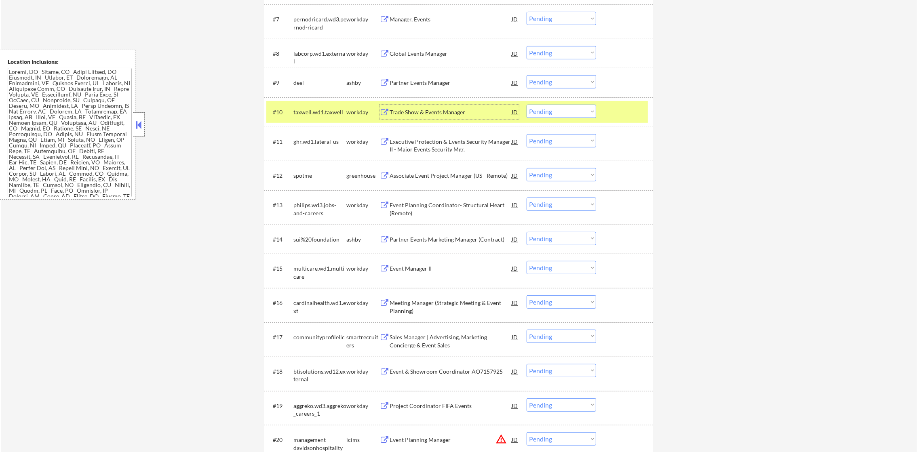
click at [297, 109] on div "taxwell.wd1.taxwell" at bounding box center [319, 112] width 53 height 8
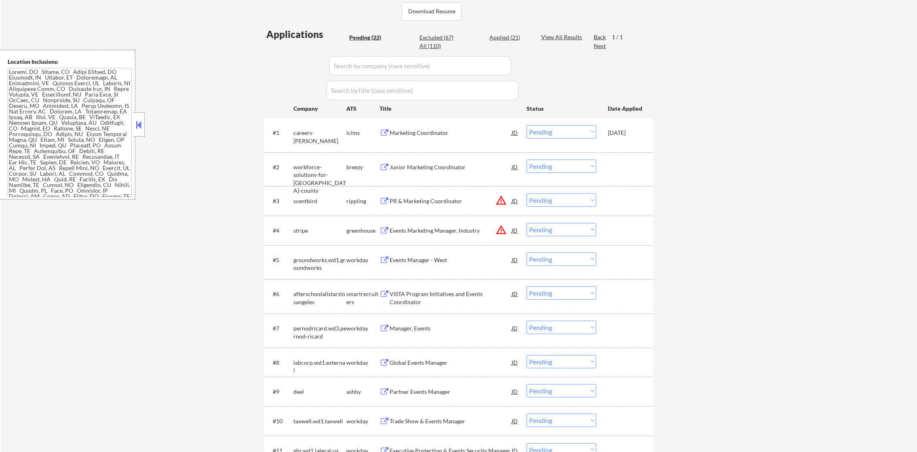
scroll to position [223, 0]
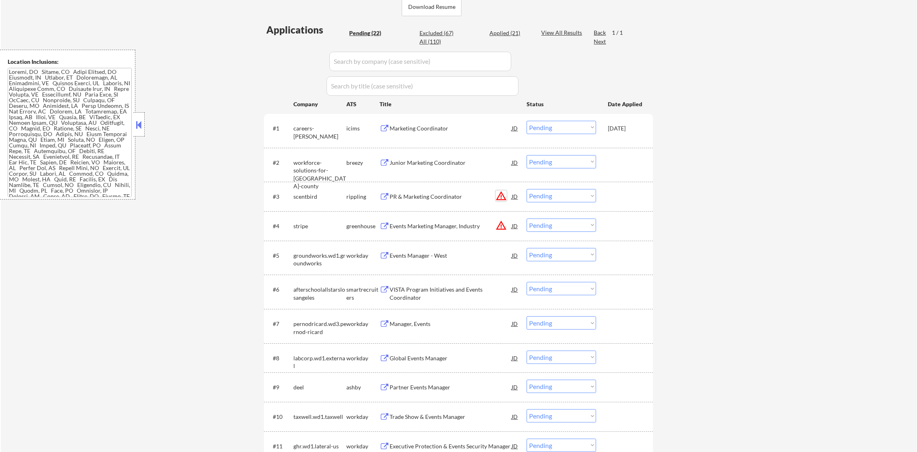
click at [501, 198] on button "warning_amber" at bounding box center [500, 195] width 11 height 11
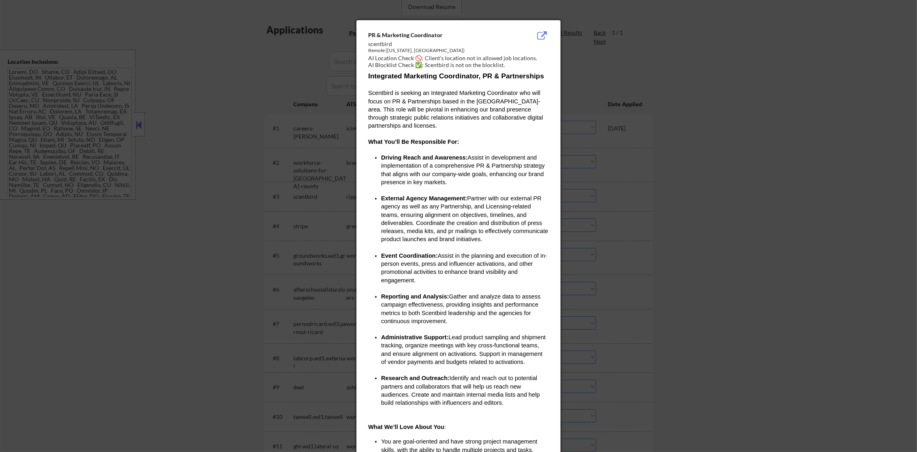
click at [645, 166] on div at bounding box center [458, 226] width 917 height 452
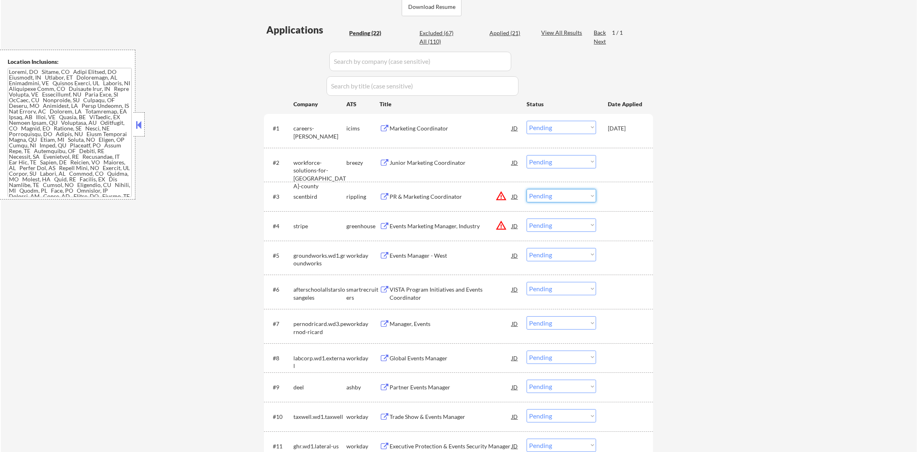
click at [541, 198] on select "Choose an option... Pending Applied Excluded (Questions) Excluded (Expired) Exc…" at bounding box center [560, 195] width 69 height 13
click at [526, 189] on select "Choose an option... Pending Applied Excluded (Questions) Excluded (Expired) Exc…" at bounding box center [560, 195] width 69 height 13
click at [499, 228] on button "warning_amber" at bounding box center [500, 225] width 11 height 11
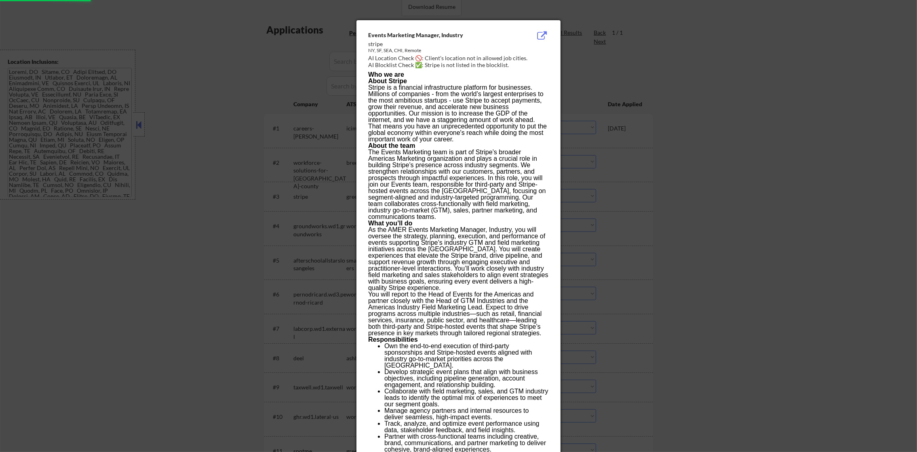
click at [668, 185] on div at bounding box center [458, 226] width 917 height 452
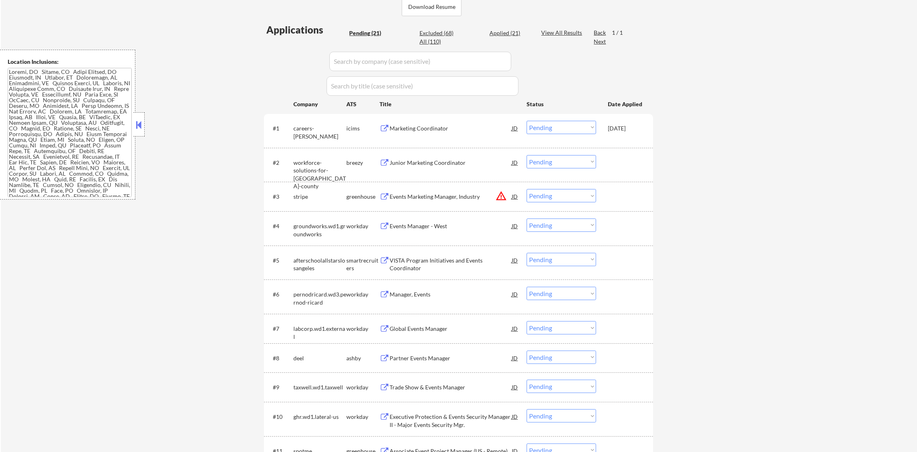
click at [554, 198] on select "Choose an option... Pending Applied Excluded (Questions) Excluded (Expired) Exc…" at bounding box center [560, 195] width 69 height 13
click at [526, 189] on select "Choose an option... Pending Applied Excluded (Questions) Excluded (Expired) Exc…" at bounding box center [560, 195] width 69 height 13
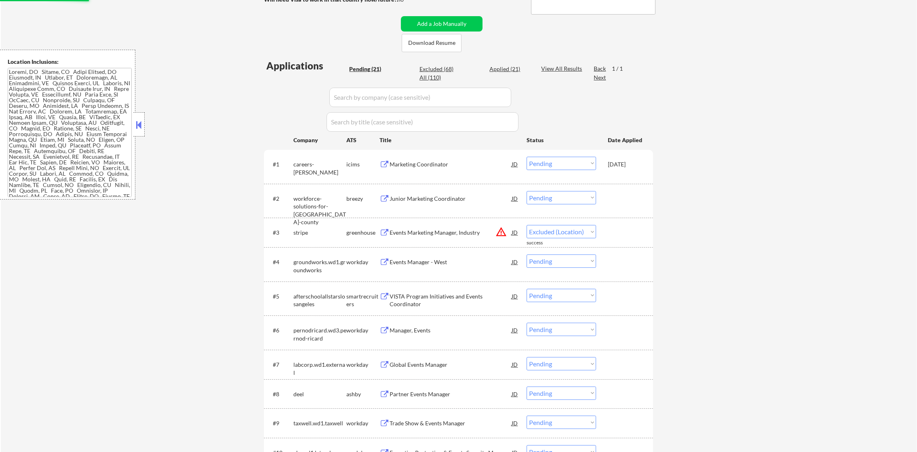
scroll to position [183, 0]
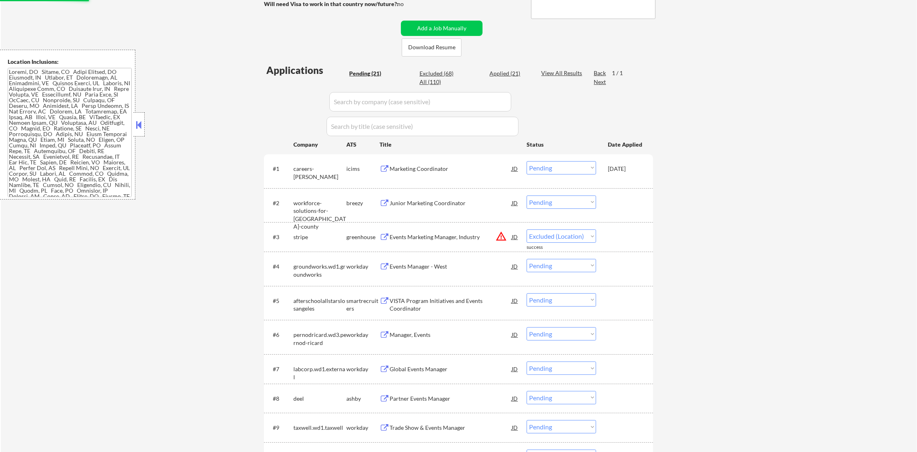
select select ""pending""
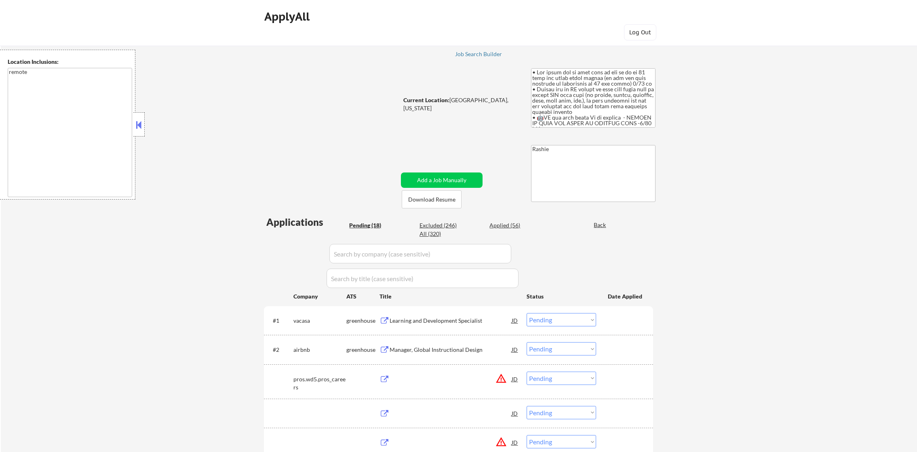
select select ""pending""
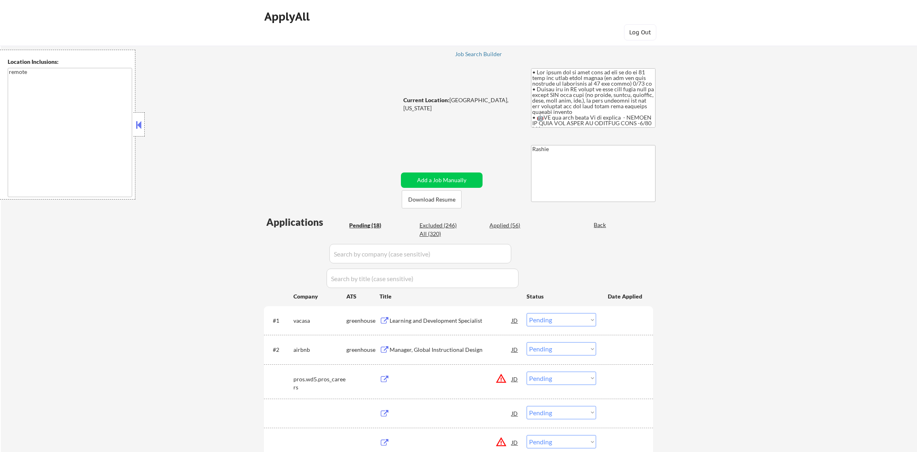
select select ""pending""
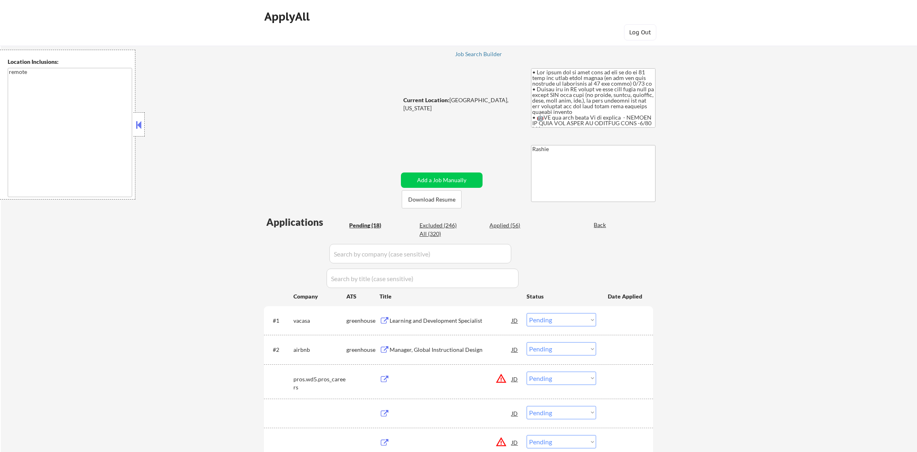
select select ""pending""
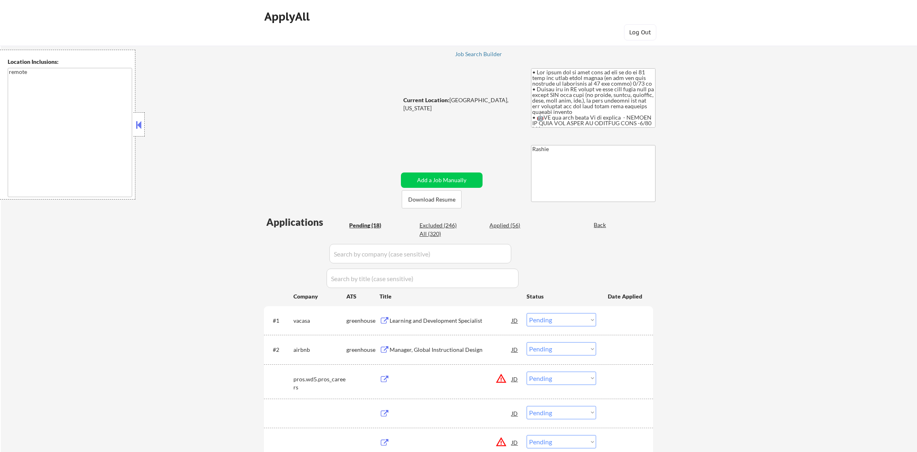
select select ""pending""
